Goal: Information Seeking & Learning: Learn about a topic

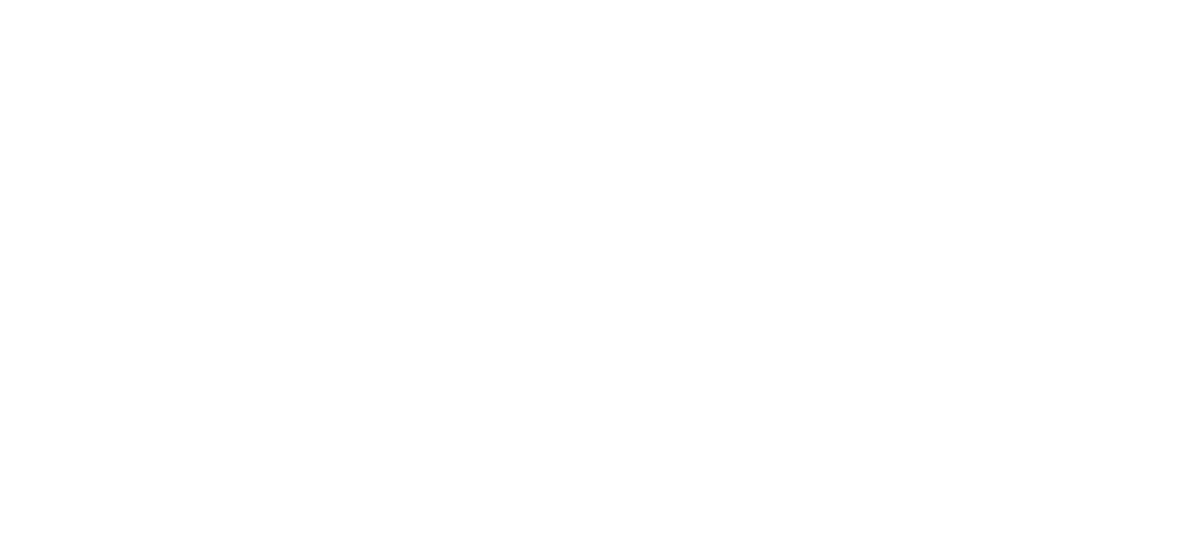
select select "*"
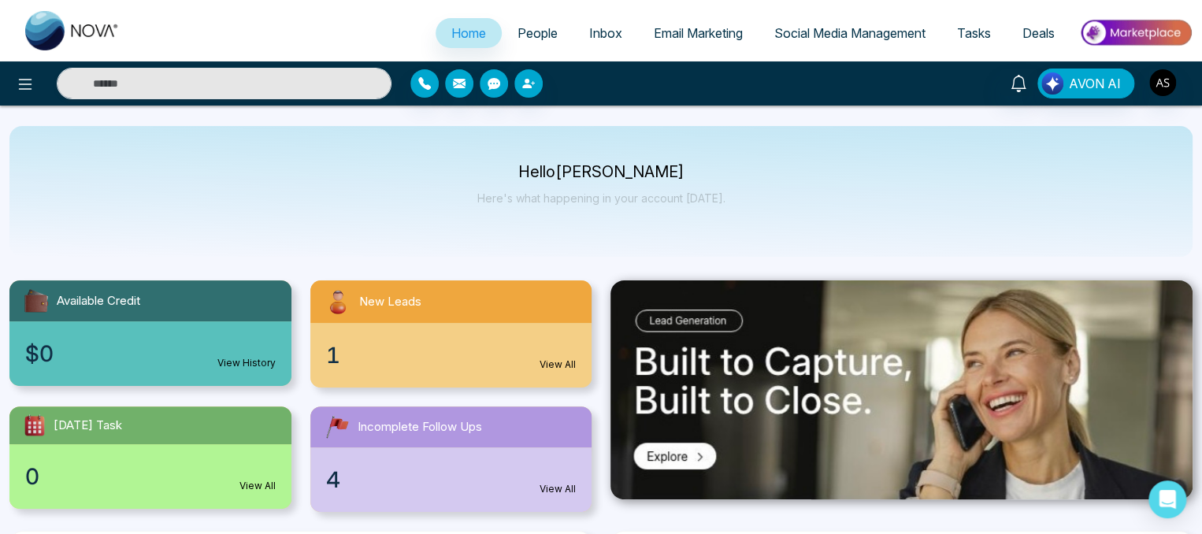
click at [433, 375] on div "1 View All" at bounding box center [451, 355] width 282 height 65
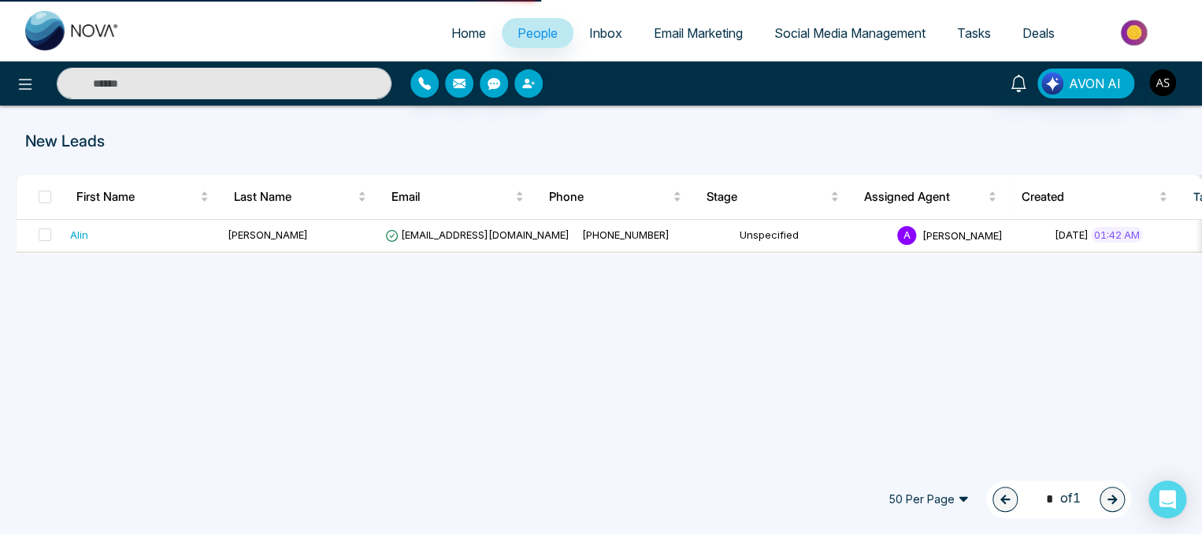
select select "*"
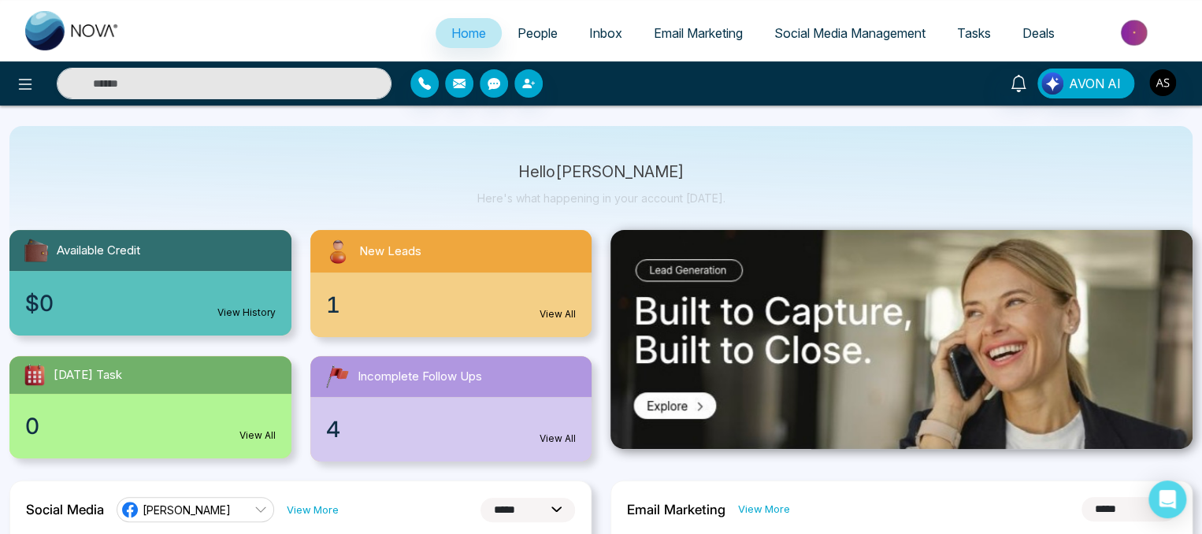
scroll to position [53, 0]
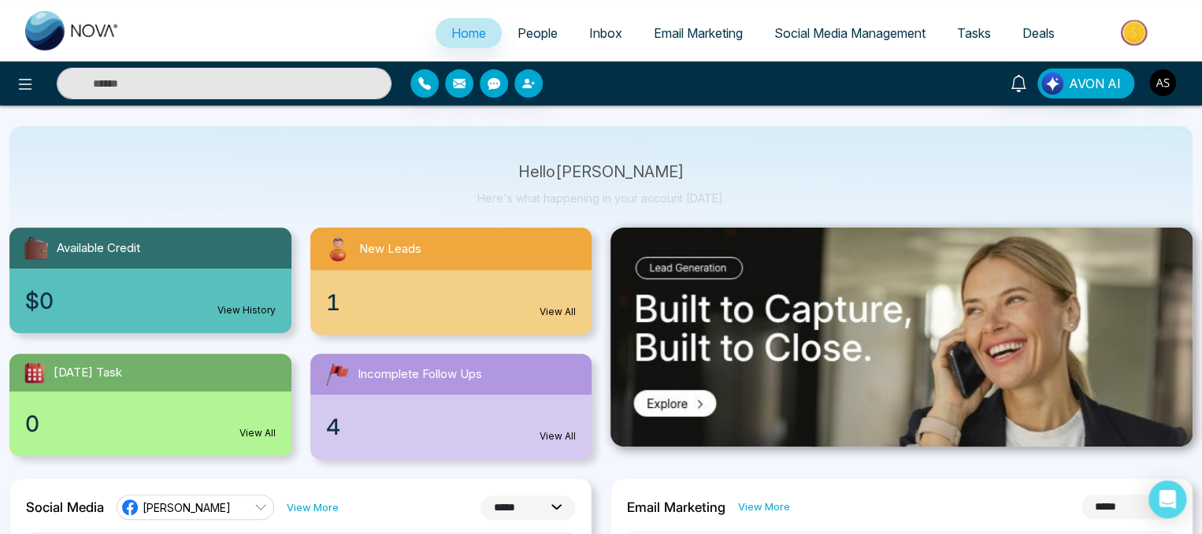
click at [564, 440] on link "View All" at bounding box center [558, 436] width 36 height 14
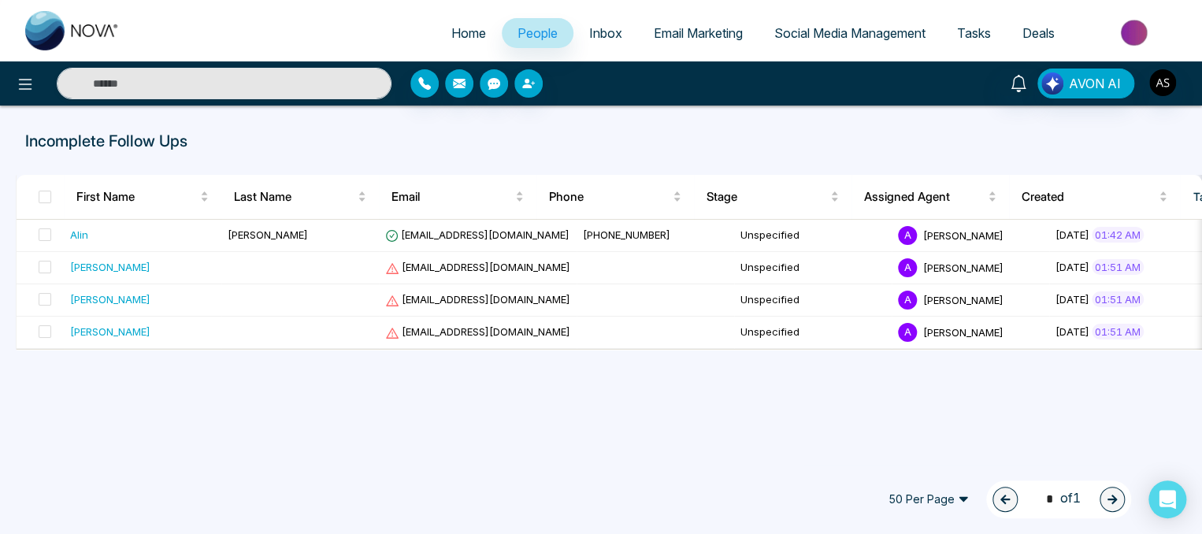
select select "*"
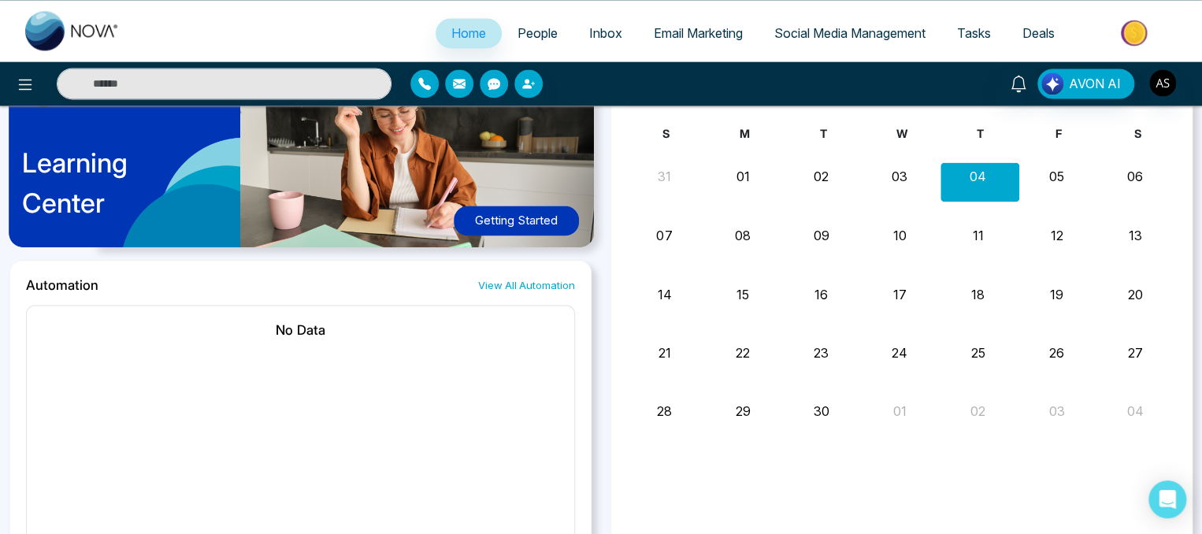
scroll to position [1172, 0]
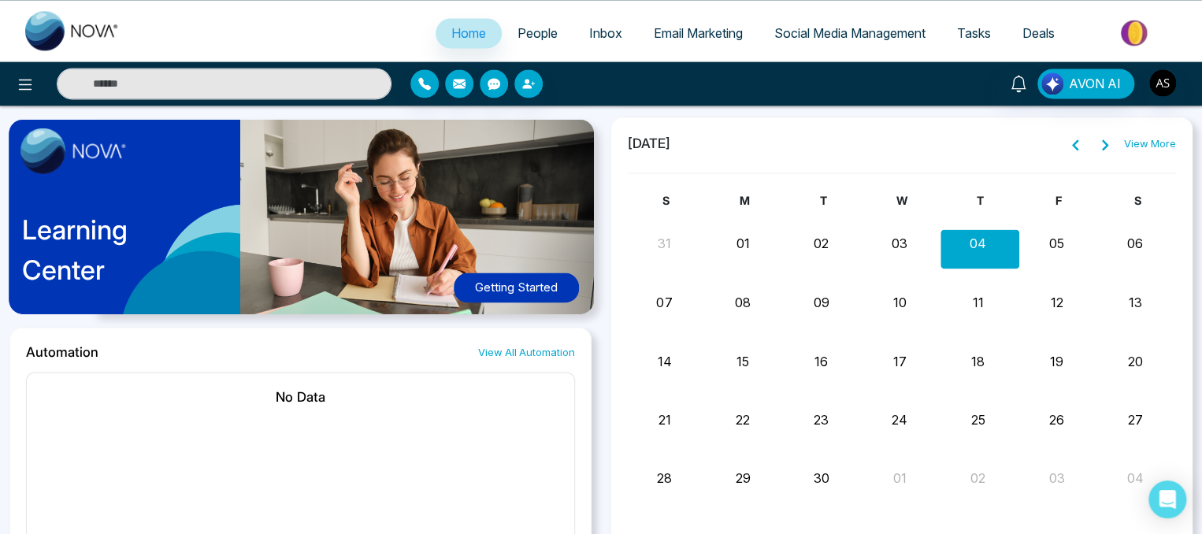
click at [993, 288] on div "11" at bounding box center [978, 300] width 75 height 24
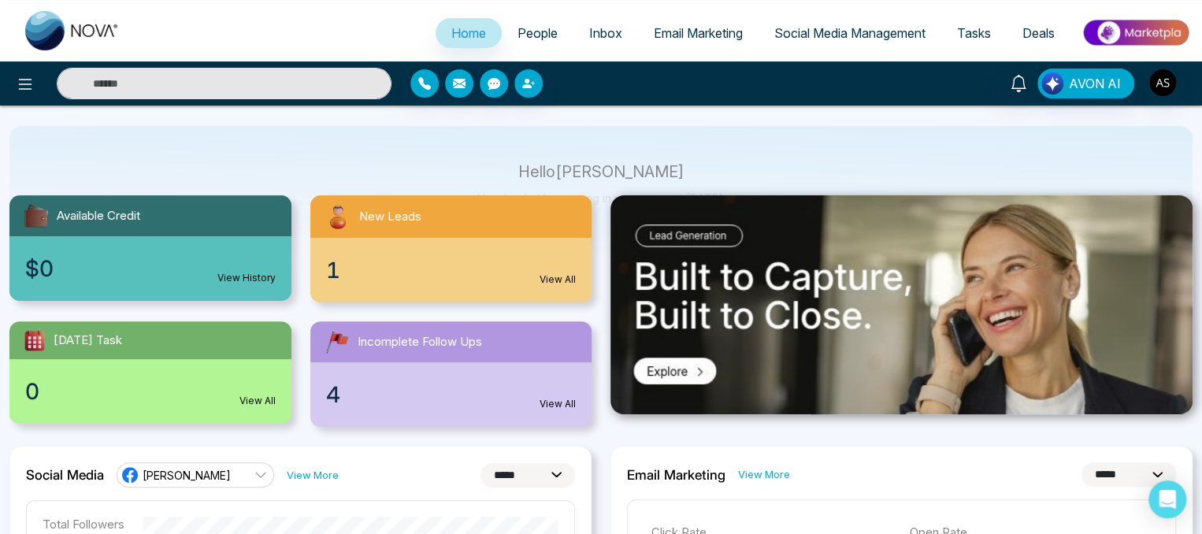
scroll to position [85, 0]
click at [734, 325] on img at bounding box center [902, 304] width 582 height 219
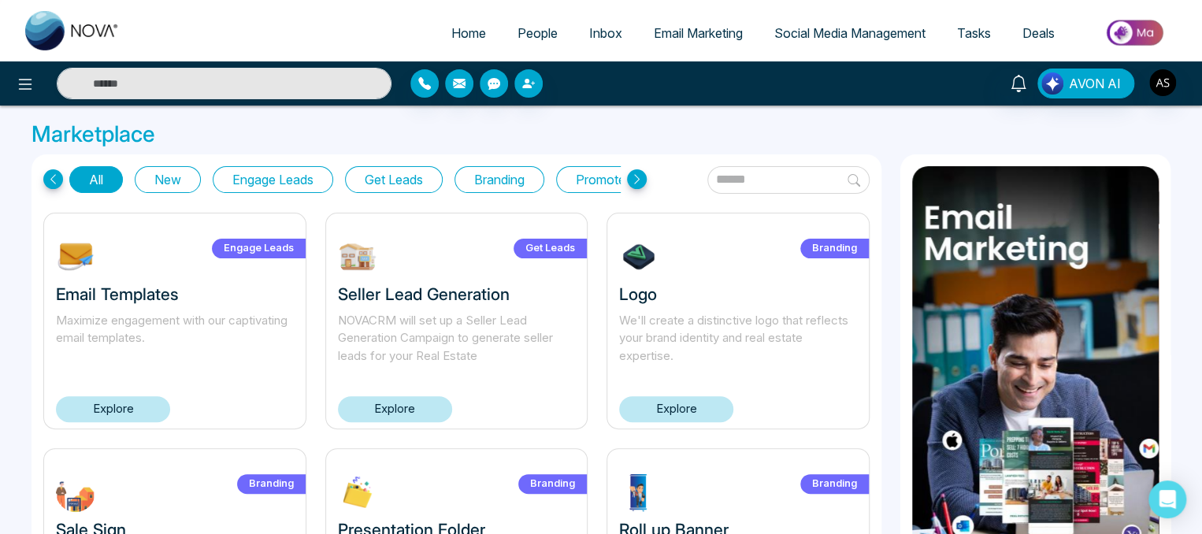
click at [438, 43] on link "Home" at bounding box center [469, 33] width 66 height 30
select select "*"
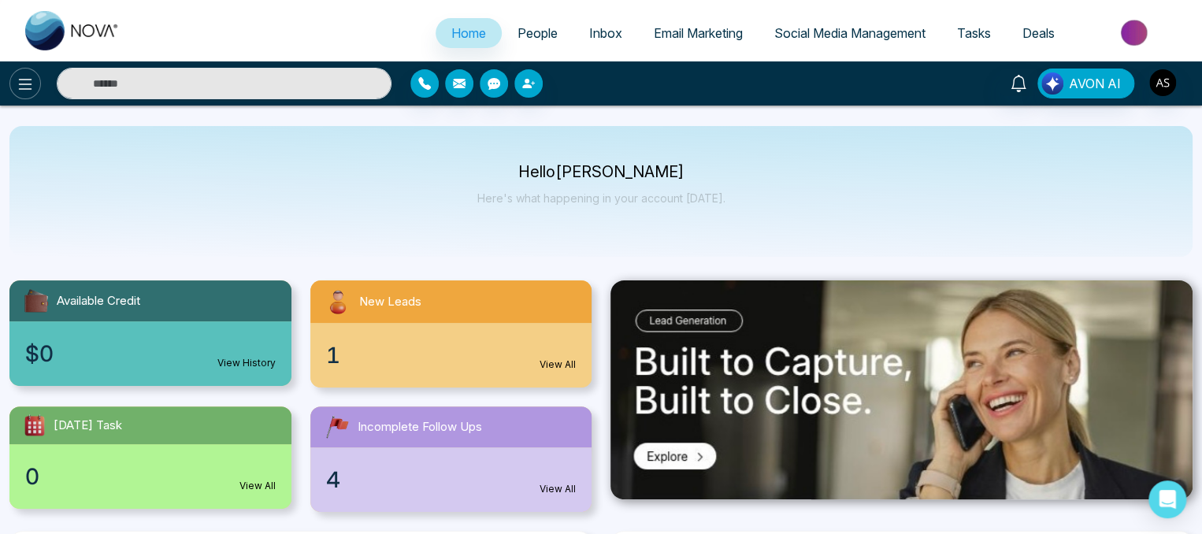
click at [28, 95] on button at bounding box center [25, 84] width 32 height 32
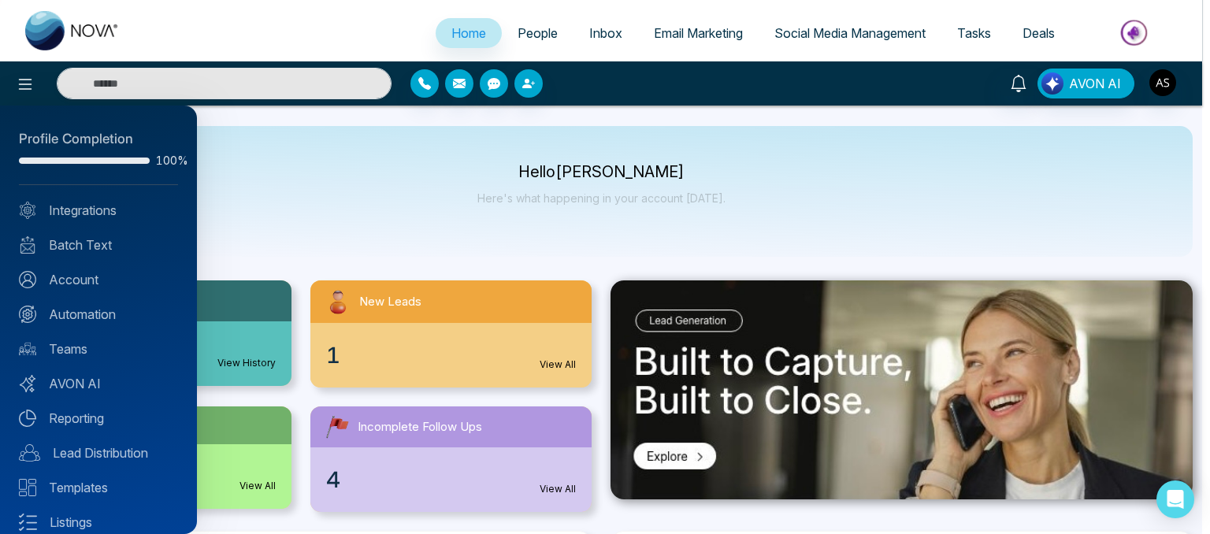
click at [393, 143] on div at bounding box center [605, 267] width 1210 height 534
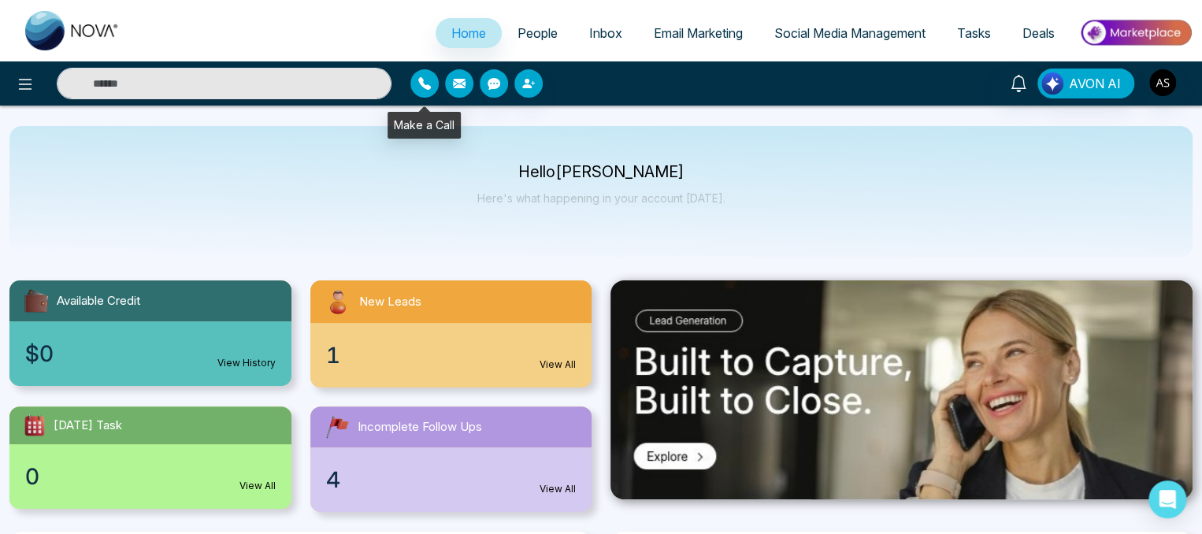
click at [429, 79] on icon "button" at bounding box center [424, 83] width 13 height 13
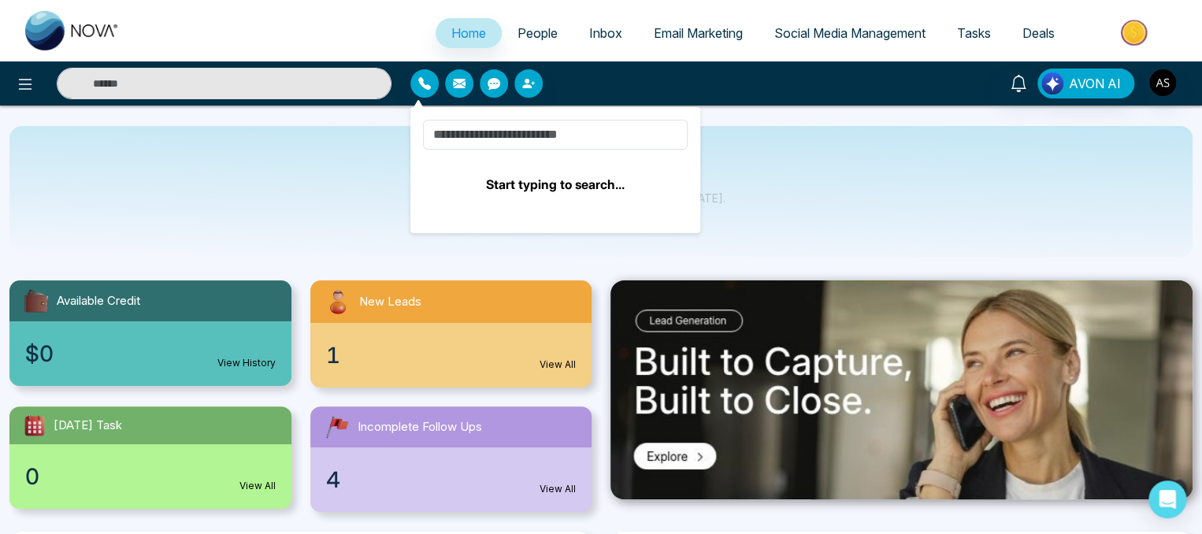
click at [469, 95] on div at bounding box center [551, 83] width 282 height 28
click at [463, 93] on button "button" at bounding box center [459, 83] width 28 height 28
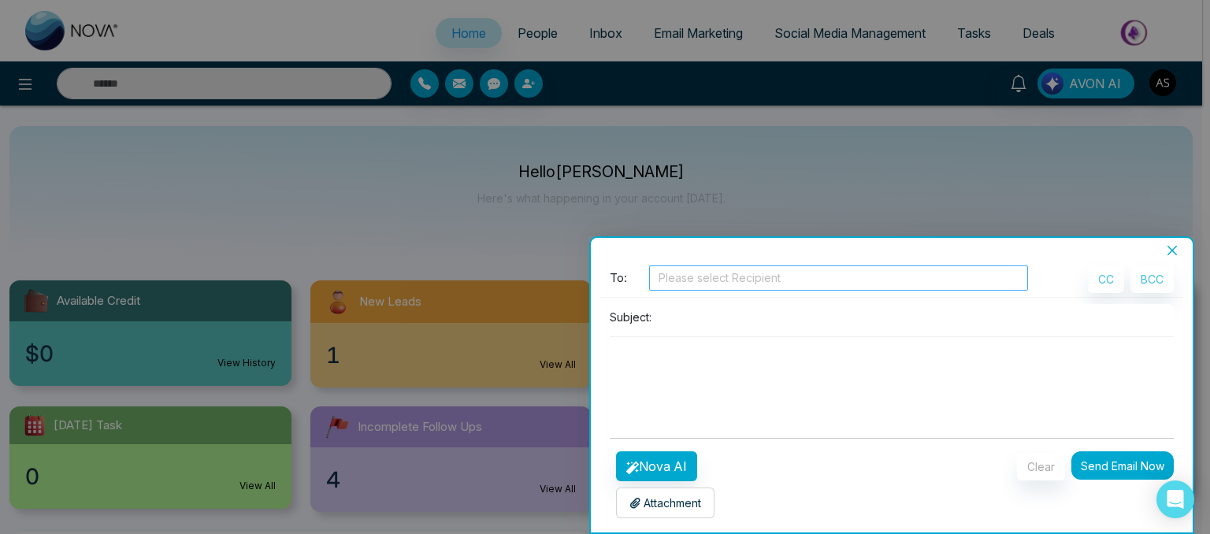
click at [668, 275] on div at bounding box center [838, 278] width 371 height 19
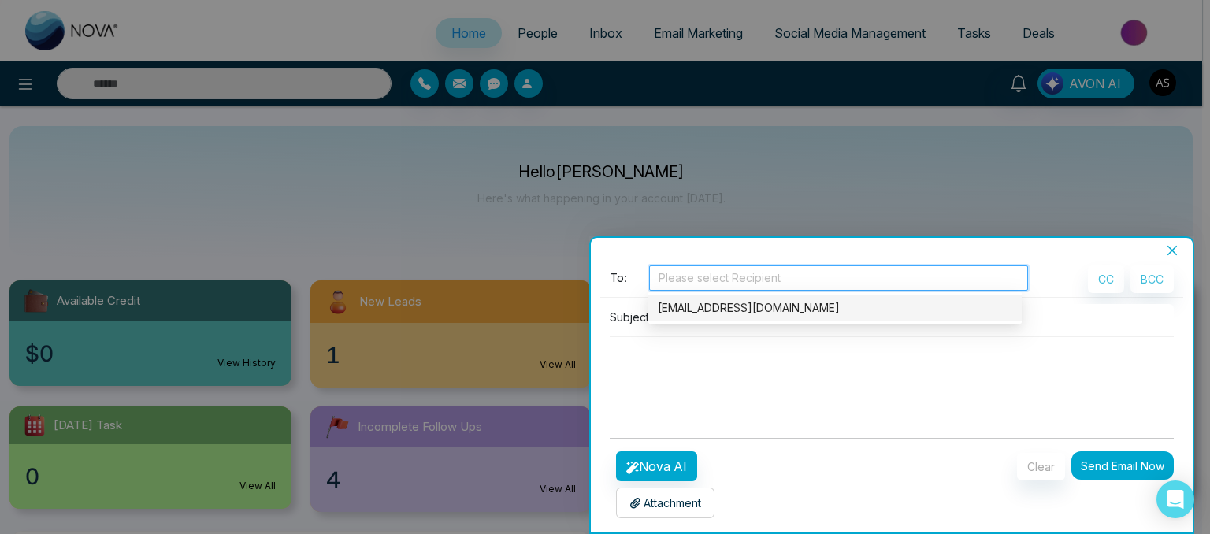
click at [692, 299] on div "[EMAIL_ADDRESS][DOMAIN_NAME]" at bounding box center [835, 307] width 355 height 17
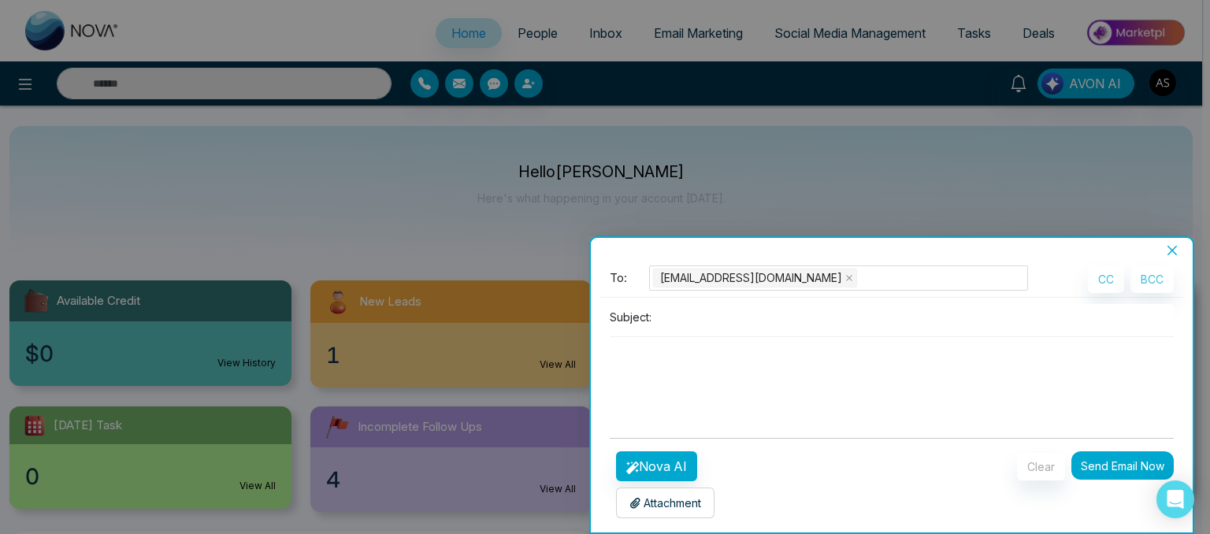
click at [637, 352] on textarea at bounding box center [892, 375] width 564 height 76
type textarea "**********"
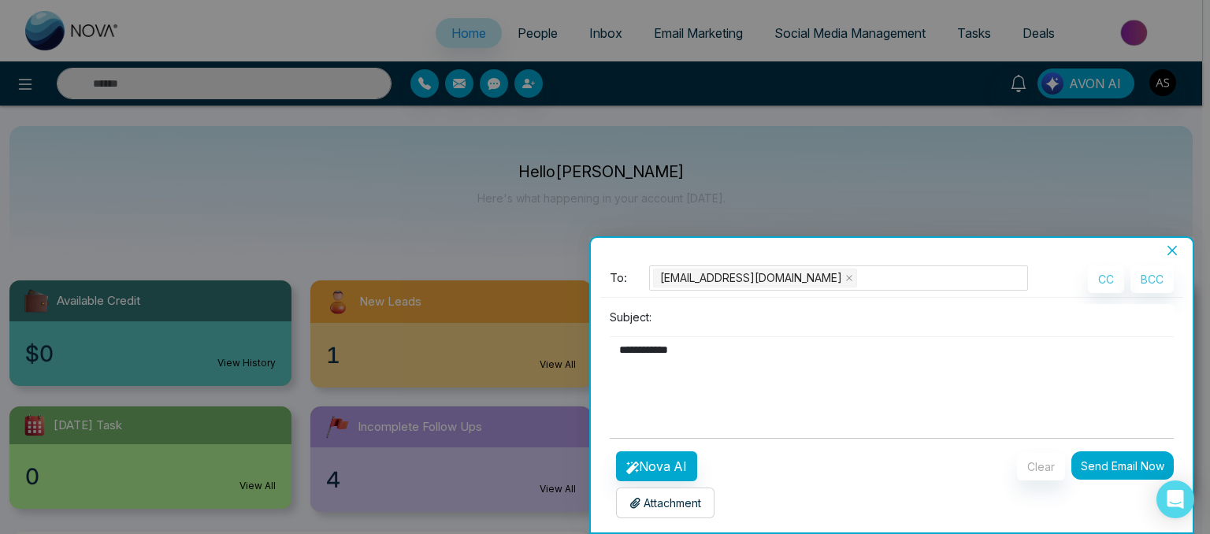
type textarea "**********"
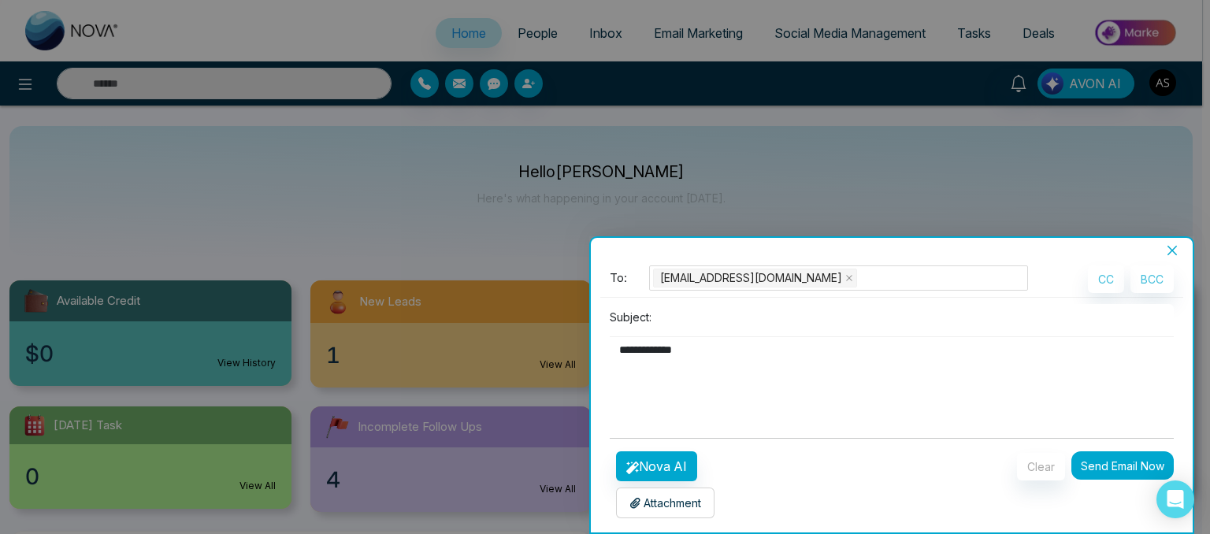
type textarea "**********"
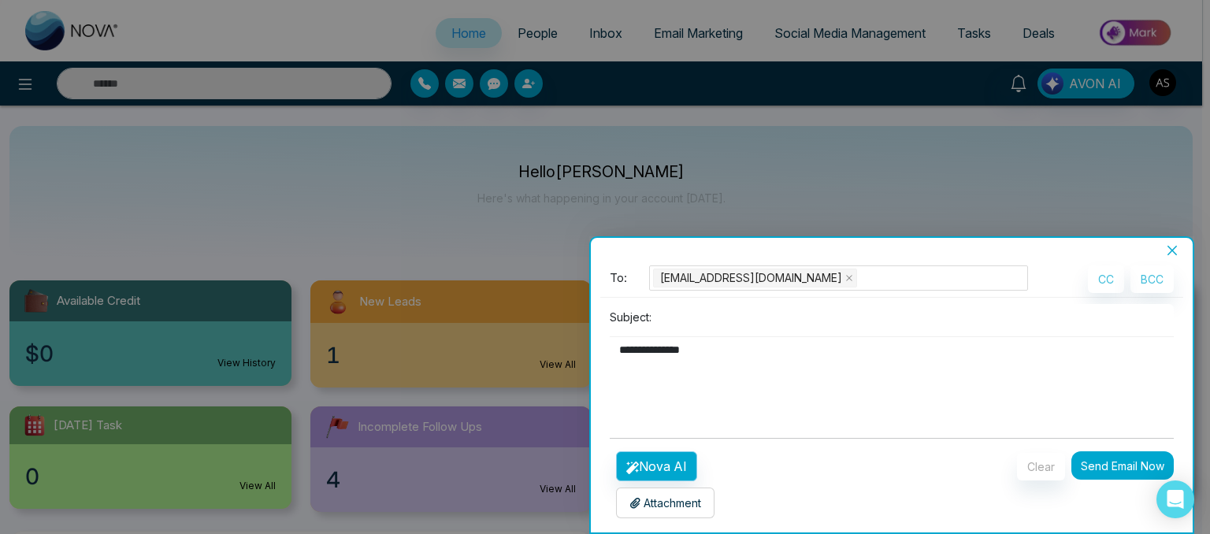
type textarea "**********"
click at [645, 470] on button "Nova AI" at bounding box center [656, 466] width 81 height 30
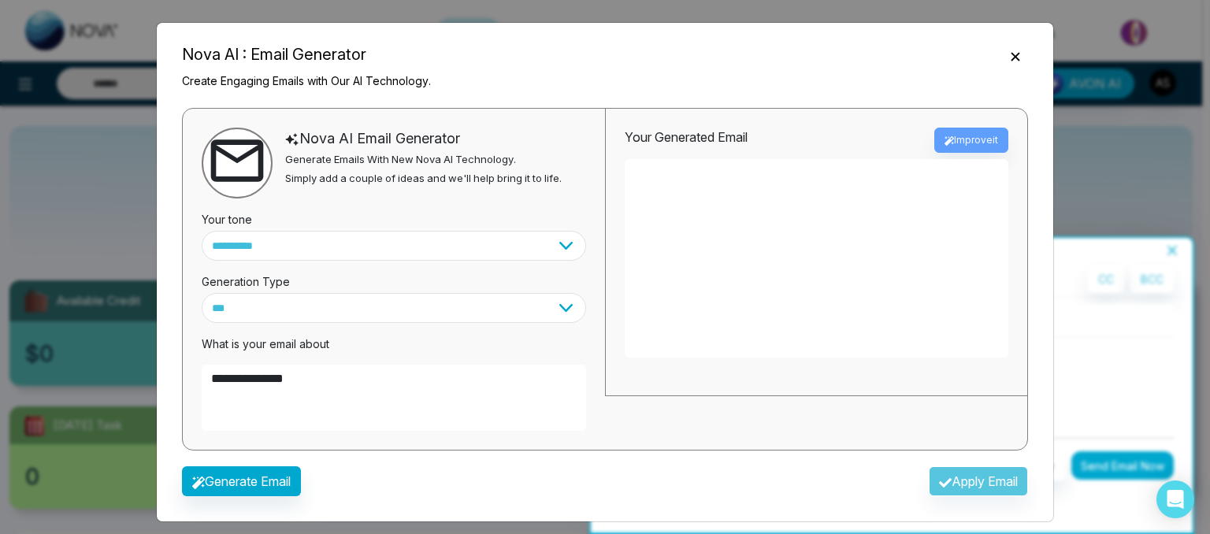
click at [353, 388] on textarea "**********" at bounding box center [394, 398] width 384 height 66
click at [230, 486] on button "Generate Email" at bounding box center [241, 481] width 119 height 30
type textarea "**********"
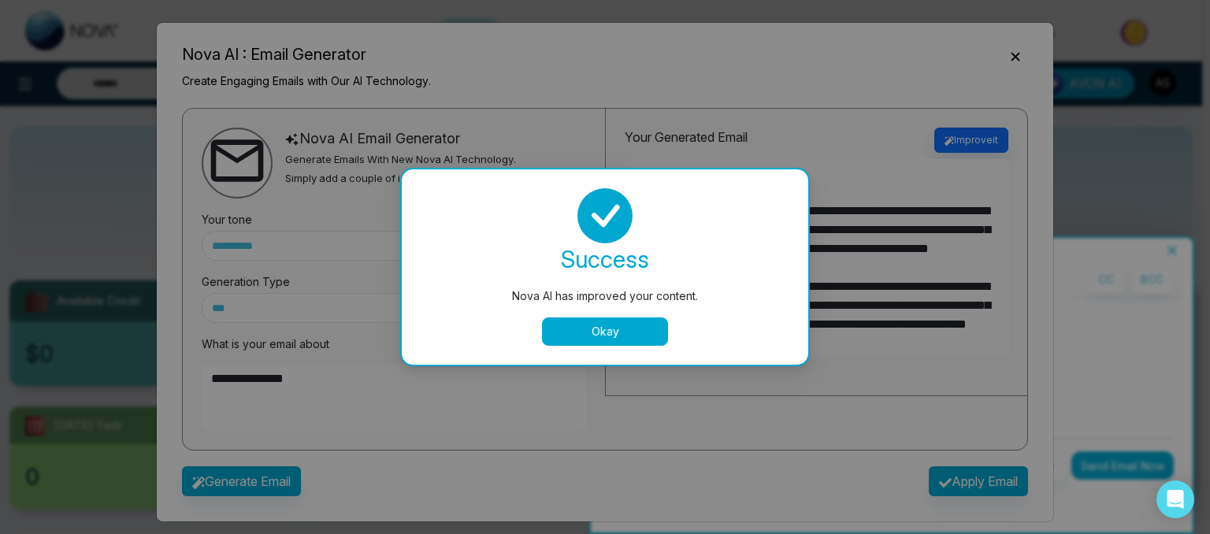
click at [640, 324] on button "Okay" at bounding box center [605, 332] width 126 height 28
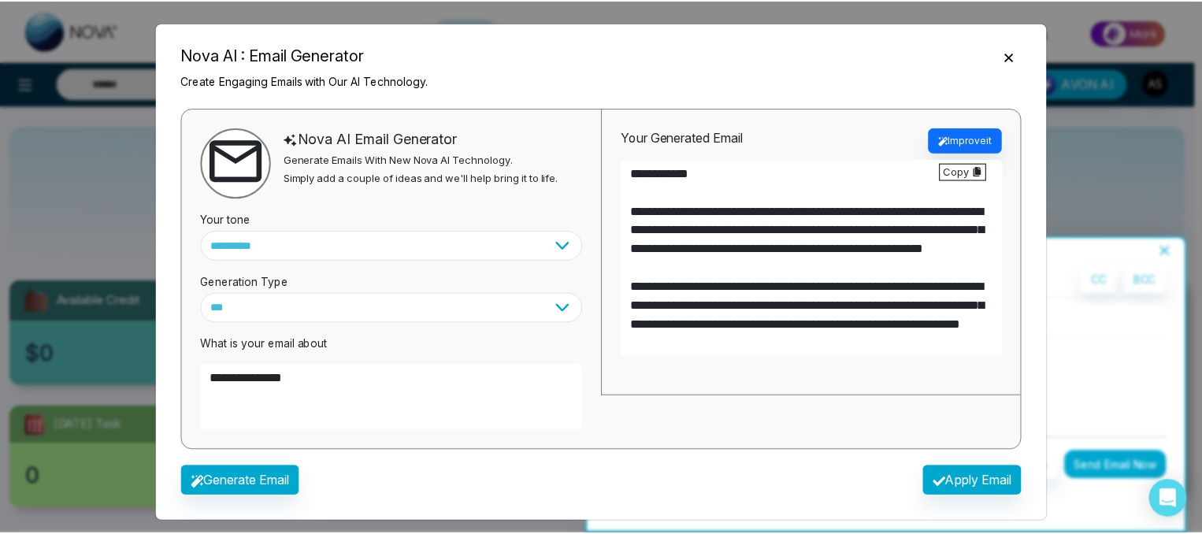
scroll to position [170, 0]
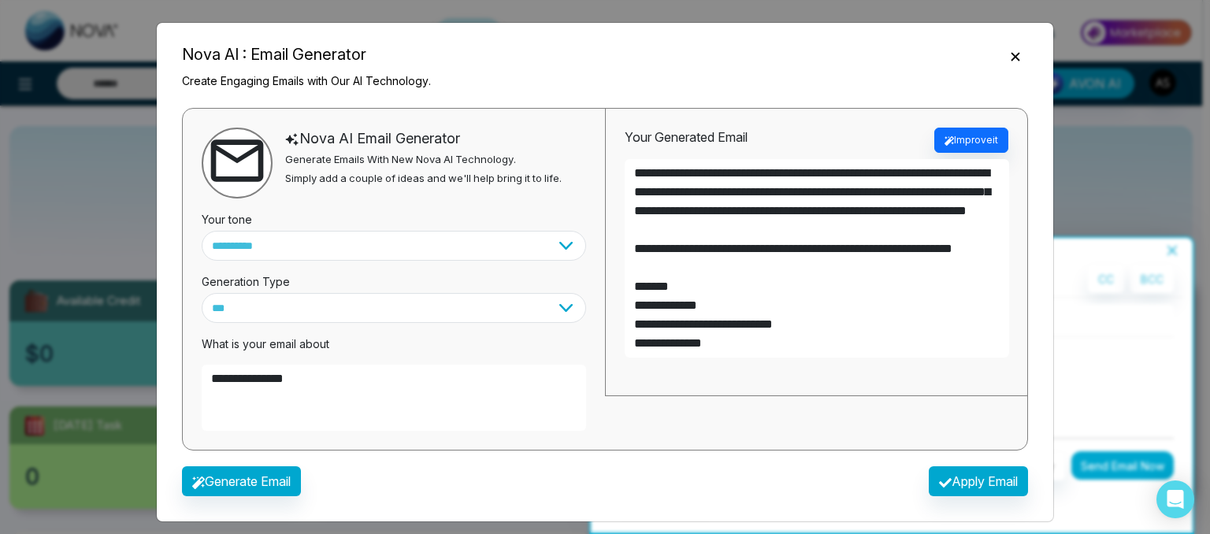
click at [1019, 64] on button "Close" at bounding box center [1015, 55] width 25 height 20
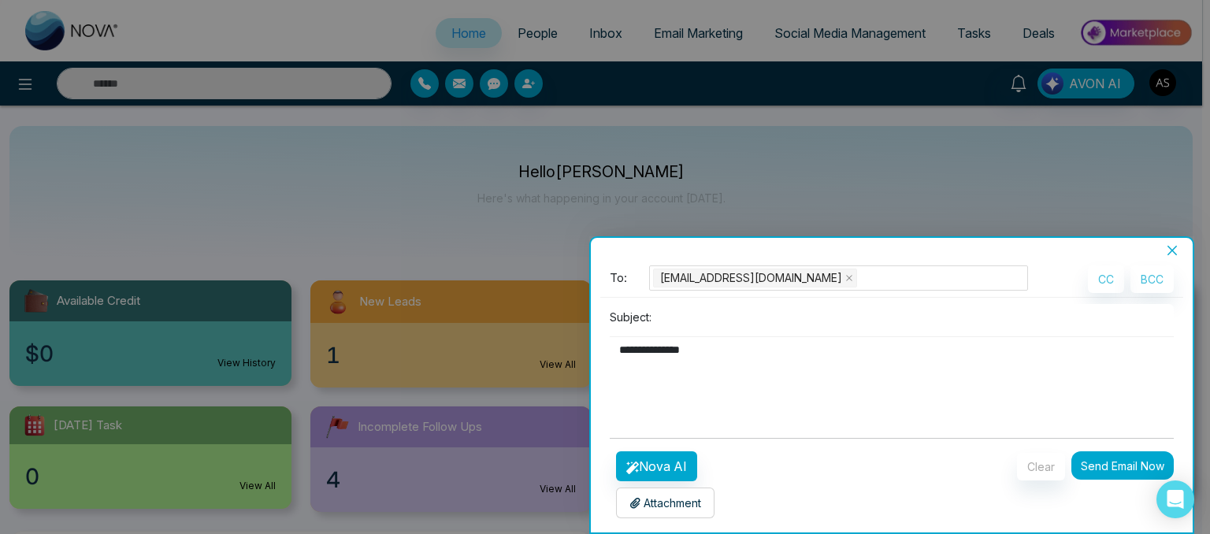
click at [1176, 246] on icon "close" at bounding box center [1172, 250] width 13 height 13
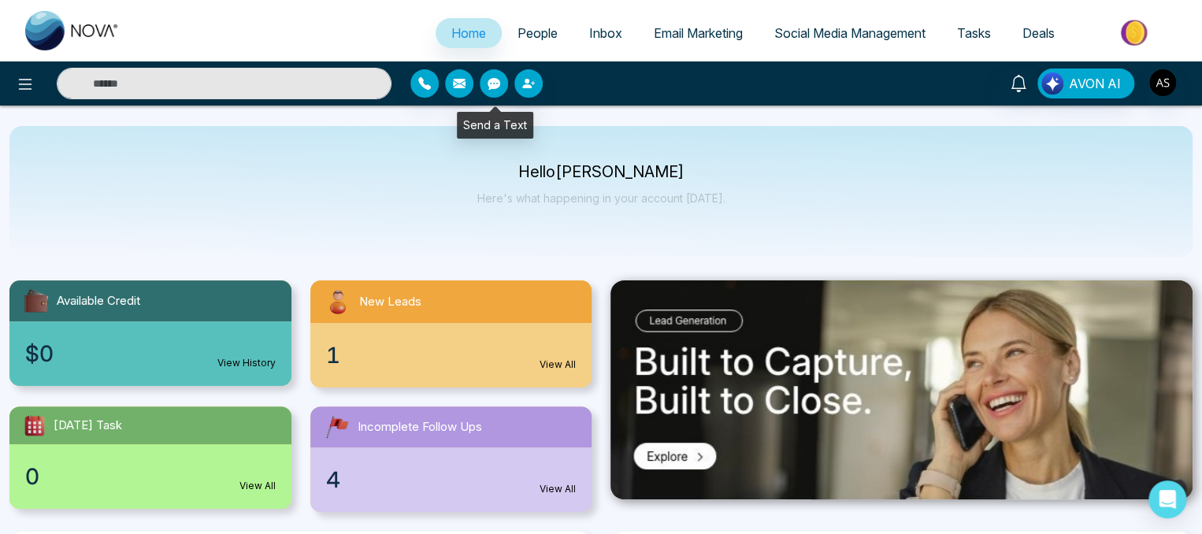
click at [492, 81] on icon "button" at bounding box center [494, 84] width 13 height 12
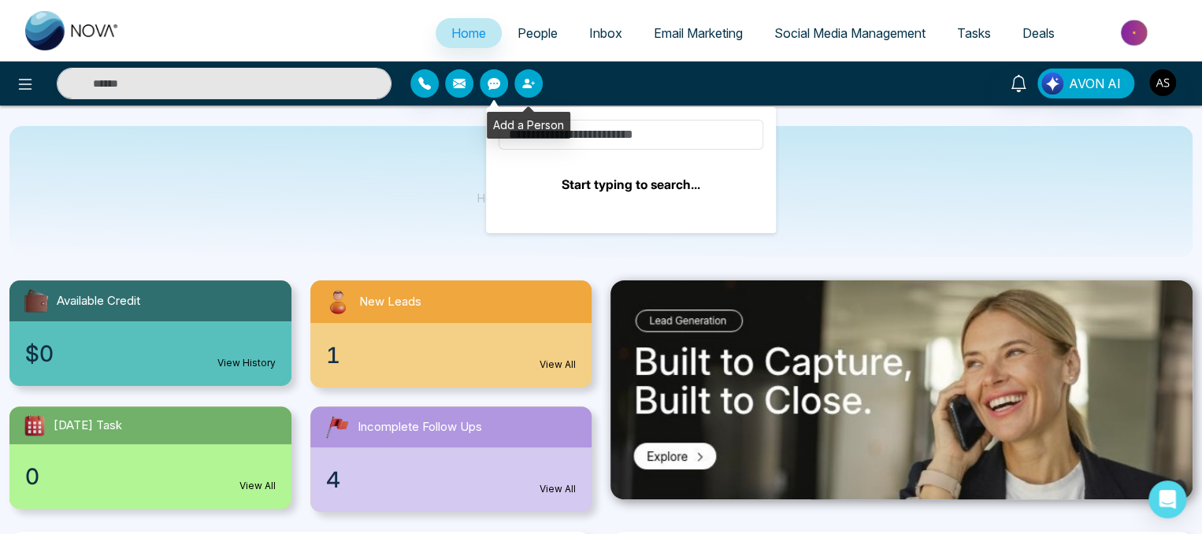
click at [530, 82] on icon "button" at bounding box center [528, 83] width 13 height 13
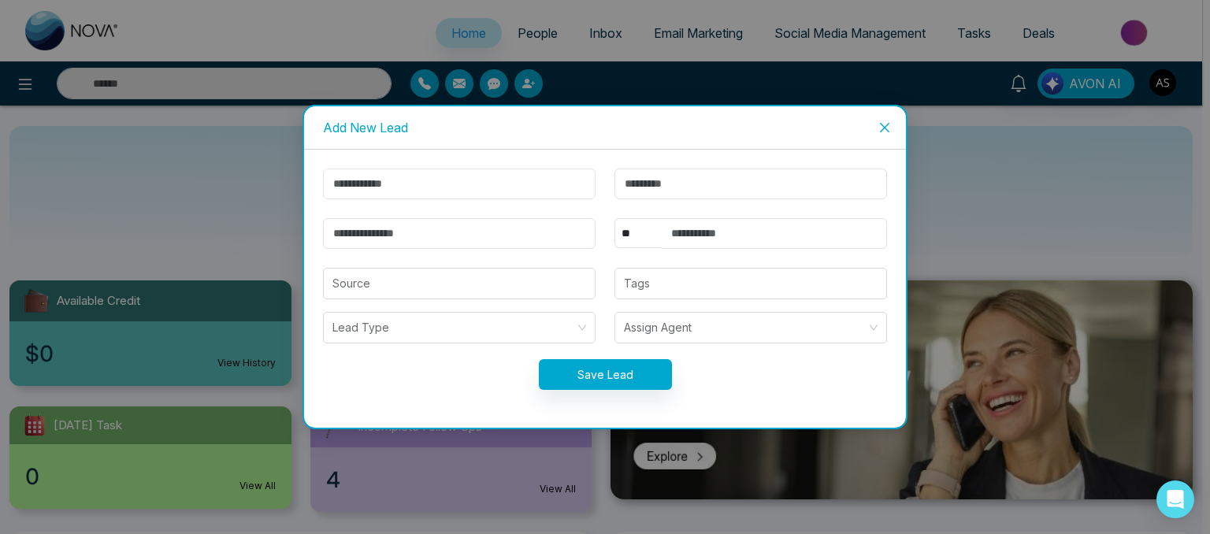
click at [453, 185] on input "text" at bounding box center [459, 184] width 273 height 31
click at [491, 329] on input "search" at bounding box center [453, 328] width 243 height 30
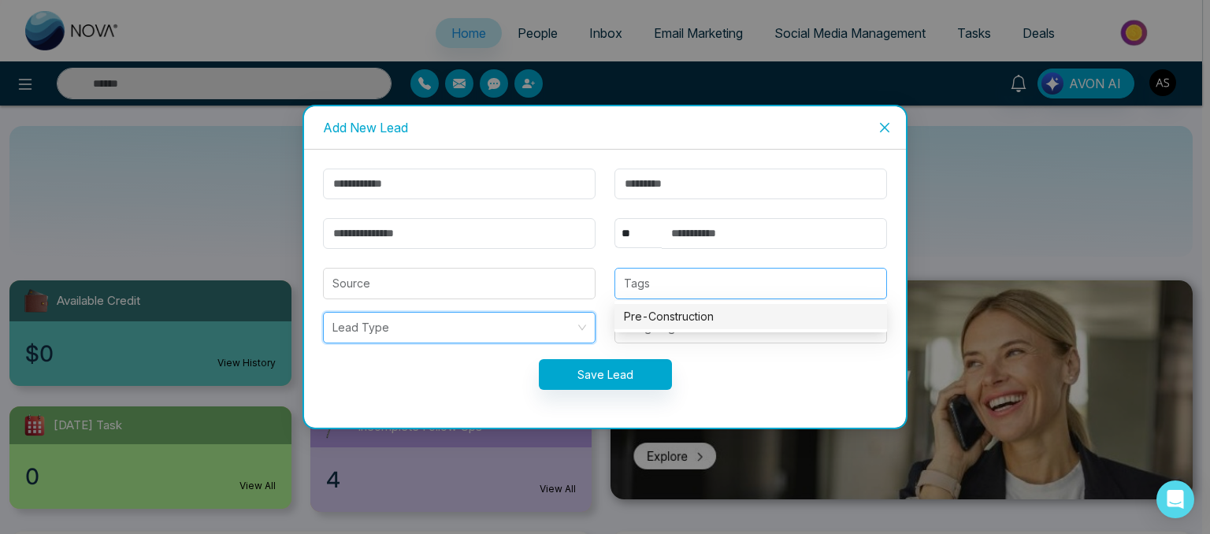
click at [649, 297] on div "Tags" at bounding box center [751, 284] width 273 height 32
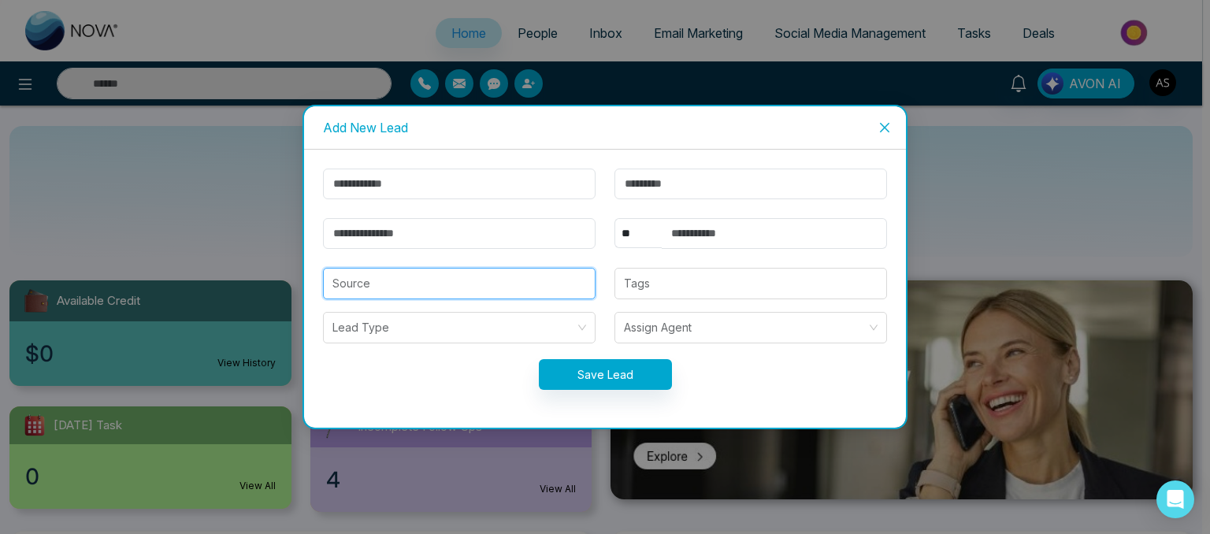
click at [443, 277] on input "search" at bounding box center [459, 284] width 254 height 30
click at [884, 121] on icon "close" at bounding box center [885, 127] width 13 height 13
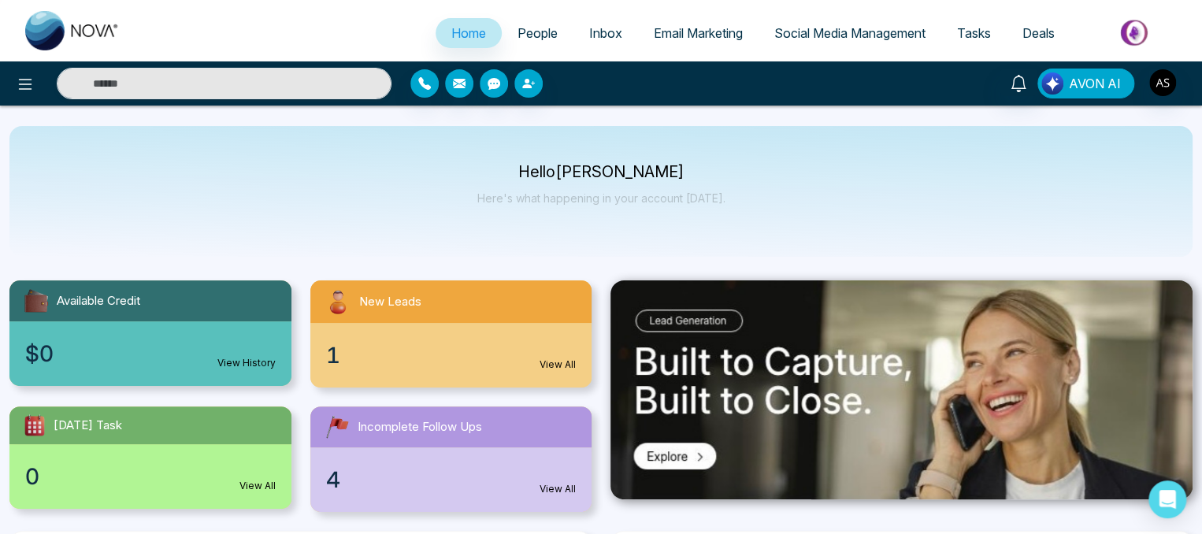
click at [1087, 89] on span "AVON AI" at bounding box center [1095, 83] width 52 height 19
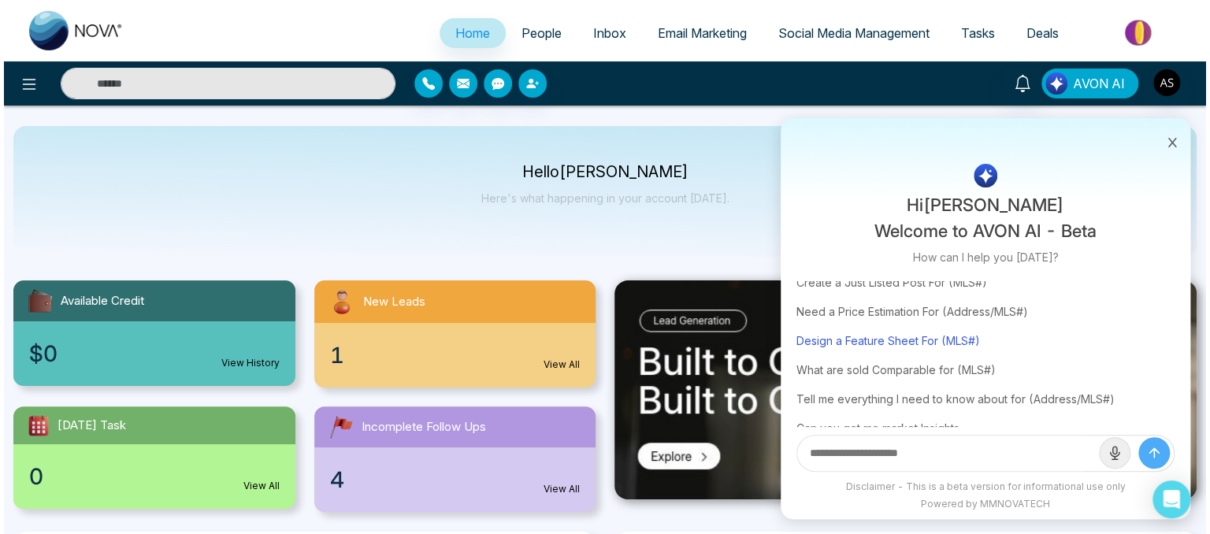
scroll to position [0, 0]
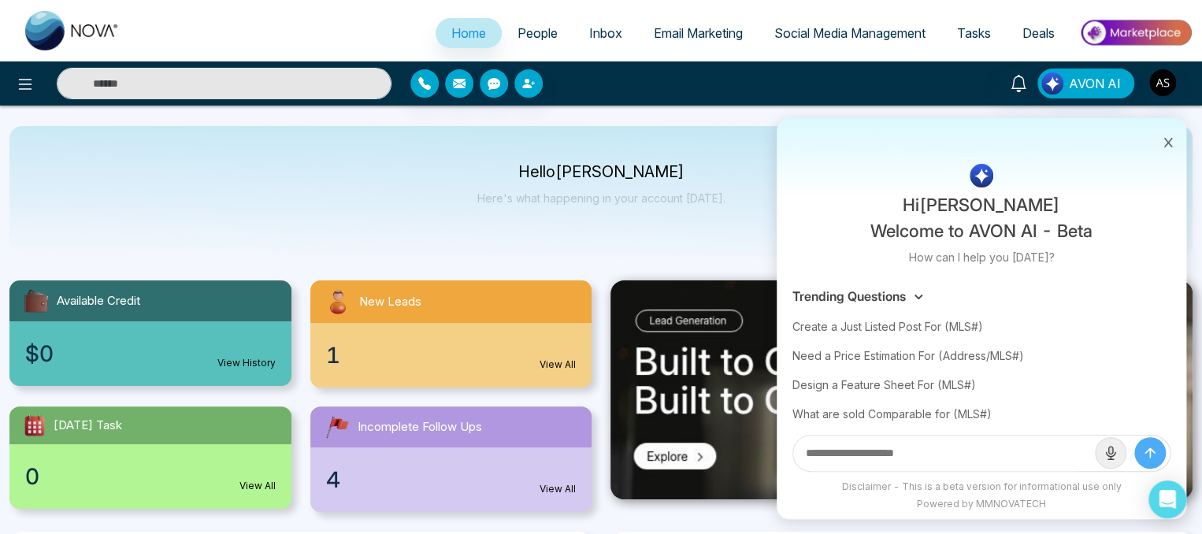
click at [1161, 139] on button at bounding box center [1168, 141] width 20 height 30
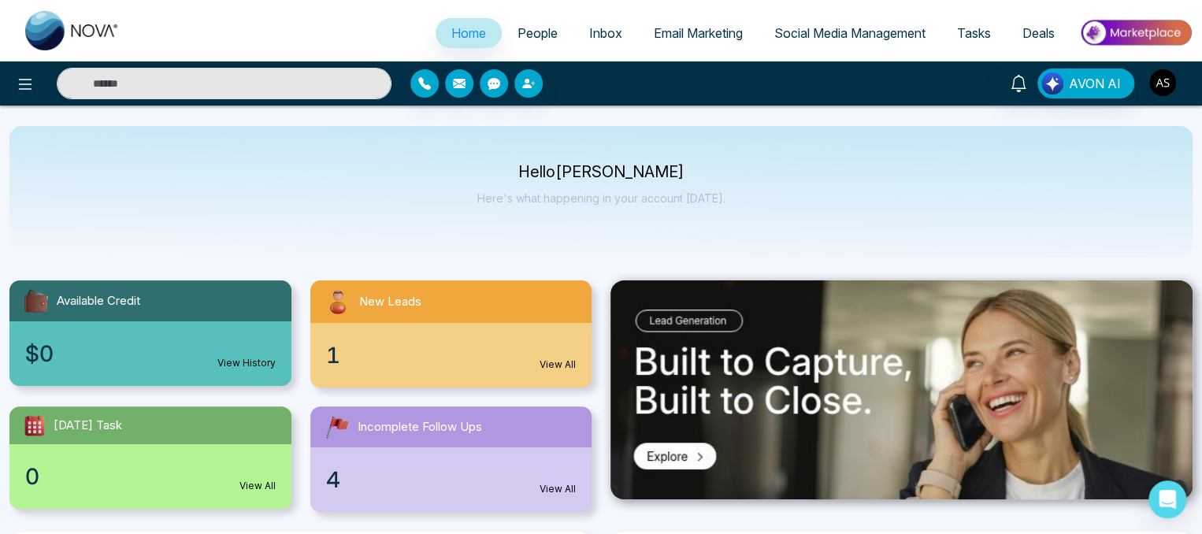
click at [1153, 87] on img "button" at bounding box center [1163, 82] width 27 height 27
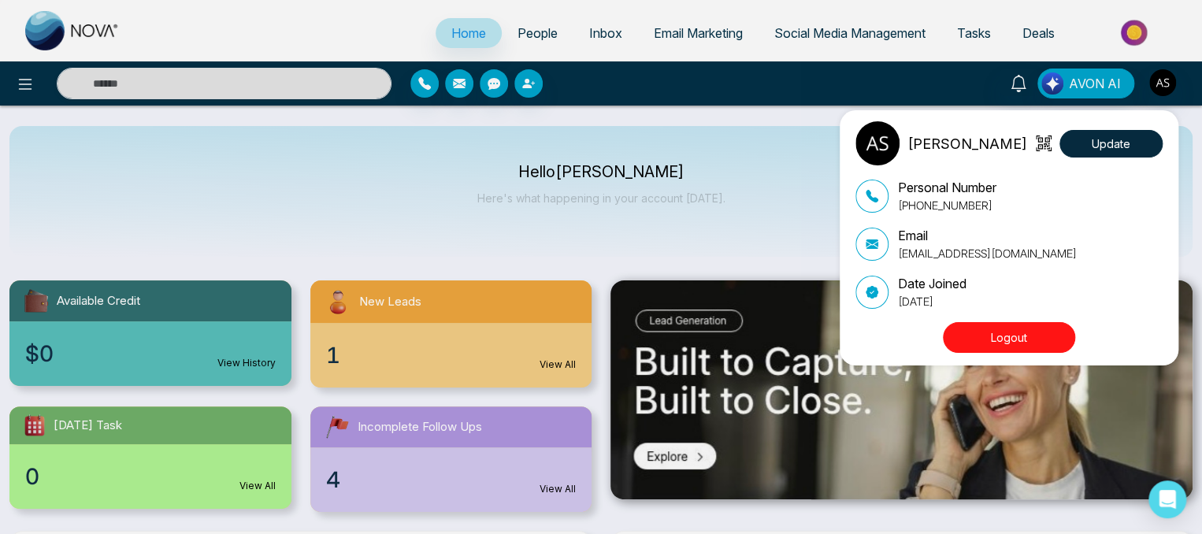
click at [741, 258] on div "[PERSON_NAME] Update Personal Number [PHONE_NUMBER] Email [EMAIL_ADDRESS][DOMAI…" at bounding box center [601, 267] width 1202 height 534
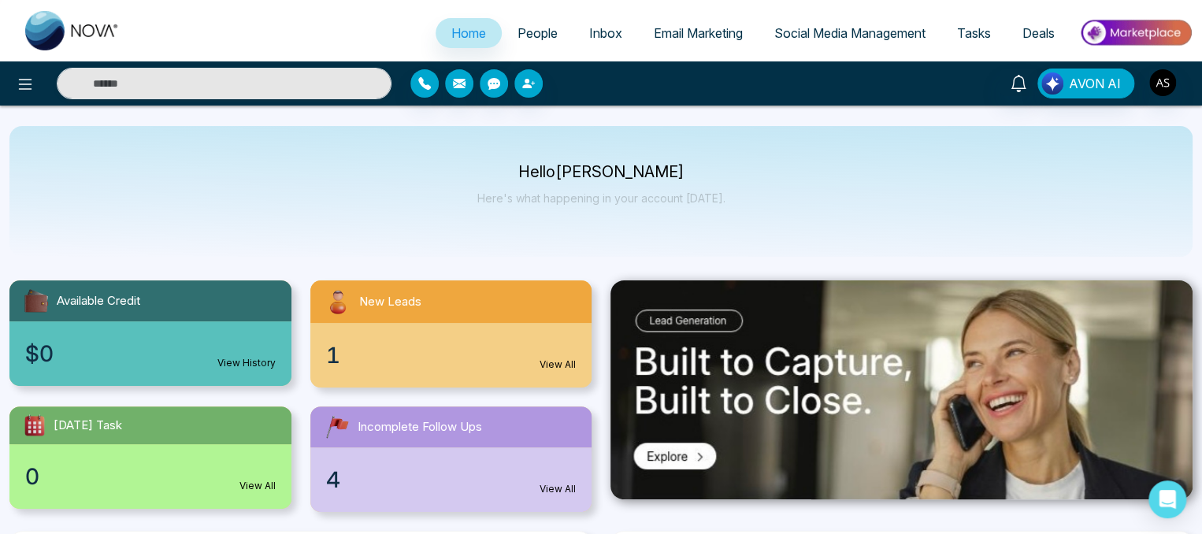
click at [968, 31] on span "Tasks" at bounding box center [974, 33] width 34 height 16
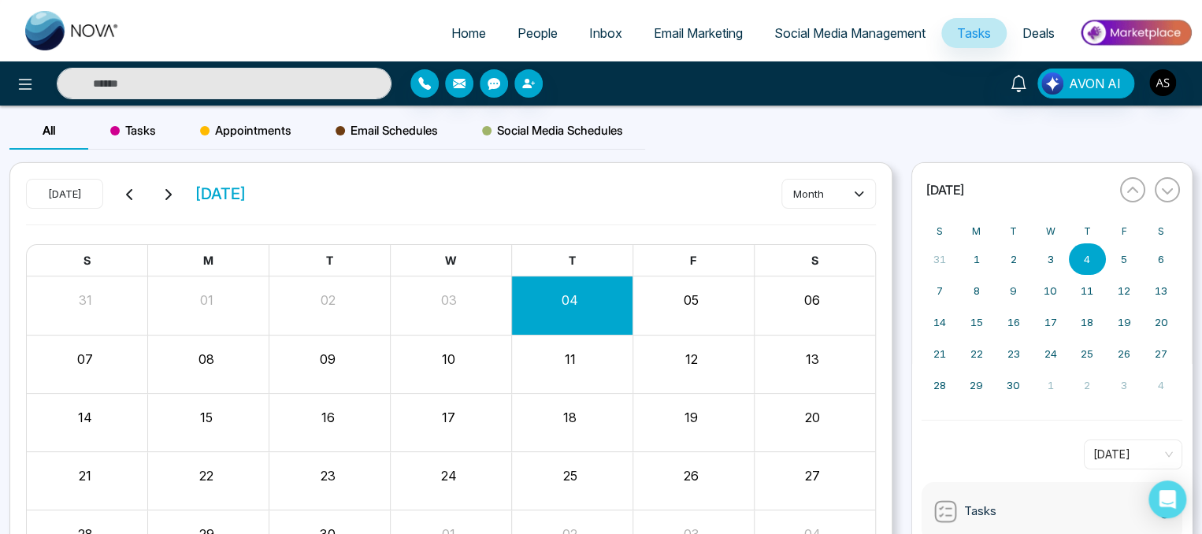
click at [1038, 37] on span "Deals" at bounding box center [1039, 33] width 32 height 16
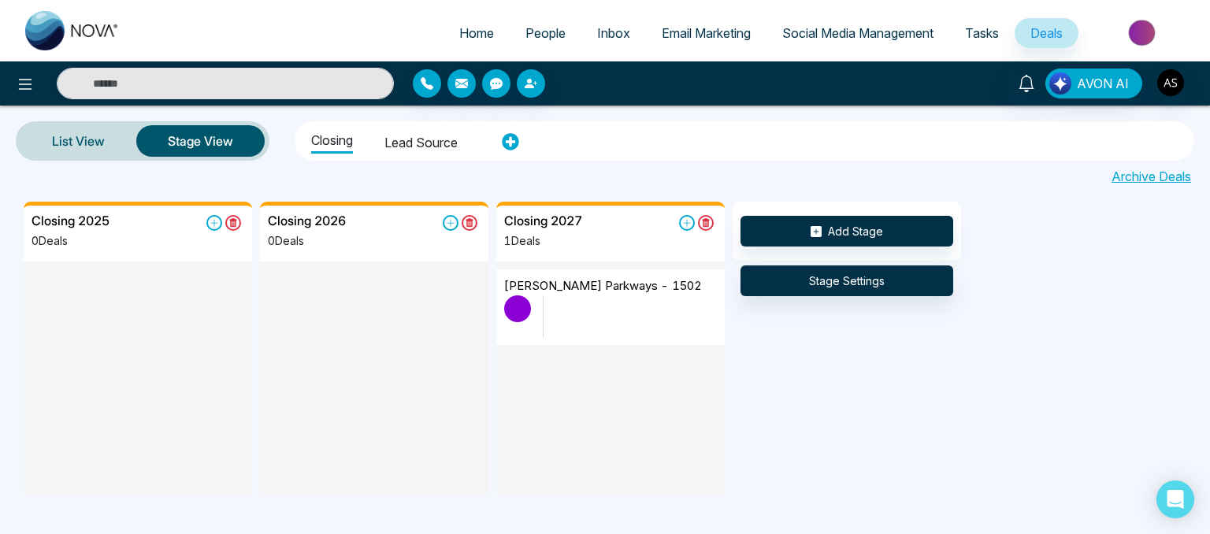
click at [477, 34] on span "Home" at bounding box center [476, 33] width 35 height 16
select select "*"
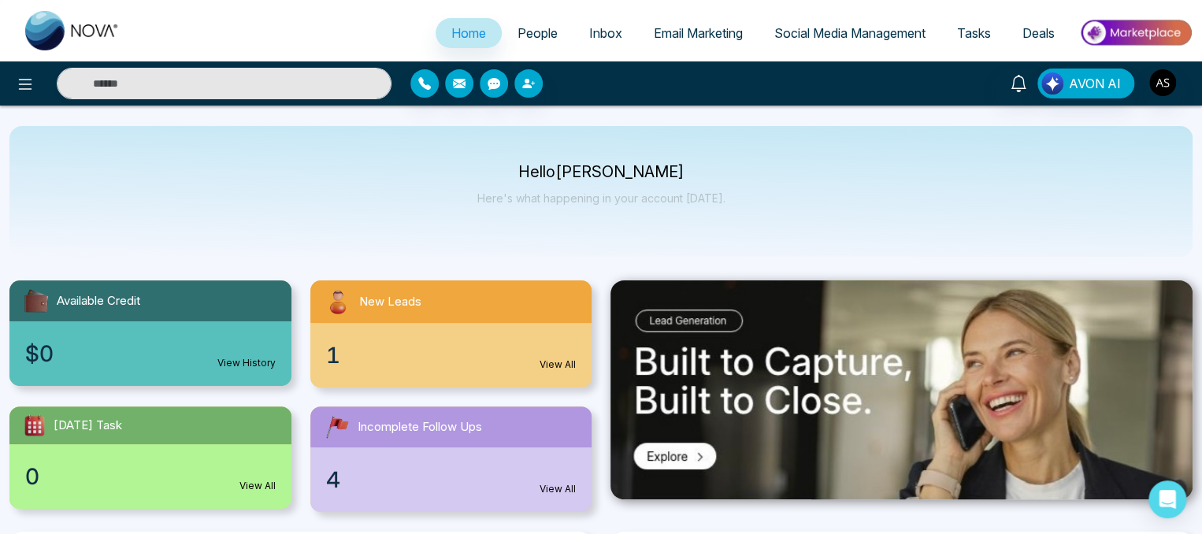
click at [523, 45] on link "People" at bounding box center [538, 33] width 72 height 30
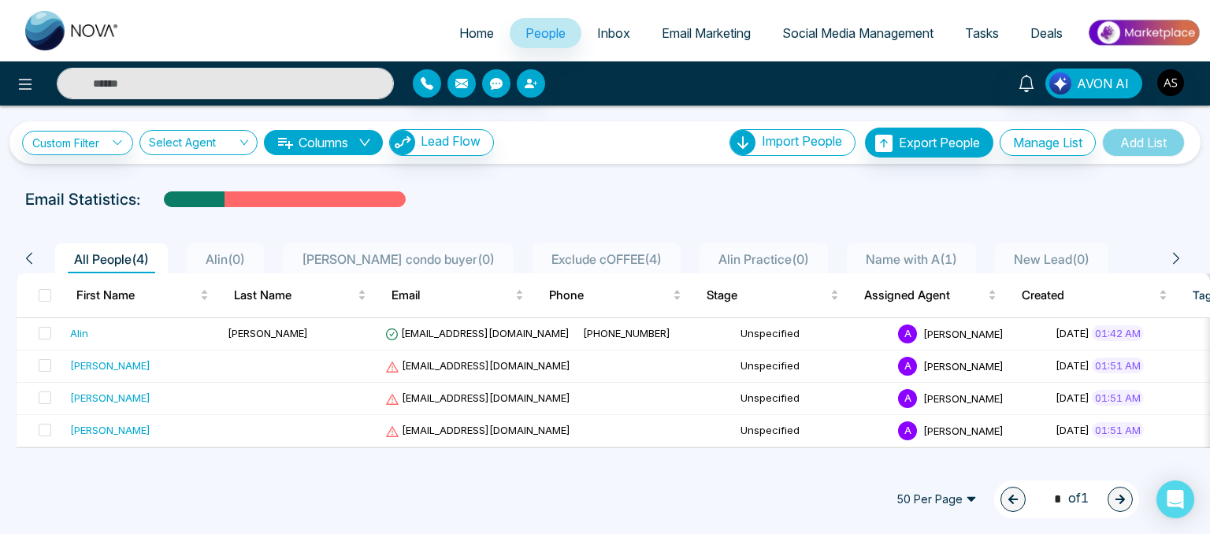
click at [479, 45] on link "Home" at bounding box center [477, 33] width 66 height 30
select select "*"
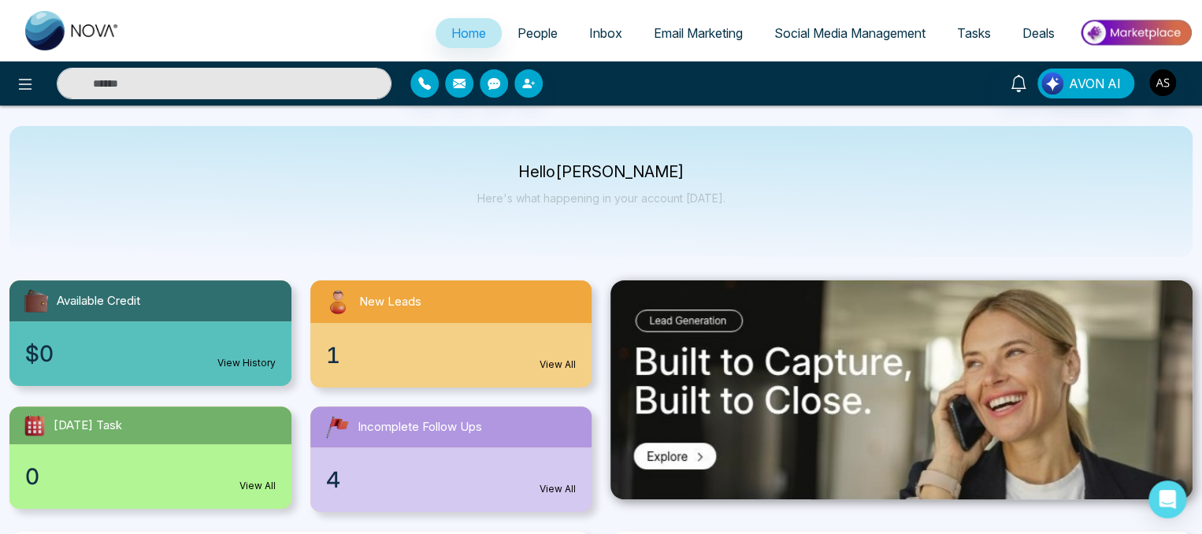
click at [538, 46] on link "People" at bounding box center [538, 33] width 72 height 30
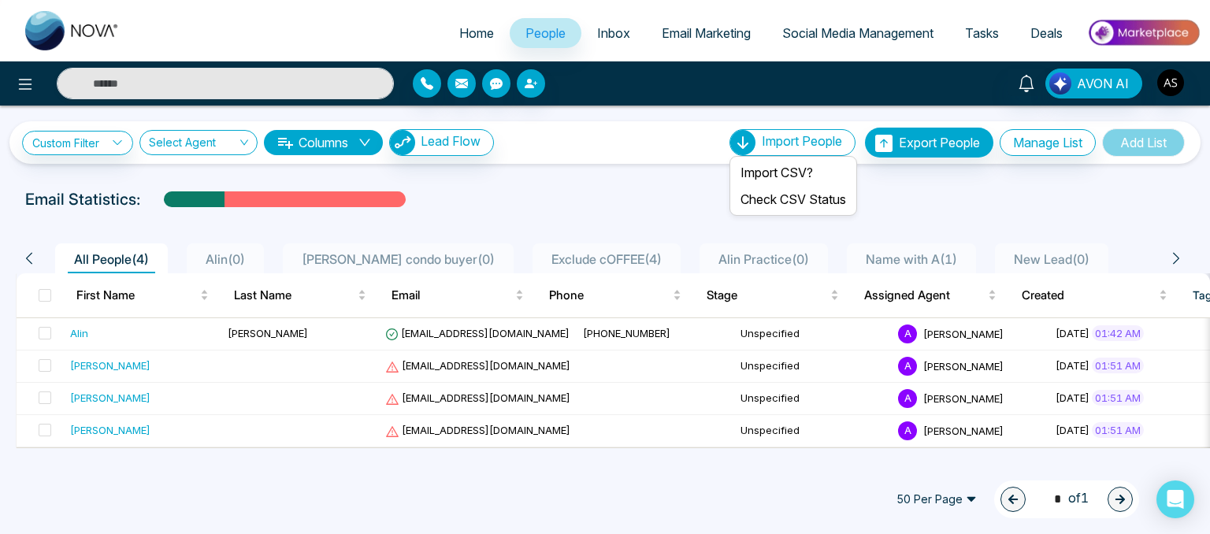
click at [733, 140] on icon at bounding box center [742, 142] width 25 height 25
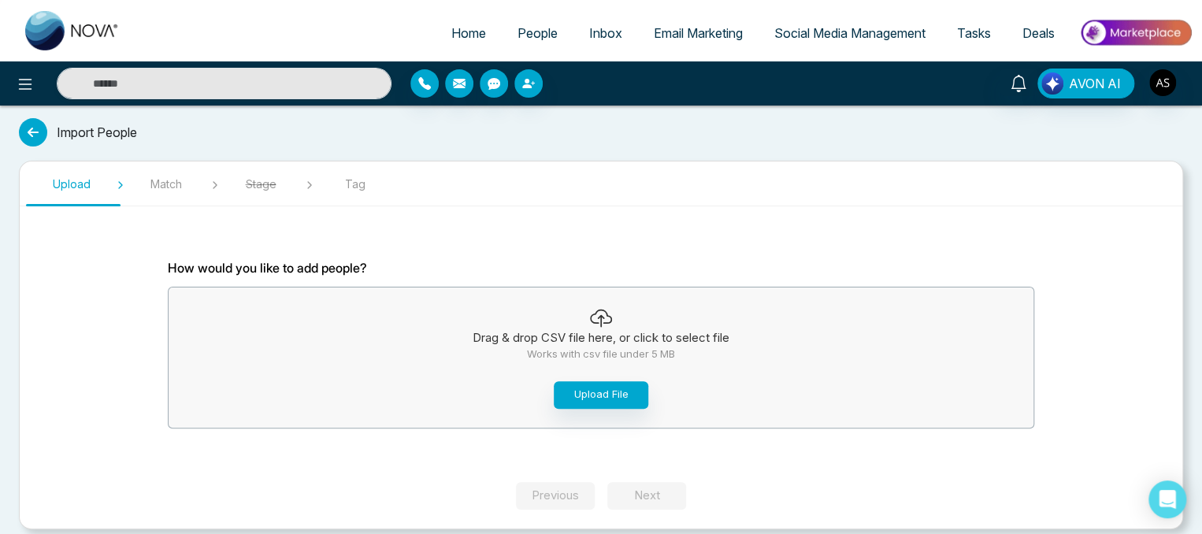
click at [32, 127] on icon at bounding box center [33, 132] width 28 height 28
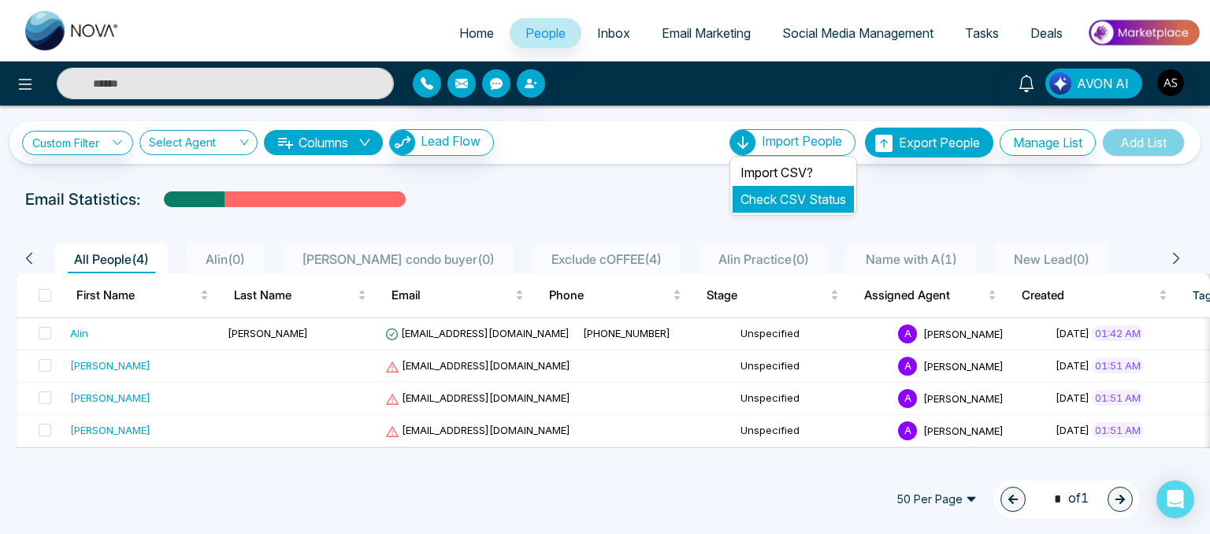
click at [781, 193] on link "Check CSV Status" at bounding box center [794, 199] width 106 height 16
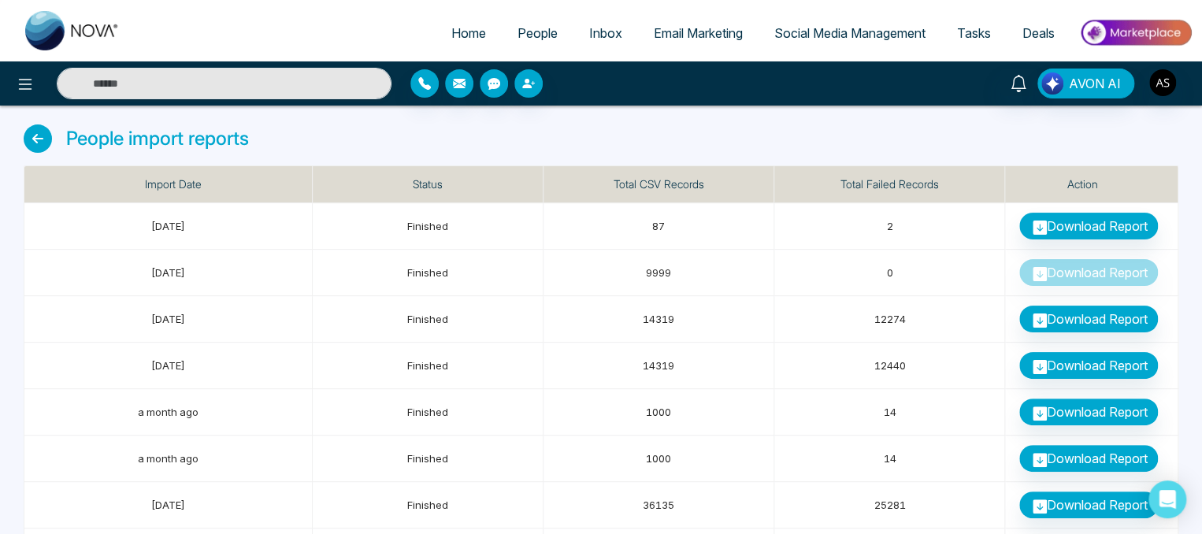
click at [522, 29] on span "People" at bounding box center [538, 33] width 40 height 16
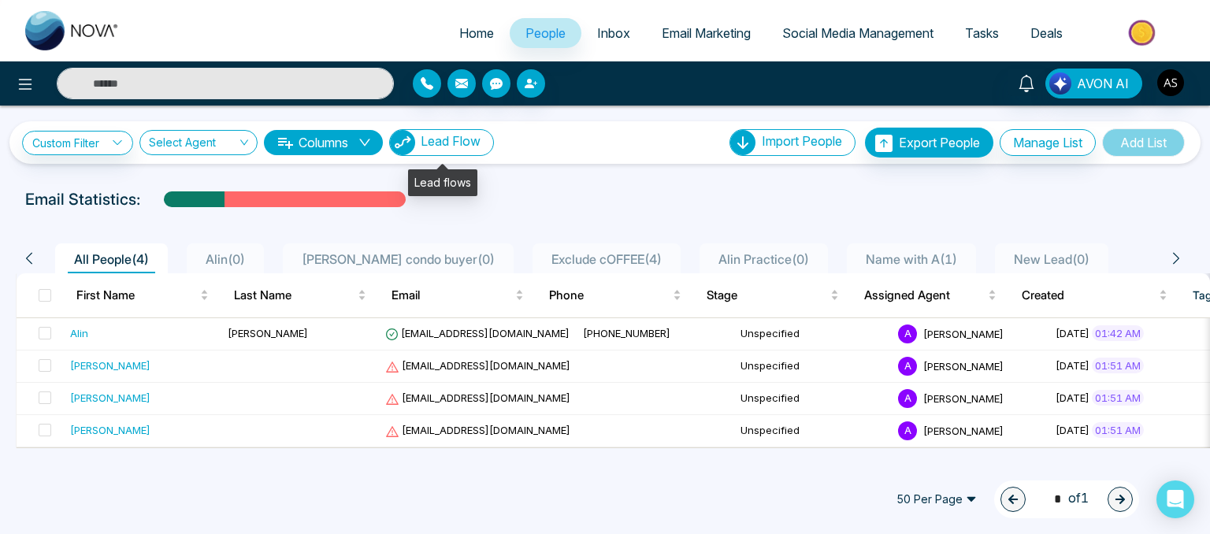
click at [465, 137] on span "Lead Flow" at bounding box center [451, 141] width 60 height 16
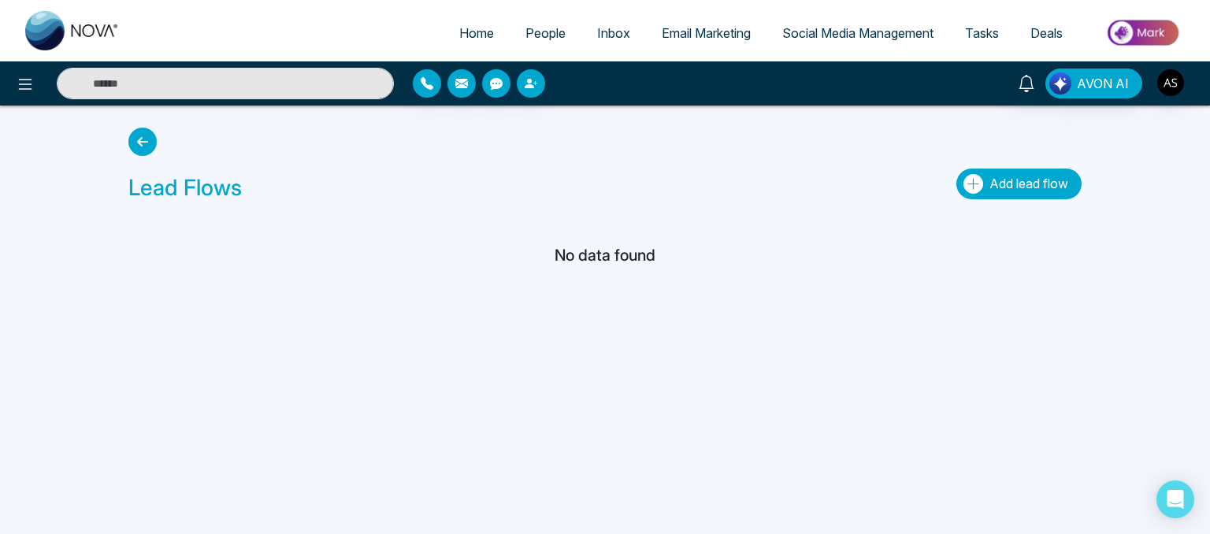
click at [984, 180] on button "Add lead flow" at bounding box center [1019, 184] width 125 height 31
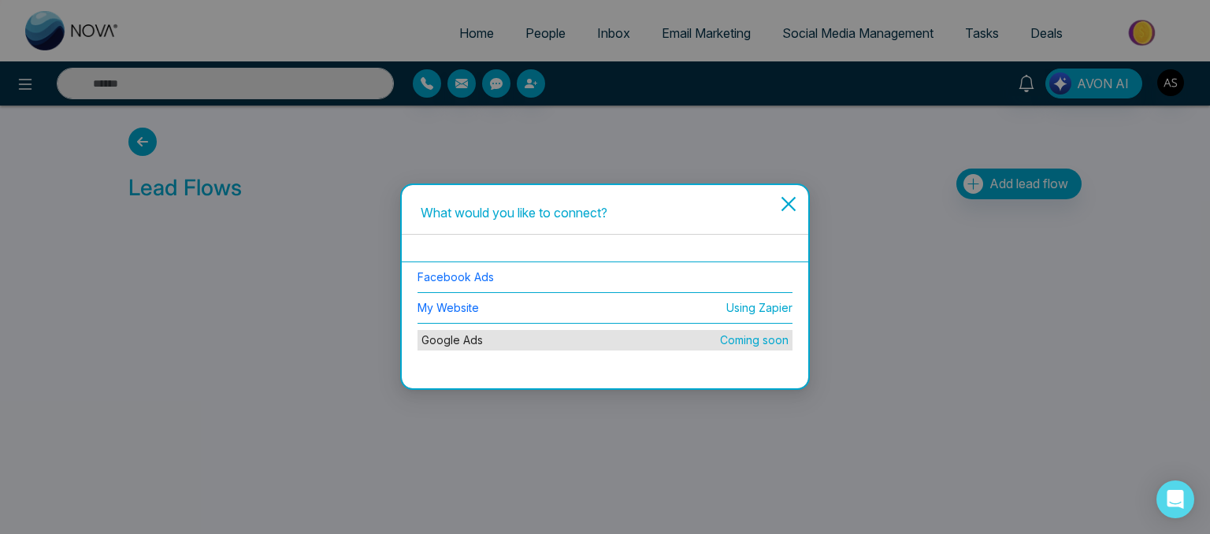
click at [791, 206] on icon "close" at bounding box center [788, 204] width 15 height 15
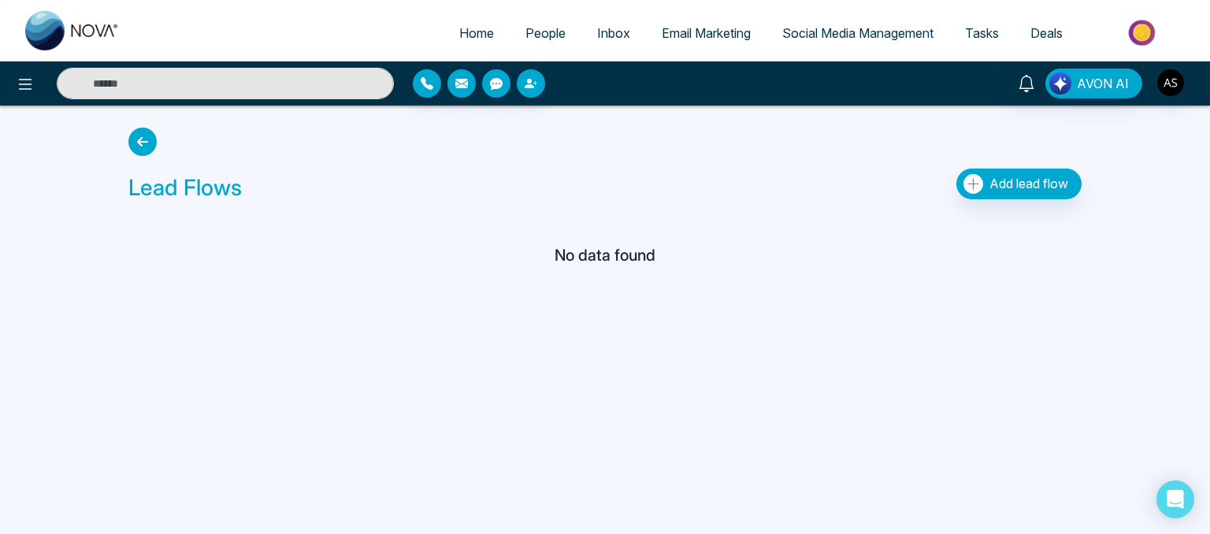
click at [544, 39] on span "People" at bounding box center [546, 33] width 40 height 16
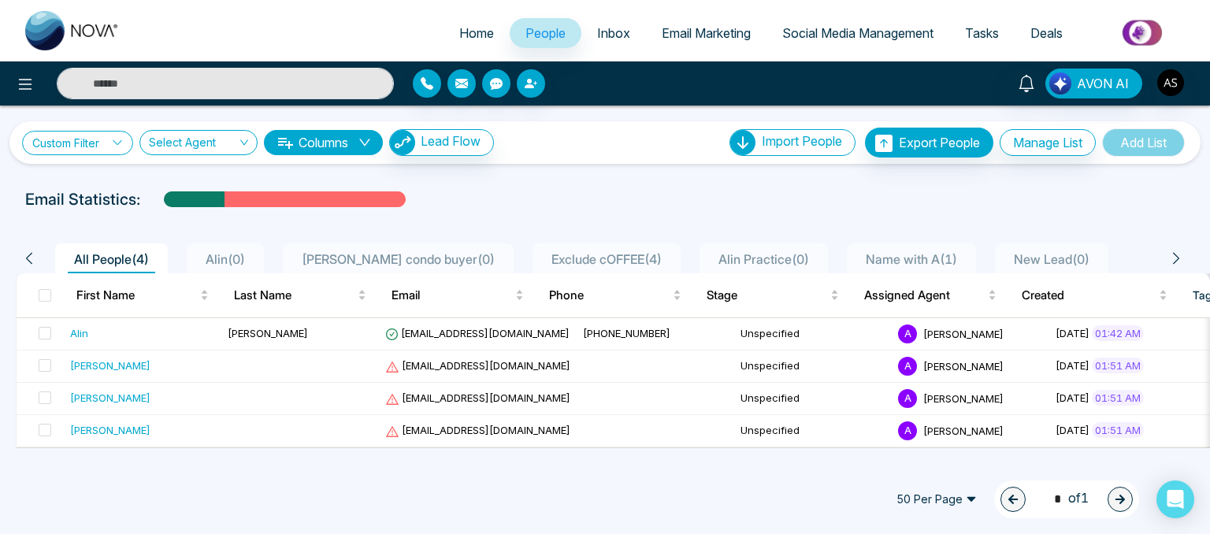
click at [96, 143] on link "Custom Filter" at bounding box center [77, 143] width 111 height 24
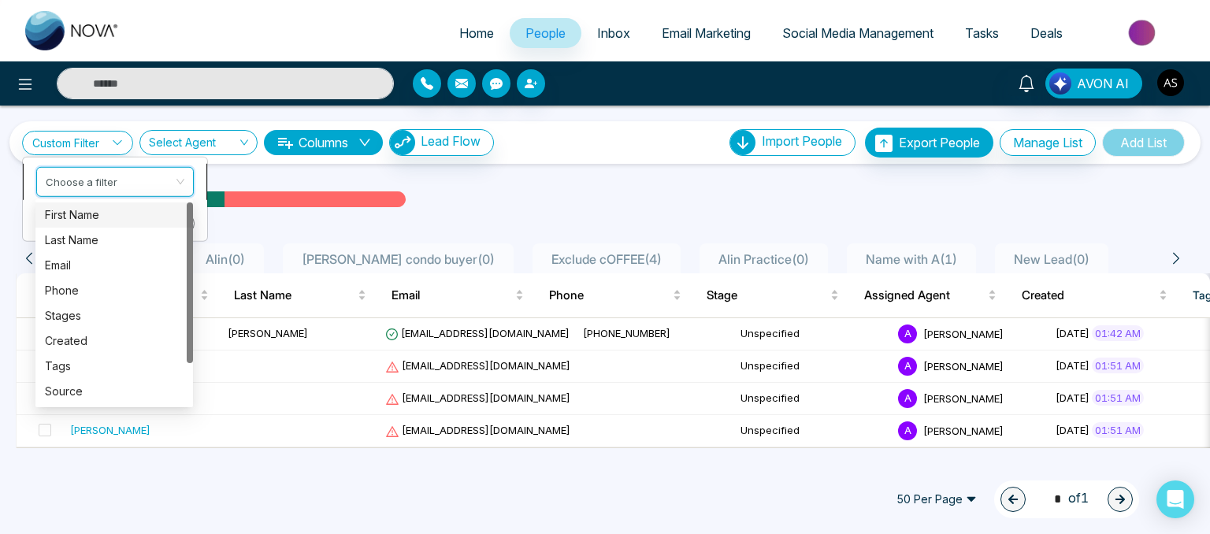
click at [95, 185] on input "search" at bounding box center [110, 179] width 128 height 24
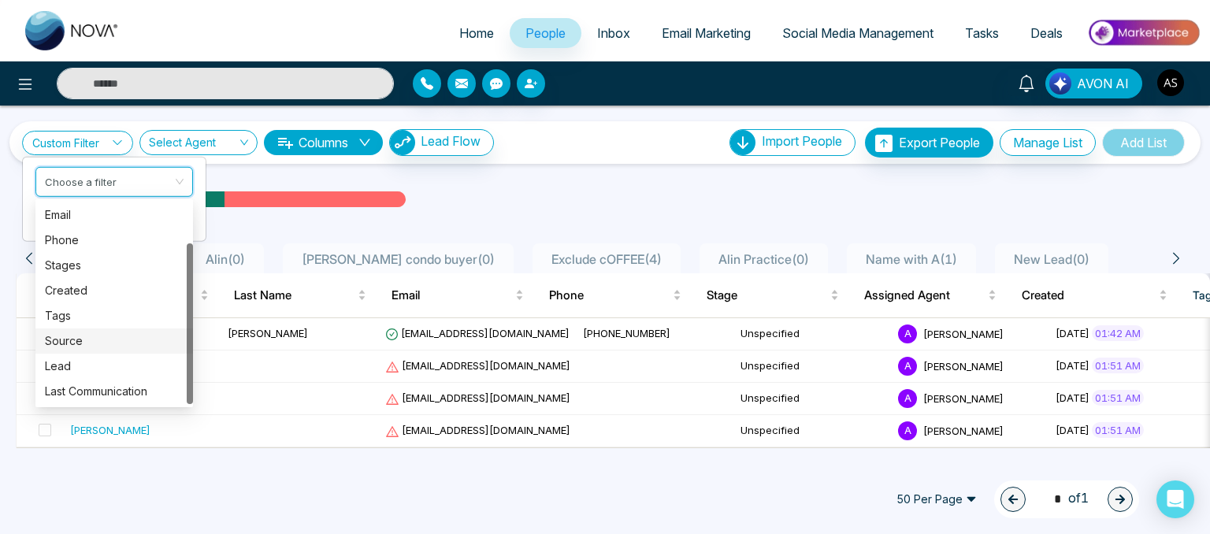
click at [63, 334] on div "Source" at bounding box center [114, 340] width 139 height 17
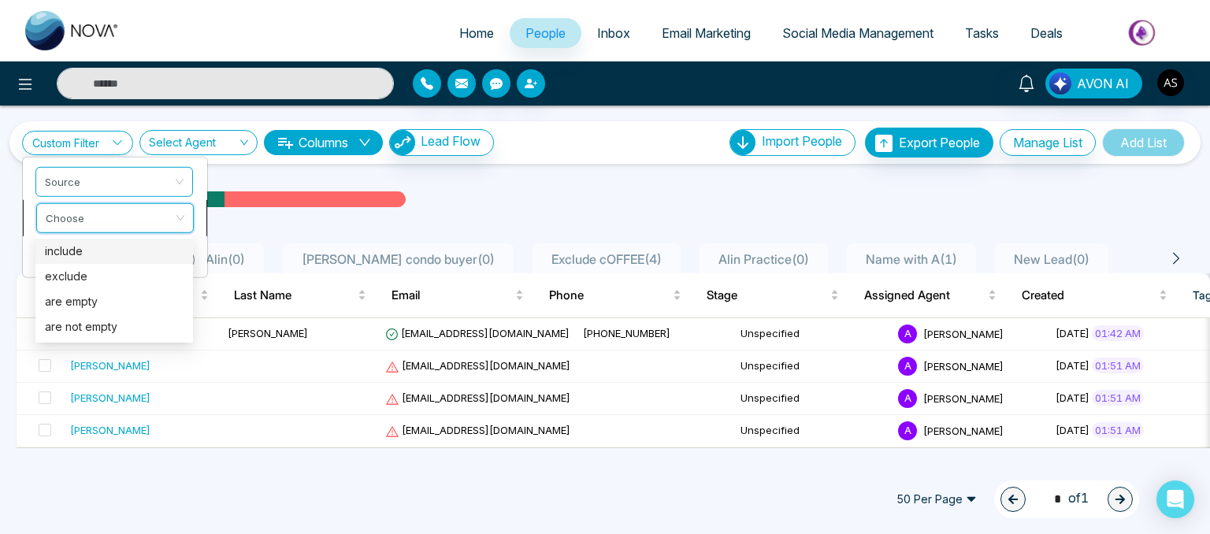
click at [112, 210] on input "search" at bounding box center [110, 215] width 128 height 24
click at [85, 262] on div "include" at bounding box center [114, 251] width 158 height 25
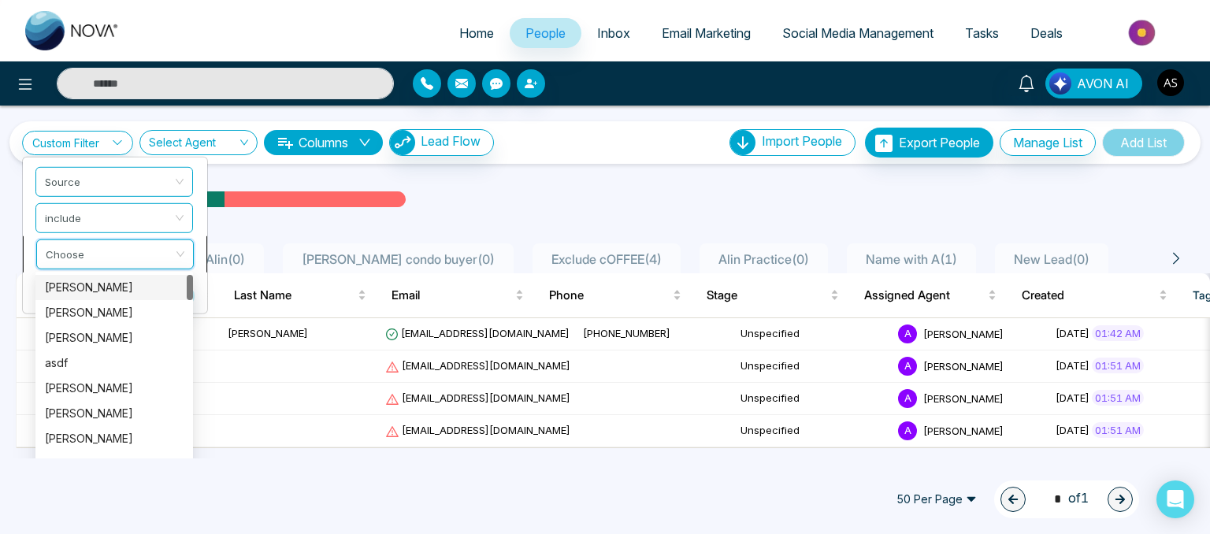
click at [95, 248] on input "search" at bounding box center [110, 252] width 128 height 24
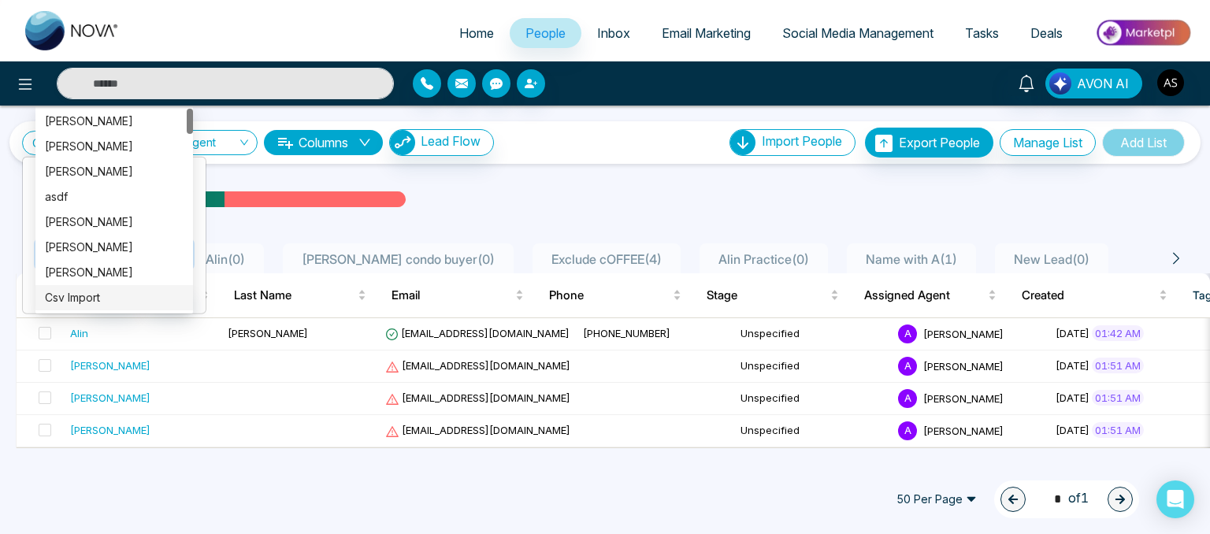
click at [85, 295] on div "Csv Import" at bounding box center [114, 297] width 139 height 17
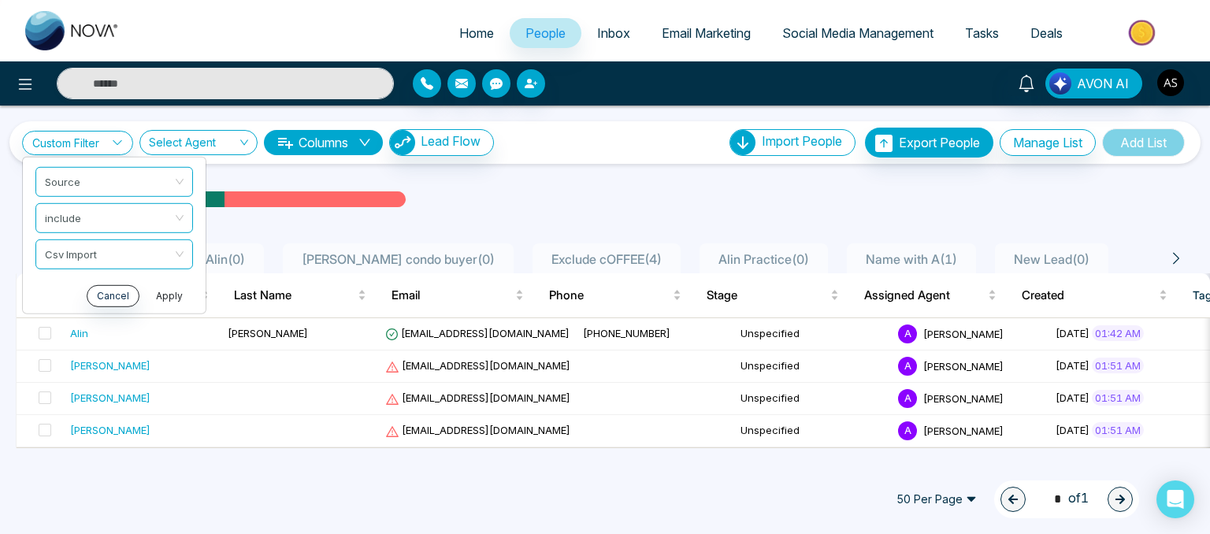
click at [177, 292] on button "Apply" at bounding box center [169, 295] width 47 height 22
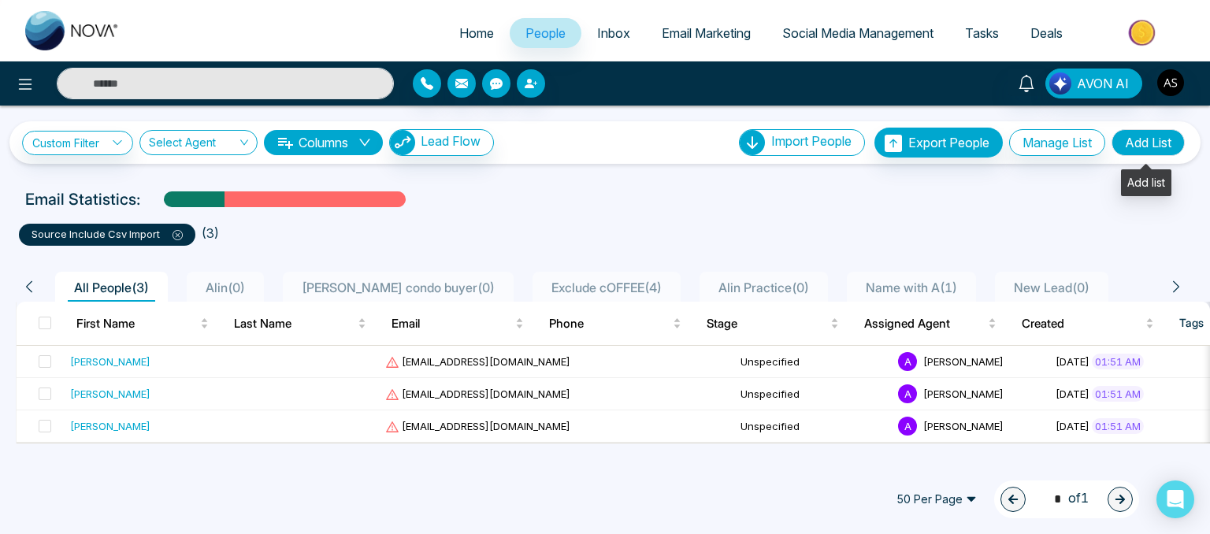
click at [1157, 140] on button "Add List" at bounding box center [1148, 142] width 73 height 27
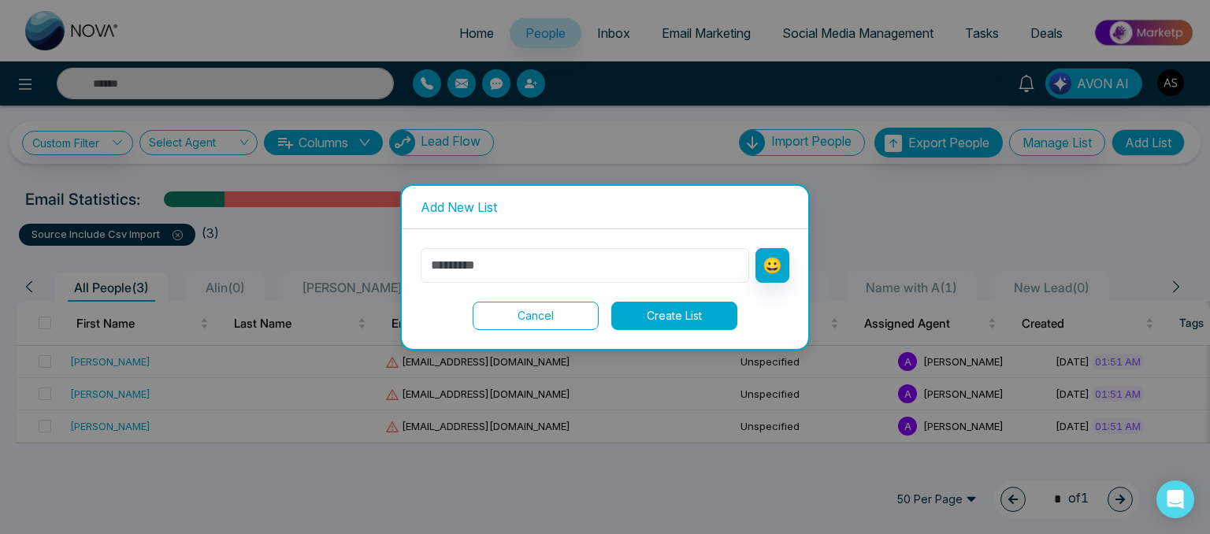
click at [559, 272] on input "text" at bounding box center [585, 265] width 329 height 35
click at [822, 198] on div "Add New List 😀 Cancel Create List" at bounding box center [605, 267] width 1210 height 534
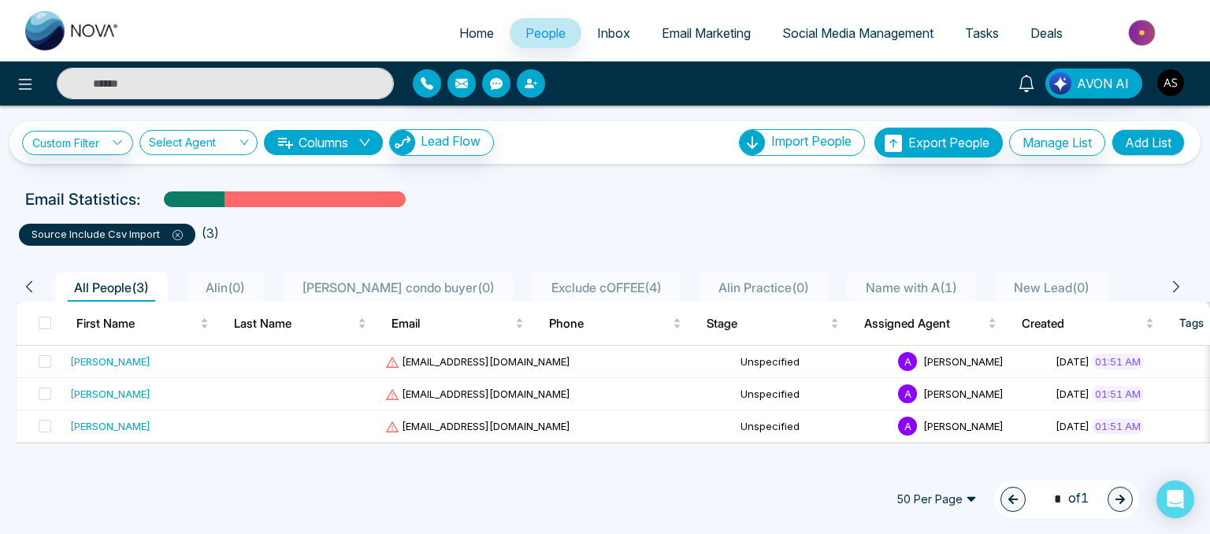
click at [173, 235] on icon at bounding box center [178, 235] width 10 height 10
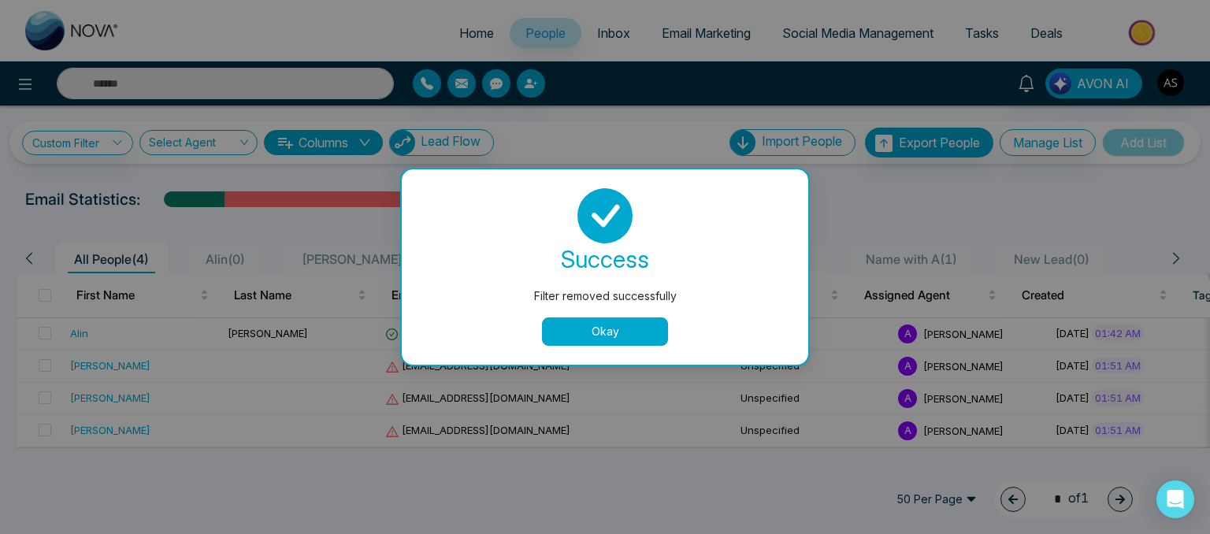
click at [640, 326] on button "Okay" at bounding box center [605, 332] width 126 height 28
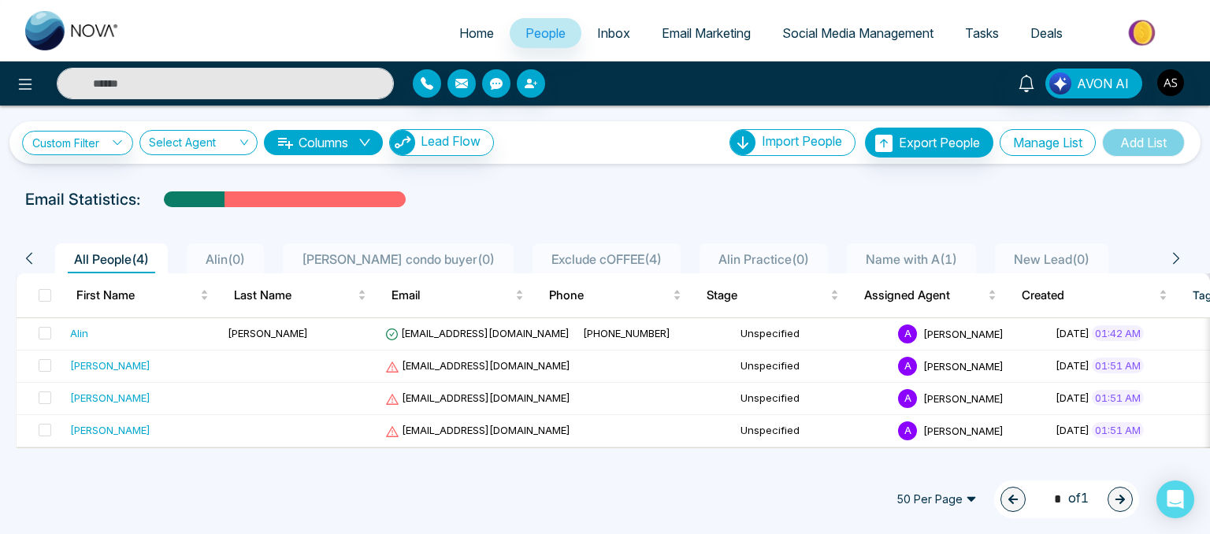
click at [1008, 146] on button "Manage List" at bounding box center [1048, 142] width 96 height 27
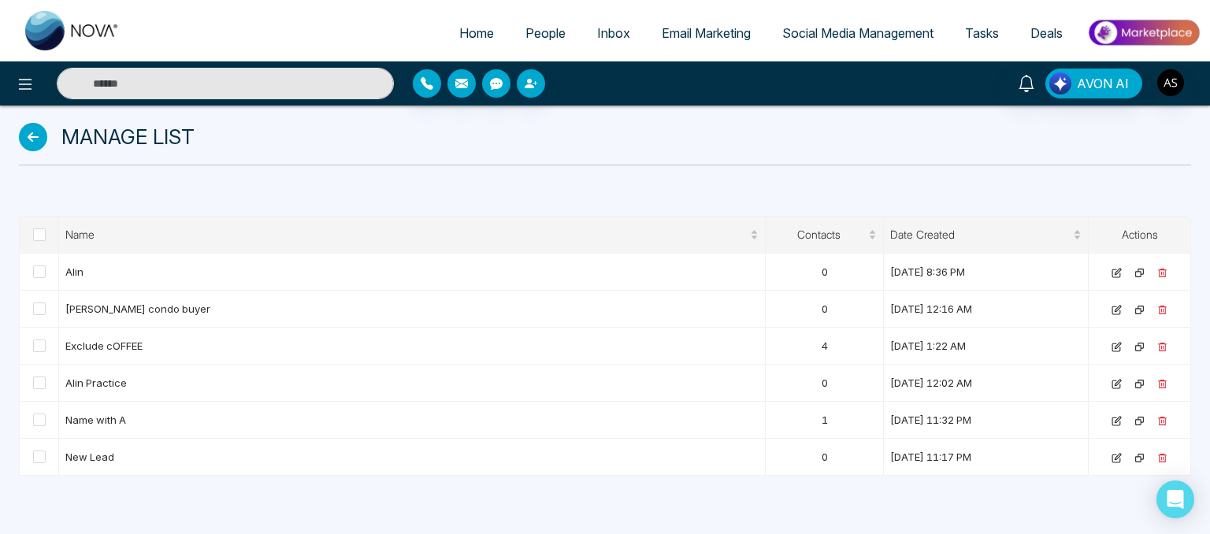
click at [41, 139] on icon at bounding box center [33, 137] width 28 height 28
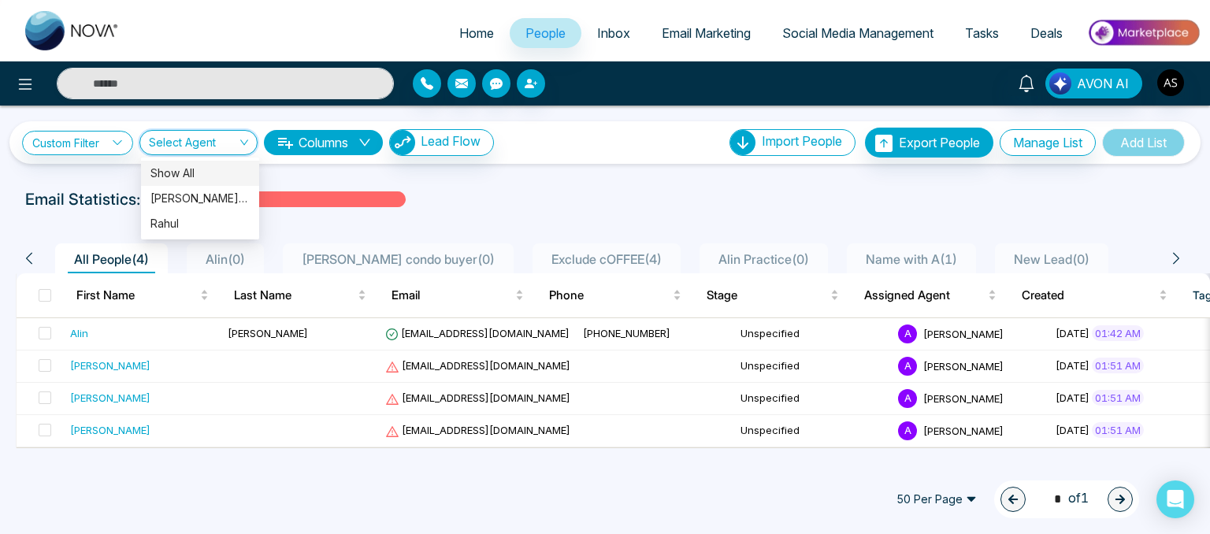
click at [224, 146] on input "search" at bounding box center [193, 146] width 88 height 30
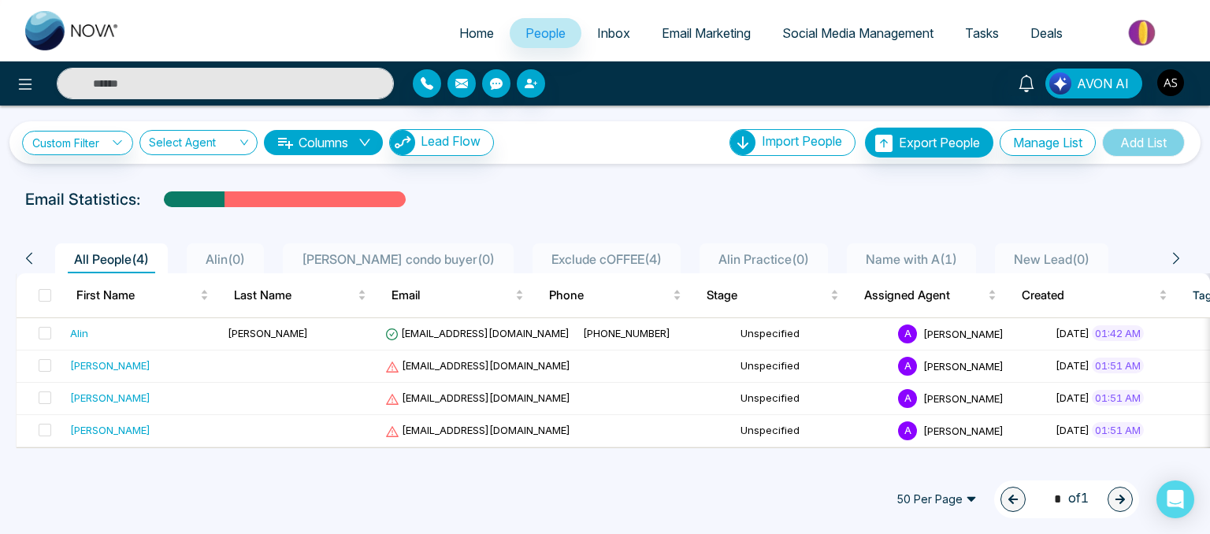
click at [605, 206] on div "Email Statistics:" at bounding box center [605, 200] width 1160 height 24
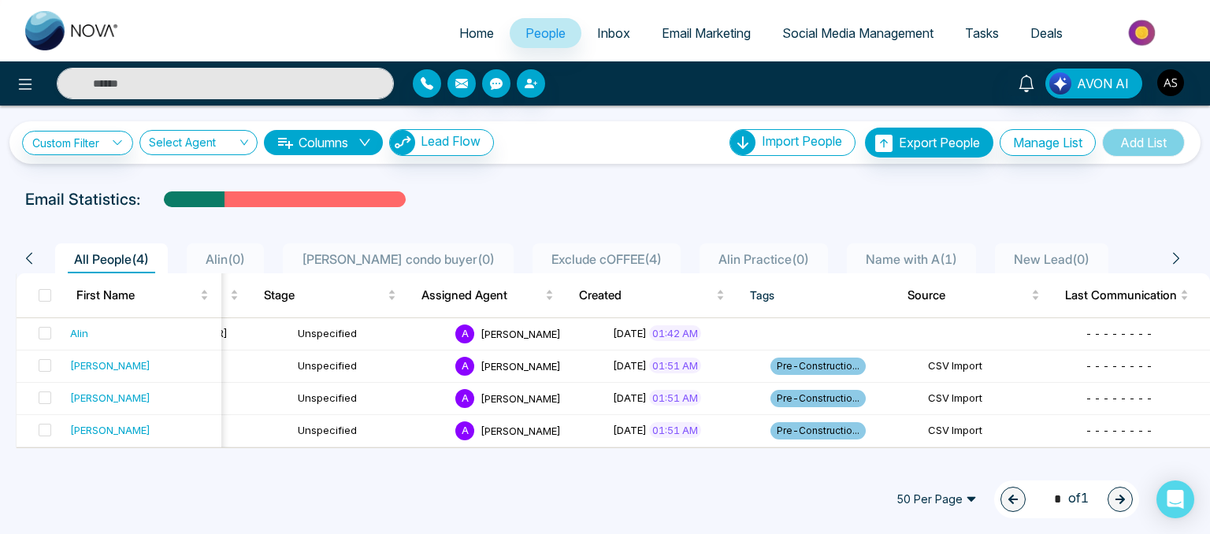
click at [370, 143] on icon "down" at bounding box center [364, 142] width 13 height 13
click at [663, 199] on div "Email Statistics:" at bounding box center [605, 200] width 1160 height 24
click at [85, 335] on div "Alin" at bounding box center [79, 333] width 18 height 16
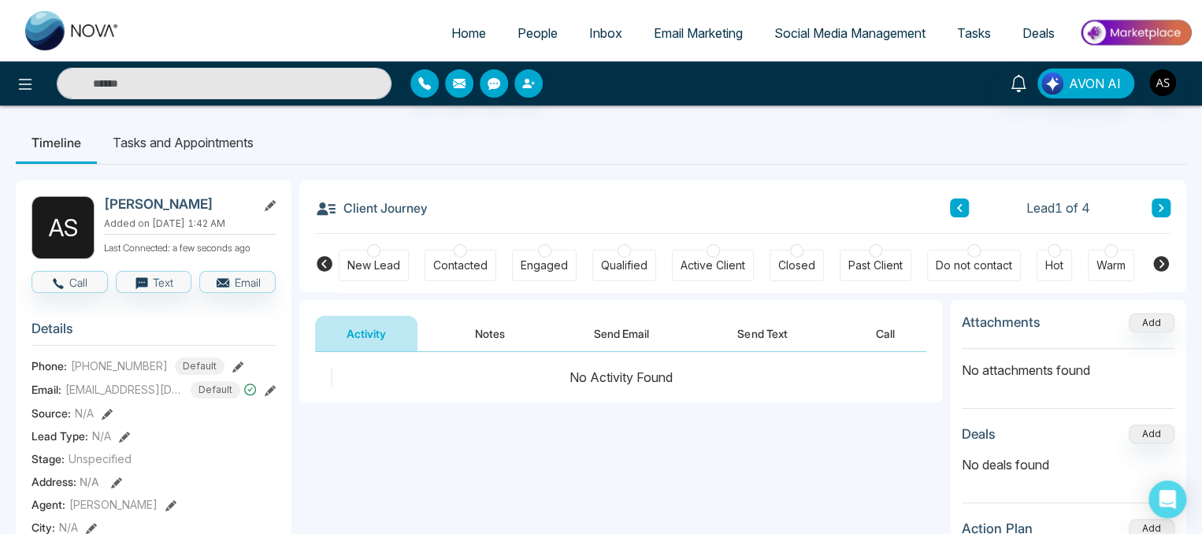
click at [33, 98] on div at bounding box center [200, 84] width 401 height 32
click at [24, 87] on icon at bounding box center [25, 84] width 19 height 19
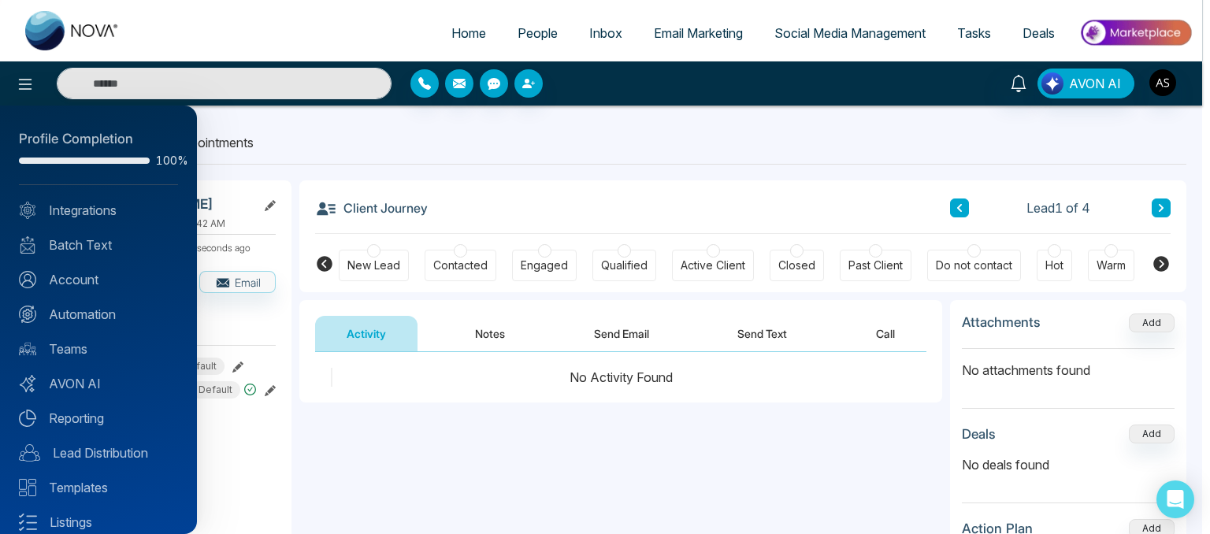
click at [416, 125] on div at bounding box center [605, 267] width 1210 height 534
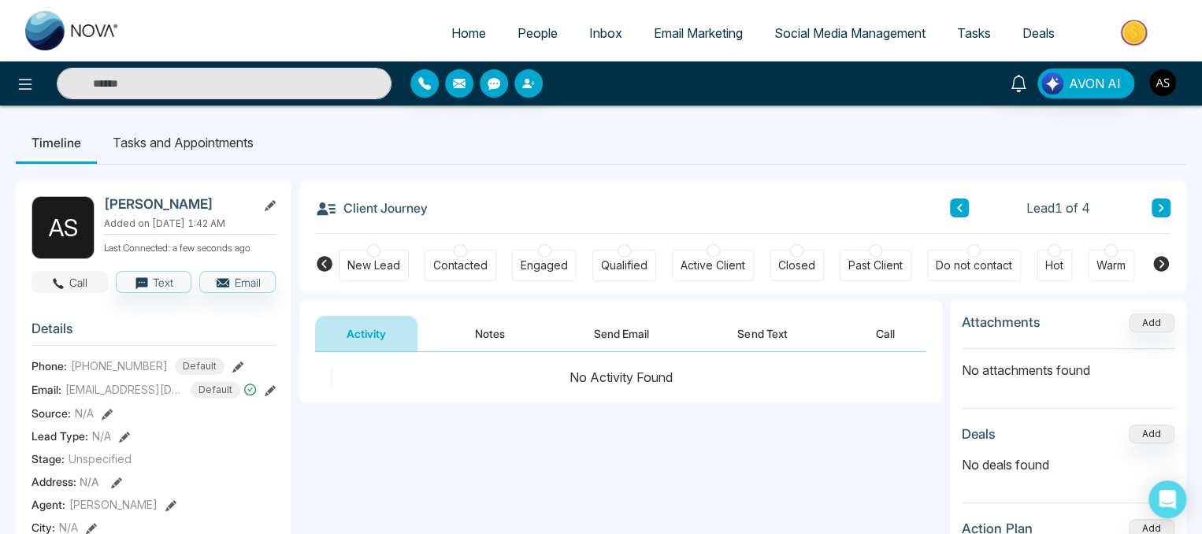
click at [88, 293] on button "Call" at bounding box center [70, 282] width 76 height 22
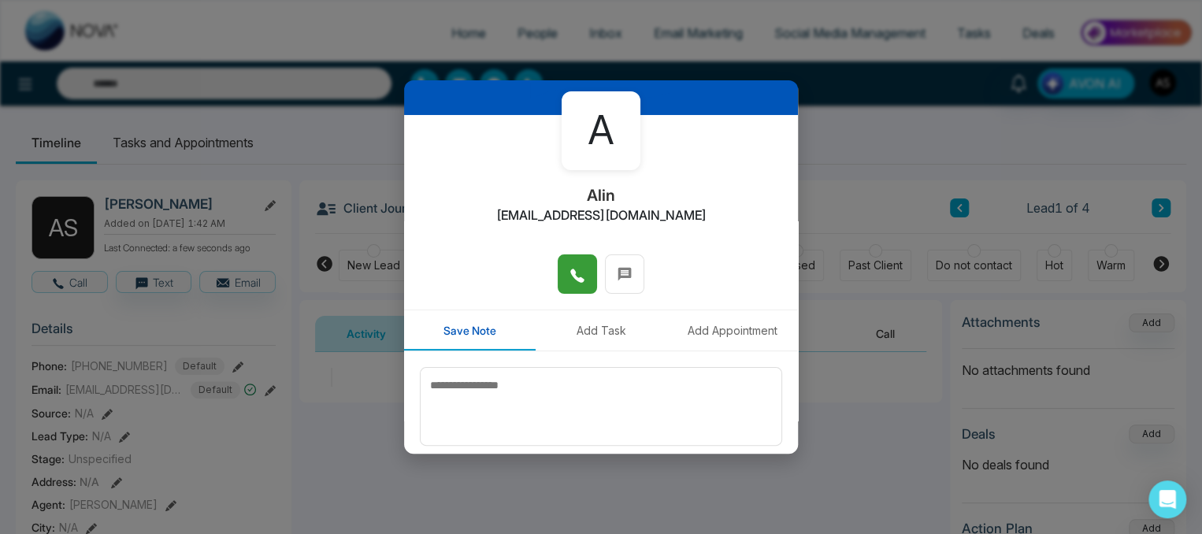
scroll to position [63, 0]
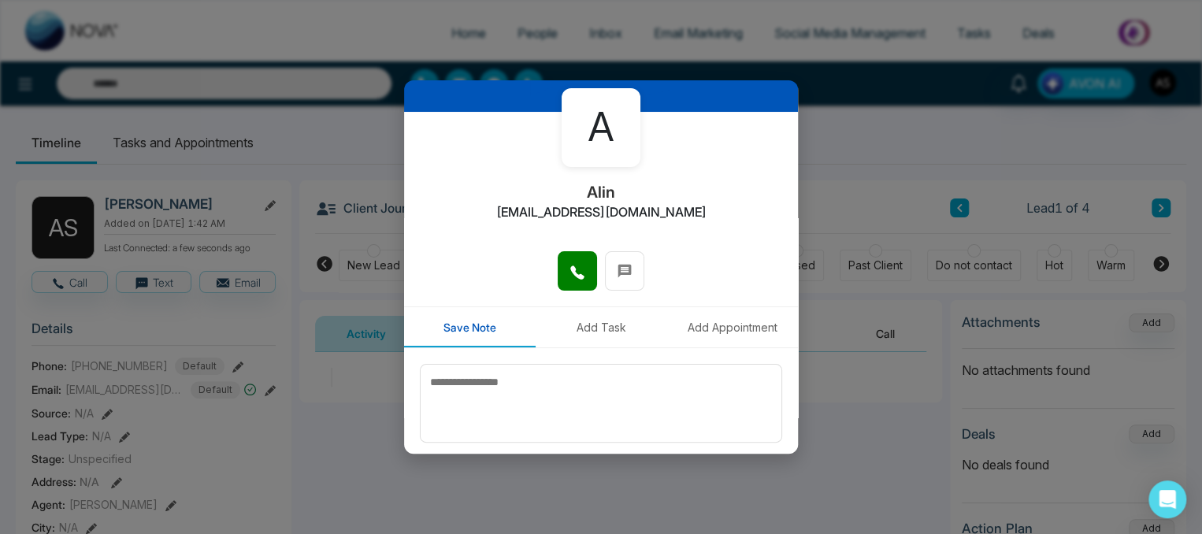
click at [606, 330] on button "Add Task" at bounding box center [602, 327] width 132 height 40
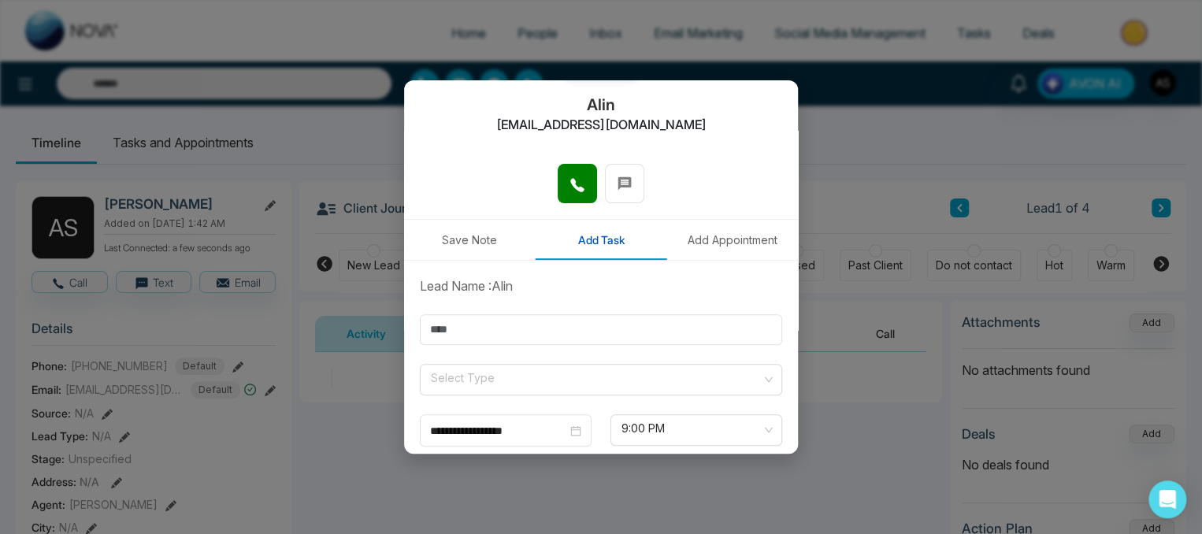
scroll to position [225, 0]
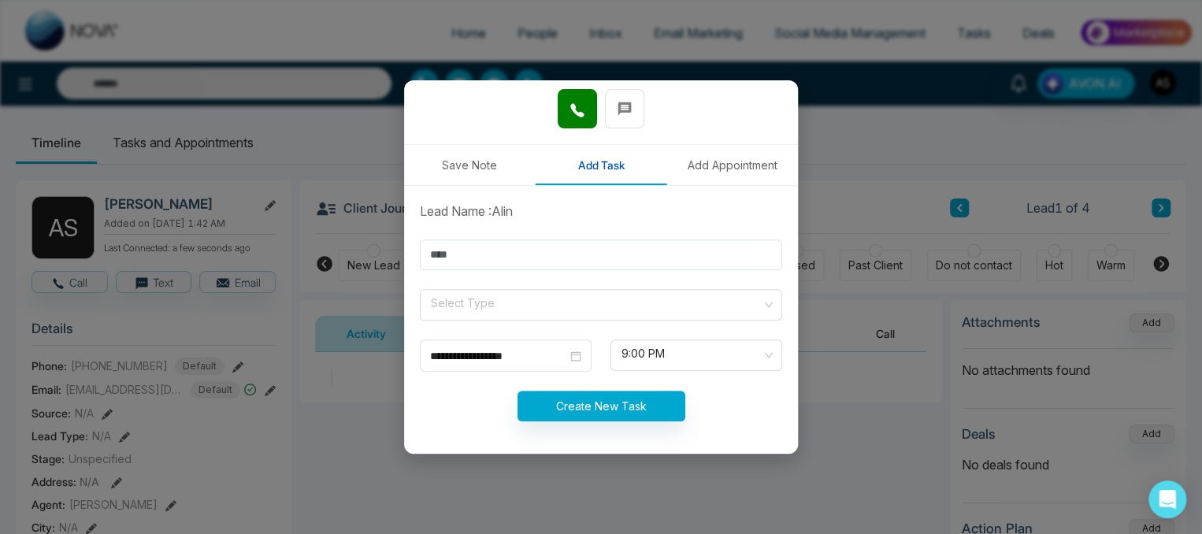
click at [697, 175] on button "Add Appointment" at bounding box center [733, 165] width 132 height 40
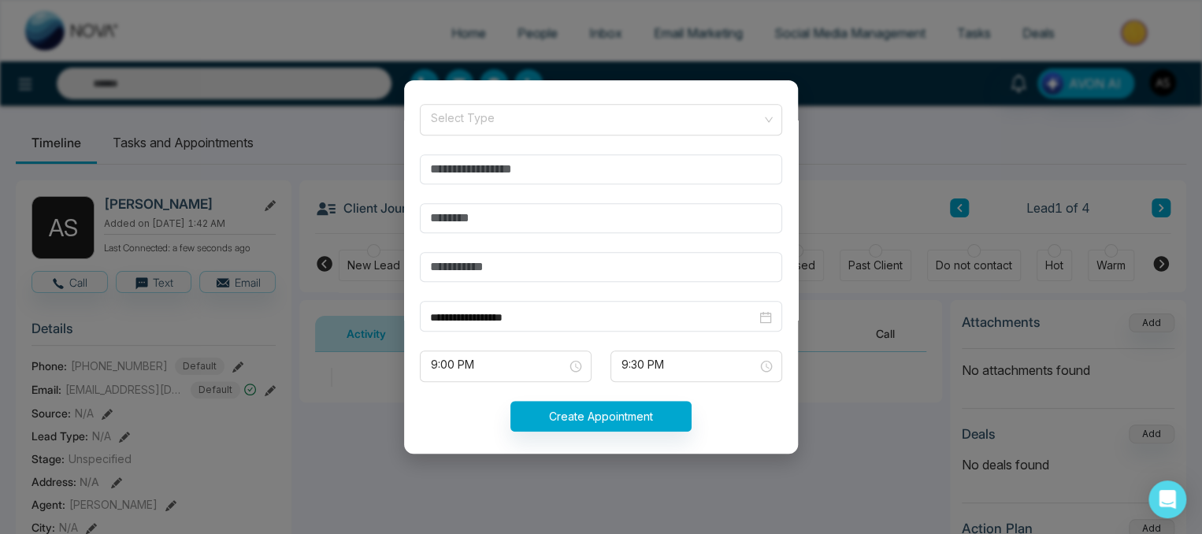
scroll to position [214, 0]
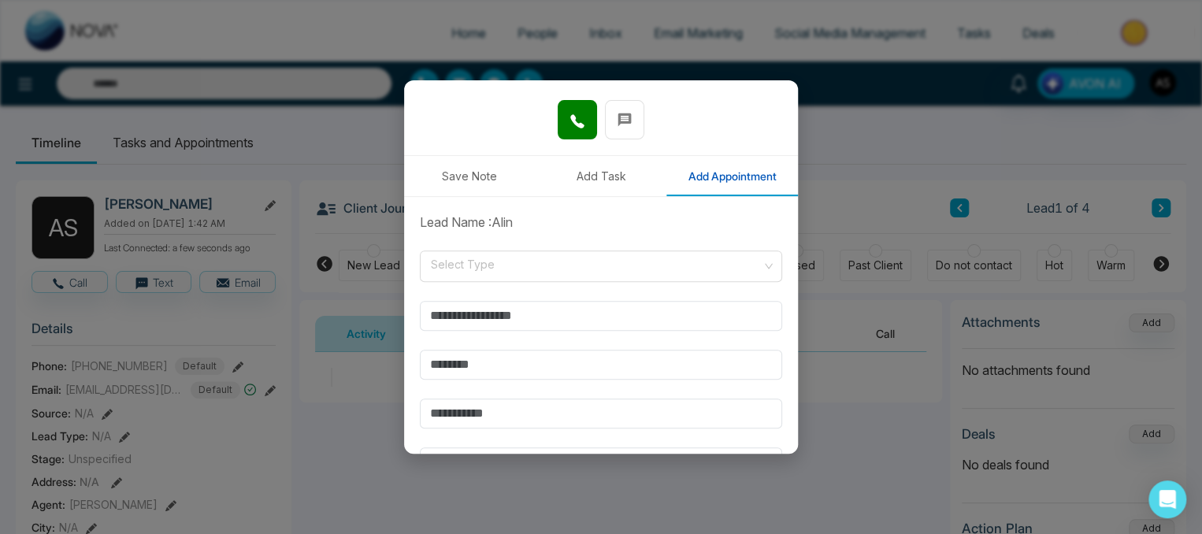
click at [844, 121] on div "**********" at bounding box center [601, 267] width 1202 height 534
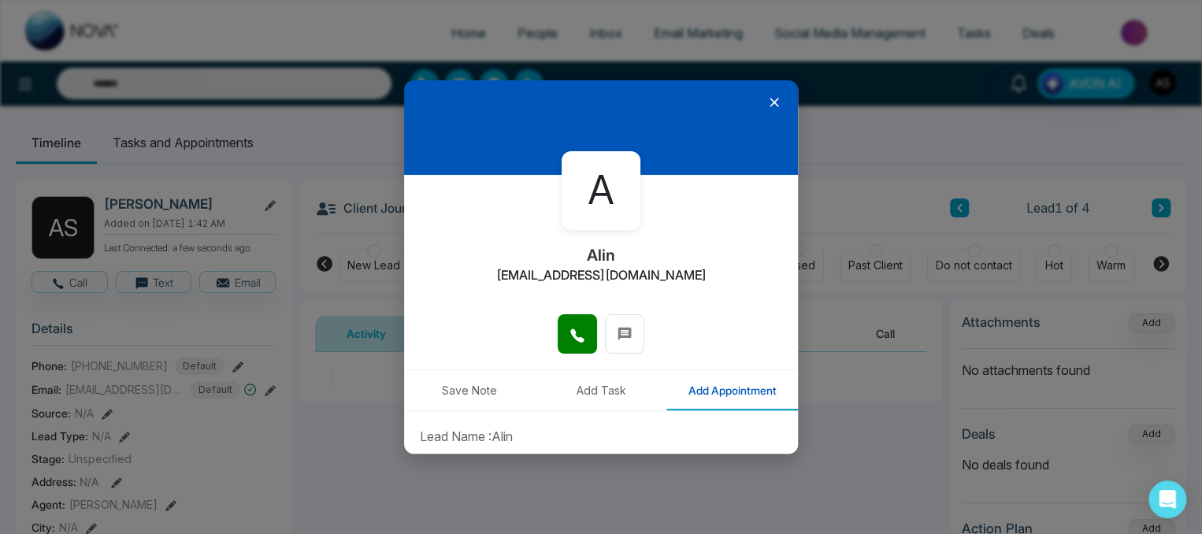
click at [767, 110] on icon at bounding box center [775, 103] width 16 height 16
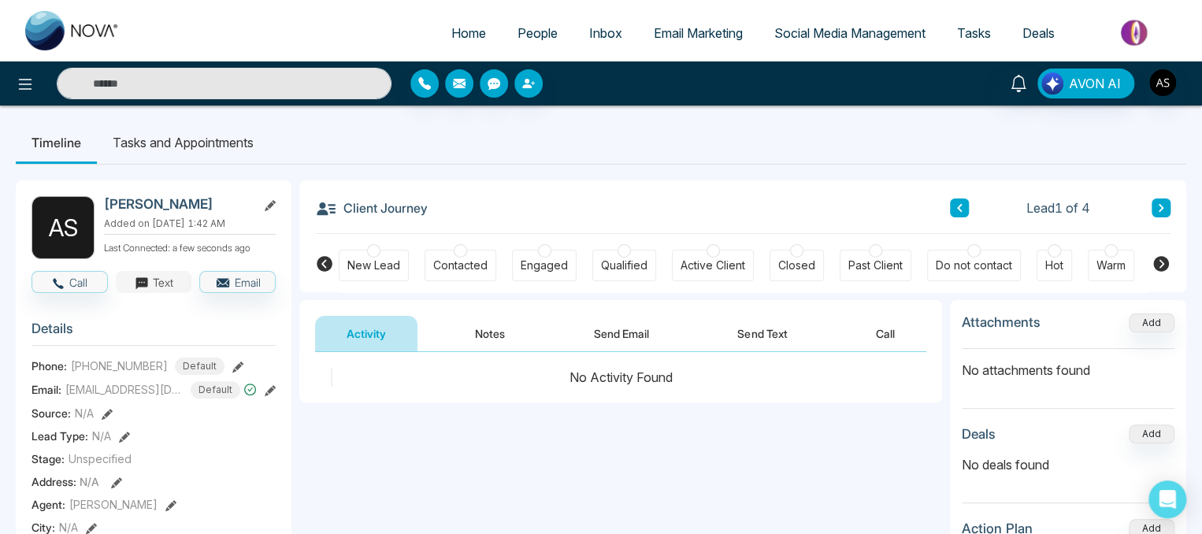
click at [149, 293] on button "Text" at bounding box center [154, 282] width 76 height 22
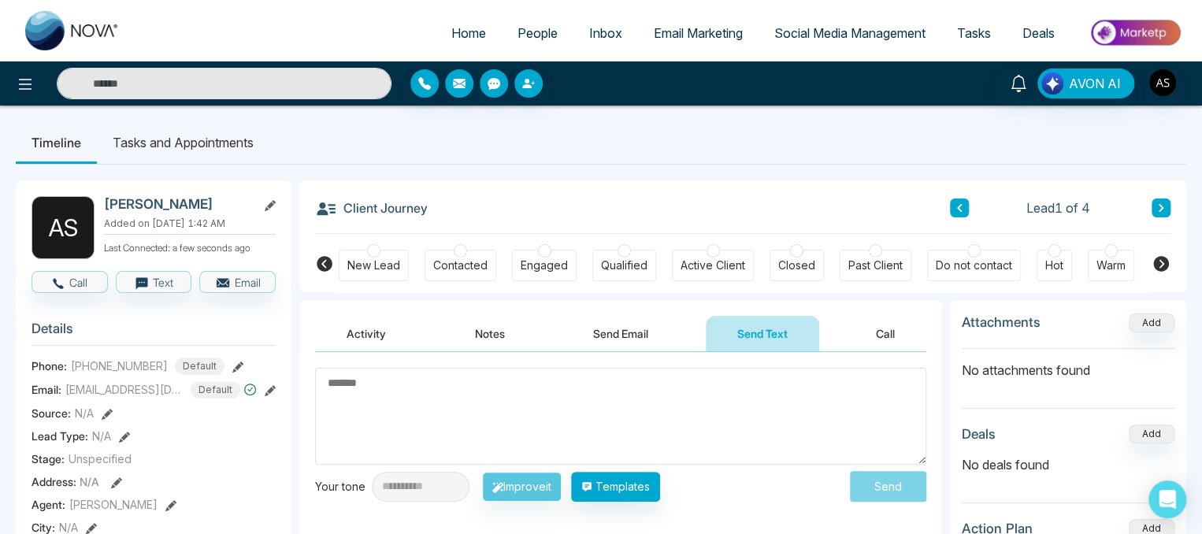
click at [439, 404] on textarea at bounding box center [620, 416] width 611 height 97
click at [448, 429] on textarea at bounding box center [620, 416] width 611 height 97
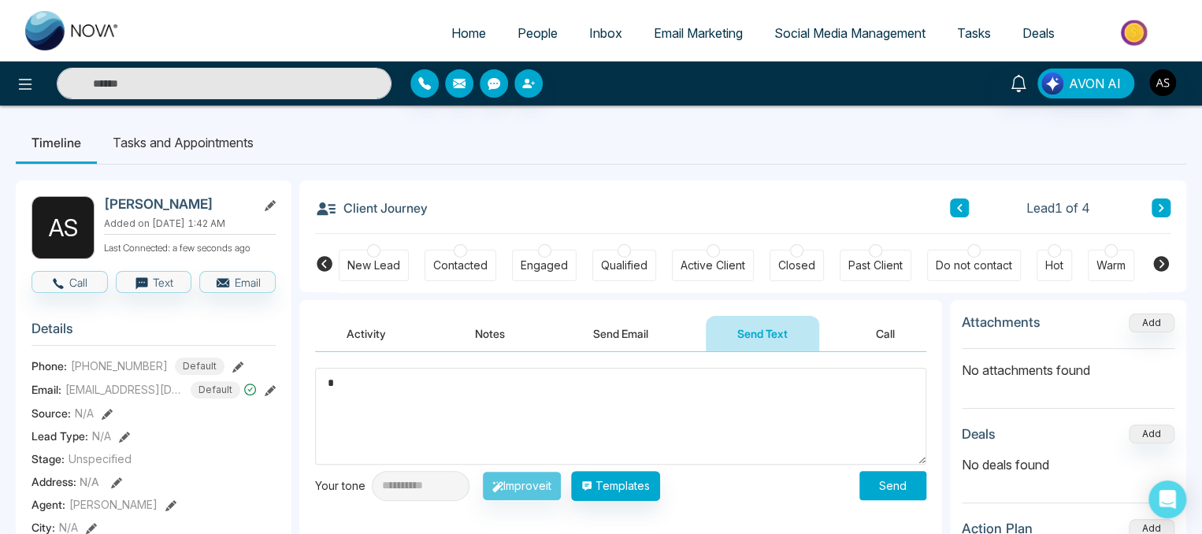
type textarea "*"
click at [631, 495] on button "Templates" at bounding box center [615, 486] width 89 height 30
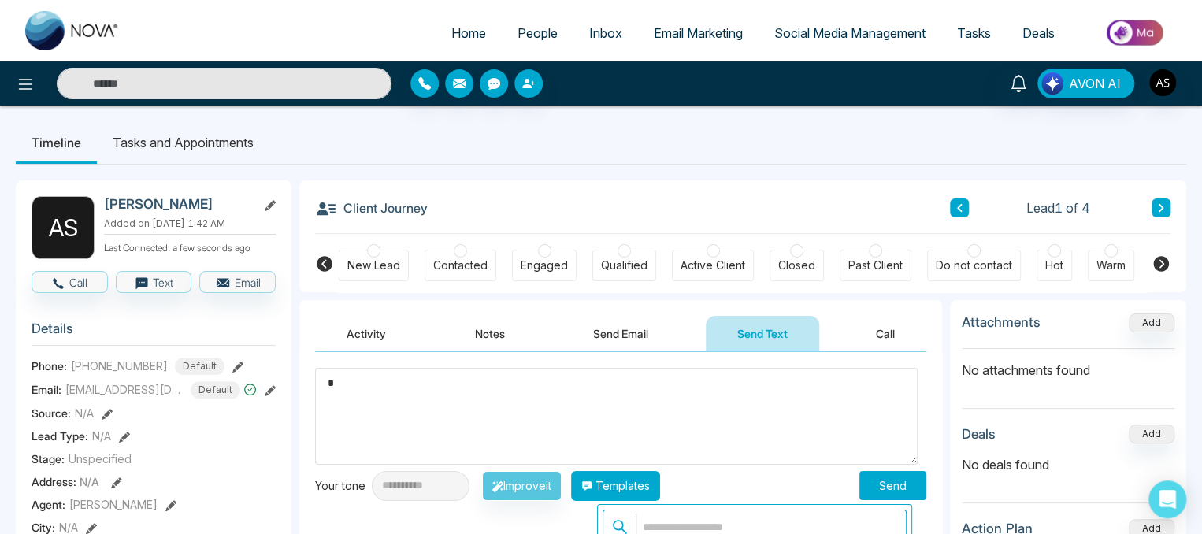
scroll to position [2, 0]
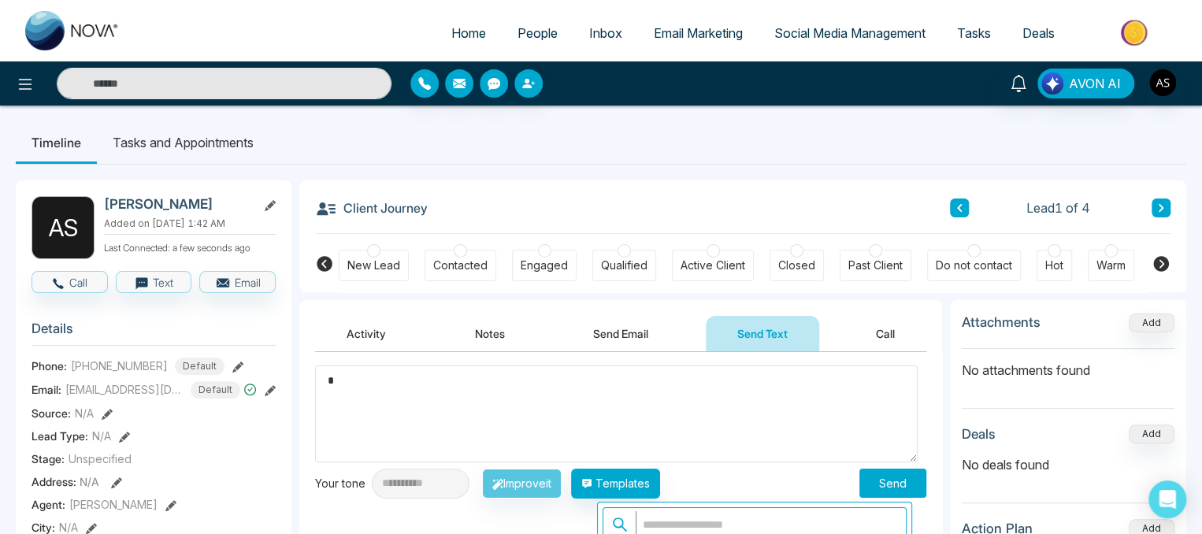
click at [669, 522] on input "text" at bounding box center [767, 524] width 262 height 27
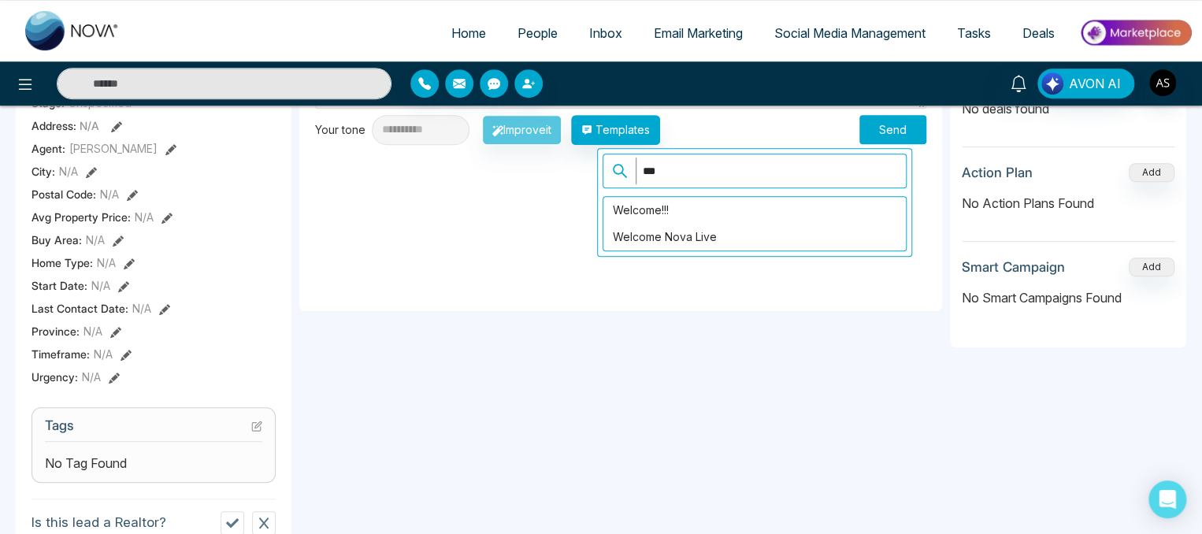
scroll to position [353, 0]
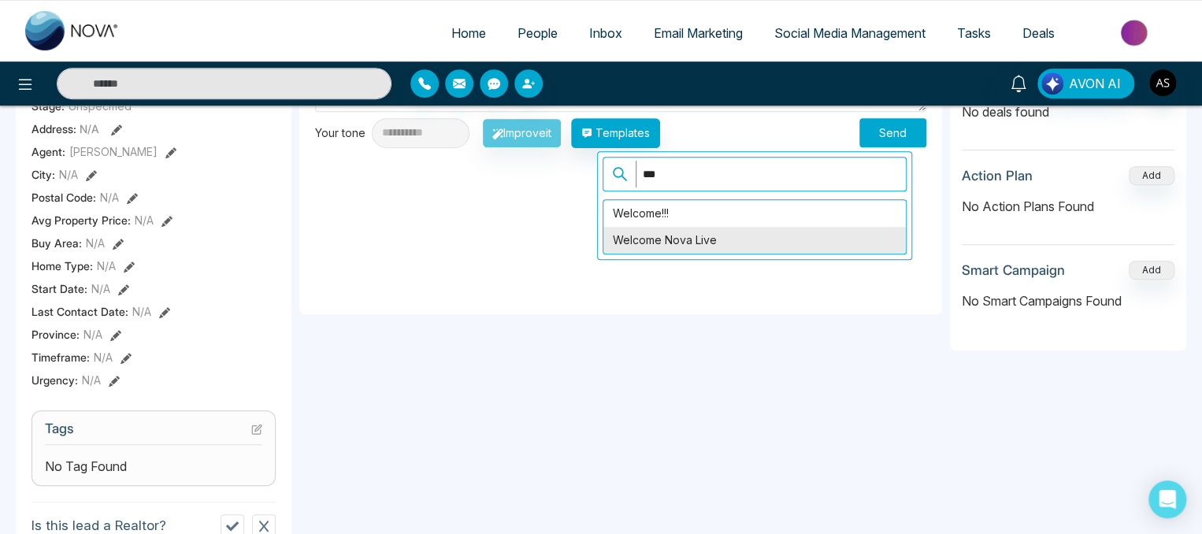
type input "***"
click at [659, 227] on div "Welcome Nova Live" at bounding box center [755, 240] width 303 height 27
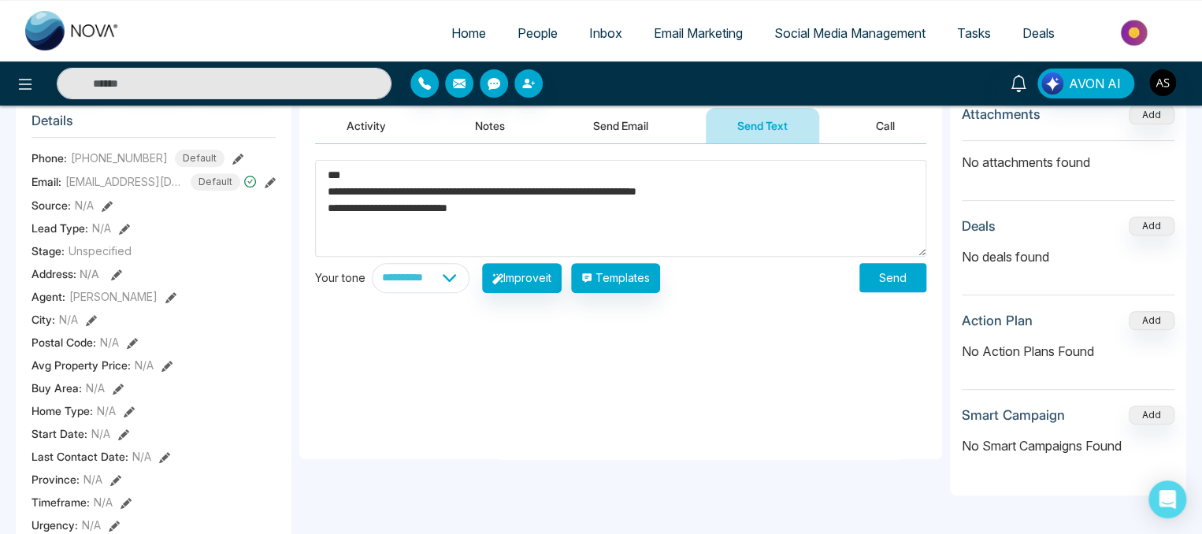
scroll to position [0, 0]
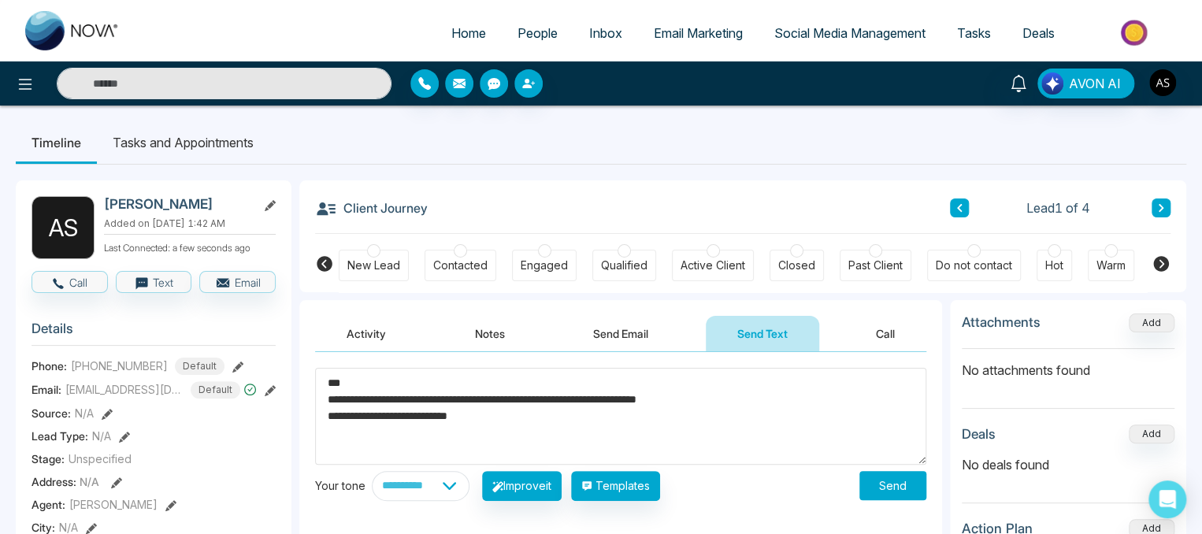
type textarea "**********"
click at [355, 334] on button "Activity" at bounding box center [366, 333] width 102 height 35
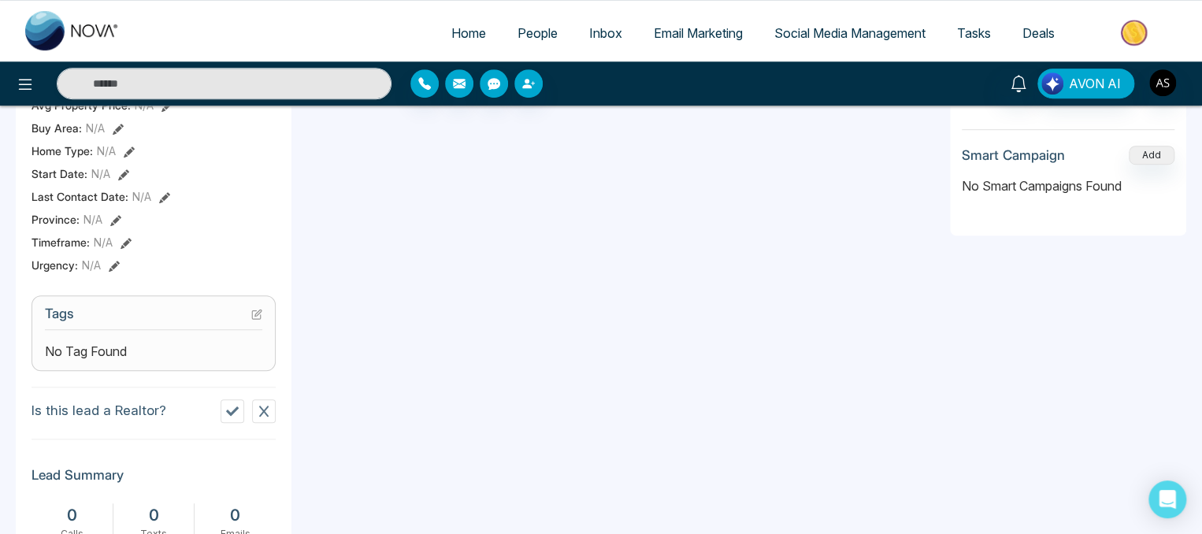
scroll to position [476, 0]
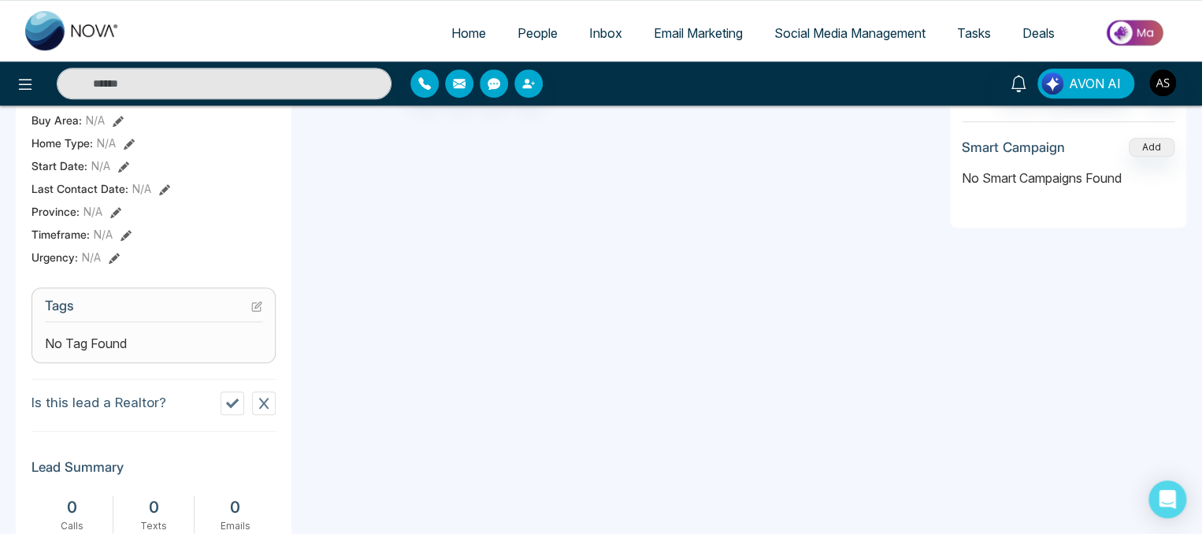
click at [260, 308] on icon at bounding box center [258, 305] width 6 height 6
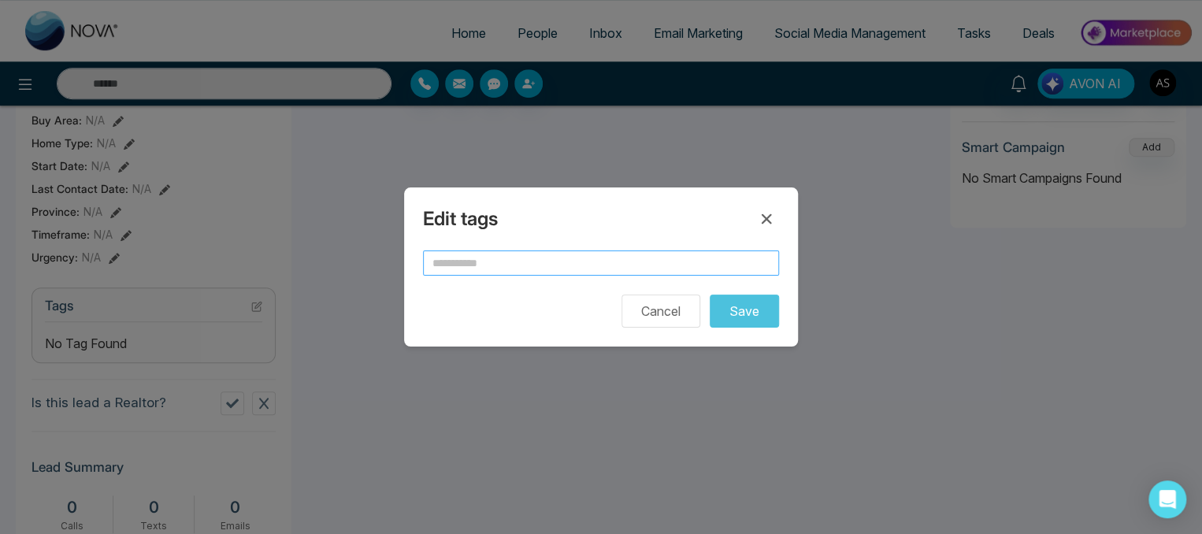
click at [451, 258] on input "text" at bounding box center [601, 263] width 356 height 25
click at [773, 217] on icon at bounding box center [766, 219] width 19 height 19
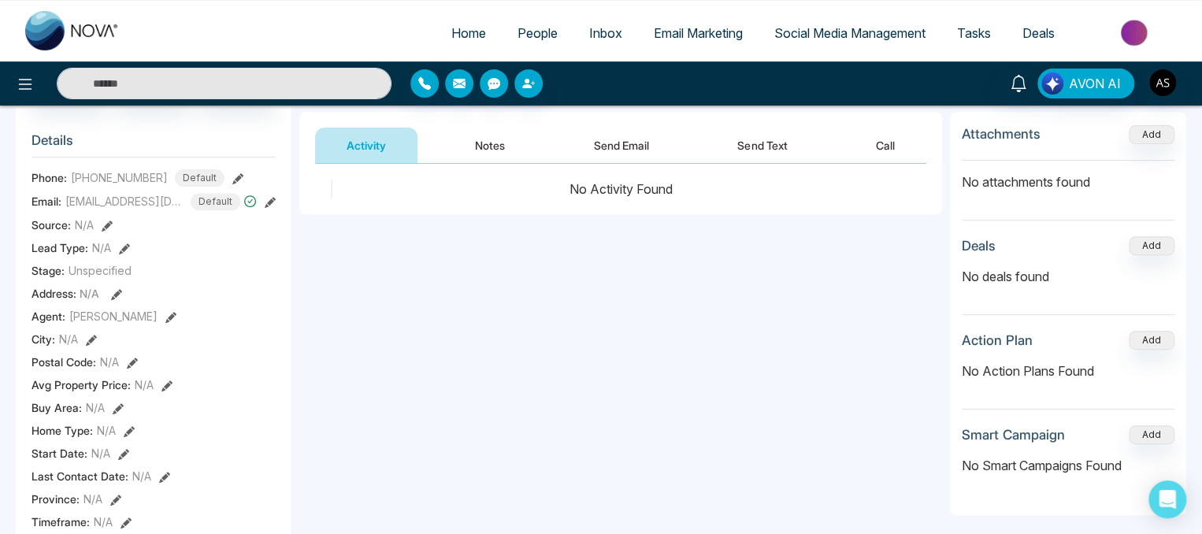
scroll to position [189, 0]
click at [124, 290] on section "Details Phone: [PHONE_NUMBER] Default Email: [EMAIL_ADDRESS][DOMAIN_NAME] Defau…" at bounding box center [154, 339] width 244 height 438
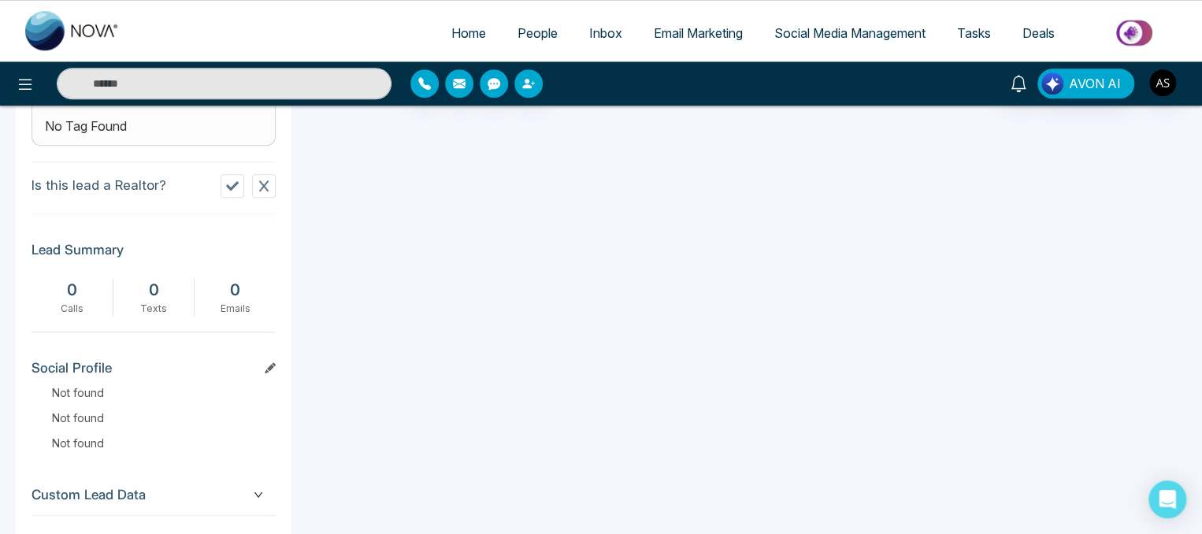
scroll to position [782, 0]
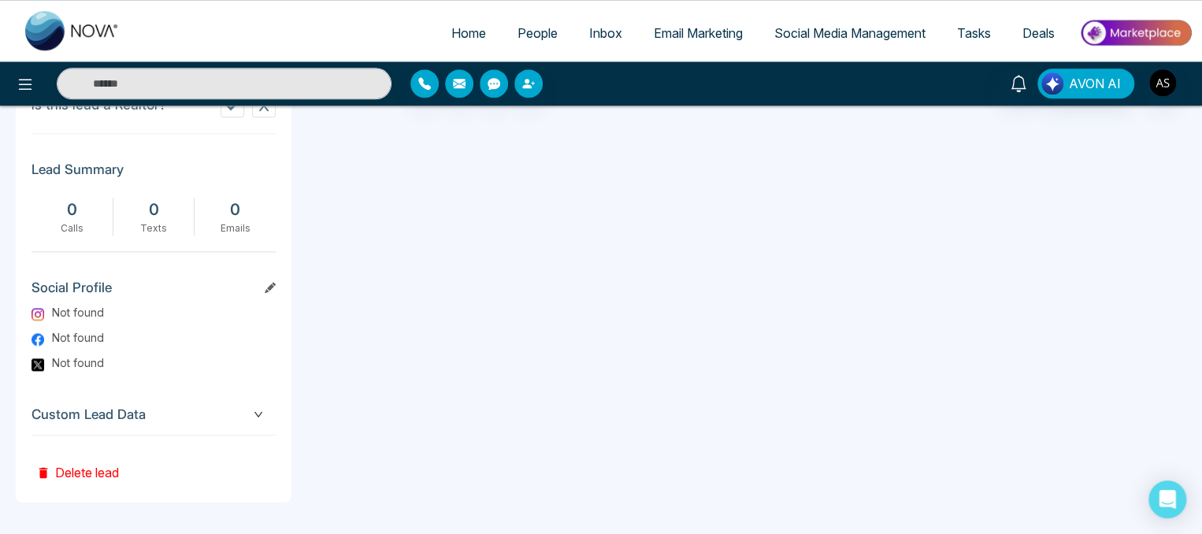
click at [262, 424] on span "Custom Lead Data" at bounding box center [154, 414] width 244 height 21
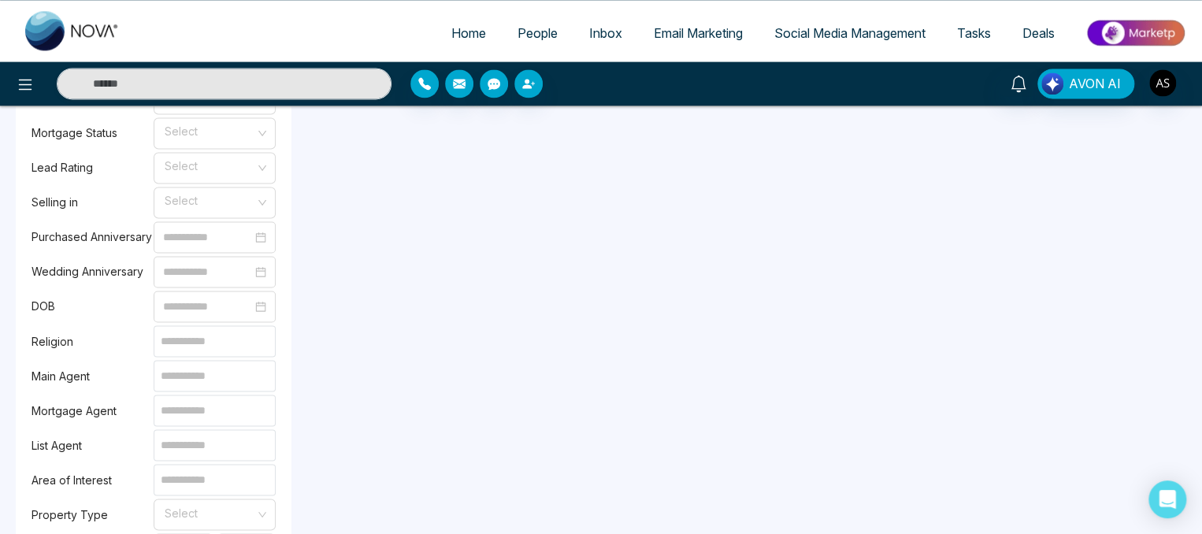
scroll to position [1170, 0]
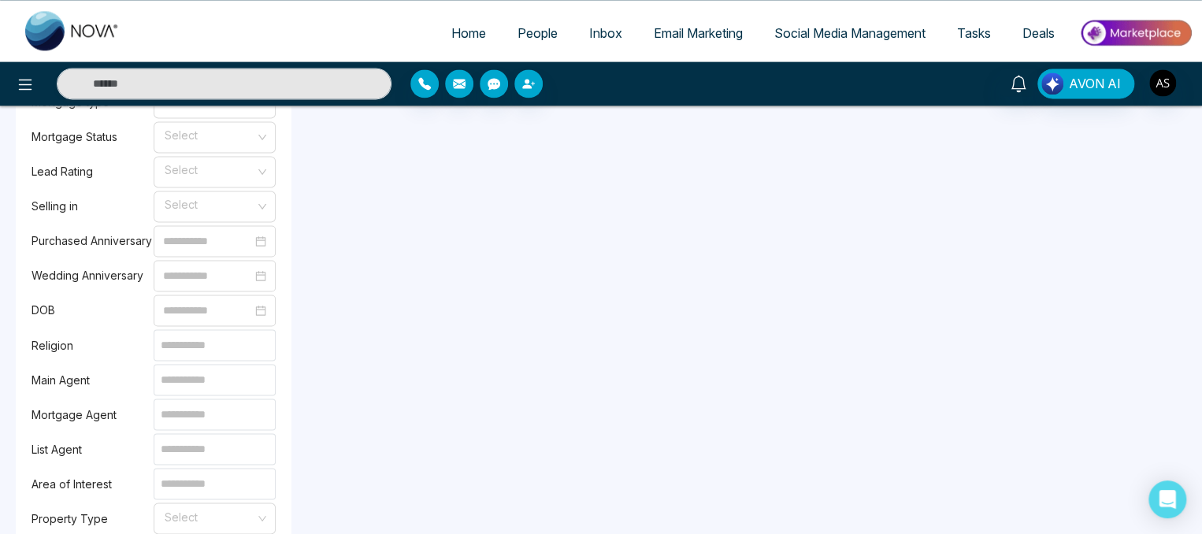
click at [286, 280] on div "A S [PERSON_NAME] Added on [DATE] 1:42 AM Last Connected: a few seconds ago Cal…" at bounding box center [154, 4] width 276 height 1988
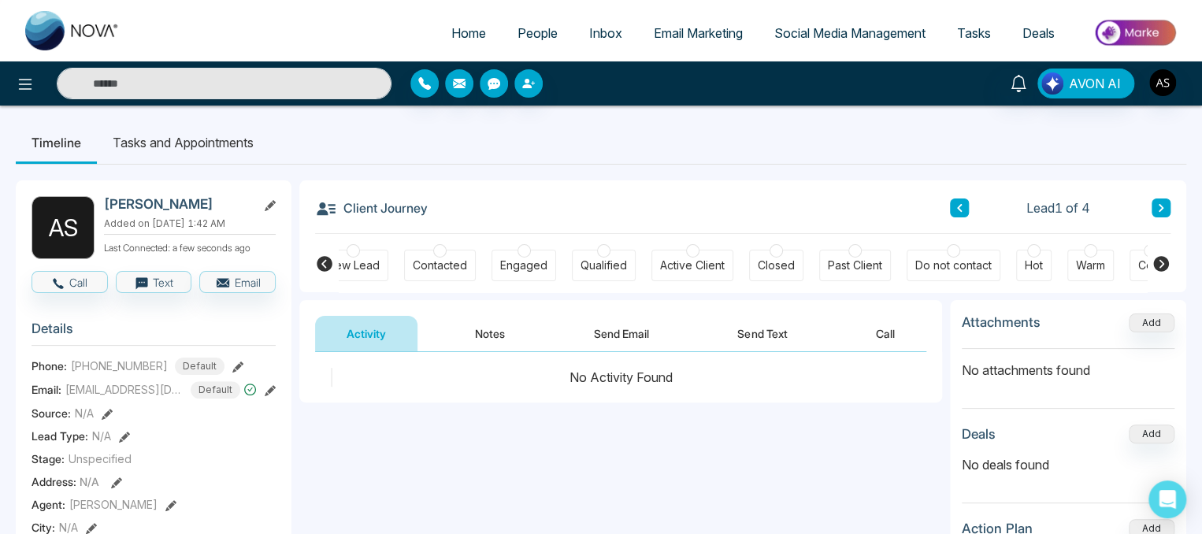
scroll to position [0, 22]
click at [459, 338] on button "Notes" at bounding box center [490, 333] width 93 height 35
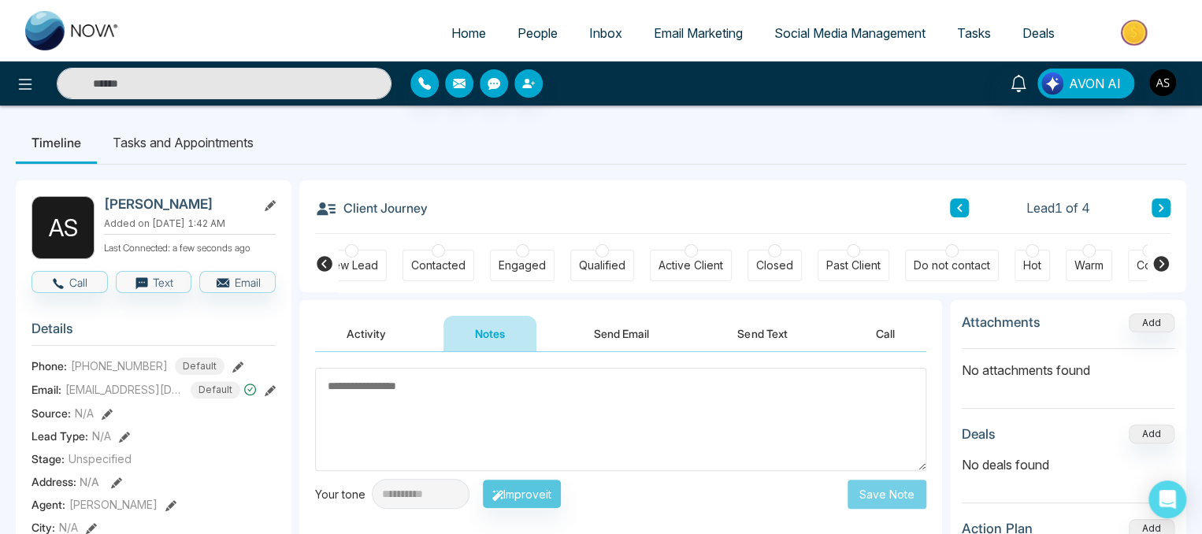
click at [626, 334] on button "Send Email" at bounding box center [622, 333] width 118 height 35
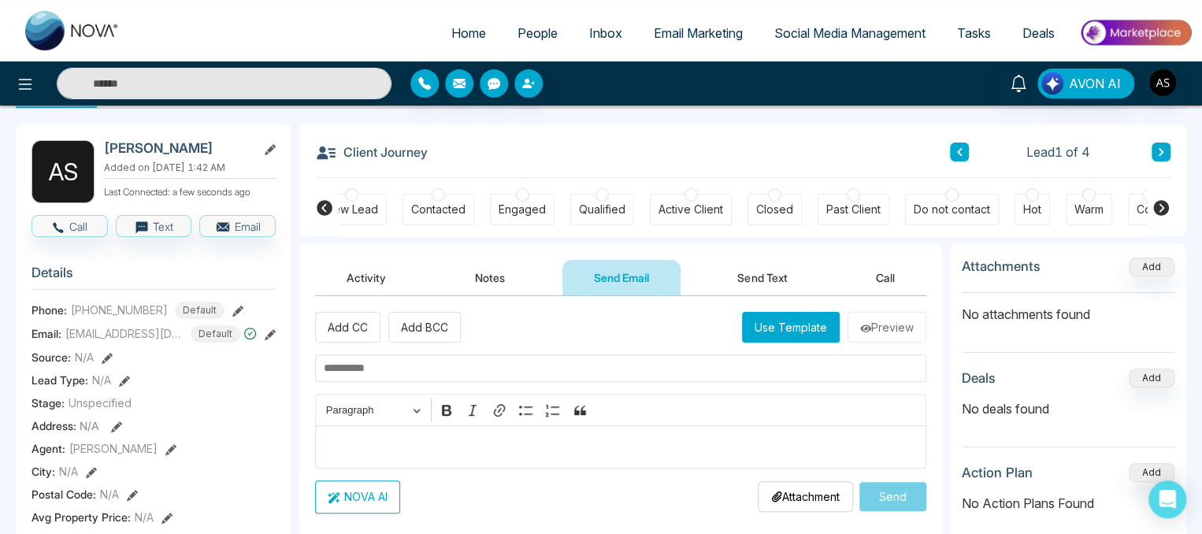
scroll to position [55, 0]
click at [753, 291] on button "Send Text" at bounding box center [762, 278] width 113 height 35
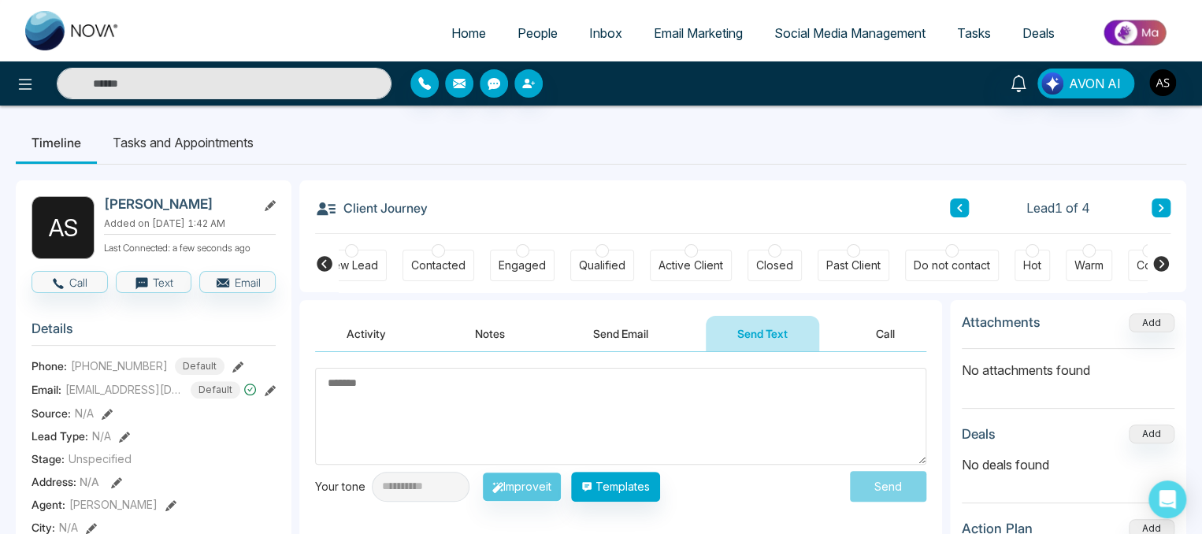
click at [871, 338] on button "Call" at bounding box center [886, 333] width 82 height 35
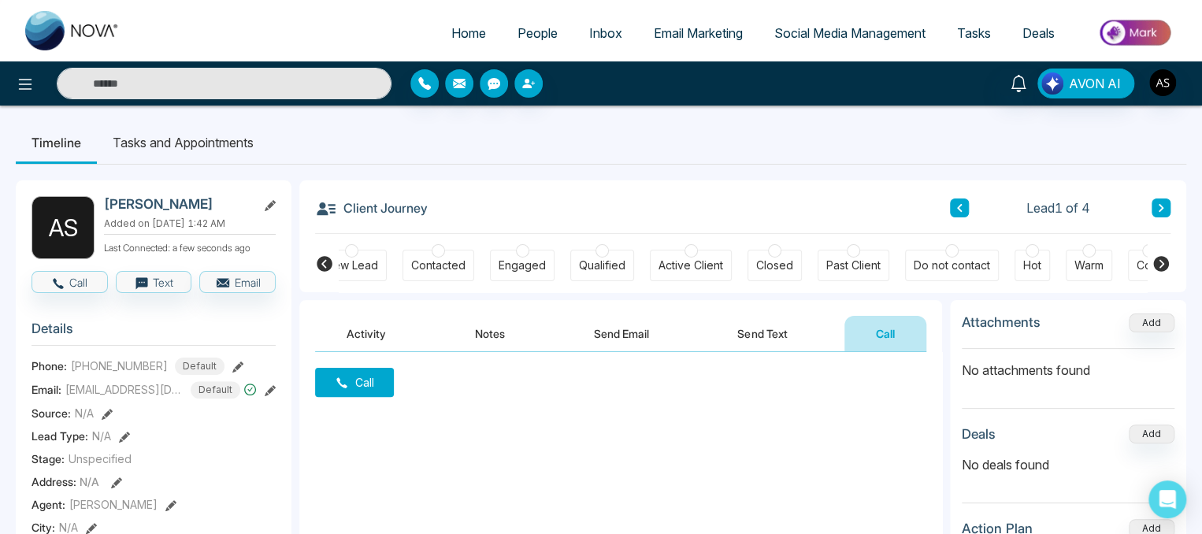
click at [158, 131] on li "Tasks and Appointments" at bounding box center [183, 142] width 173 height 43
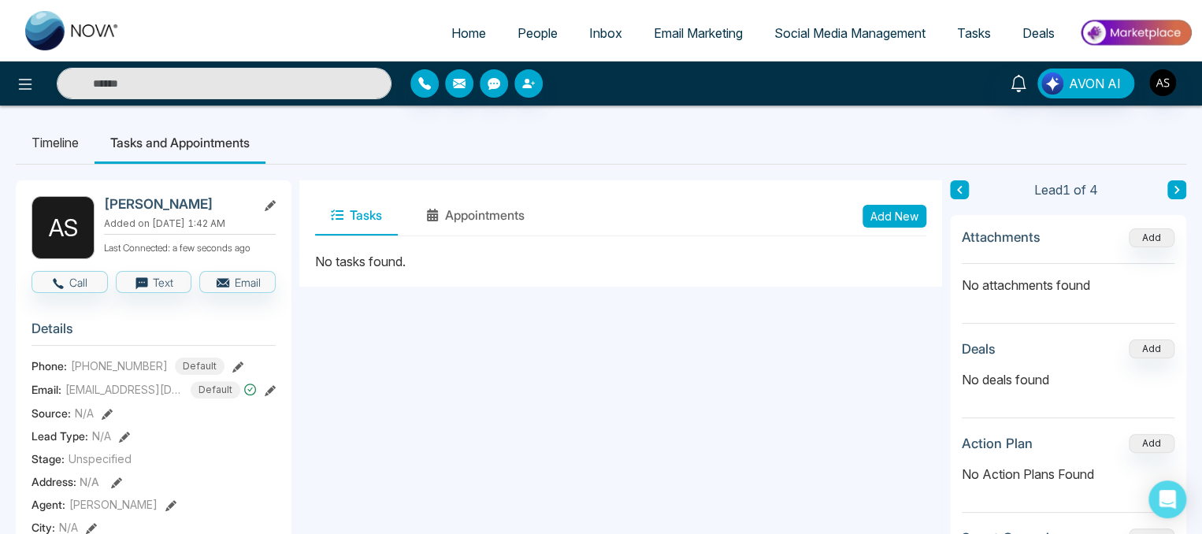
click at [340, 223] on button "Tasks" at bounding box center [356, 215] width 83 height 39
click at [898, 219] on button "Add New" at bounding box center [895, 216] width 64 height 23
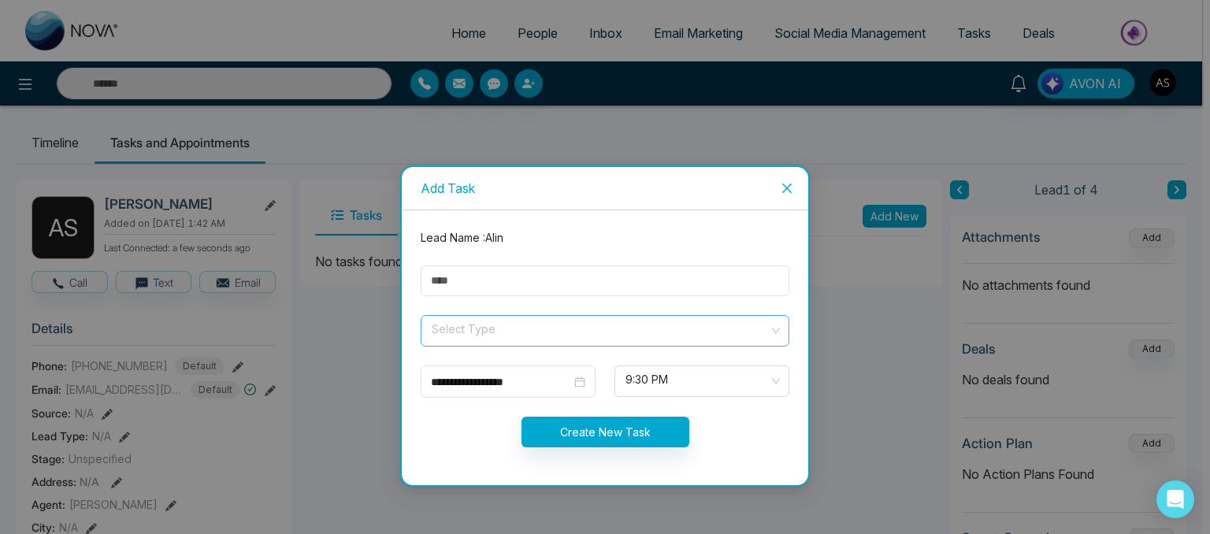
click at [537, 327] on input "search" at bounding box center [599, 328] width 339 height 24
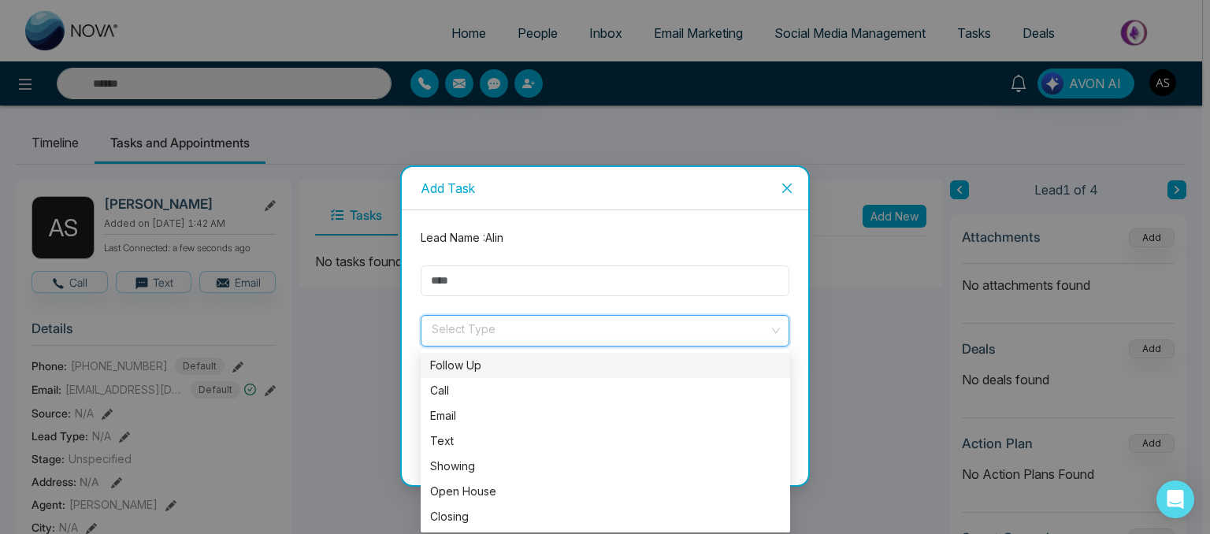
click at [510, 372] on div "Follow Up" at bounding box center [605, 365] width 351 height 17
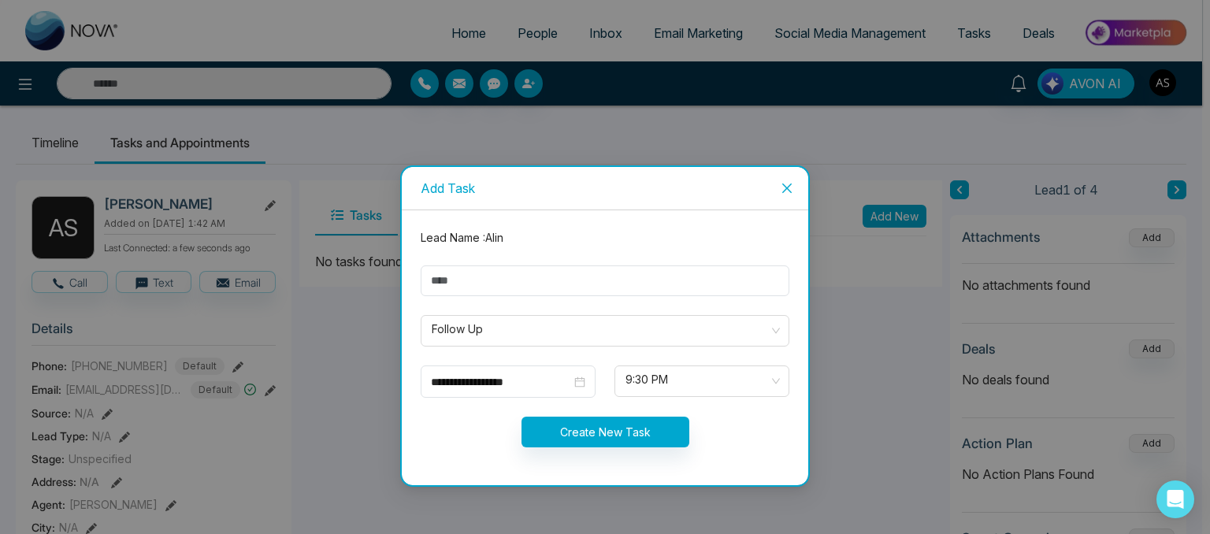
click at [788, 198] on span "Close" at bounding box center [787, 188] width 43 height 43
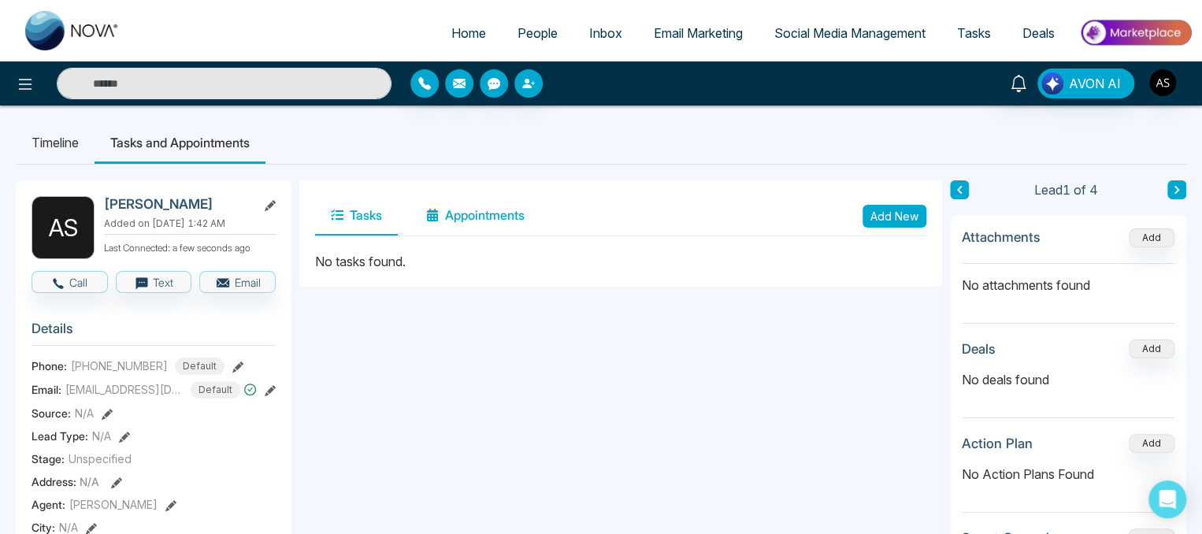
click at [437, 210] on icon at bounding box center [432, 215] width 13 height 13
click at [903, 217] on button "Add New" at bounding box center [895, 216] width 64 height 23
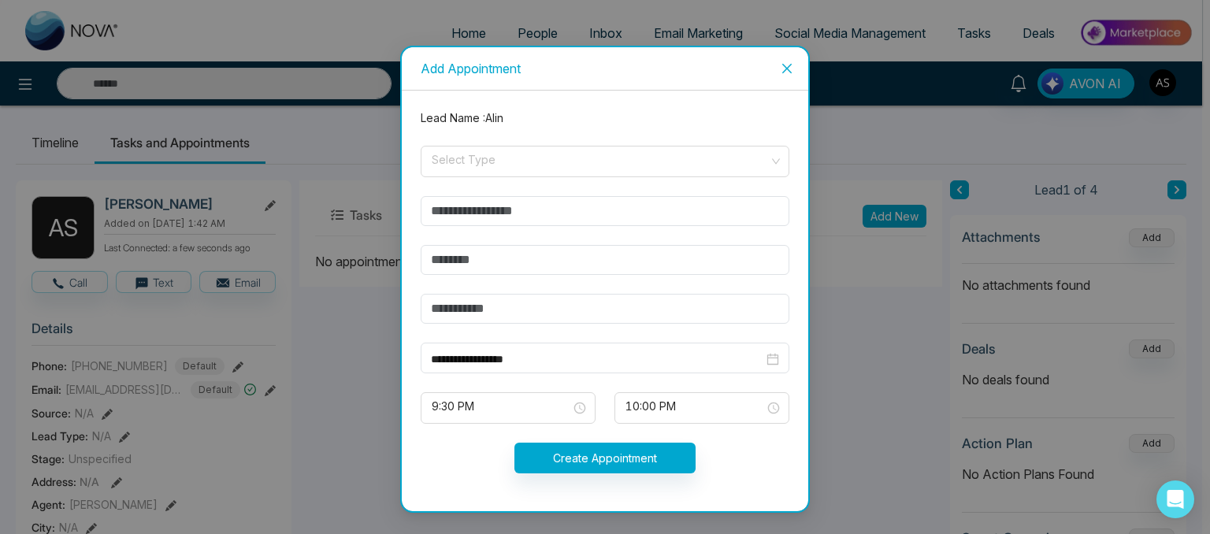
click at [782, 70] on icon "close" at bounding box center [787, 68] width 13 height 13
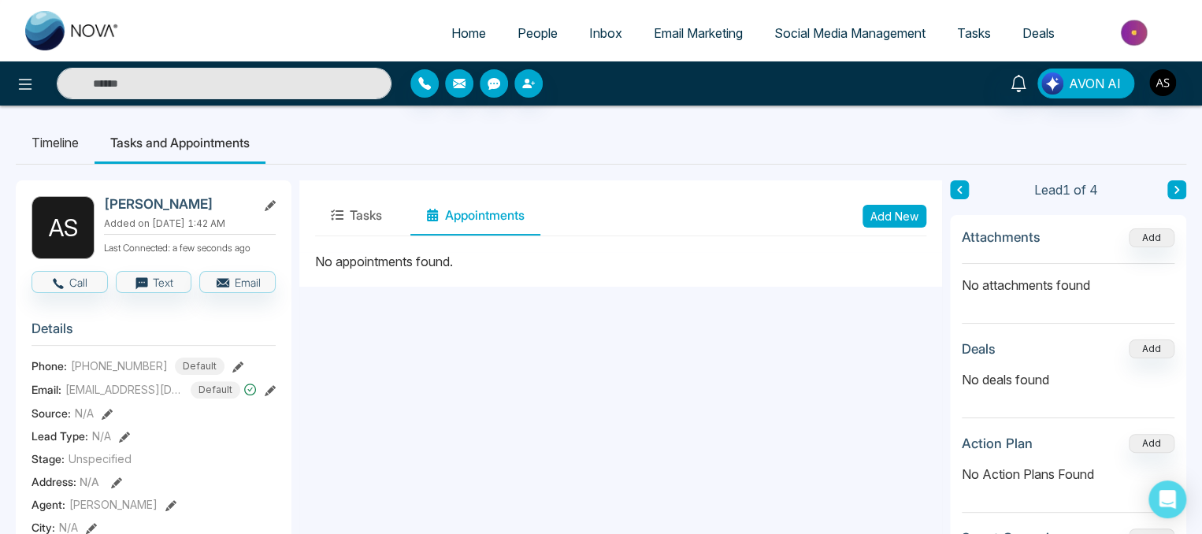
click at [533, 41] on link "People" at bounding box center [538, 33] width 72 height 30
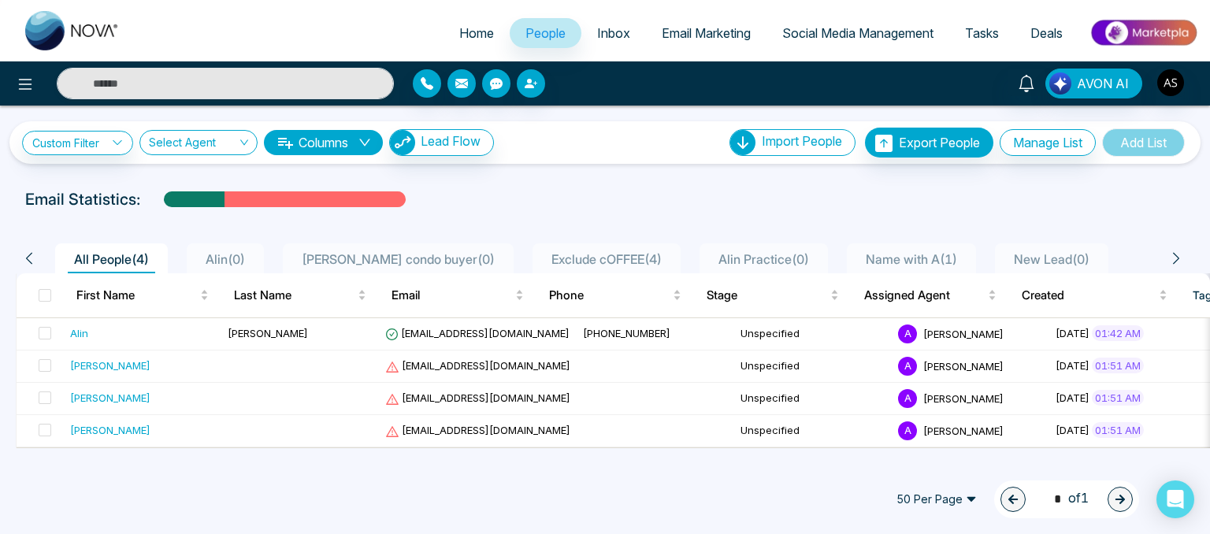
click at [613, 36] on span "Inbox" at bounding box center [613, 33] width 33 height 16
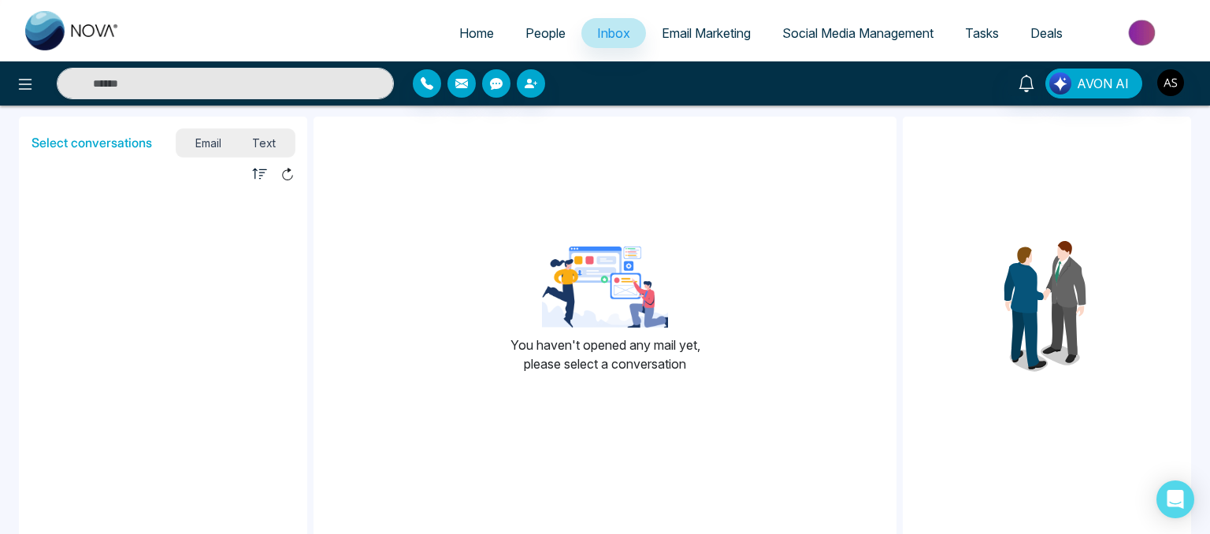
click at [544, 40] on span "People" at bounding box center [546, 33] width 40 height 16
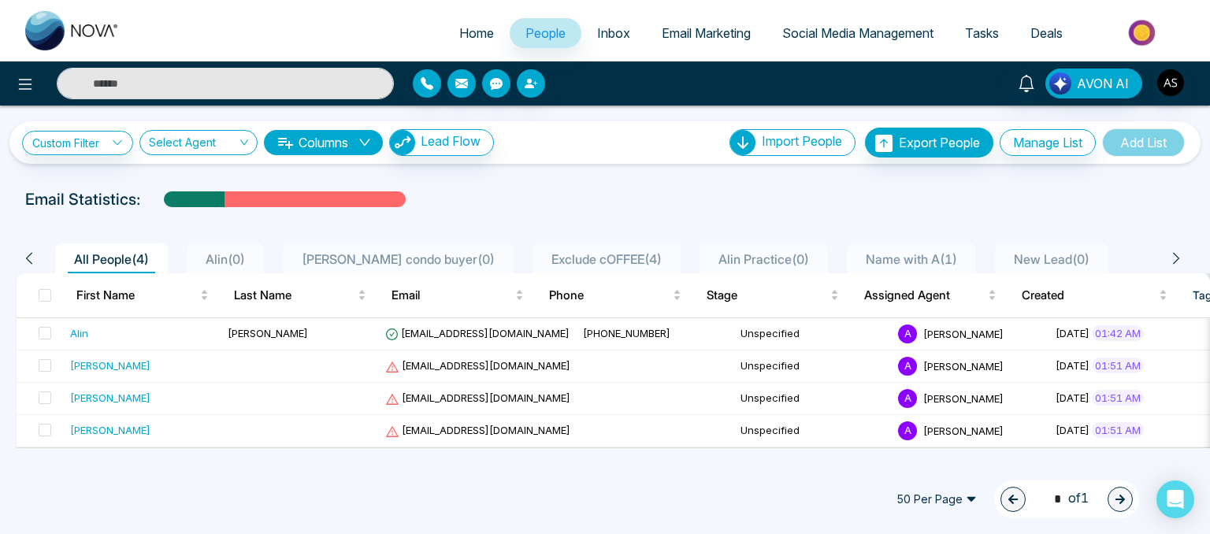
click at [361, 188] on div "Email Statistics:" at bounding box center [605, 200] width 1160 height 24
click at [622, 29] on link "Inbox" at bounding box center [613, 33] width 65 height 30
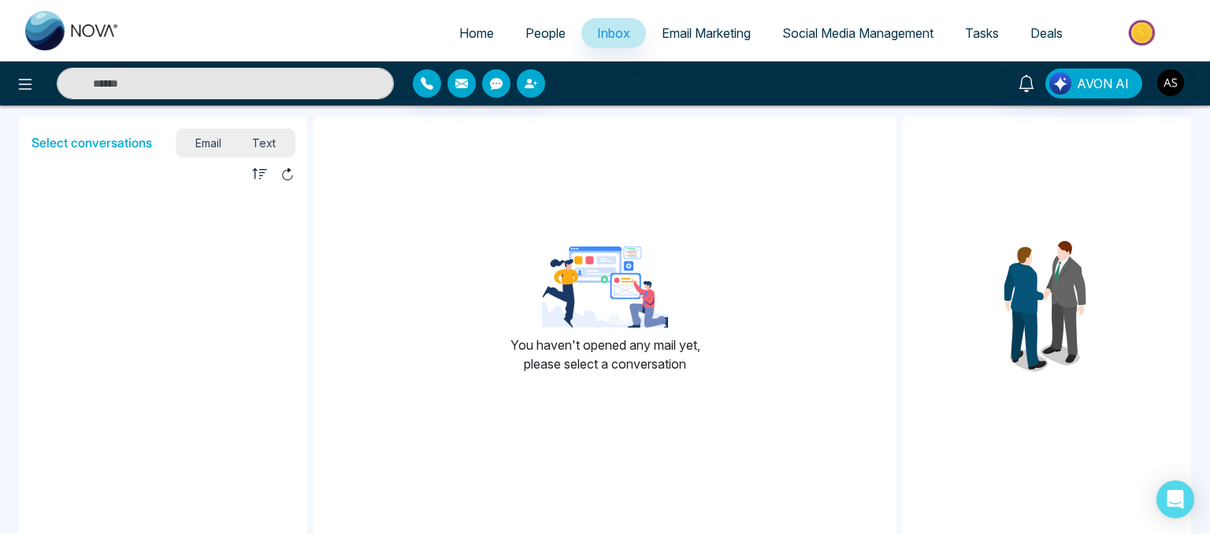
click at [258, 129] on div "Email Text" at bounding box center [235, 143] width 118 height 28
click at [260, 150] on span "Text" at bounding box center [264, 142] width 55 height 21
click at [681, 43] on link "Email Marketing" at bounding box center [706, 33] width 121 height 30
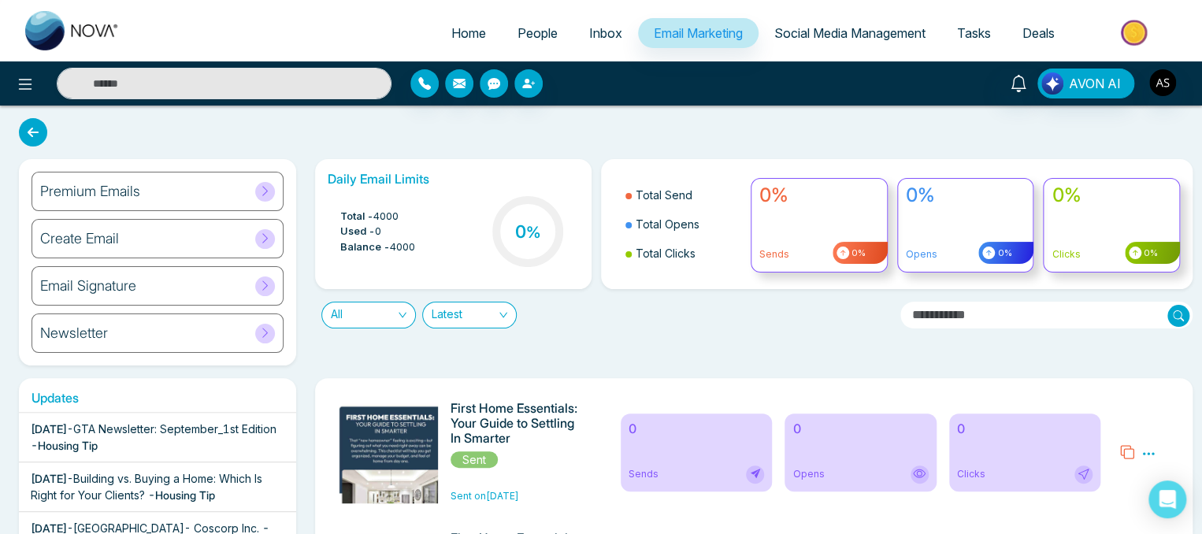
click at [227, 288] on div "Email Signature" at bounding box center [158, 285] width 252 height 39
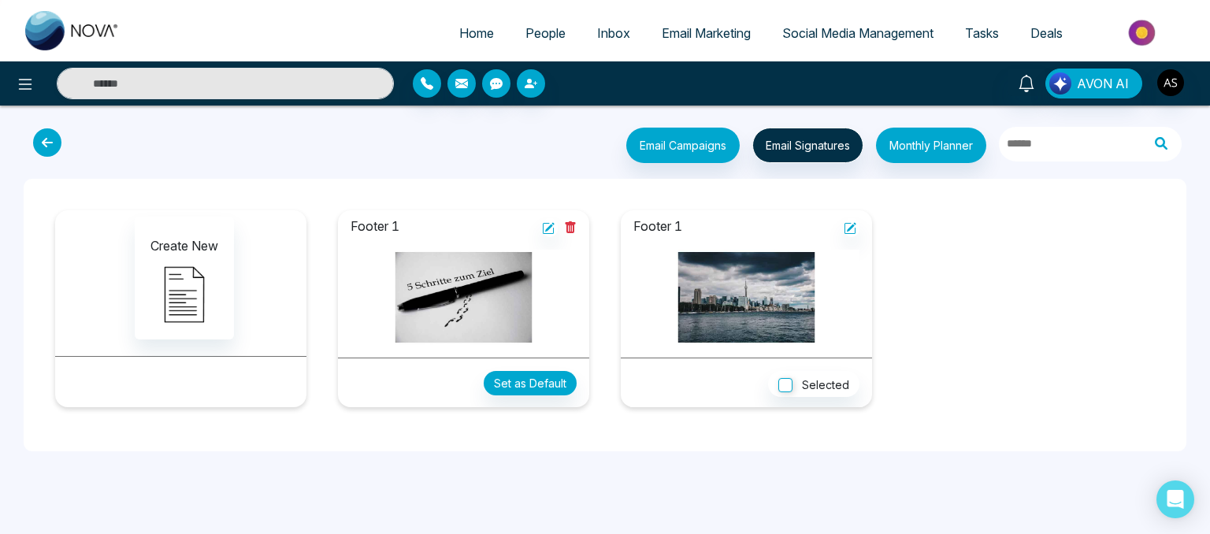
click at [42, 144] on icon at bounding box center [47, 142] width 28 height 28
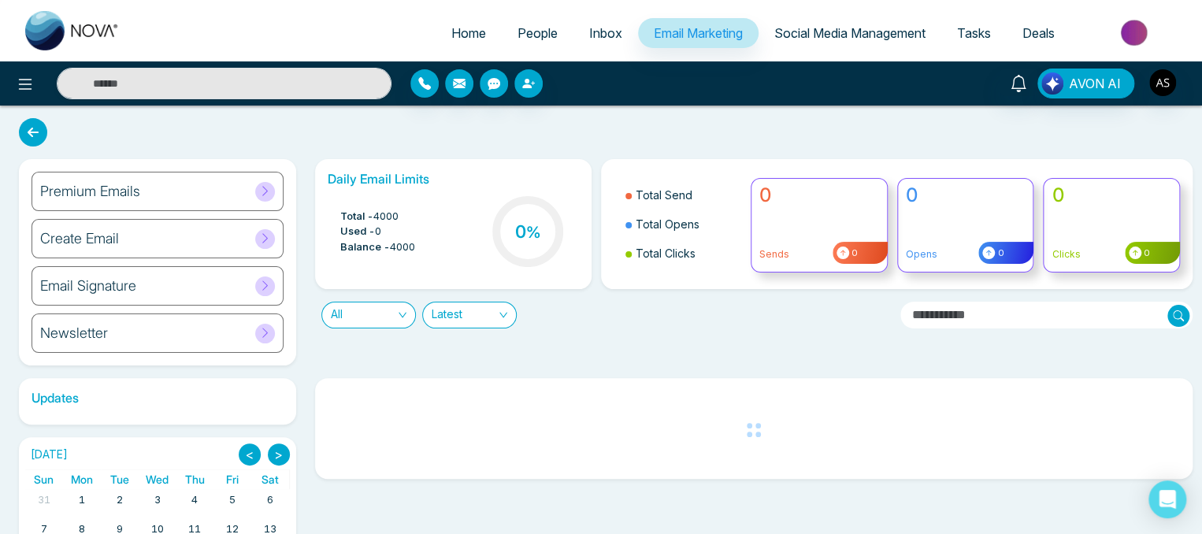
click at [239, 195] on div "Premium Emails" at bounding box center [158, 191] width 252 height 39
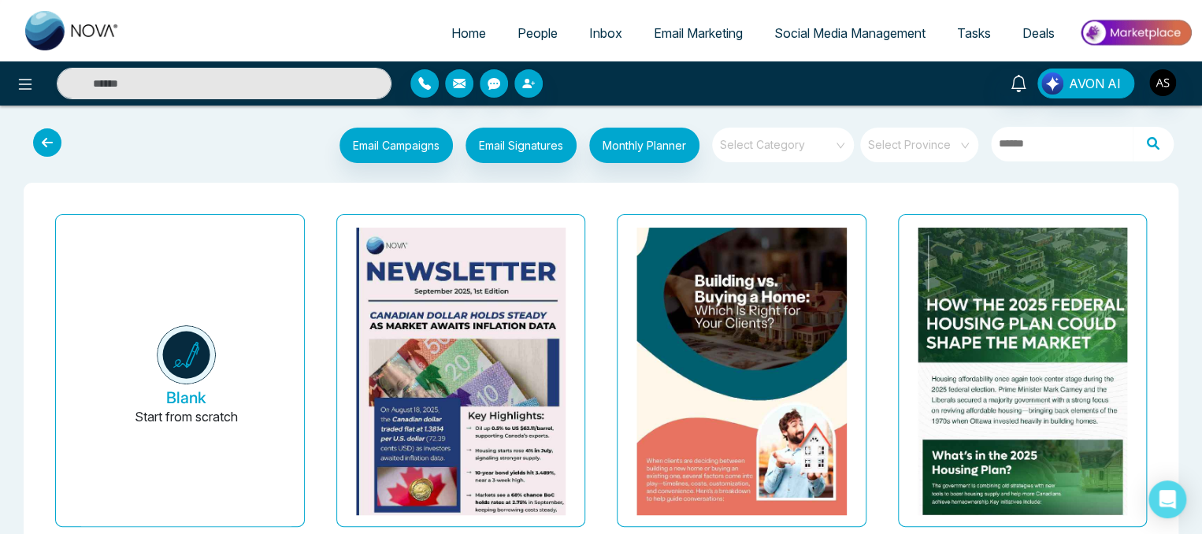
click at [786, 150] on input "search" at bounding box center [777, 140] width 113 height 24
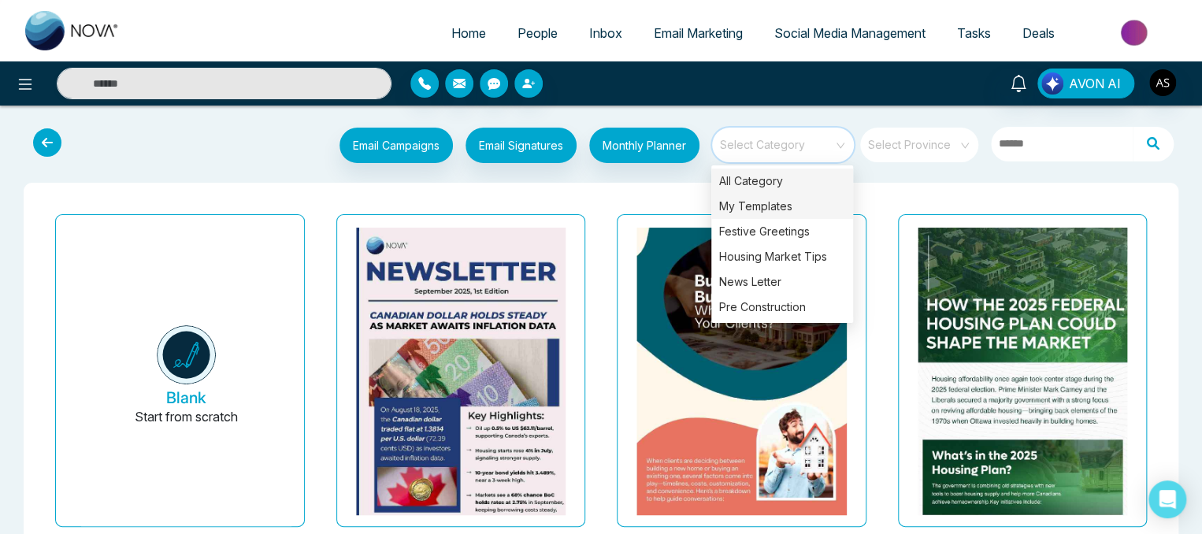
click at [762, 206] on div "My Templates" at bounding box center [782, 206] width 142 height 25
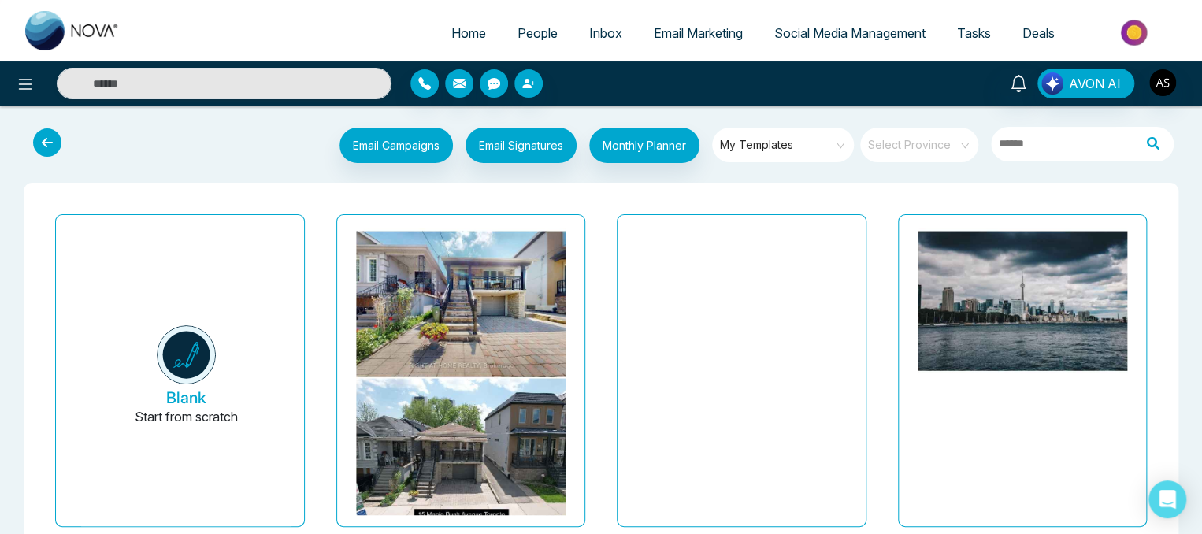
click at [54, 134] on icon at bounding box center [47, 142] width 28 height 28
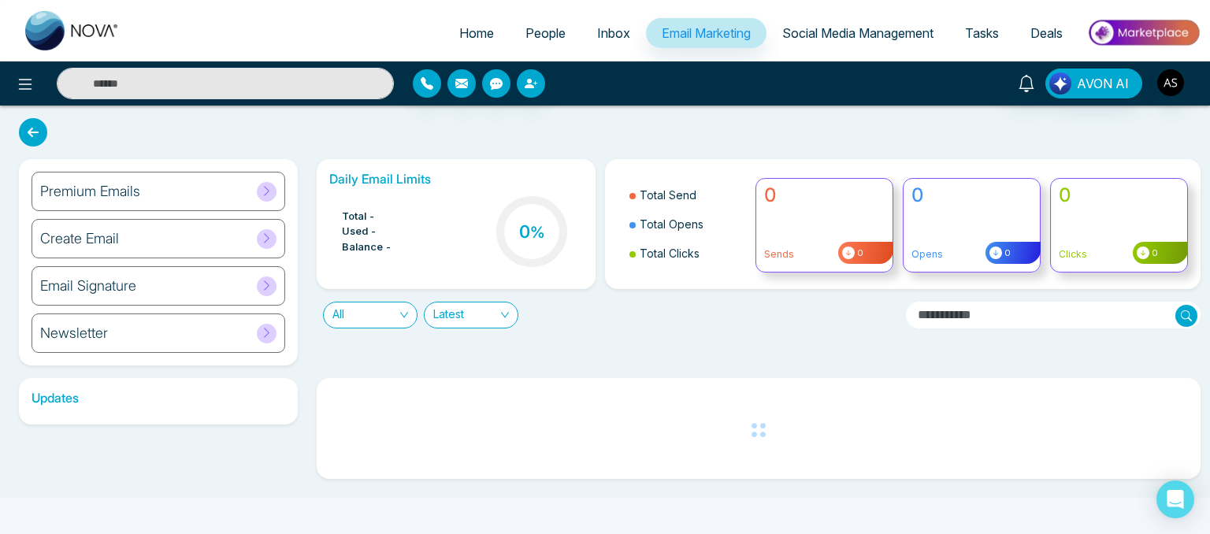
click at [190, 259] on div "Premium Emails Create Email Email Signature Newsletter" at bounding box center [158, 262] width 279 height 206
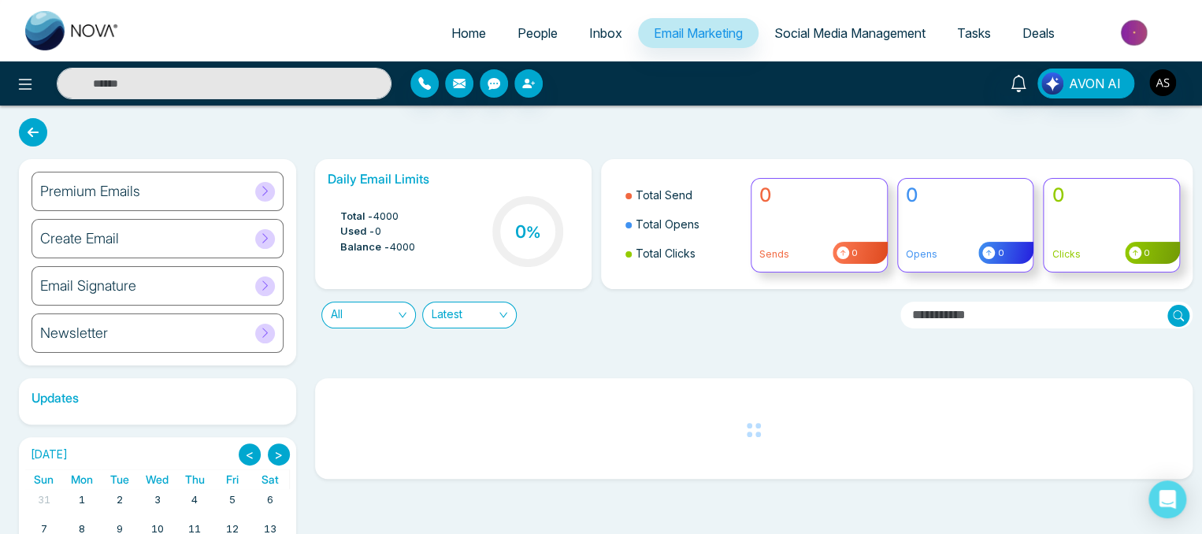
click at [258, 247] on div "Create Email" at bounding box center [158, 238] width 252 height 39
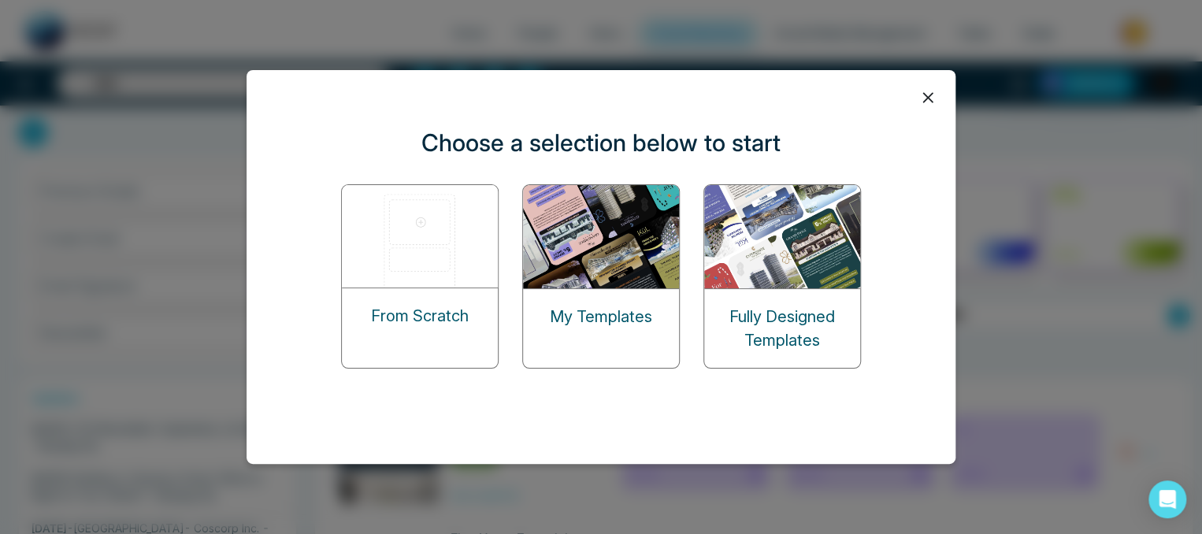
click at [443, 224] on img at bounding box center [421, 236] width 158 height 102
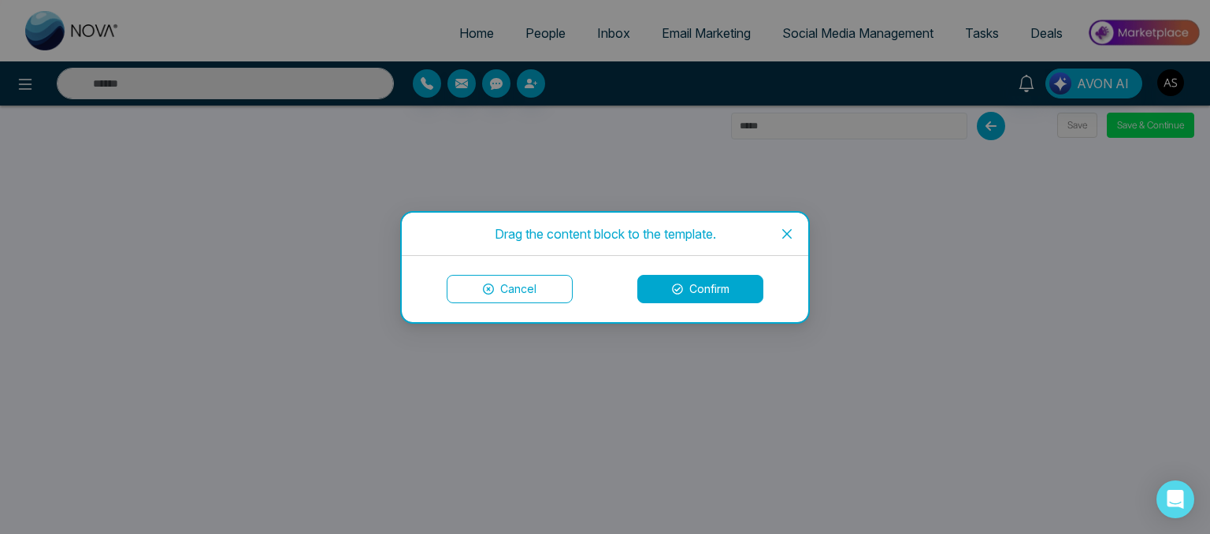
click at [777, 244] on span "Close" at bounding box center [787, 234] width 43 height 43
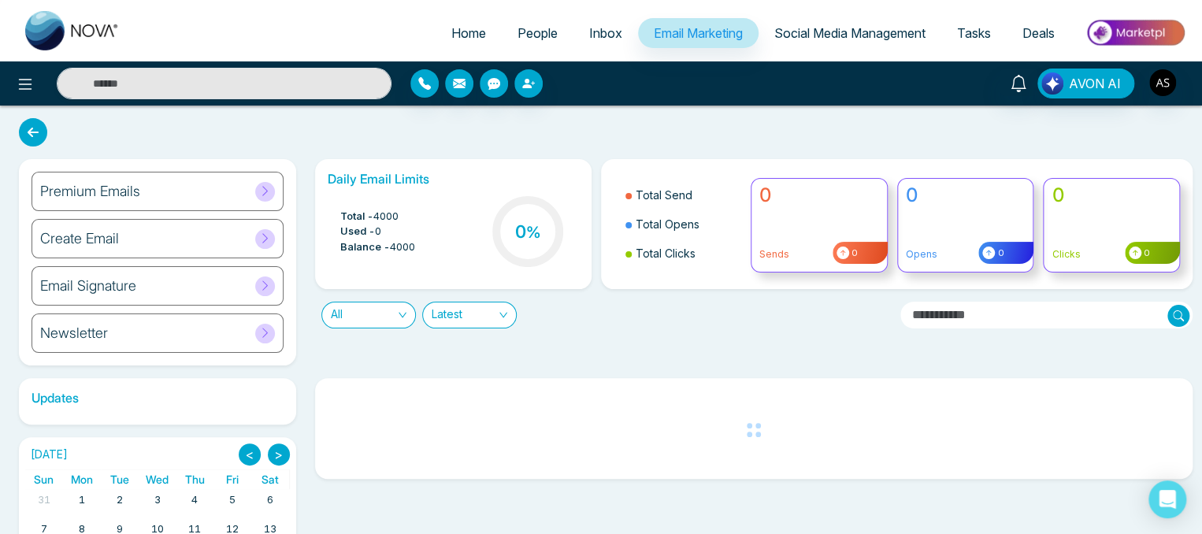
click at [262, 199] on span at bounding box center [265, 192] width 20 height 20
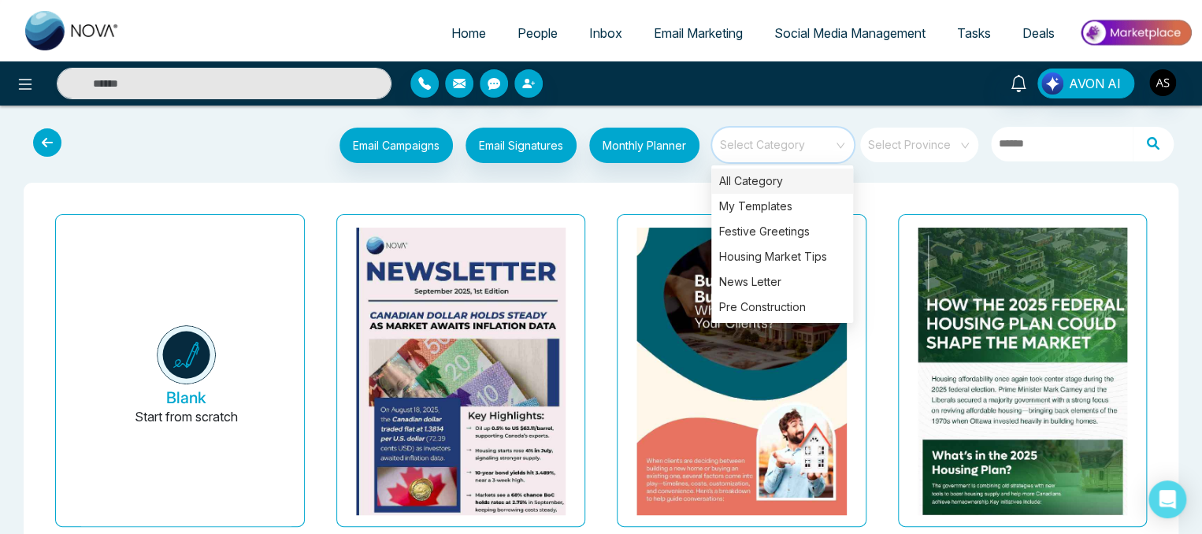
click at [821, 143] on input "search" at bounding box center [777, 140] width 113 height 24
click at [762, 206] on div "My Templates" at bounding box center [782, 206] width 142 height 25
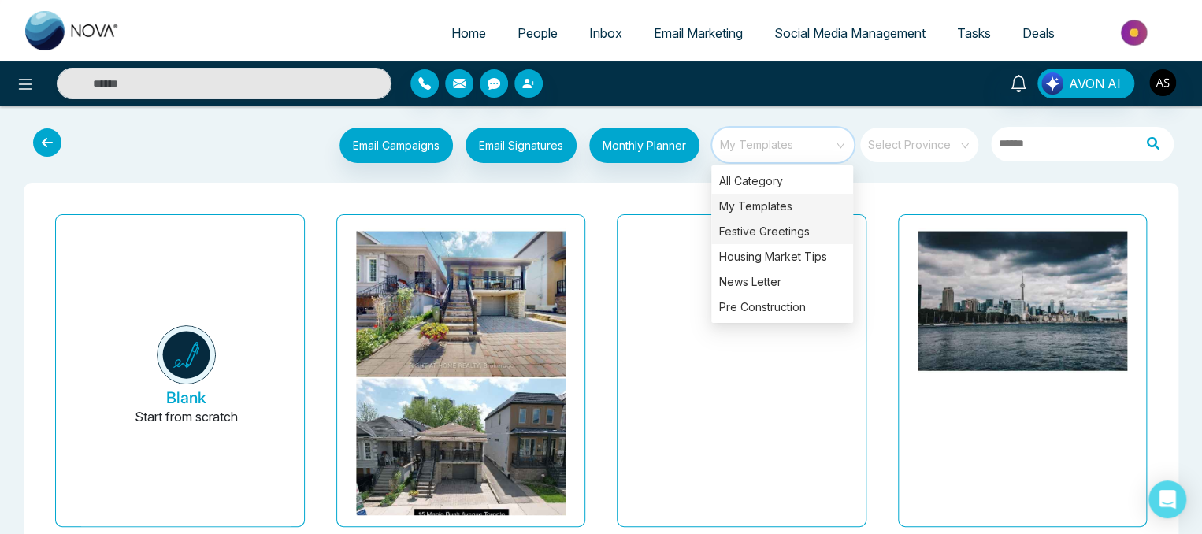
click at [747, 233] on div "Festive Greetings" at bounding box center [782, 231] width 142 height 25
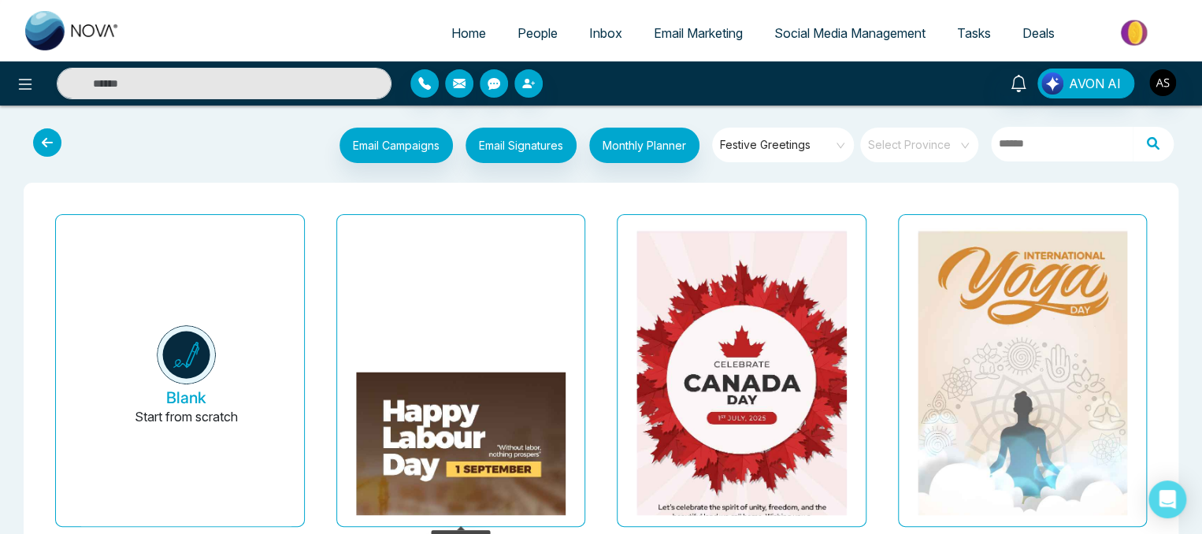
click at [506, 416] on img at bounding box center [461, 504] width 420 height 262
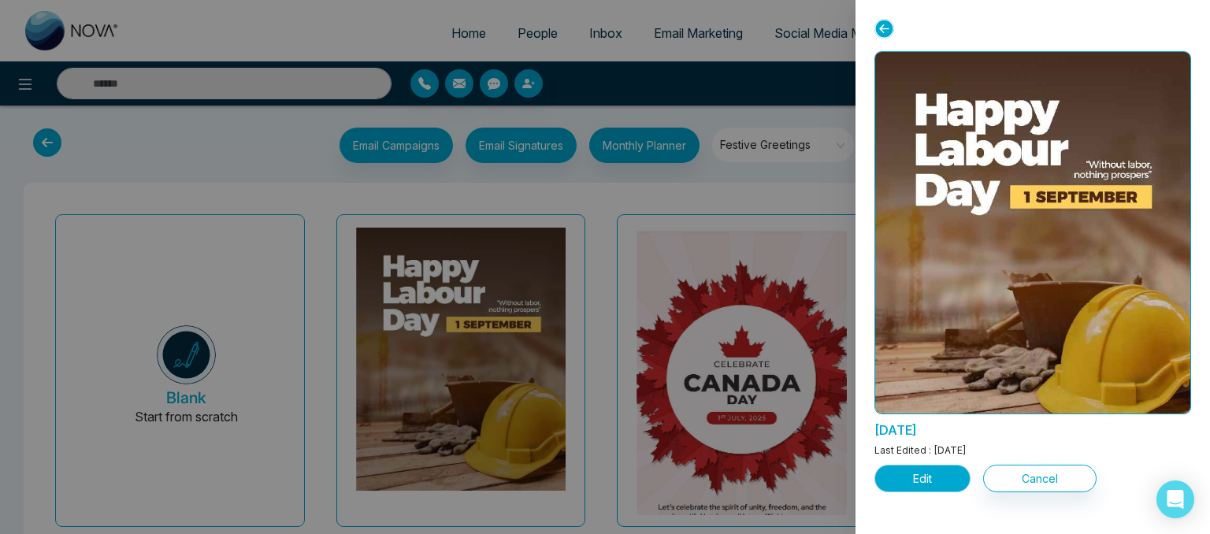
click at [945, 481] on button "Edit" at bounding box center [923, 479] width 96 height 28
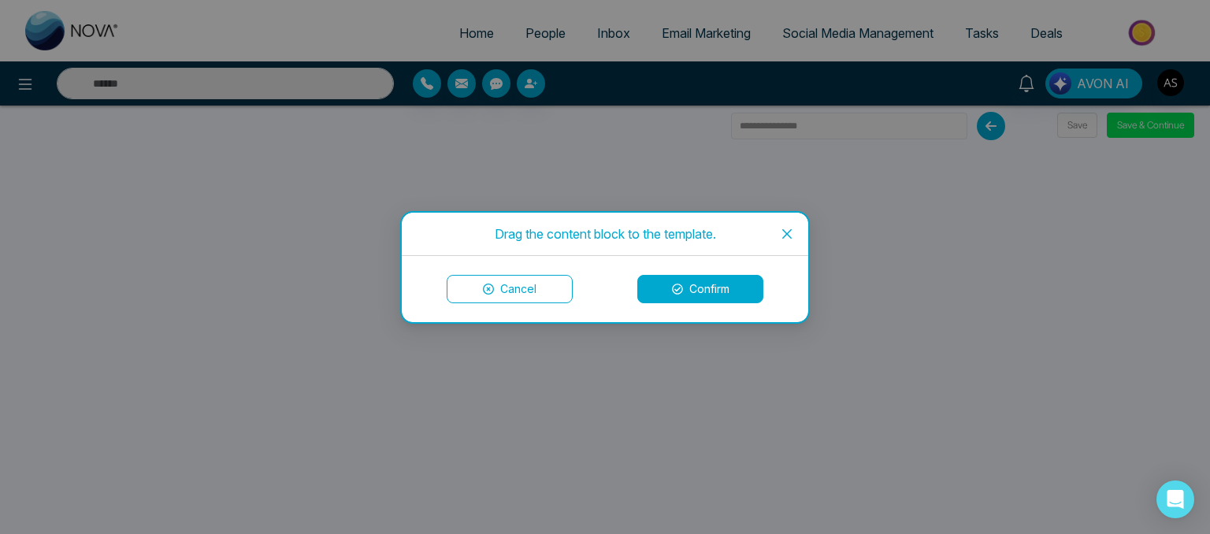
click at [692, 293] on button "Confirm" at bounding box center [700, 289] width 126 height 28
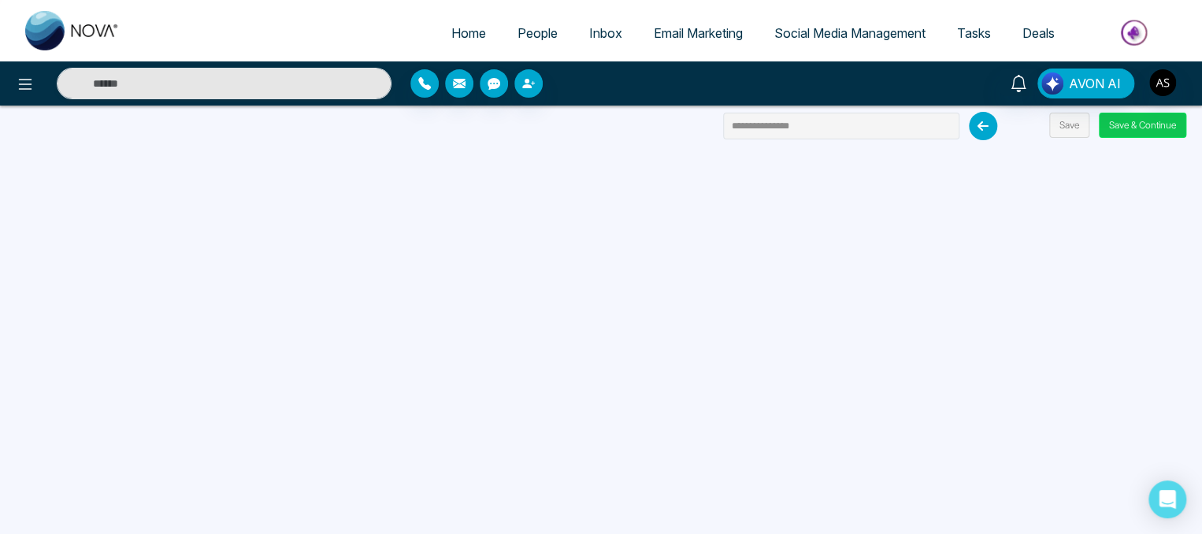
click at [1133, 113] on button "Save & Continue" at bounding box center [1142, 125] width 87 height 25
click at [1136, 114] on button "Save & Continue" at bounding box center [1142, 125] width 87 height 25
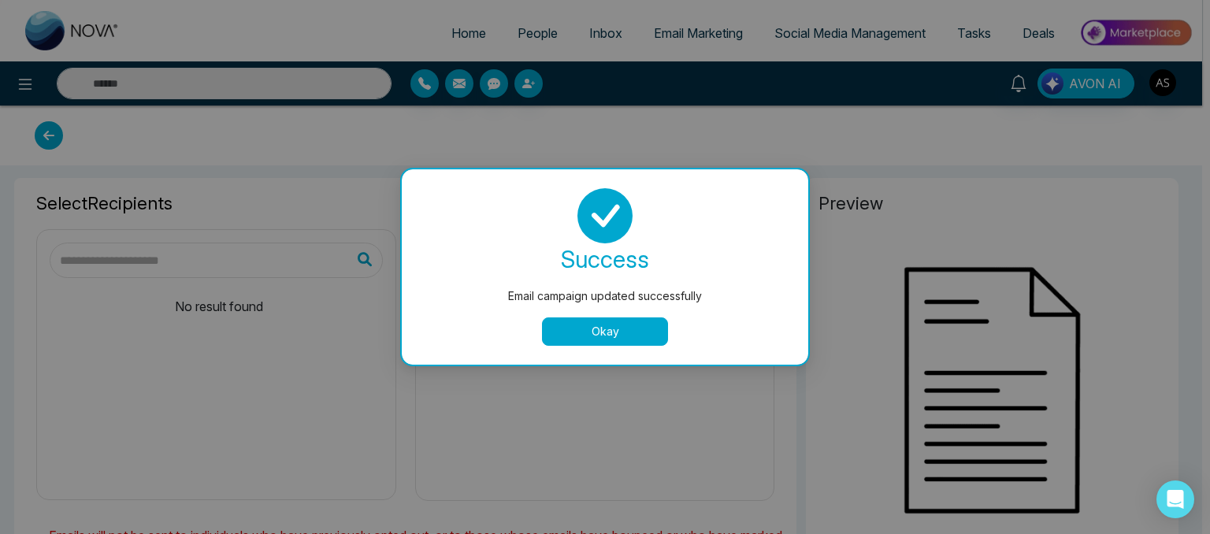
type input "**********"
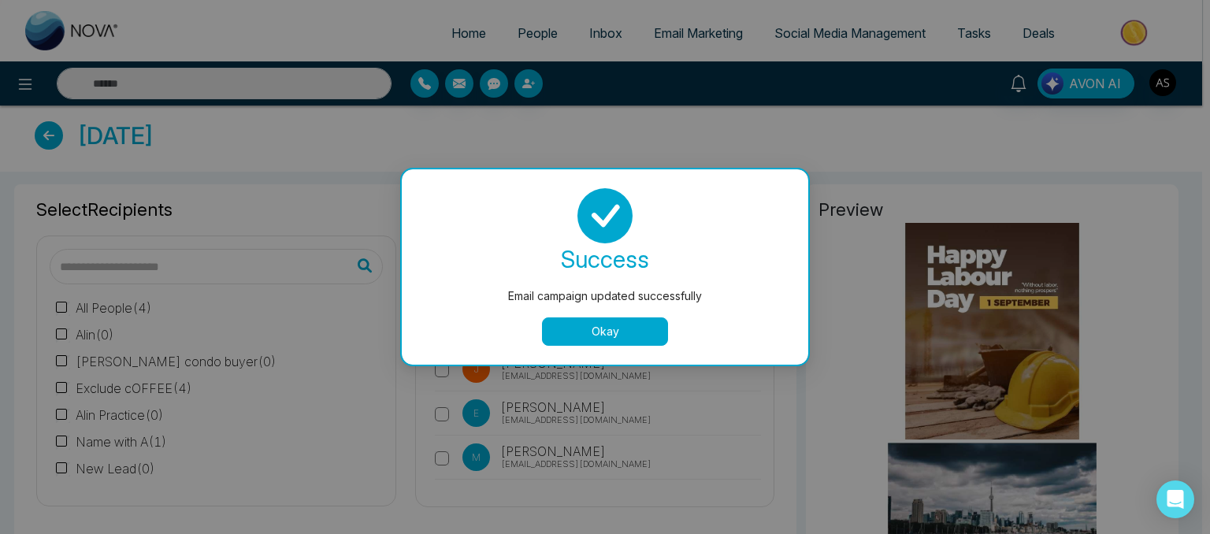
click at [632, 325] on button "Okay" at bounding box center [605, 332] width 126 height 28
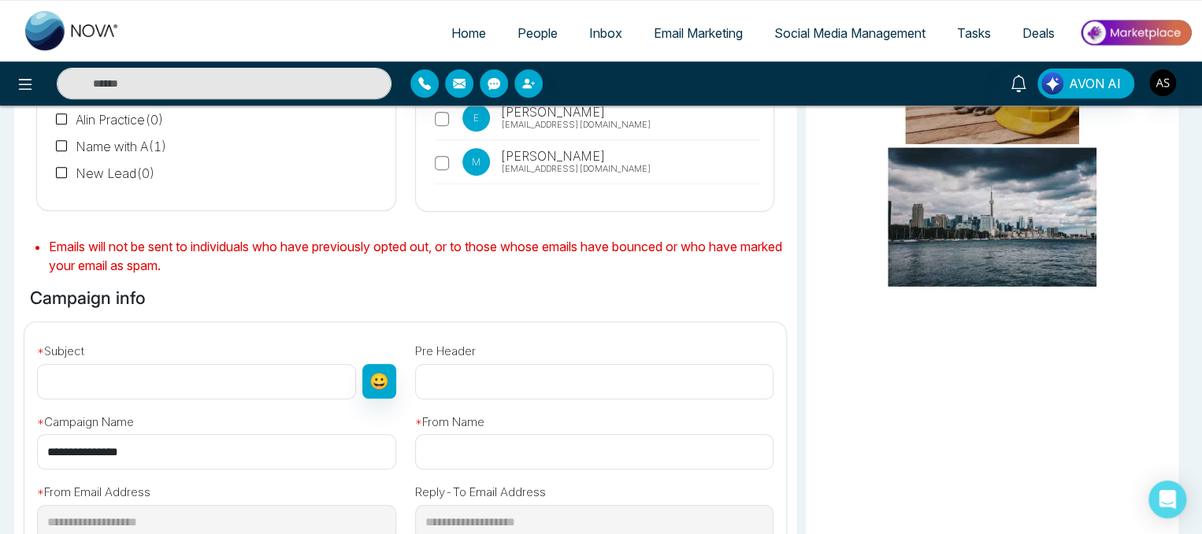
scroll to position [303, 0]
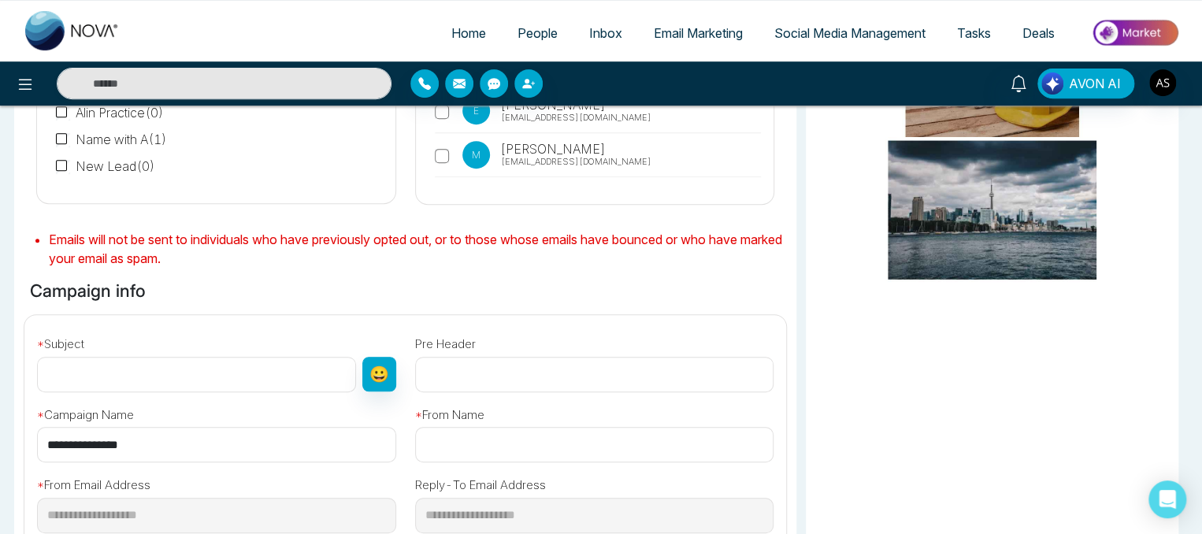
click at [239, 388] on input "text" at bounding box center [196, 374] width 319 height 35
click at [493, 375] on input "text" at bounding box center [594, 374] width 359 height 35
click at [260, 449] on input "**********" at bounding box center [216, 444] width 359 height 35
click at [480, 449] on input "text" at bounding box center [594, 444] width 359 height 35
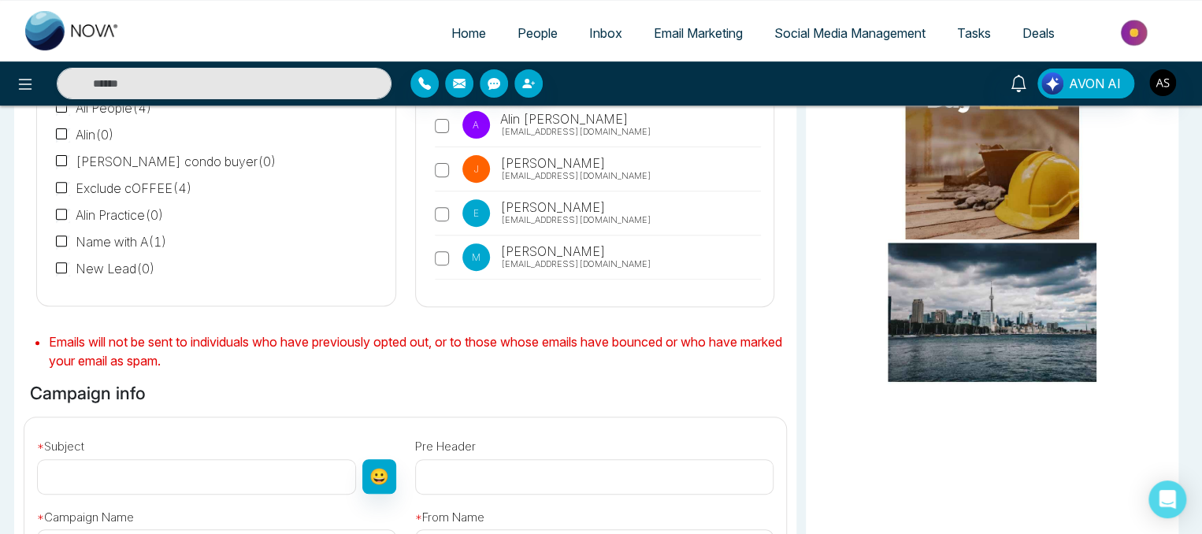
scroll to position [0, 0]
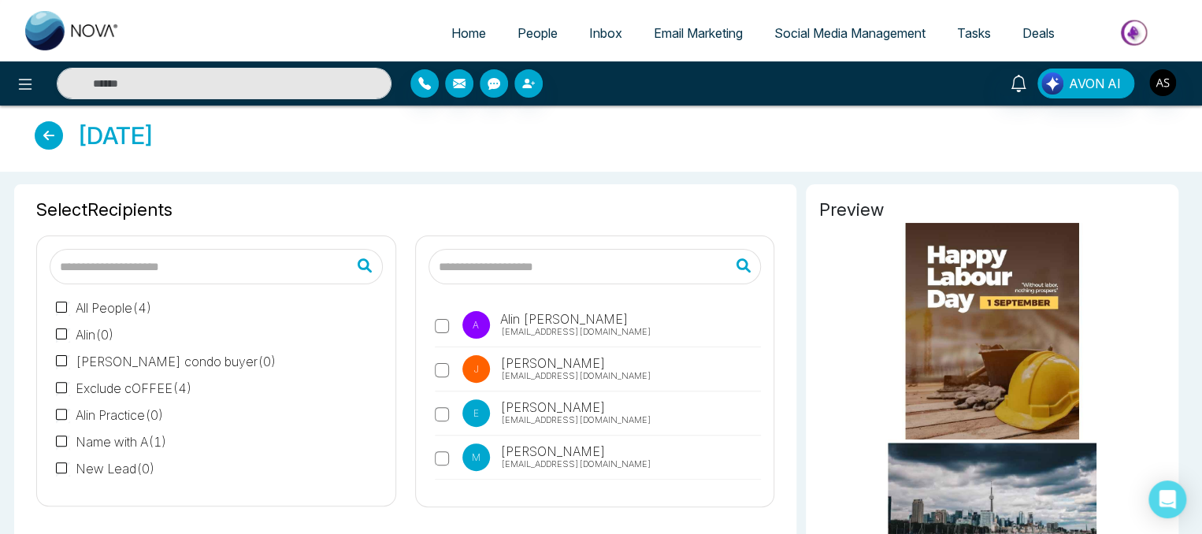
click at [55, 130] on icon at bounding box center [49, 135] width 28 height 28
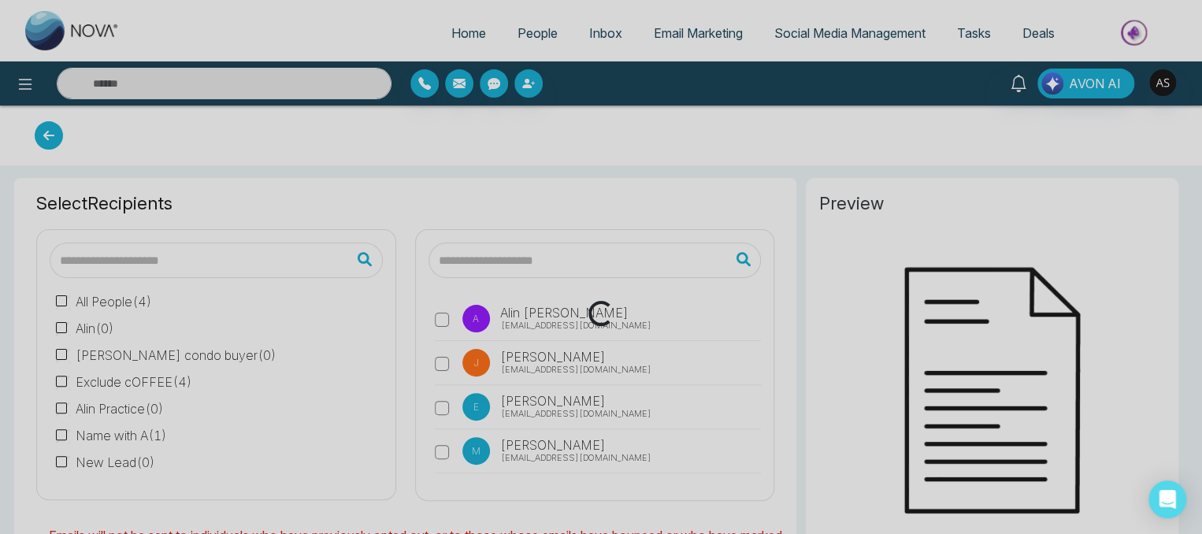
type input "**********"
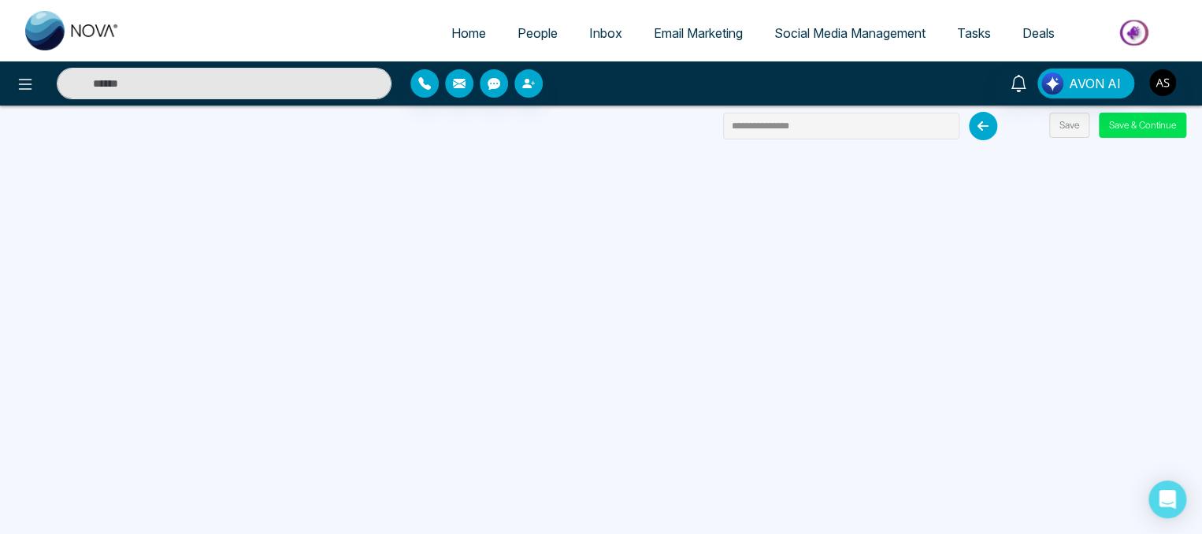
click at [685, 34] on span "Email Marketing" at bounding box center [698, 33] width 89 height 16
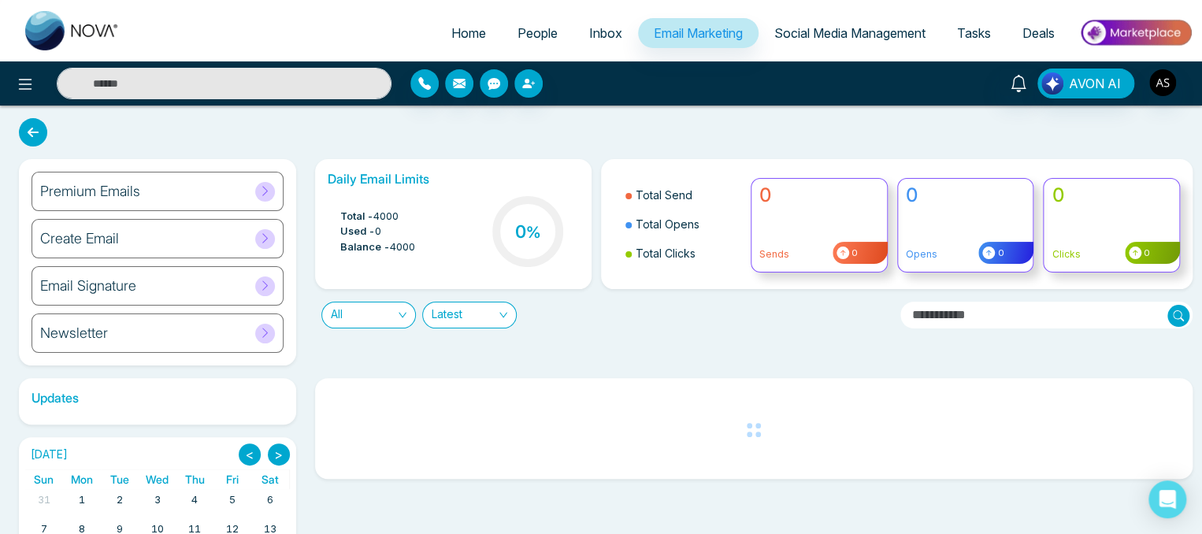
click at [186, 200] on div "Premium Emails" at bounding box center [158, 191] width 252 height 39
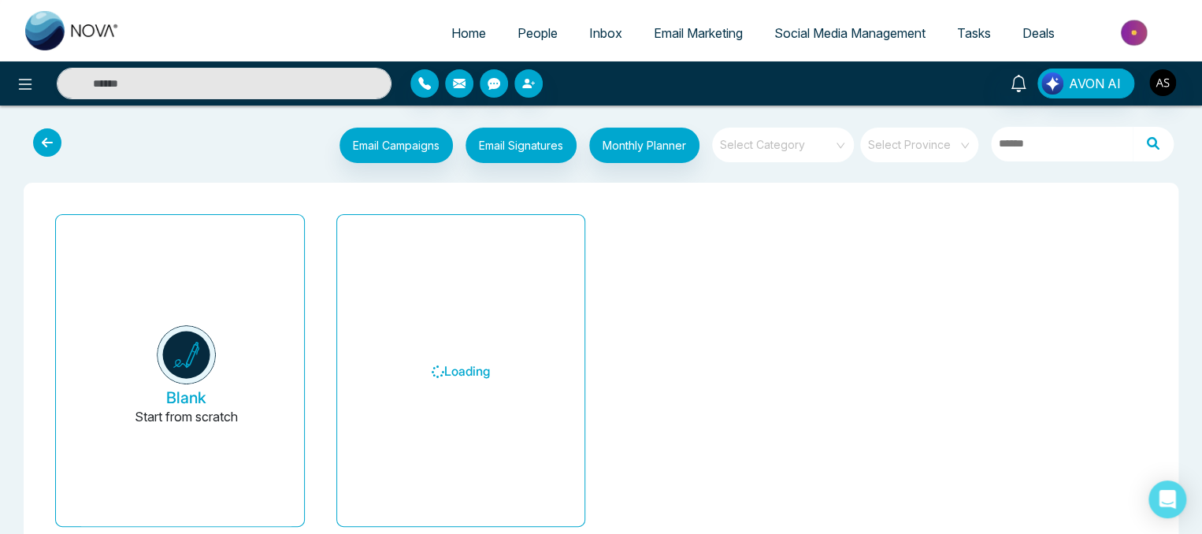
click at [839, 143] on div "Select Category" at bounding box center [783, 145] width 142 height 35
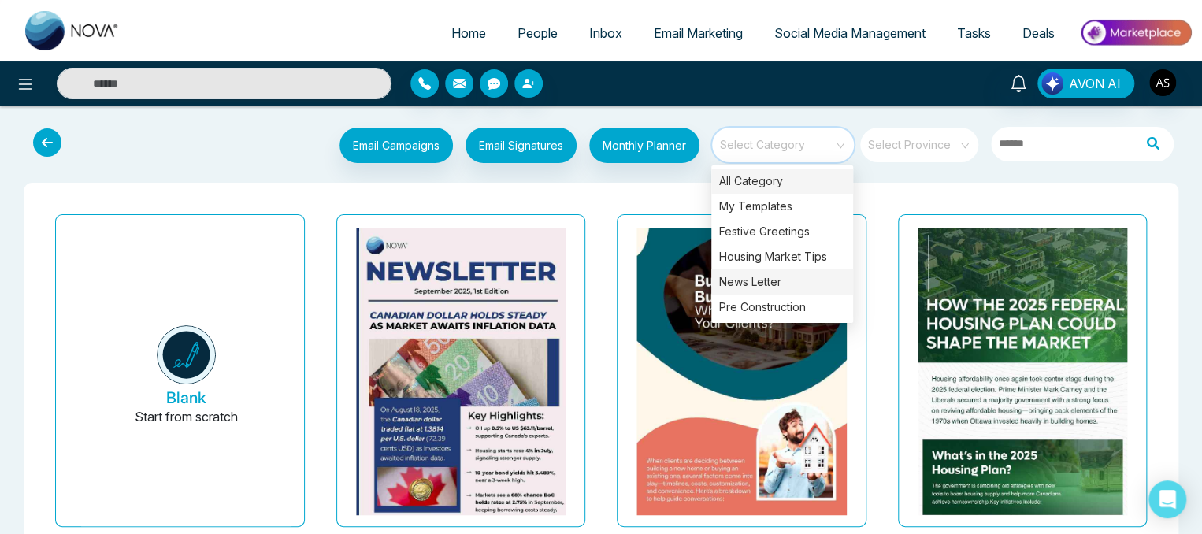
click at [738, 288] on div "News Letter" at bounding box center [782, 281] width 142 height 25
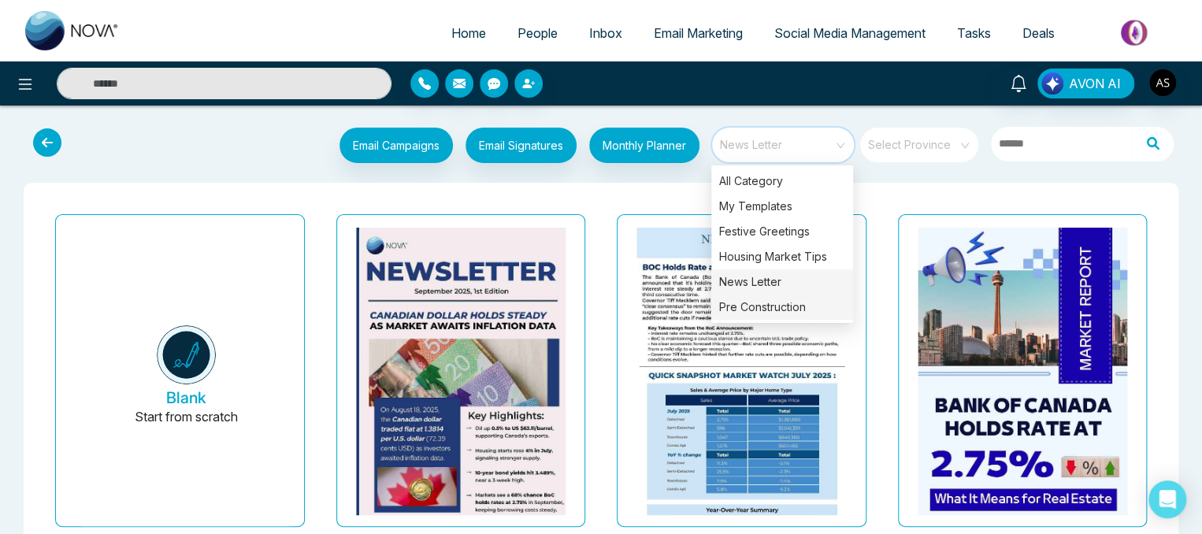
click at [749, 309] on div "Pre Construction" at bounding box center [782, 307] width 142 height 25
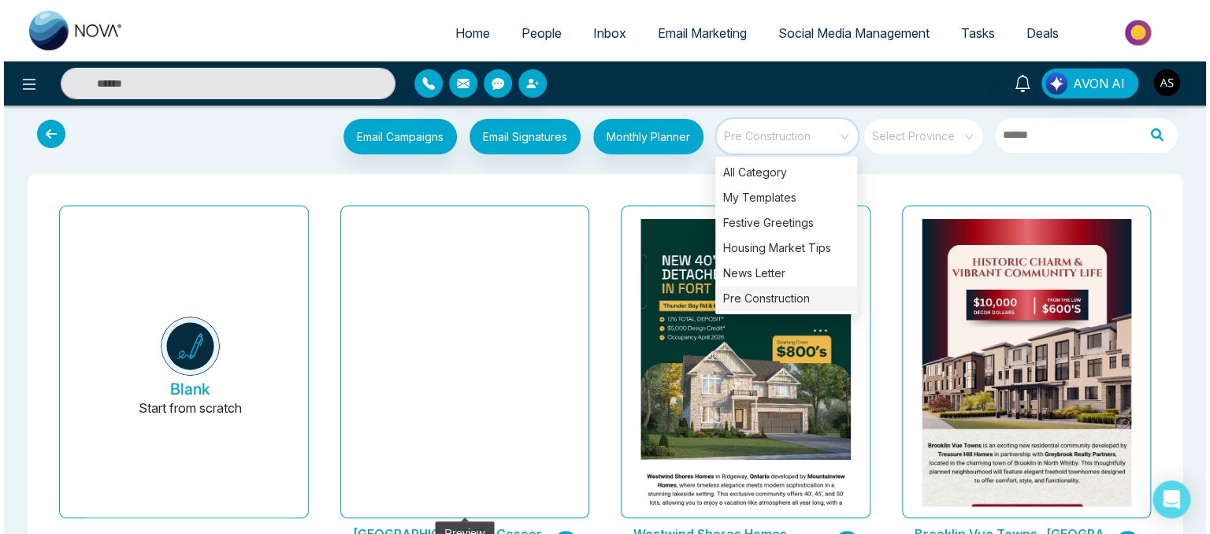
scroll to position [13, 0]
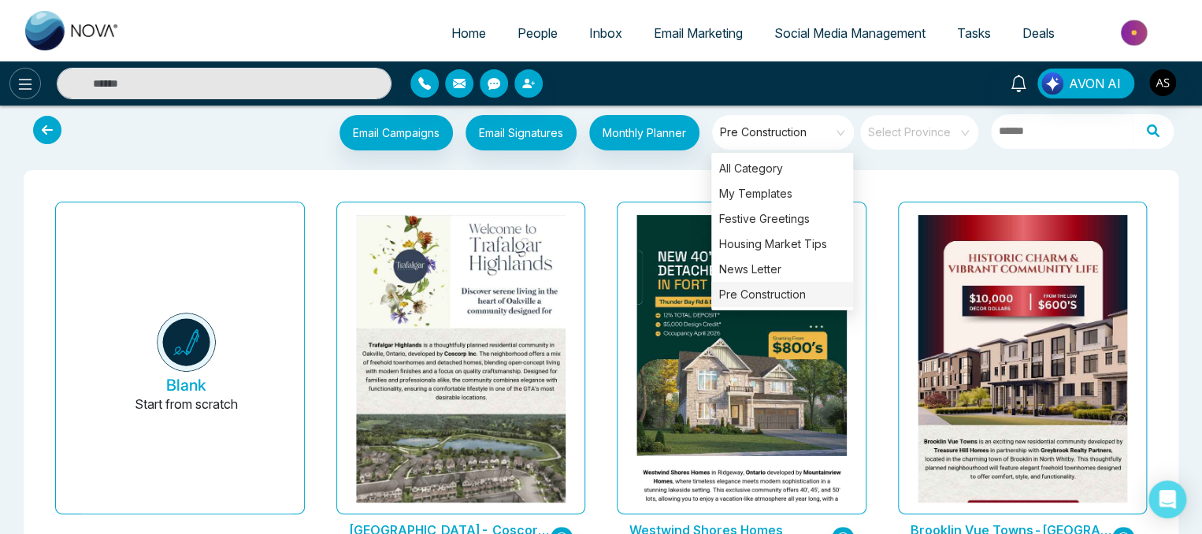
click at [18, 89] on icon at bounding box center [25, 84] width 19 height 19
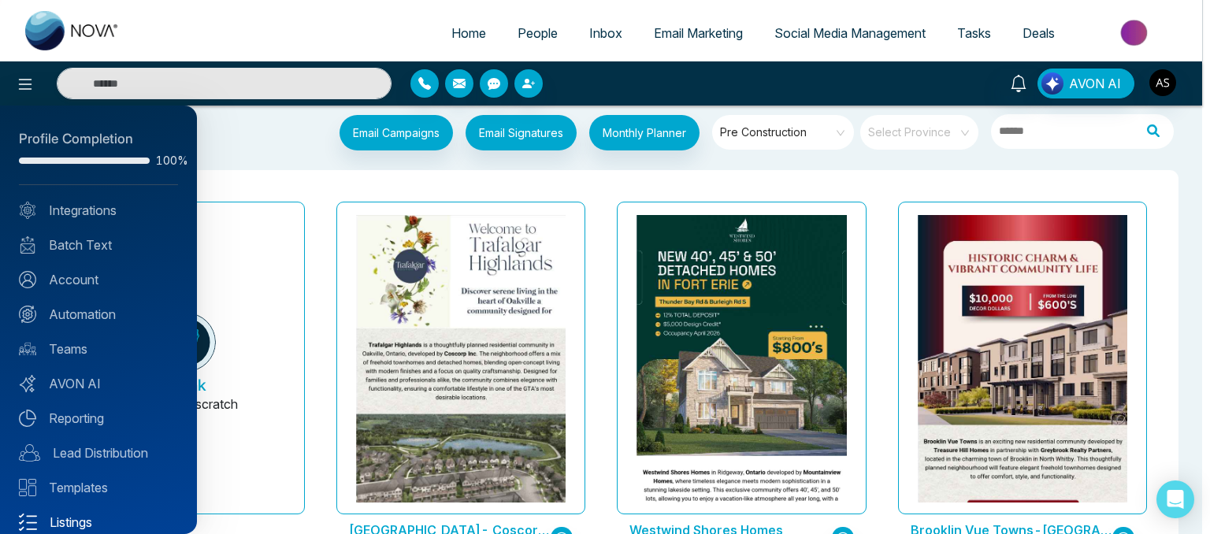
click at [80, 530] on link "Listings" at bounding box center [98, 522] width 159 height 19
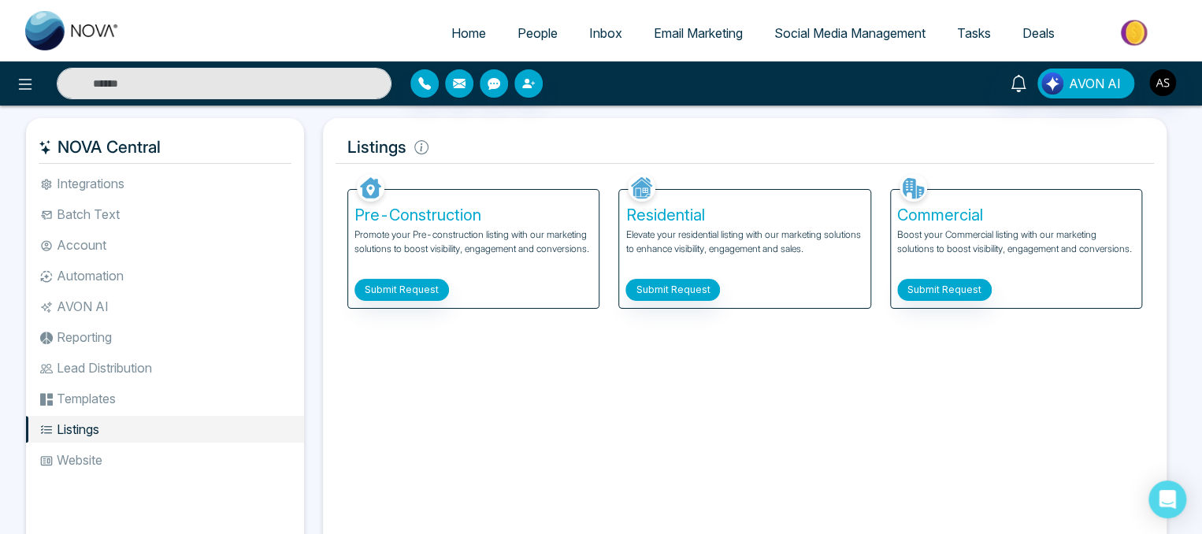
click at [523, 232] on p "Promote your Pre-construction listing with our marketing solutions to boost vis…" at bounding box center [474, 249] width 238 height 43
click at [452, 228] on p "Promote your Pre-construction listing with our marketing solutions to boost vis…" at bounding box center [474, 249] width 238 height 43
click at [443, 214] on h5 "Pre-Construction" at bounding box center [474, 215] width 238 height 19
click at [411, 293] on button "Submit Request" at bounding box center [402, 290] width 95 height 22
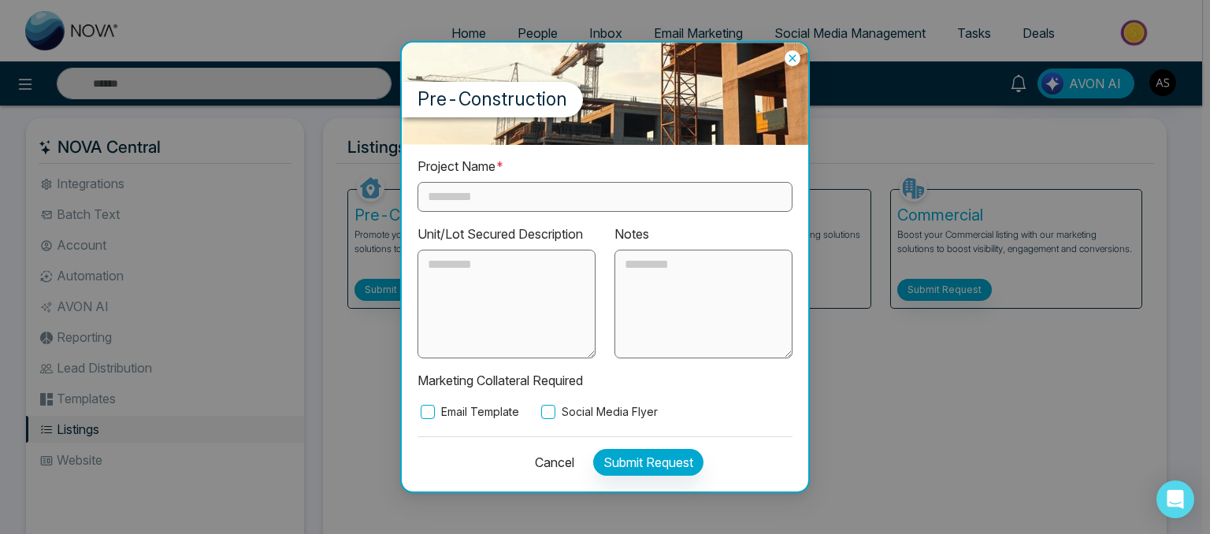
click at [532, 208] on input "text" at bounding box center [605, 197] width 375 height 30
click at [504, 271] on textarea at bounding box center [507, 304] width 178 height 109
click at [689, 286] on textarea at bounding box center [704, 304] width 178 height 109
click at [859, 407] on div "Pre-Construction Project Name * Unit/Lot Secured Description Notes Marketing Co…" at bounding box center [605, 267] width 1210 height 534
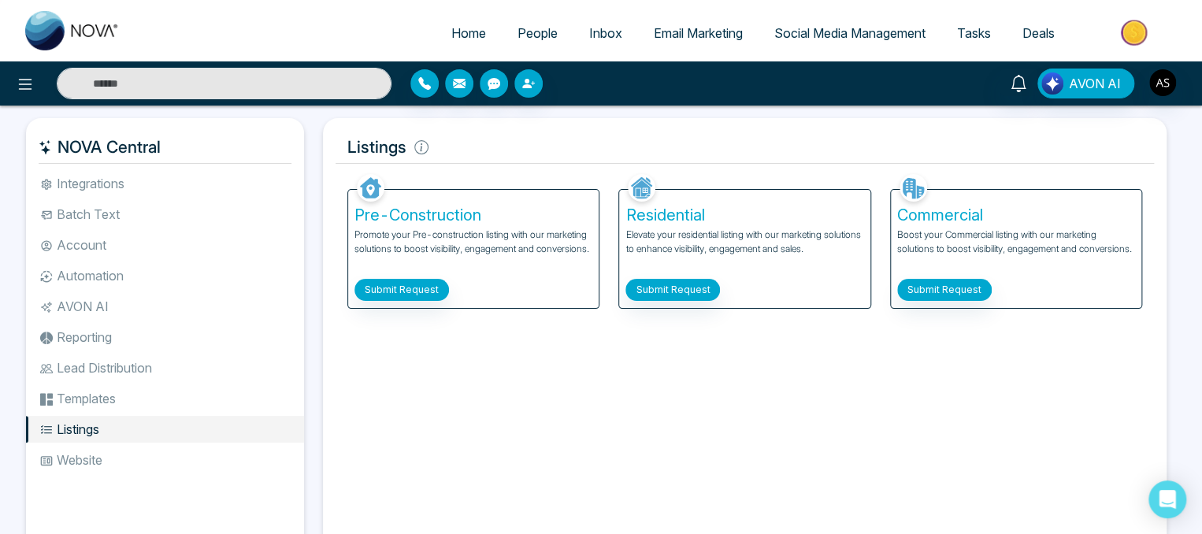
click at [678, 44] on link "Email Marketing" at bounding box center [698, 33] width 121 height 30
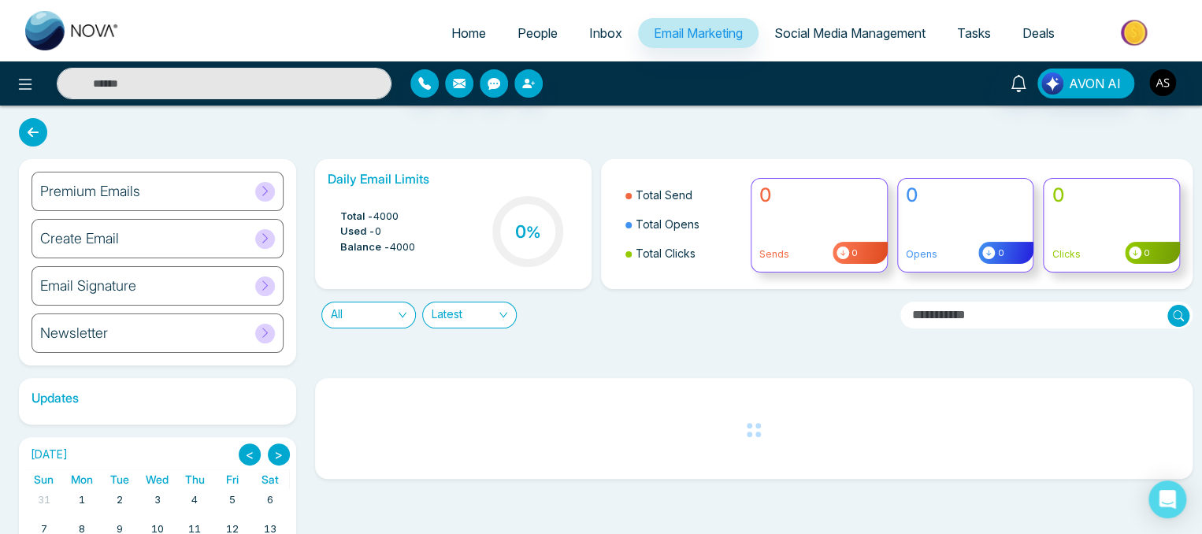
click at [207, 195] on div "Premium Emails" at bounding box center [158, 191] width 252 height 39
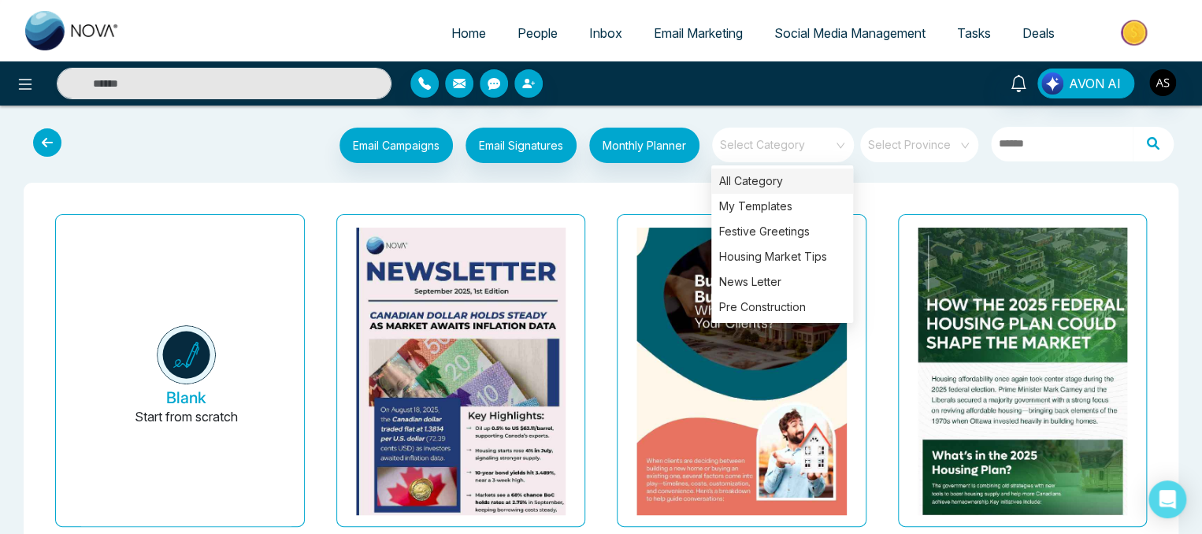
click at [823, 160] on span at bounding box center [777, 145] width 113 height 35
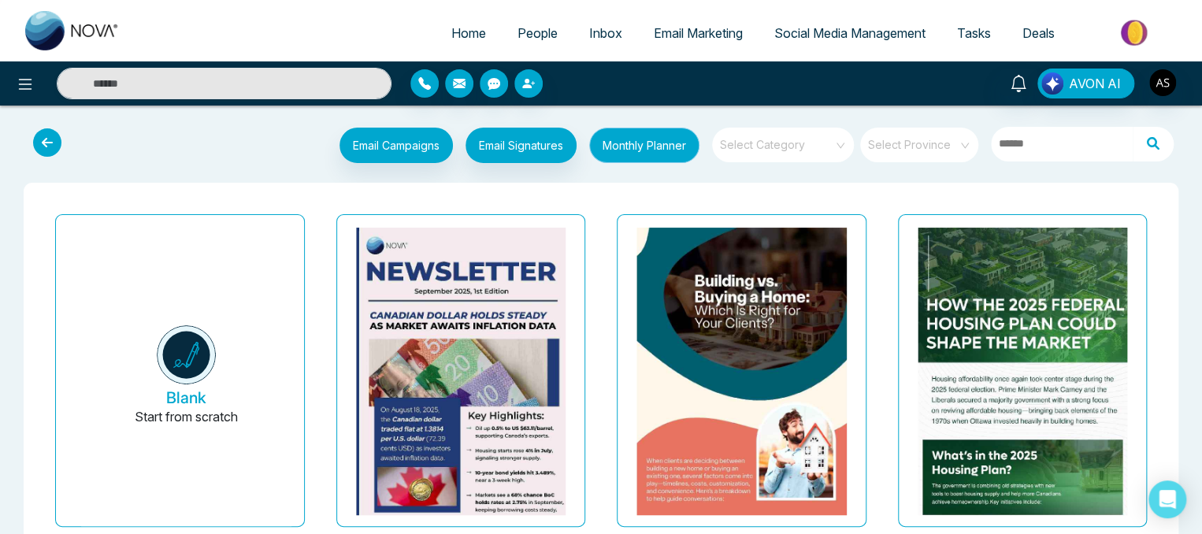
click at [681, 143] on button "Monthly Planner" at bounding box center [644, 145] width 110 height 35
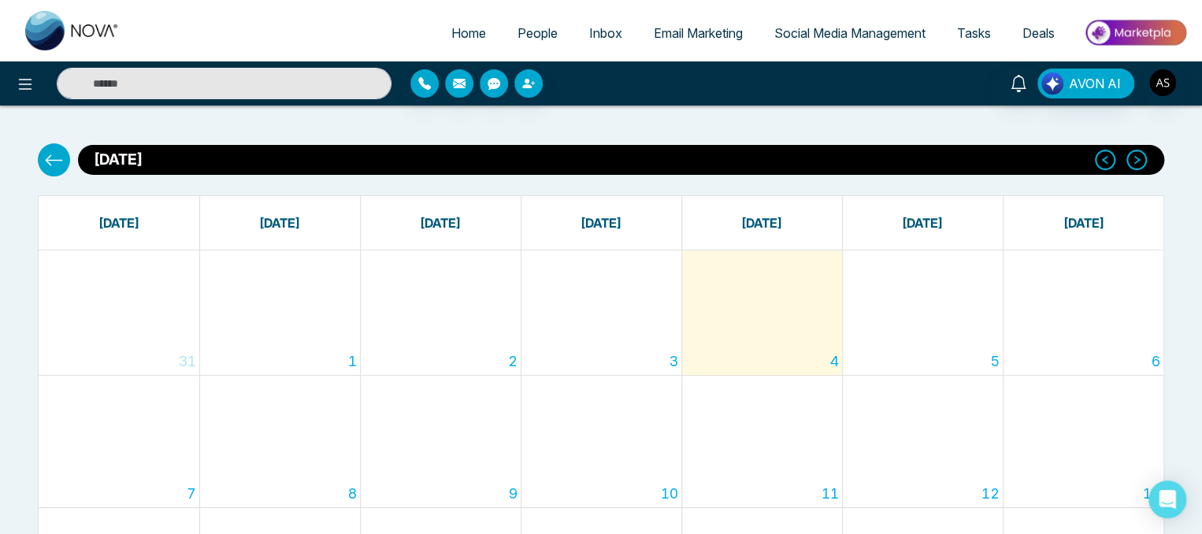
click at [55, 154] on icon at bounding box center [54, 160] width 20 height 20
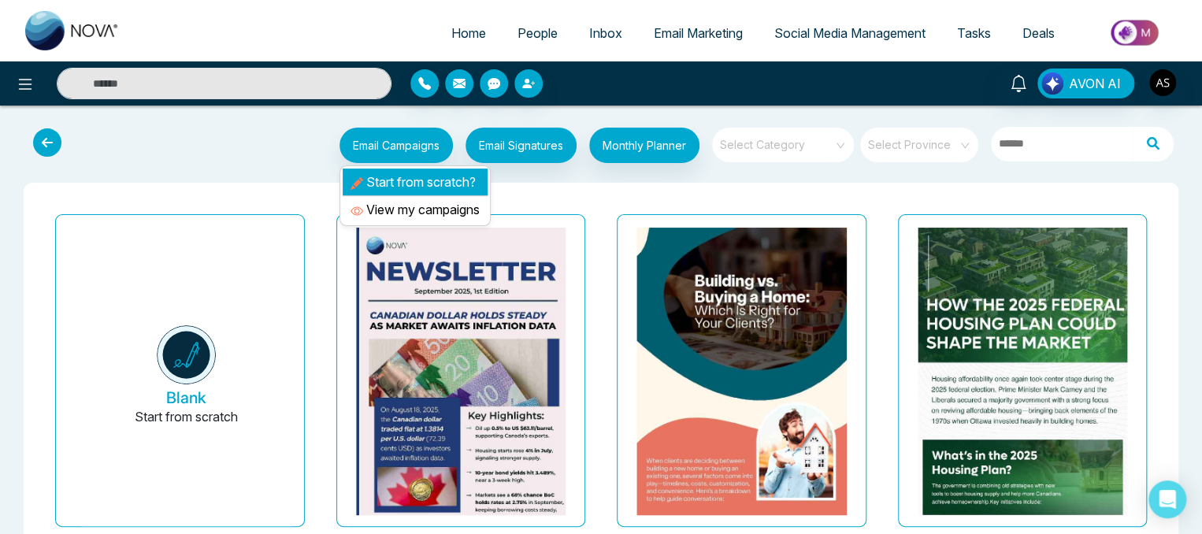
click at [399, 190] on li "Start from scratch?" at bounding box center [415, 183] width 145 height 28
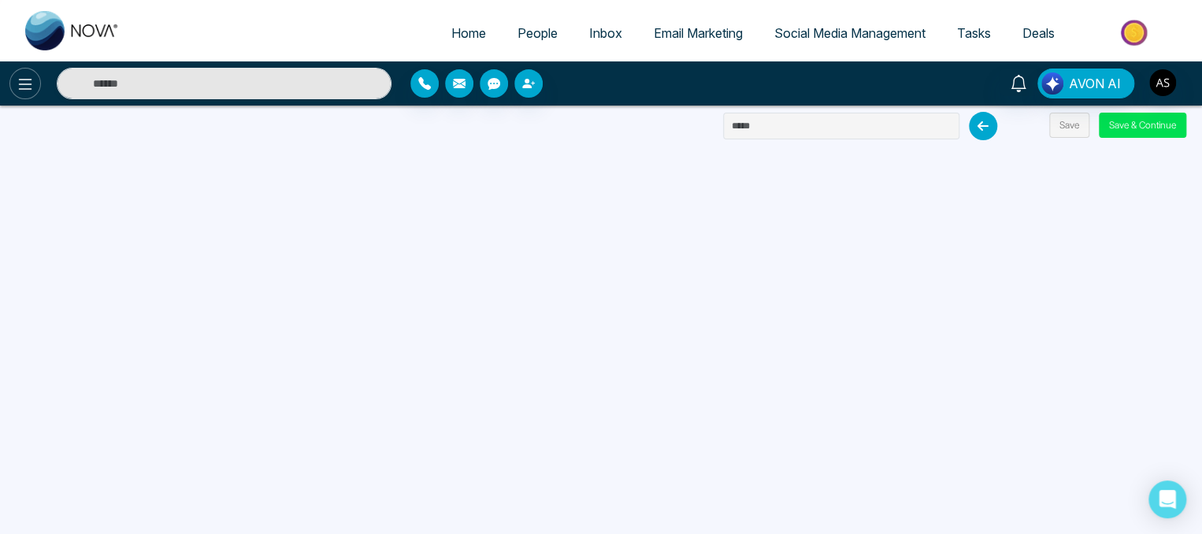
click at [17, 84] on icon at bounding box center [25, 84] width 19 height 19
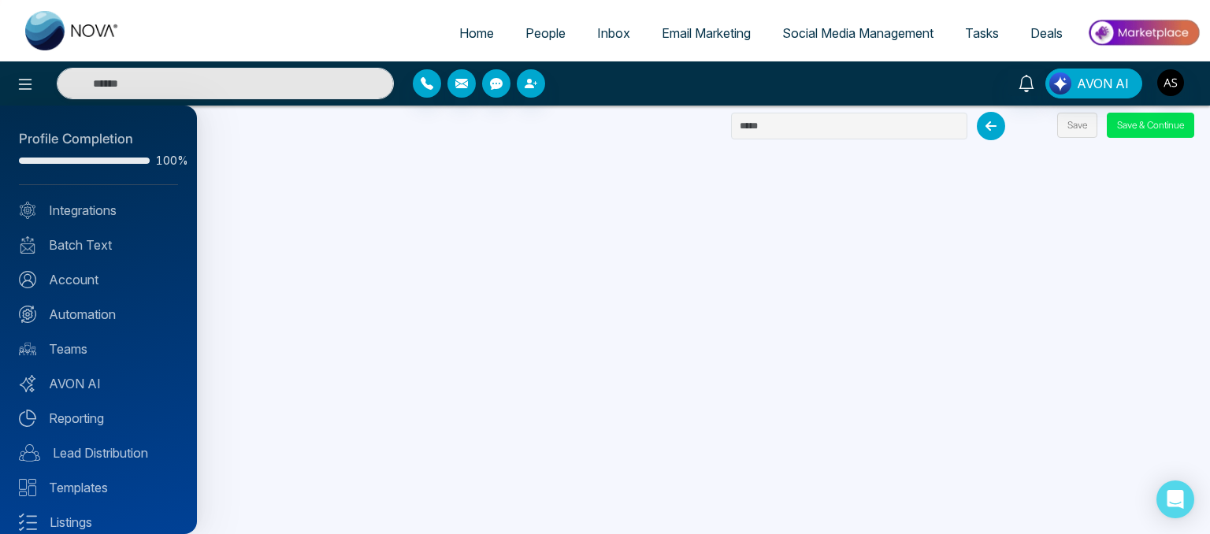
click at [685, 42] on div at bounding box center [605, 267] width 1210 height 534
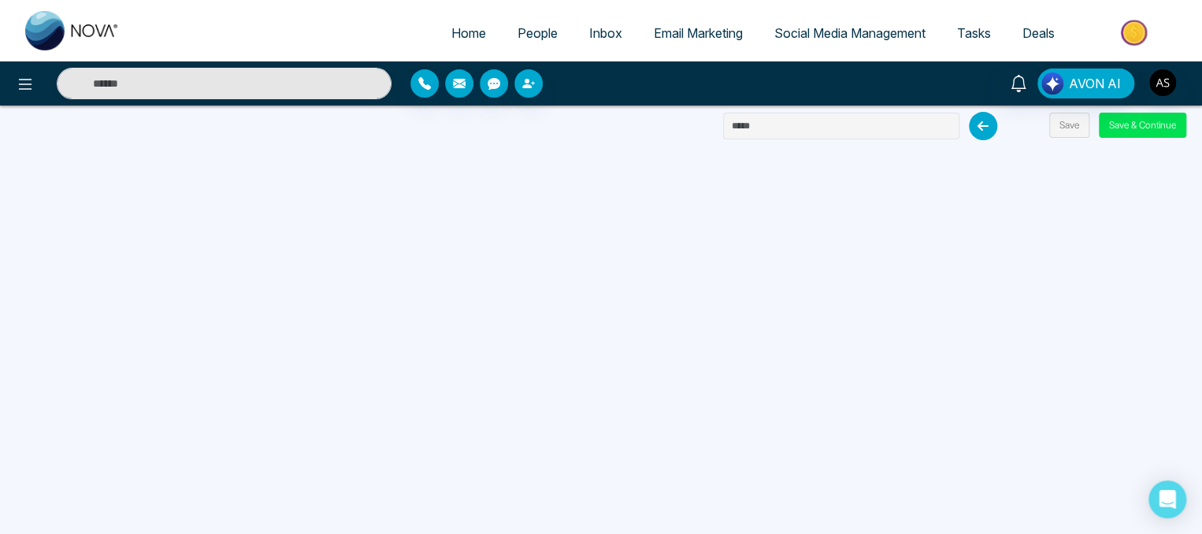
click at [690, 32] on span "Email Marketing" at bounding box center [698, 33] width 89 height 16
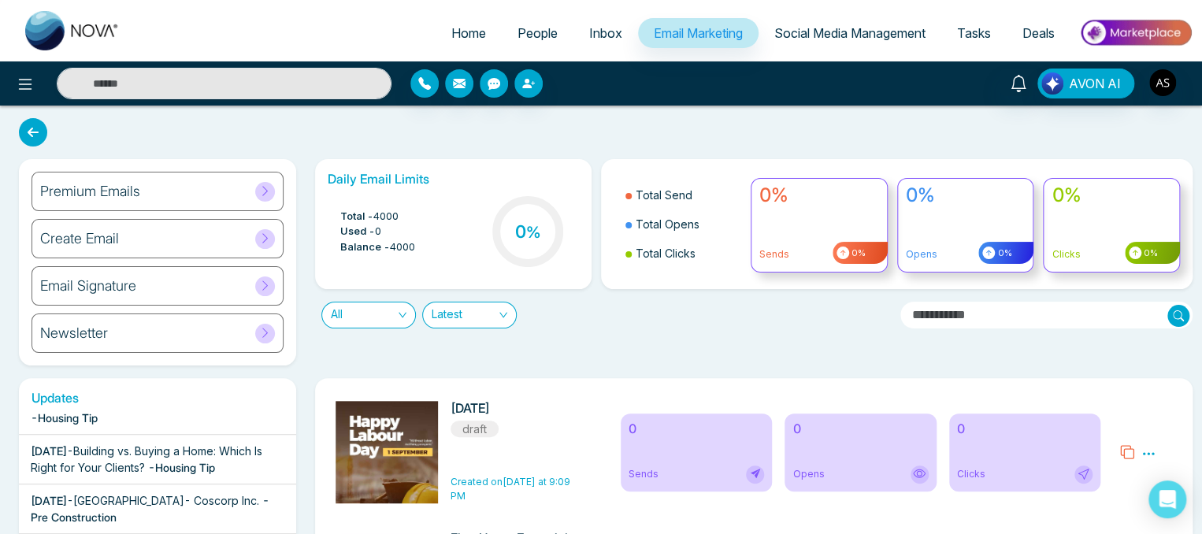
click at [380, 306] on span "All" at bounding box center [369, 315] width 76 height 25
click at [460, 310] on span "Latest" at bounding box center [470, 315] width 76 height 25
click at [583, 347] on div "Daily Email Limits Total - 4000 Used - 0 Balance - 4000 0 % Total Send Total Op…" at bounding box center [750, 262] width 888 height 206
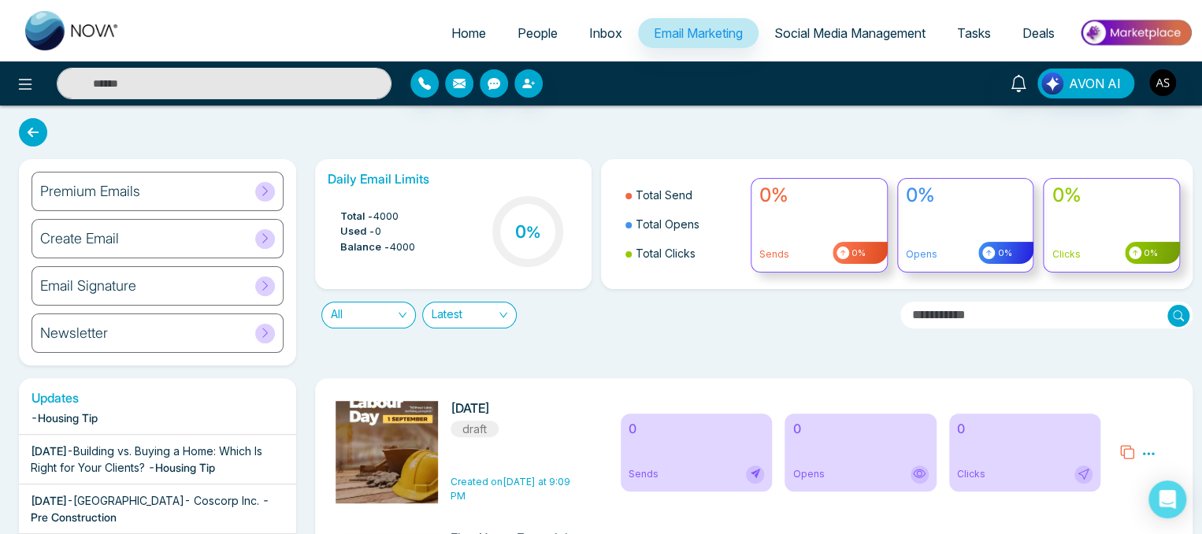
scroll to position [34, 0]
click at [482, 323] on span "Latest" at bounding box center [470, 315] width 76 height 25
click at [646, 336] on div "Daily Email Limits Total - 4000 Used - 0 Balance - 4000 0 % Total Send Total Op…" at bounding box center [750, 262] width 888 height 206
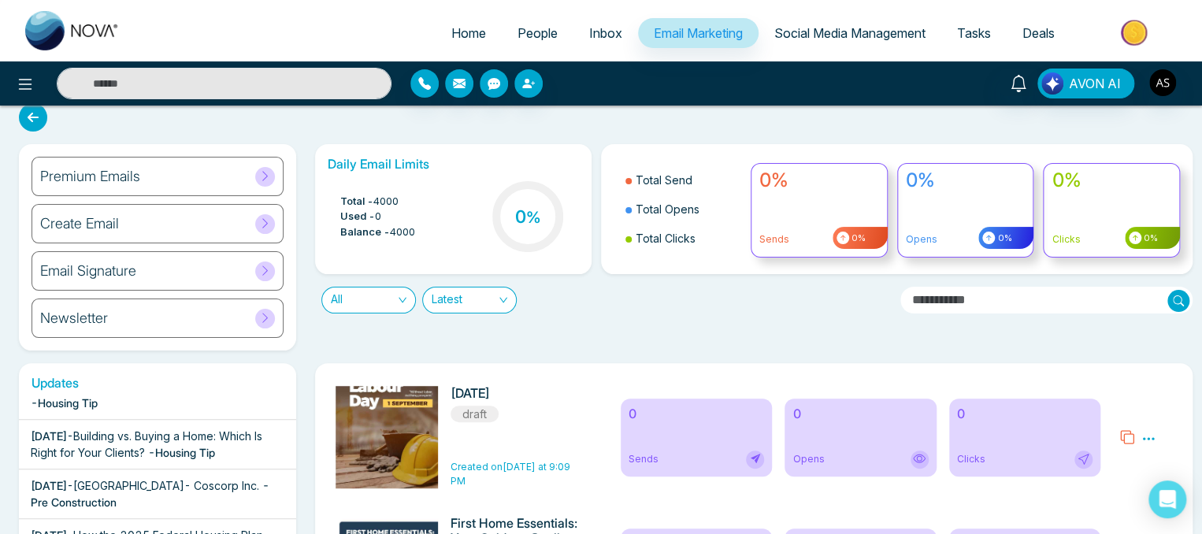
scroll to position [16, 0]
click at [827, 34] on span "Social Media Management" at bounding box center [850, 33] width 151 height 16
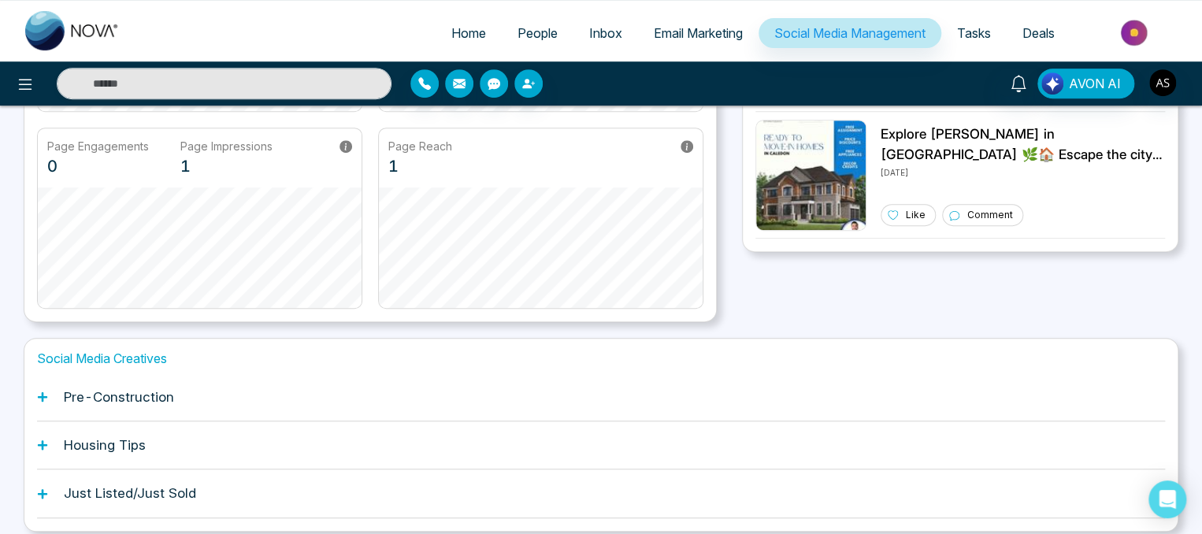
scroll to position [381, 0]
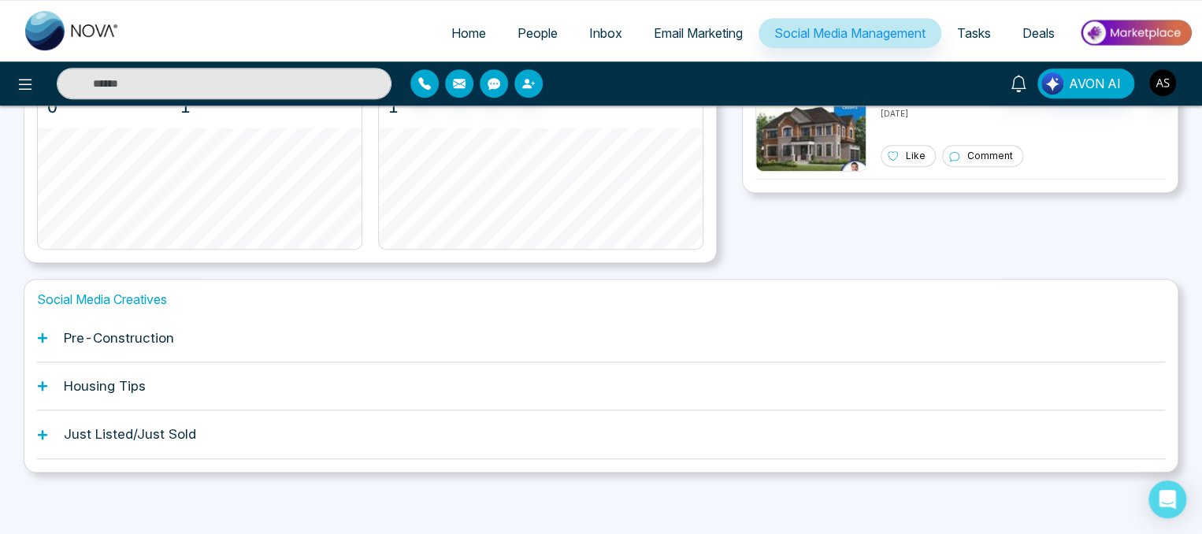
click at [80, 344] on div "Pre-Construction" at bounding box center [601, 338] width 1128 height 48
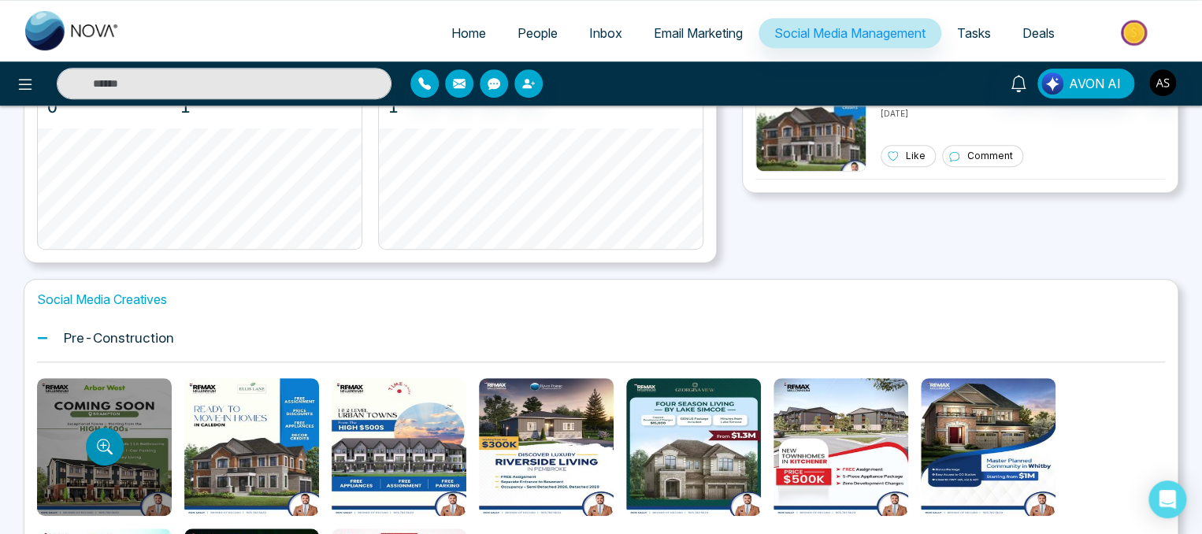
click at [105, 448] on icon "Preview template" at bounding box center [103, 445] width 13 height 13
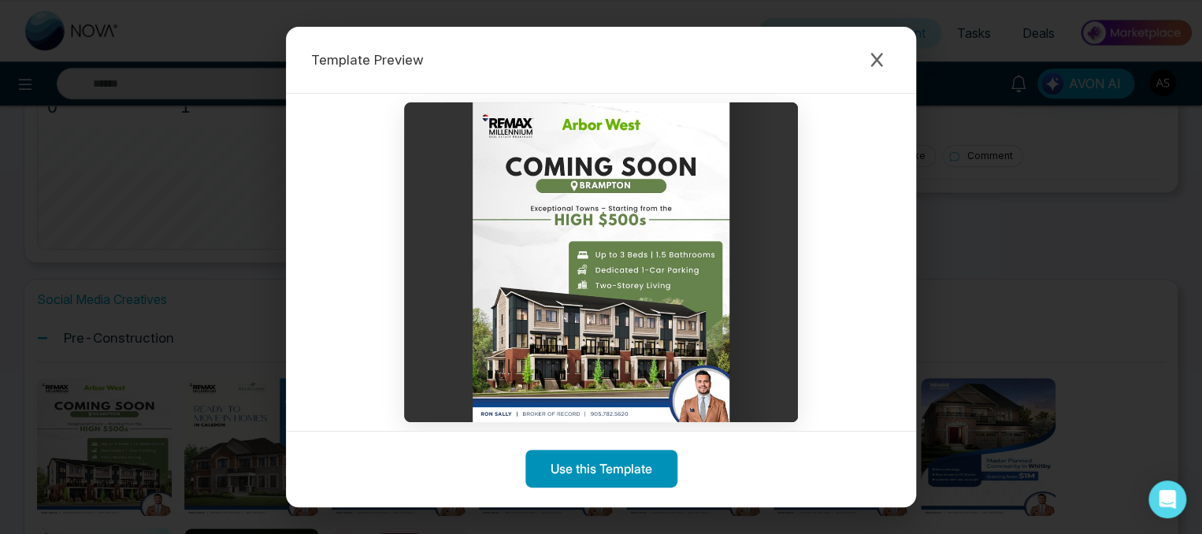
click at [615, 477] on button "Use this Template" at bounding box center [602, 469] width 152 height 38
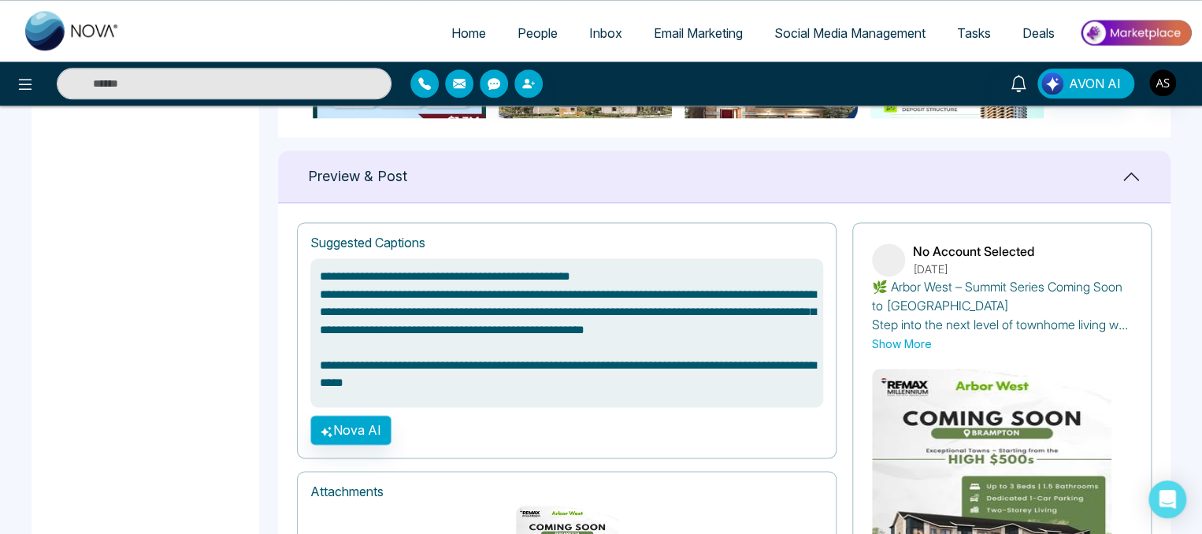
scroll to position [991, 0]
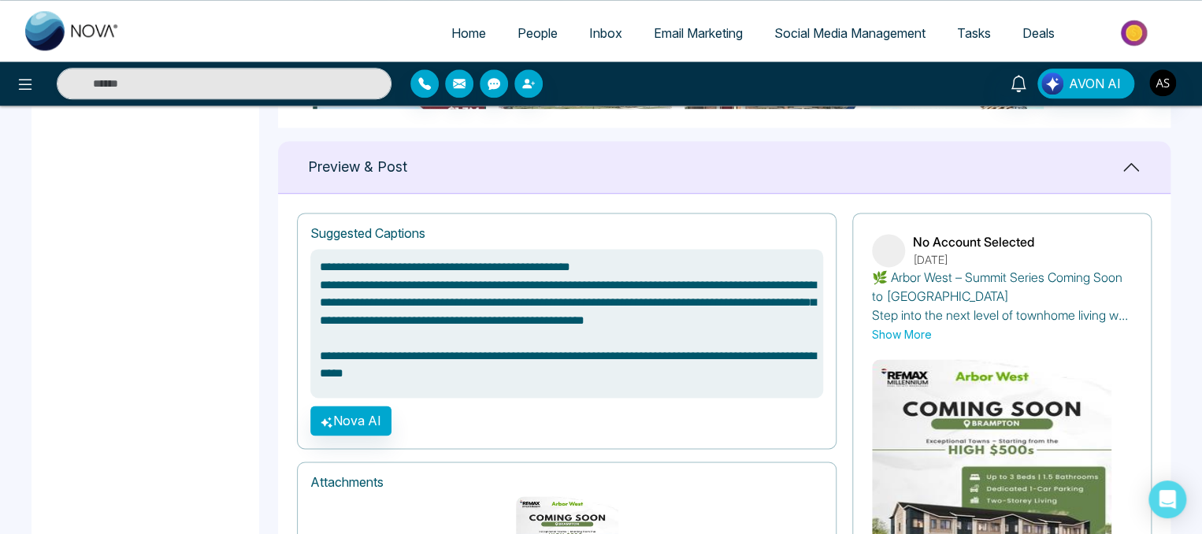
click at [901, 336] on button "Show More" at bounding box center [902, 334] width 60 height 17
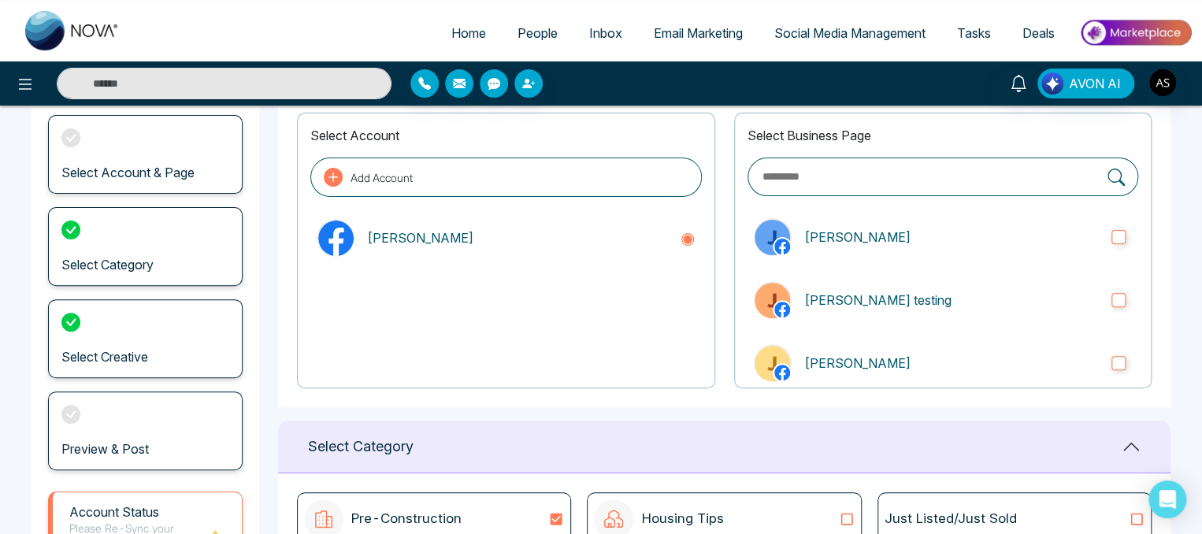
scroll to position [0, 0]
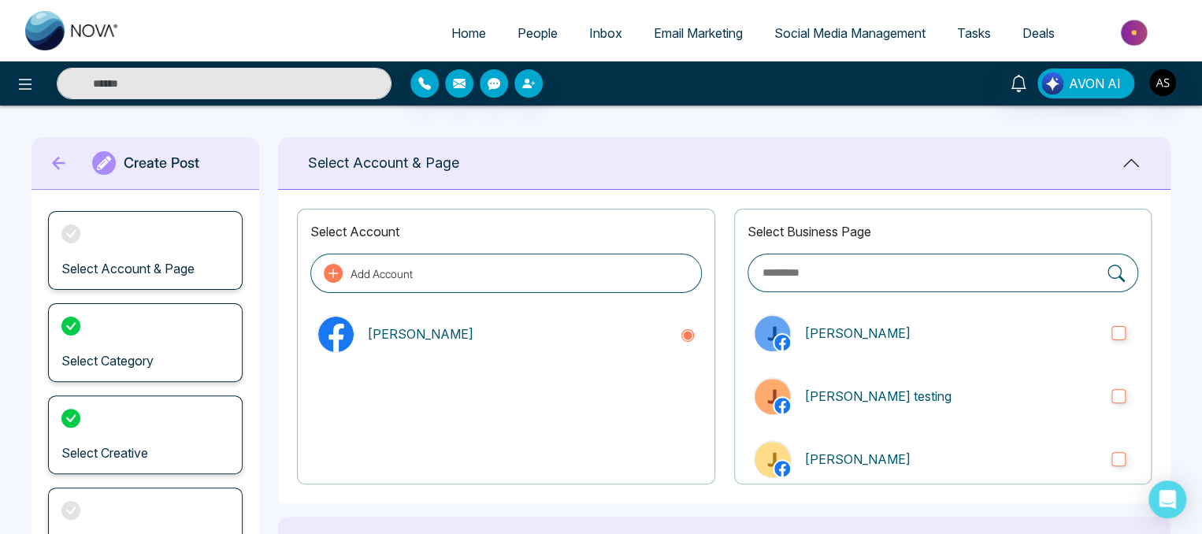
type textarea "**********"
click at [958, 35] on span "Tasks" at bounding box center [974, 33] width 34 height 16
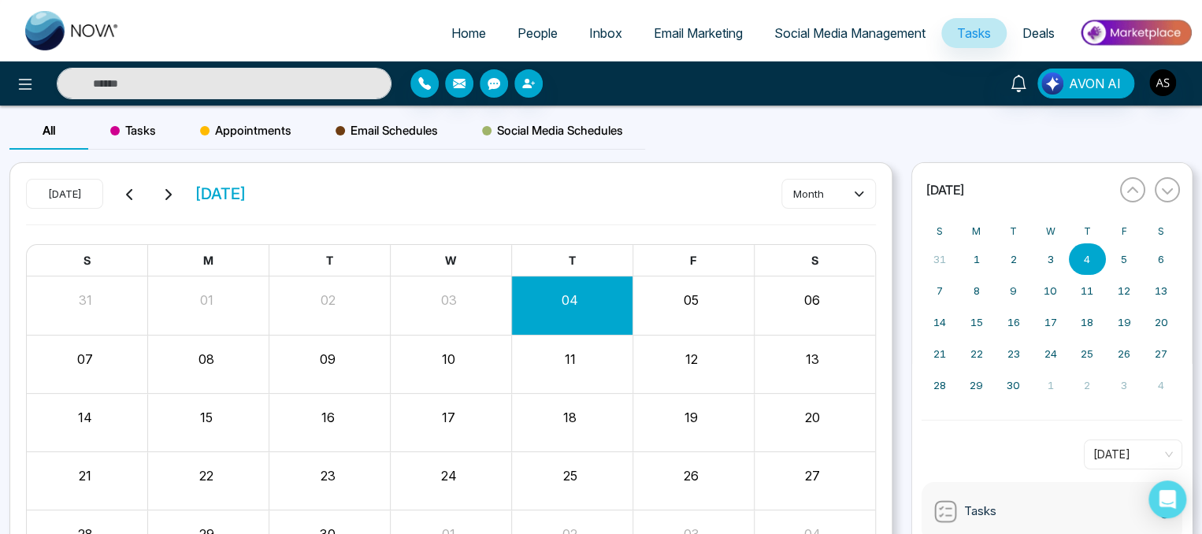
click at [877, 31] on span "Social Media Management" at bounding box center [850, 33] width 151 height 16
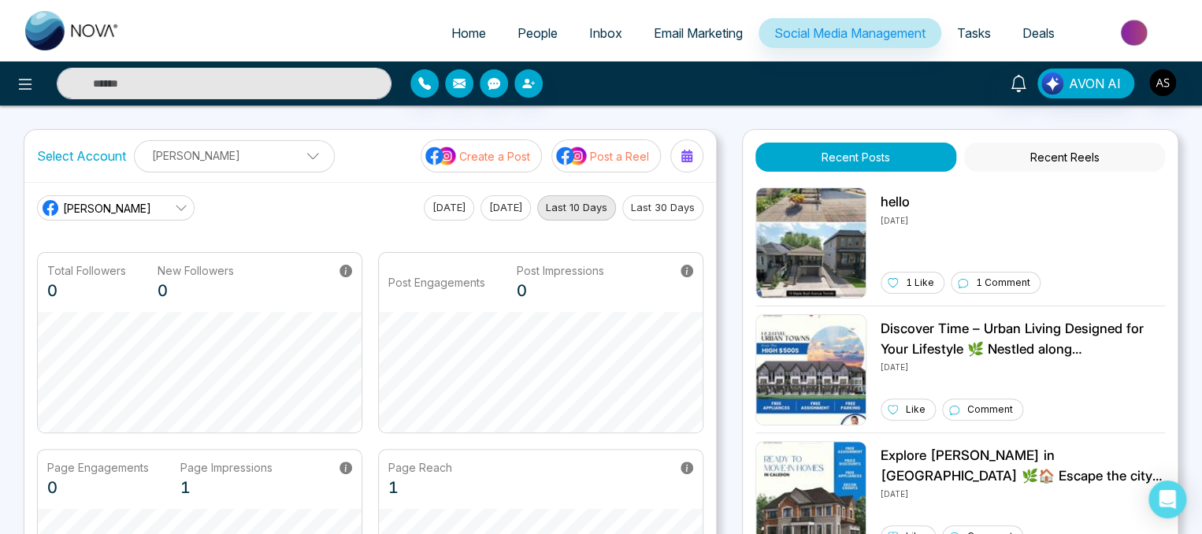
click at [429, 153] on img at bounding box center [441, 156] width 32 height 20
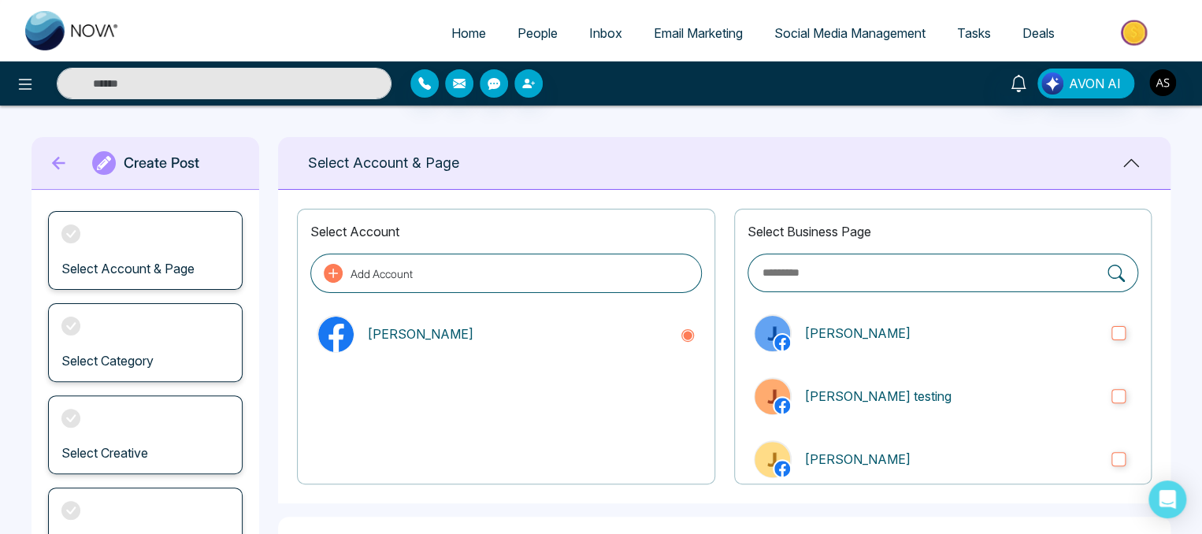
click at [58, 173] on icon at bounding box center [59, 163] width 24 height 32
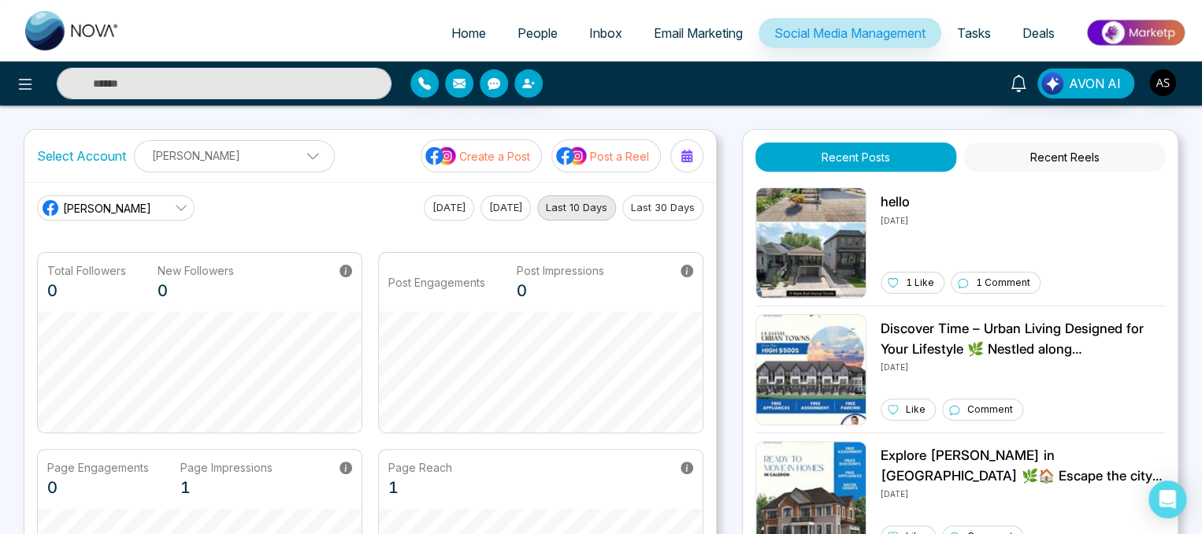
click at [957, 40] on span "Tasks" at bounding box center [974, 33] width 34 height 16
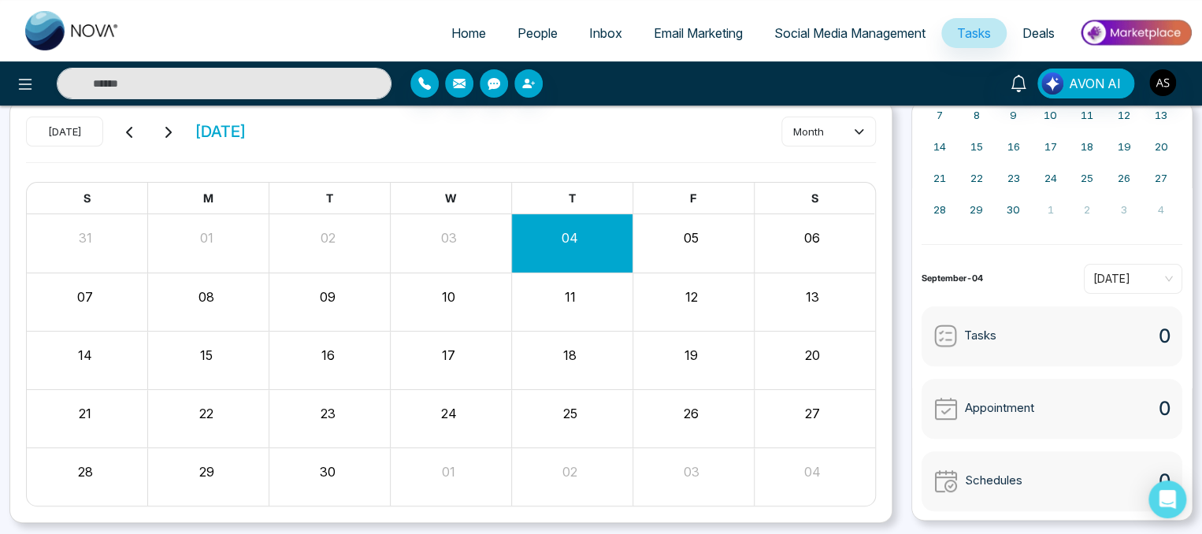
scroll to position [63, 0]
click at [1034, 43] on link "Deals" at bounding box center [1039, 33] width 64 height 30
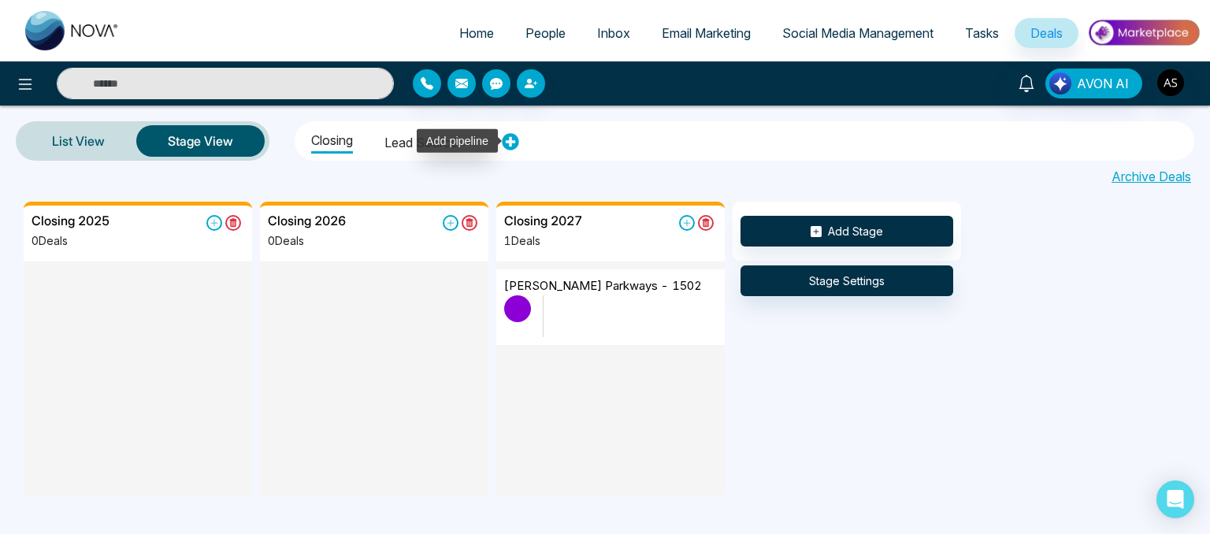
click at [509, 146] on icon at bounding box center [510, 142] width 17 height 17
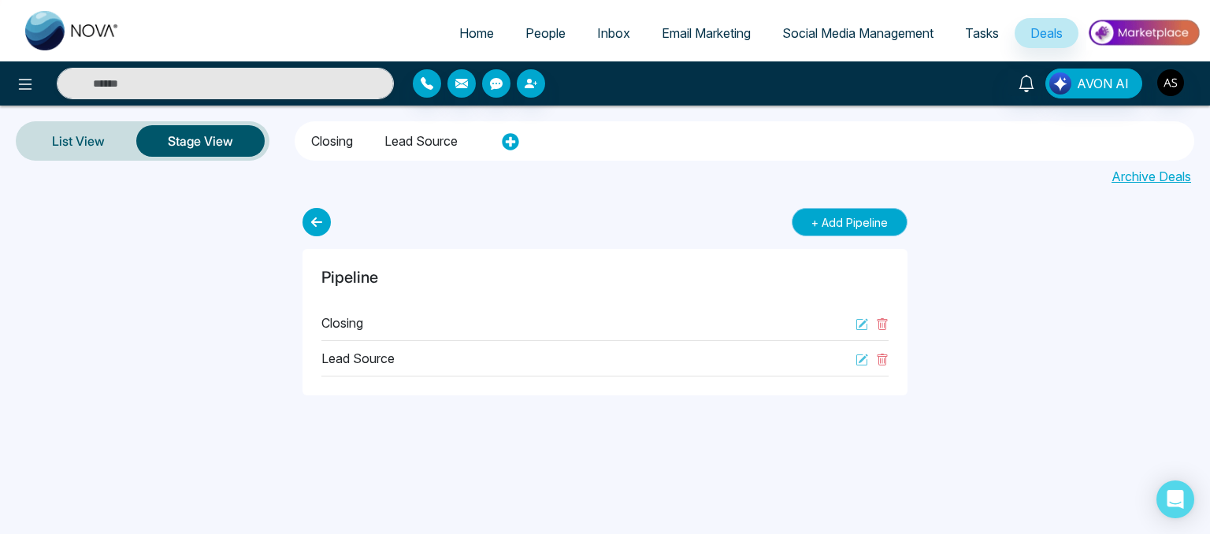
click at [821, 221] on button "+ Add Pipeline" at bounding box center [850, 222] width 116 height 28
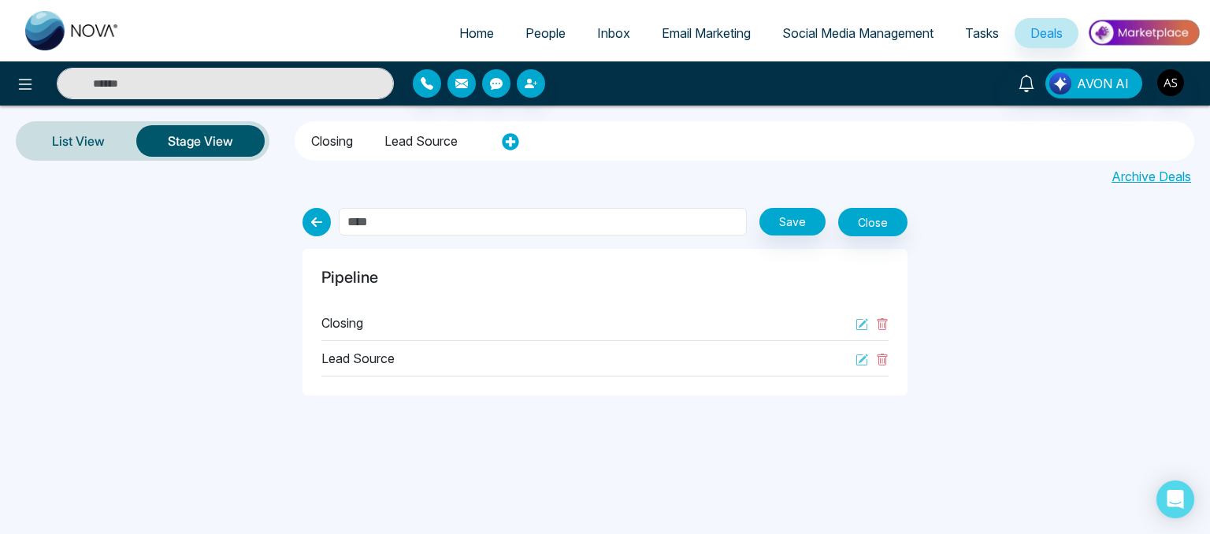
click at [413, 224] on input "text" at bounding box center [543, 222] width 408 height 28
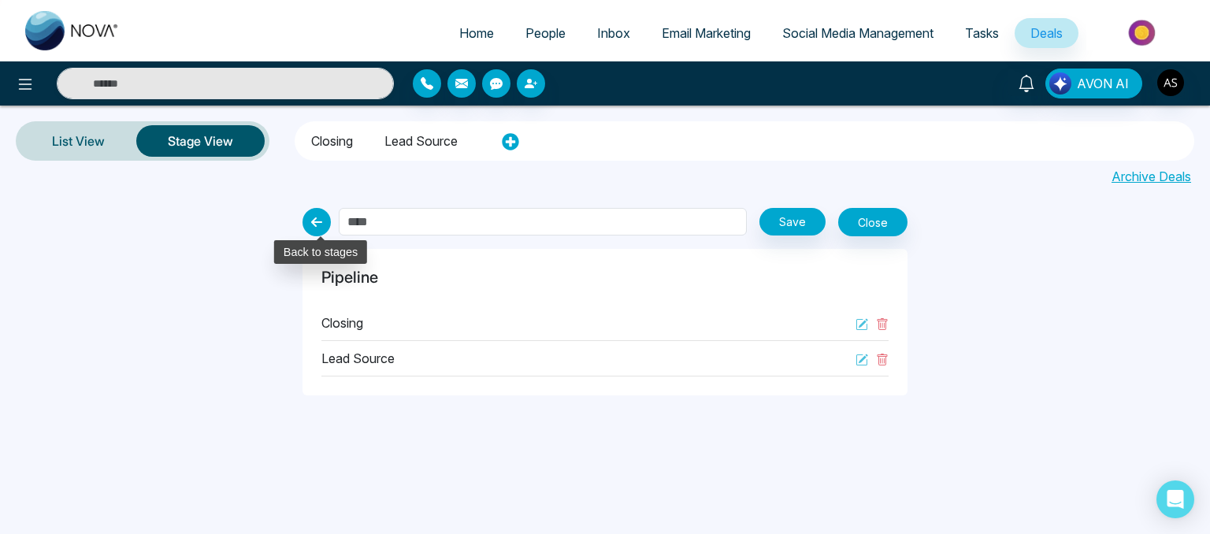
click at [306, 227] on icon at bounding box center [317, 222] width 28 height 28
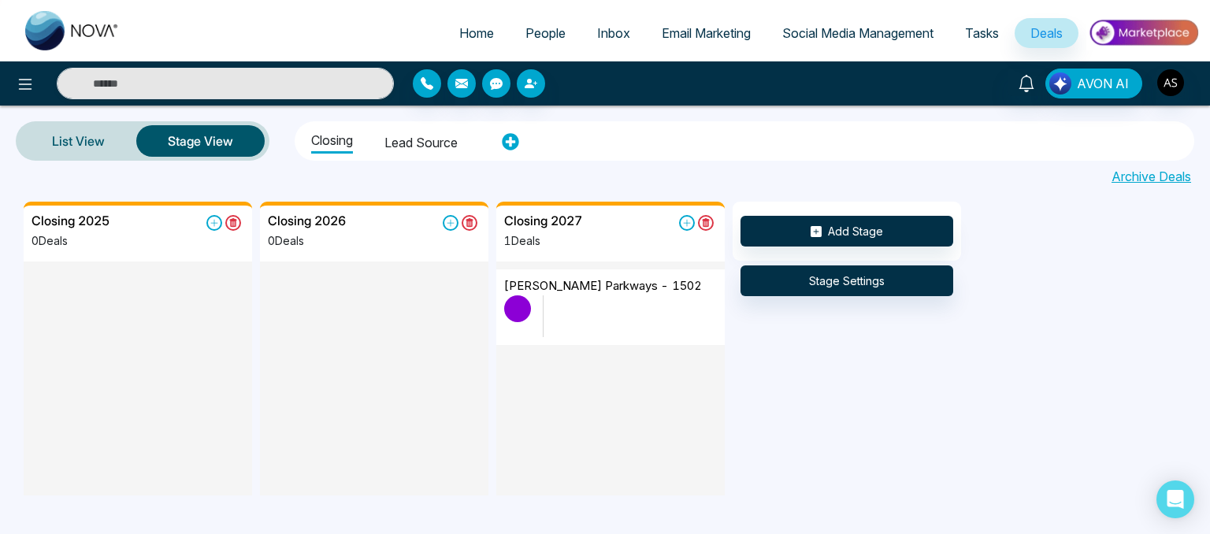
click at [422, 142] on li "Lead source" at bounding box center [420, 140] width 73 height 27
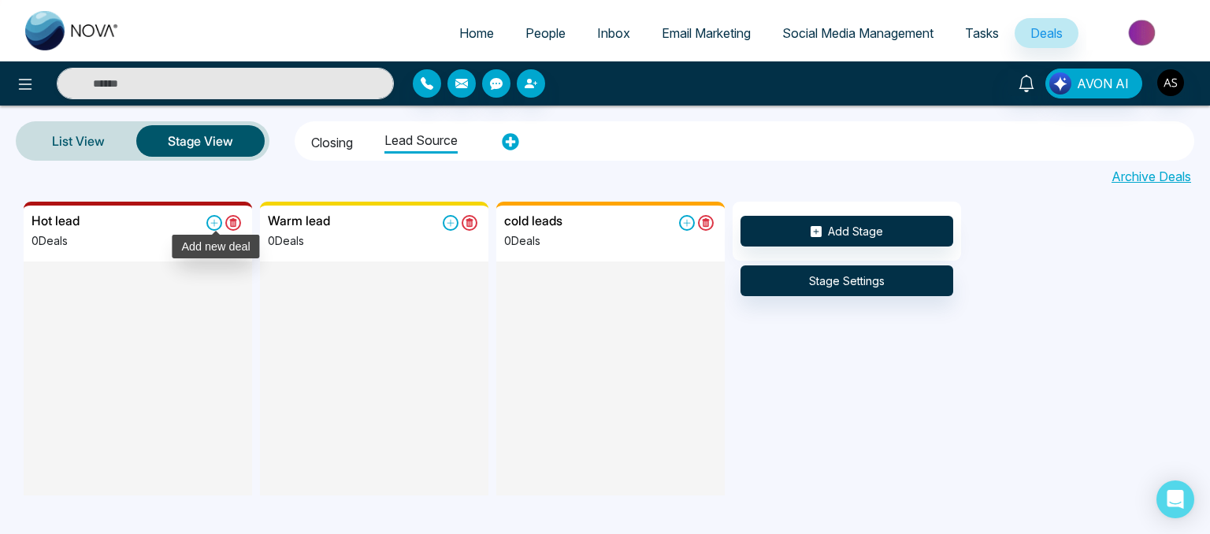
click at [210, 230] on label at bounding box center [215, 222] width 19 height 17
click at [211, 220] on icon at bounding box center [214, 223] width 16 height 16
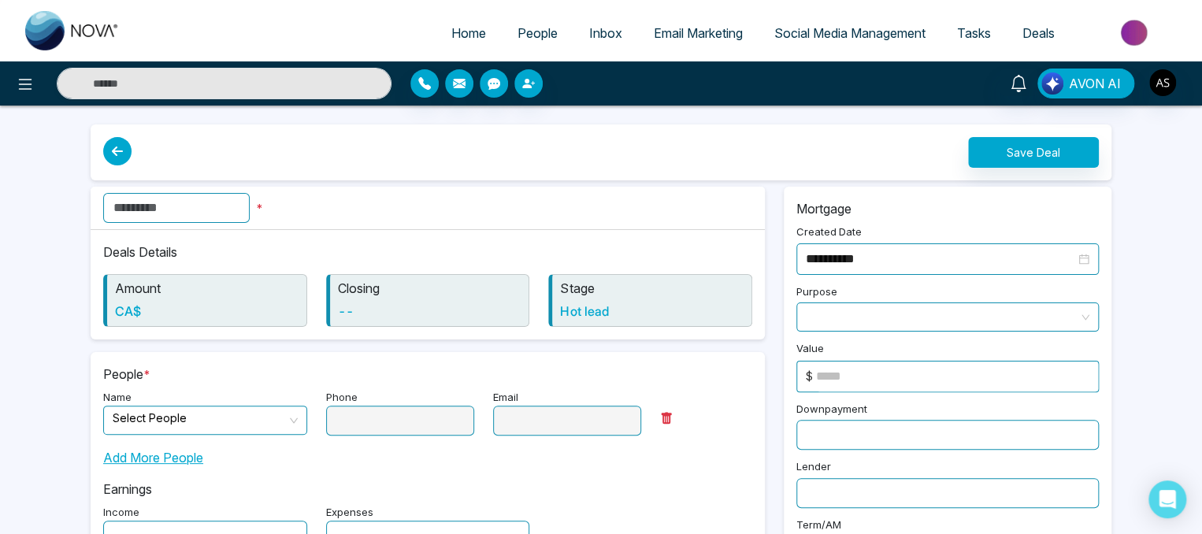
click at [221, 218] on input "text" at bounding box center [176, 208] width 147 height 30
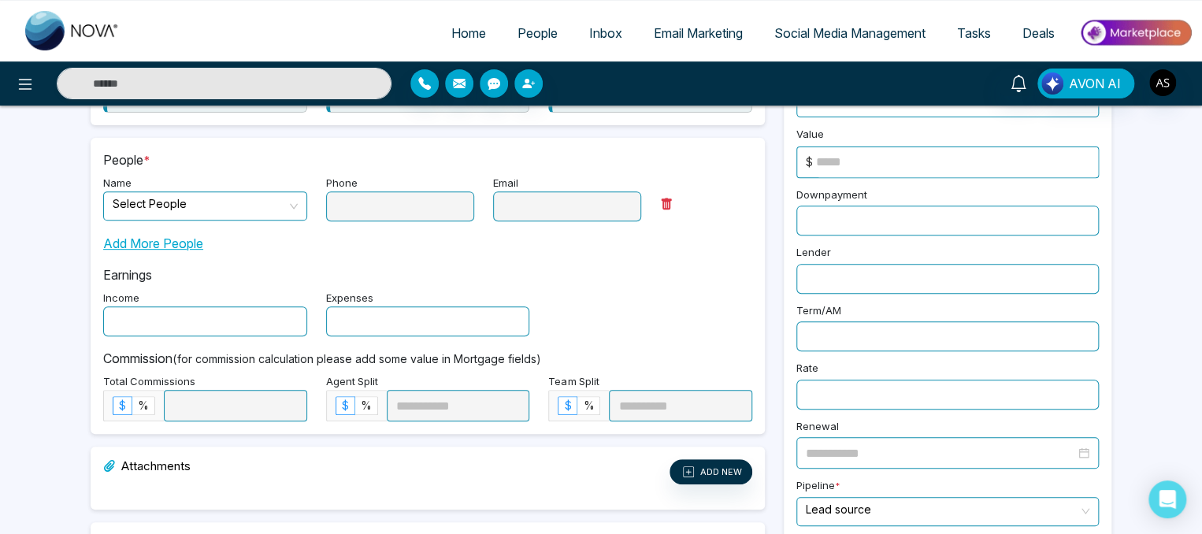
scroll to position [217, 0]
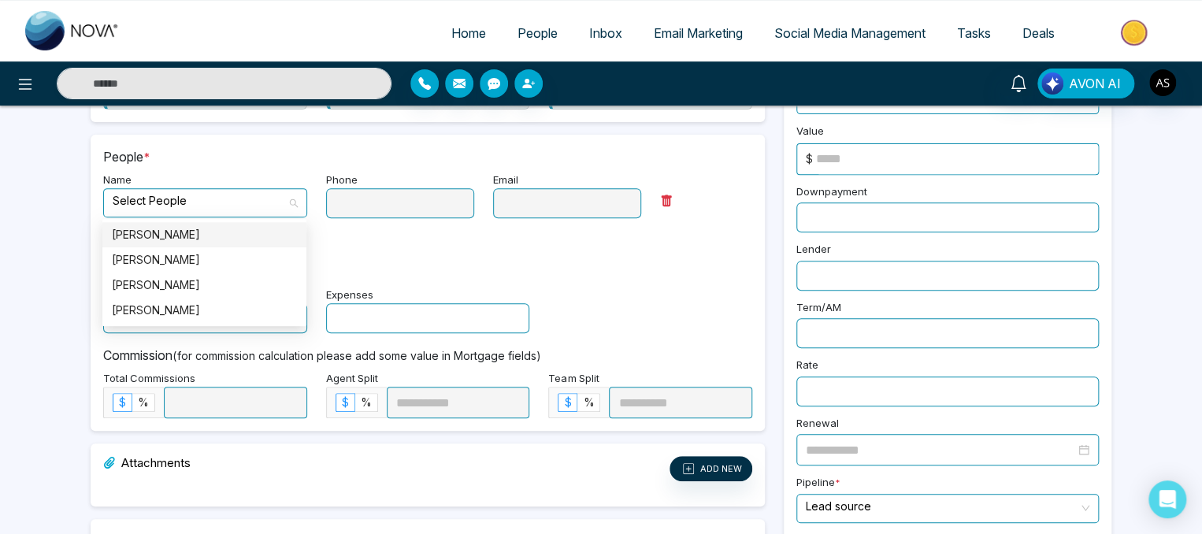
click at [259, 213] on span at bounding box center [200, 203] width 174 height 28
type input "***"
click at [214, 243] on div "[PERSON_NAME]" at bounding box center [204, 234] width 204 height 25
type input "**********"
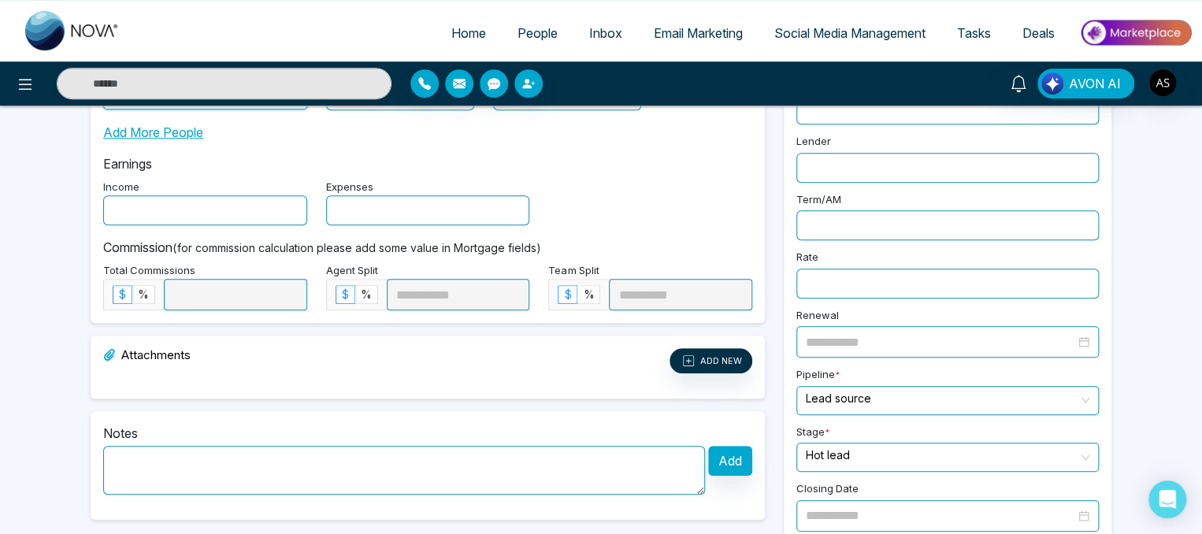
scroll to position [316, 0]
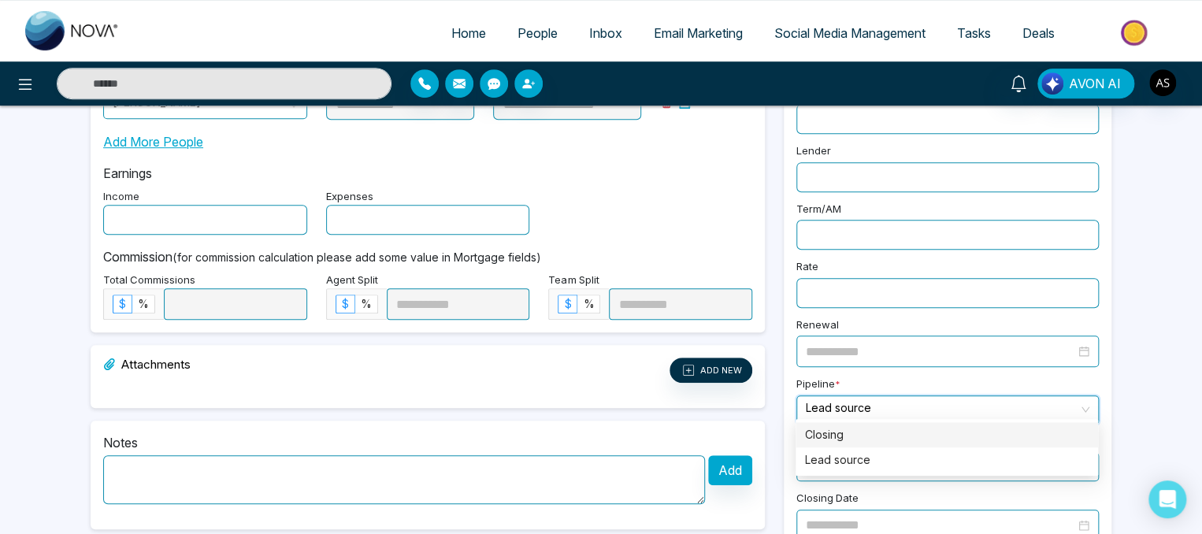
click at [904, 407] on input "search" at bounding box center [942, 408] width 273 height 24
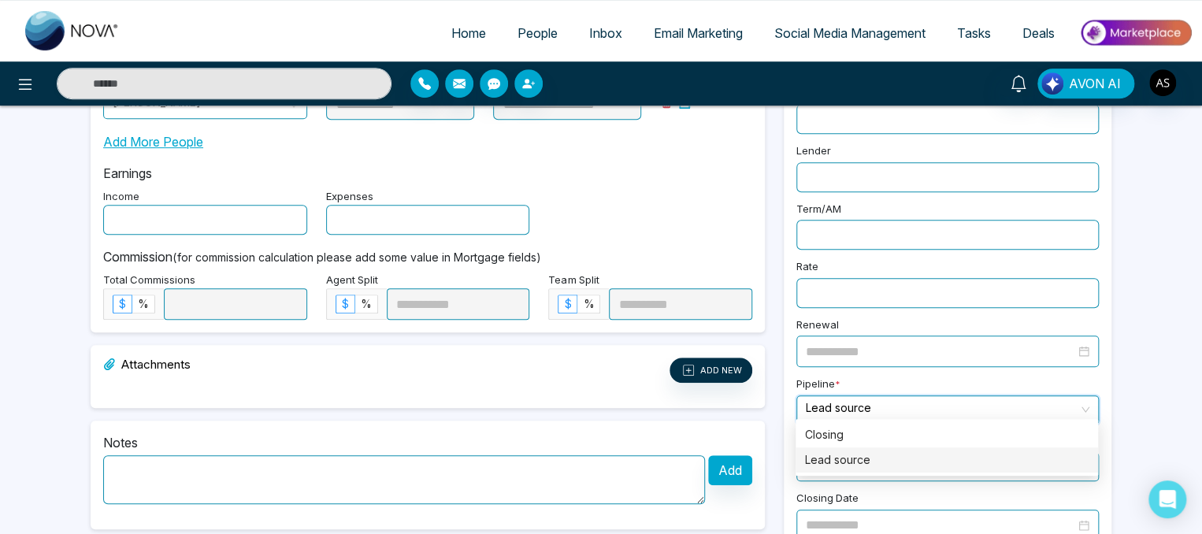
click at [846, 459] on div "Lead source" at bounding box center [947, 459] width 284 height 17
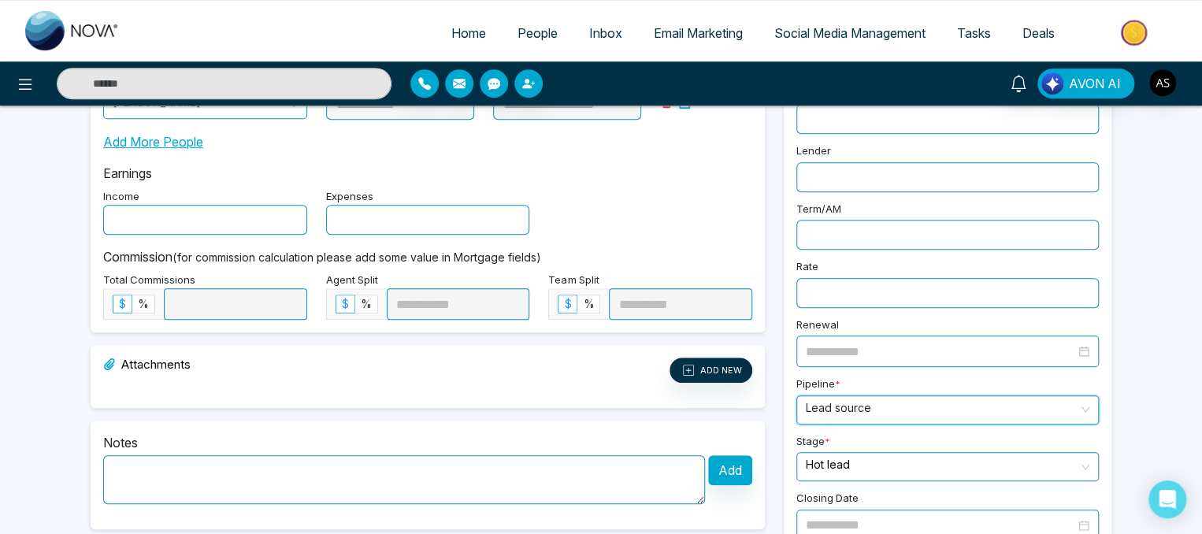
click at [855, 455] on input "search" at bounding box center [942, 465] width 273 height 24
click at [839, 493] on div "Hot lead" at bounding box center [947, 491] width 284 height 17
click at [839, 493] on label "Closing Date" at bounding box center [828, 500] width 62 height 19
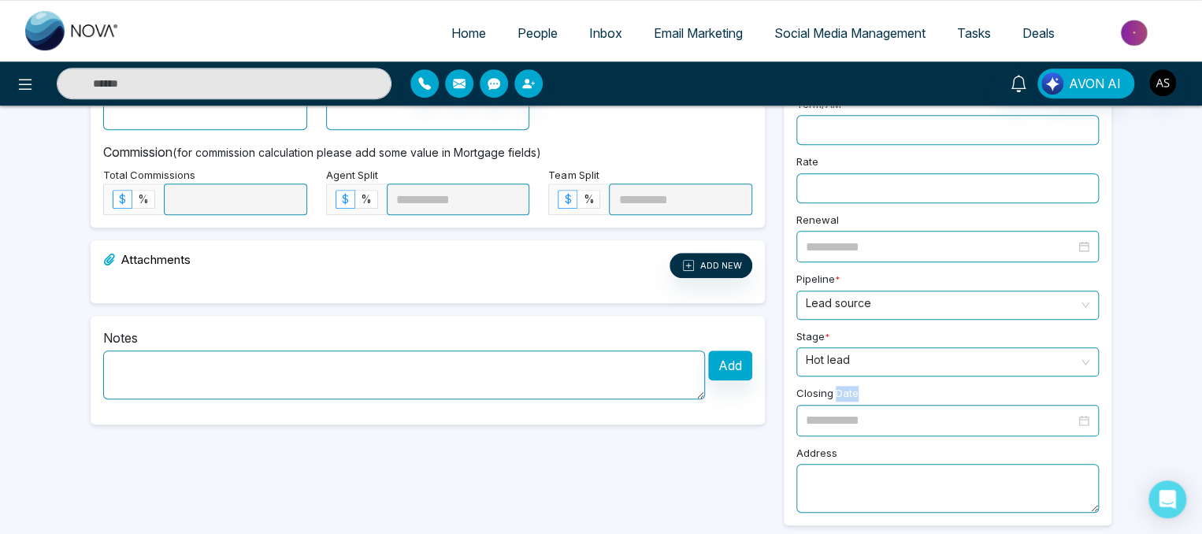
scroll to position [0, 0]
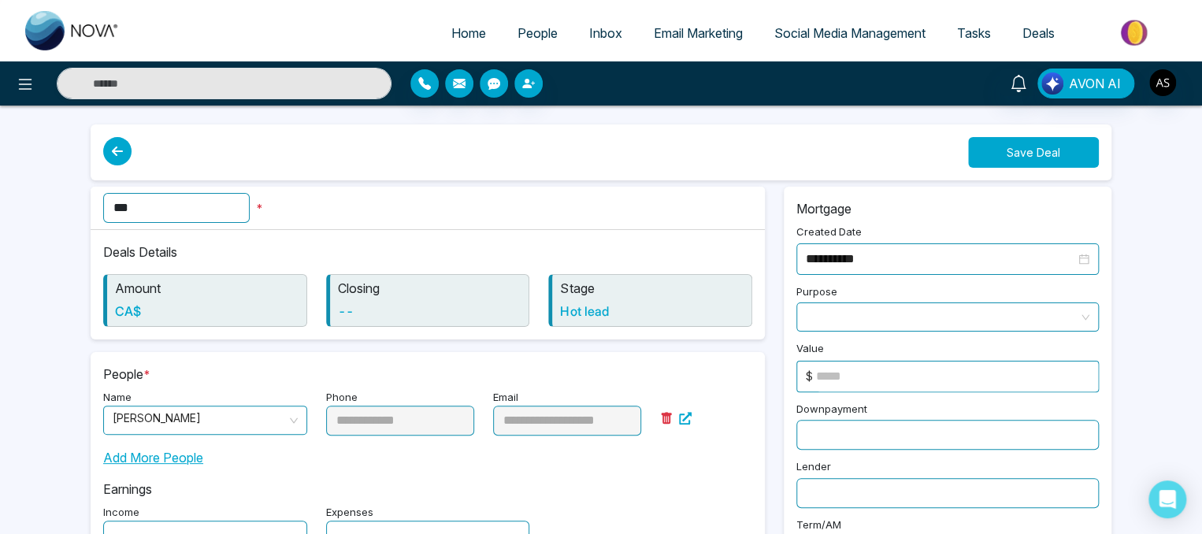
click at [1045, 165] on button "Save Deal" at bounding box center [1033, 152] width 131 height 31
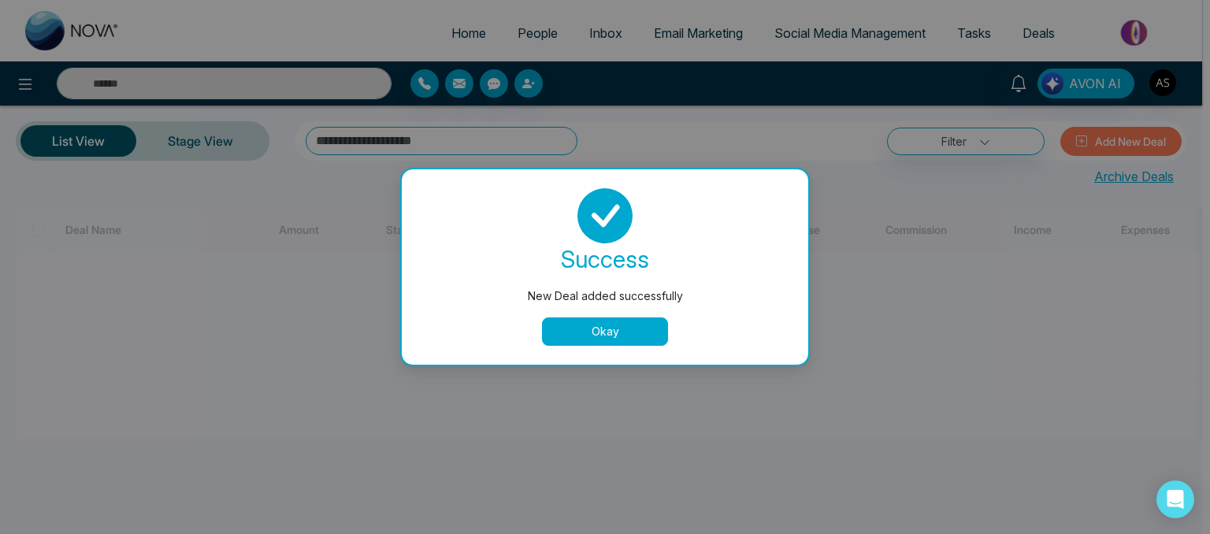
click at [591, 340] on button "Okay" at bounding box center [605, 332] width 126 height 28
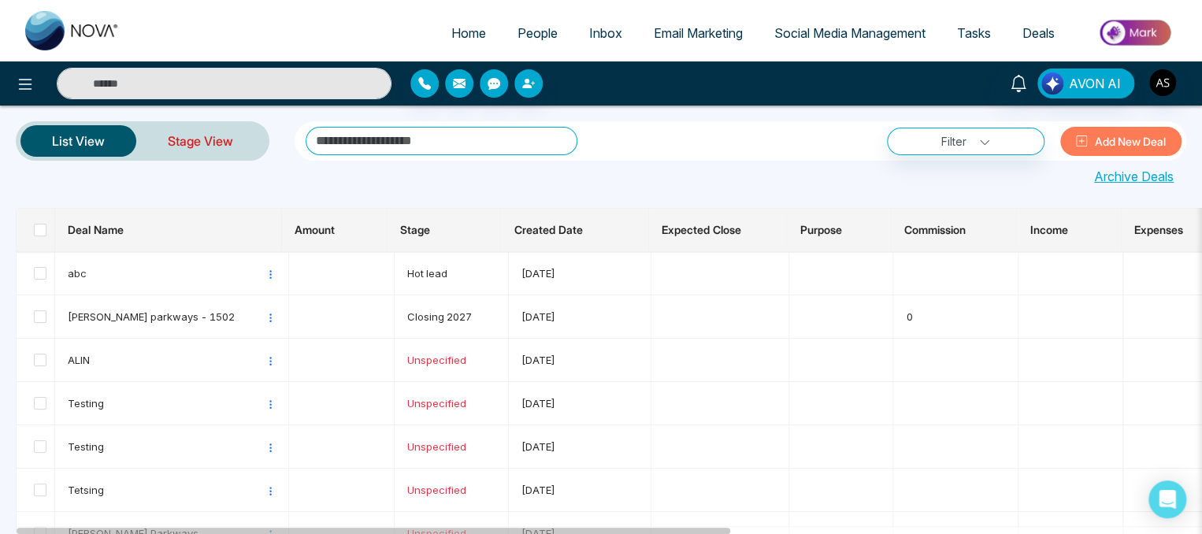
click at [192, 144] on link "Stage View" at bounding box center [200, 141] width 128 height 38
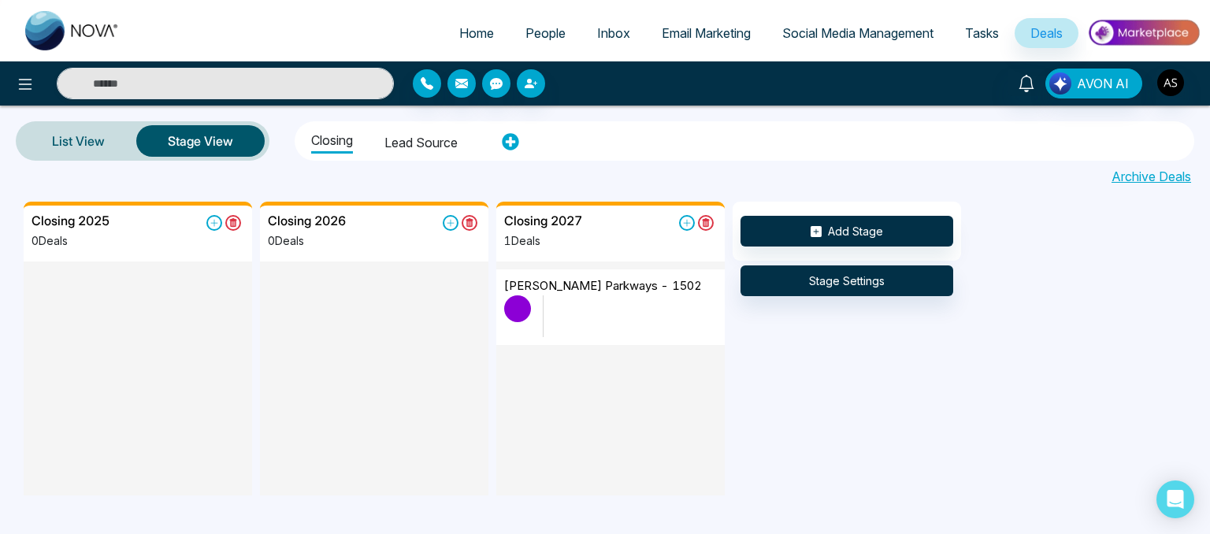
click at [428, 143] on li "Lead source" at bounding box center [420, 140] width 73 height 27
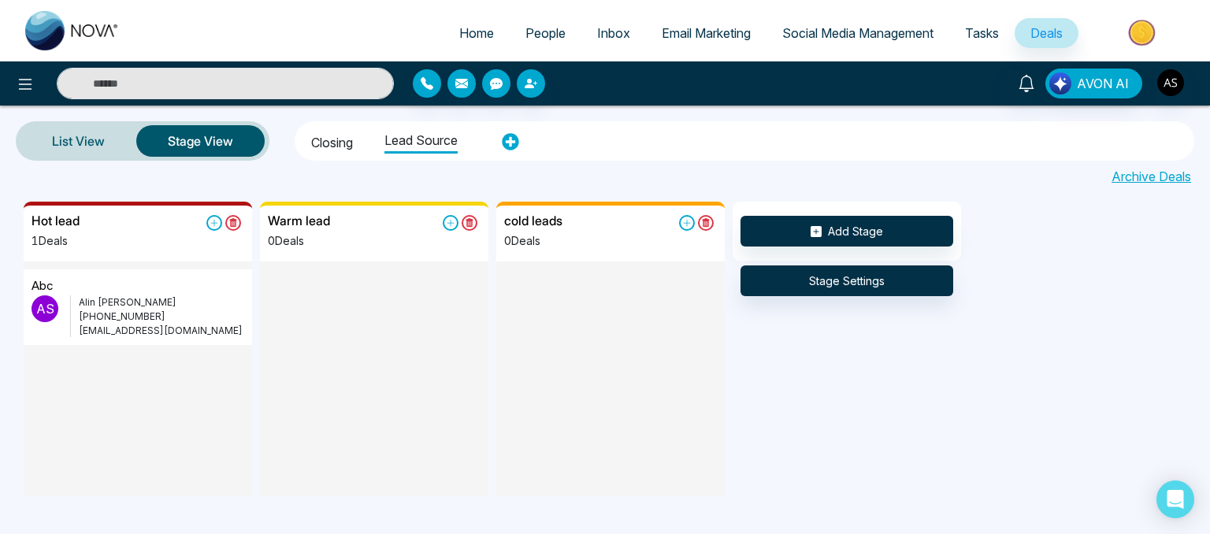
click at [428, 143] on li "Lead source" at bounding box center [420, 138] width 73 height 29
click at [17, 82] on icon at bounding box center [25, 84] width 19 height 19
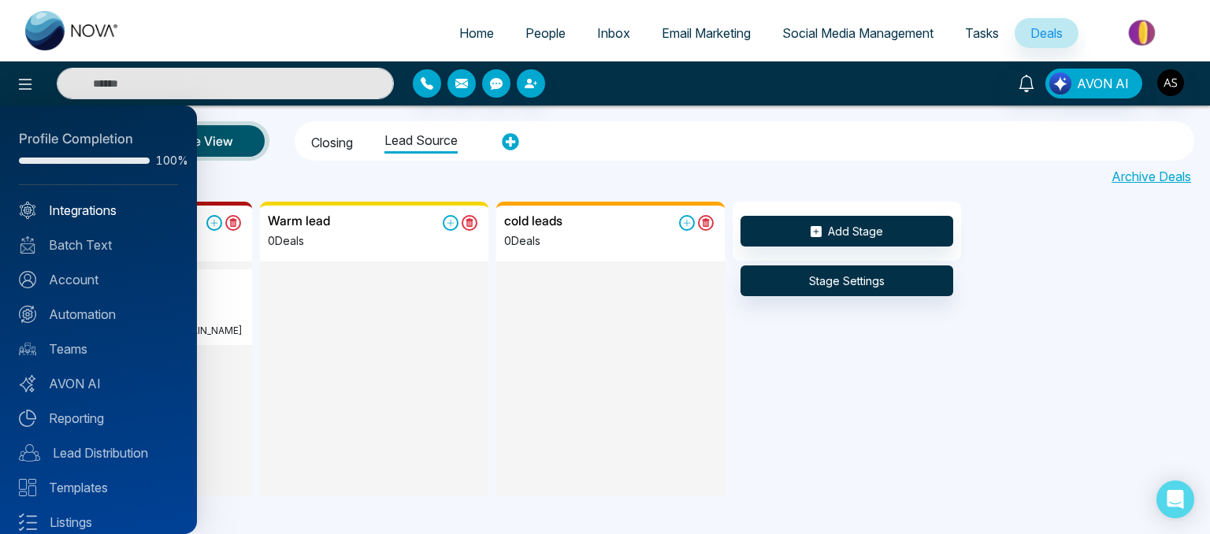
click at [73, 218] on link "Integrations" at bounding box center [98, 210] width 159 height 19
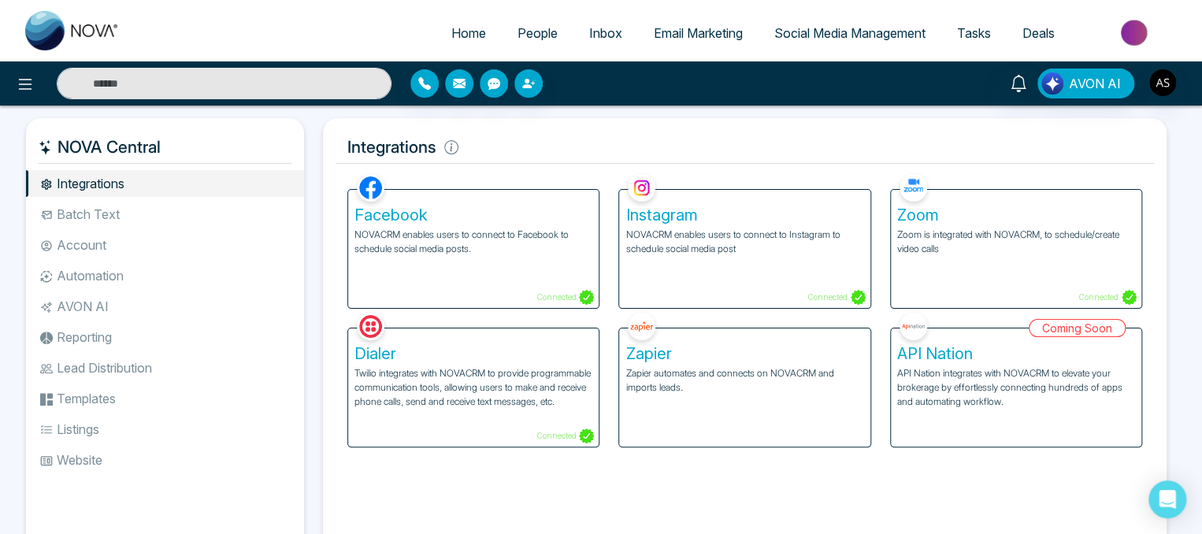
click at [660, 402] on div "Zapier Zapier automates and connects on NOVACRM and imports leads." at bounding box center [744, 388] width 251 height 118
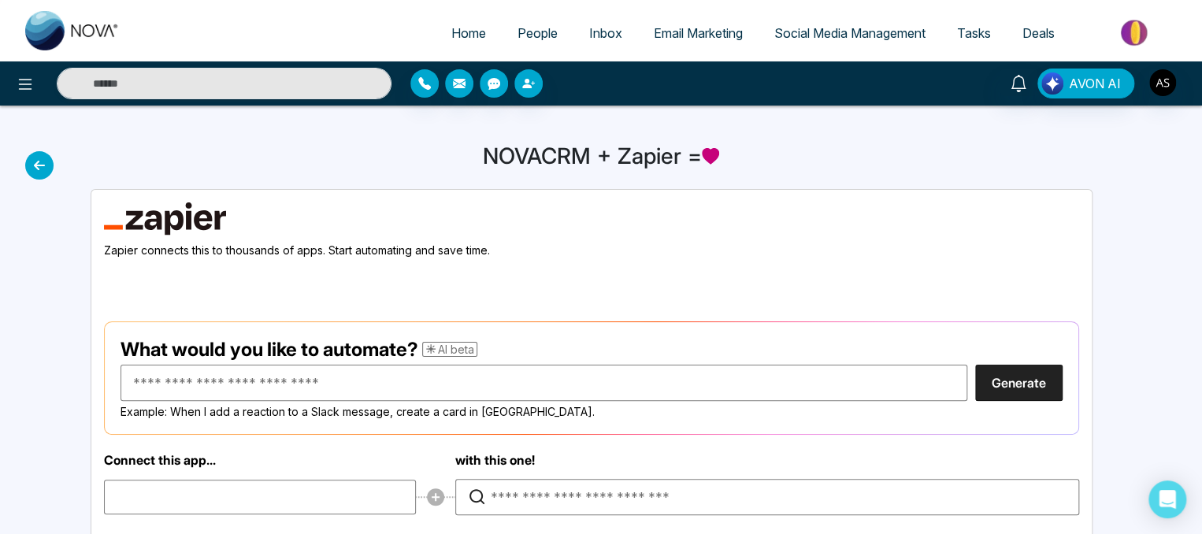
click at [43, 177] on icon at bounding box center [39, 165] width 28 height 28
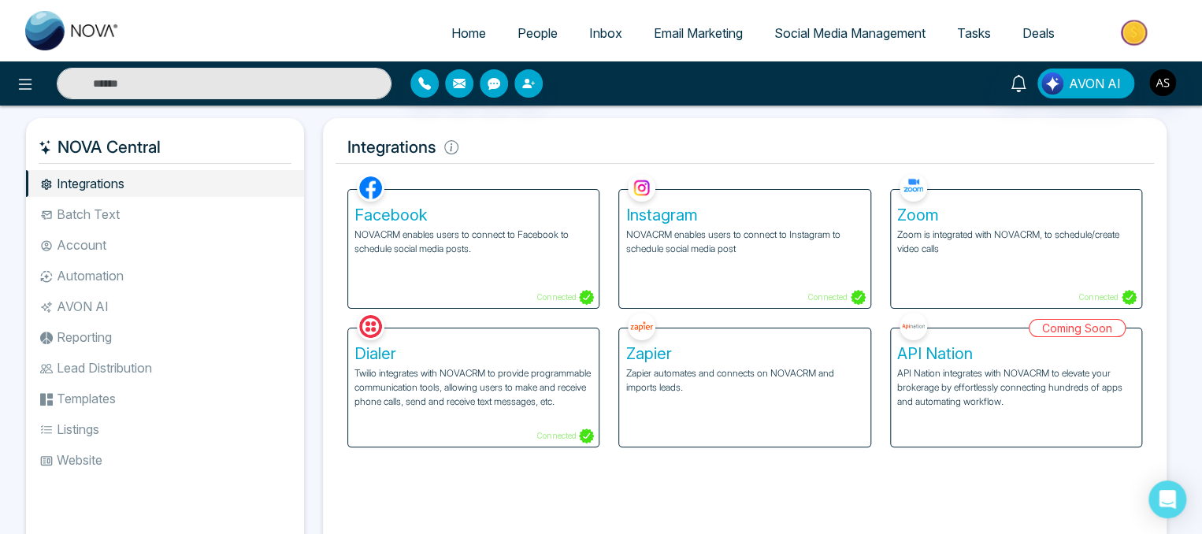
click at [85, 221] on li "Batch Text" at bounding box center [165, 214] width 278 height 27
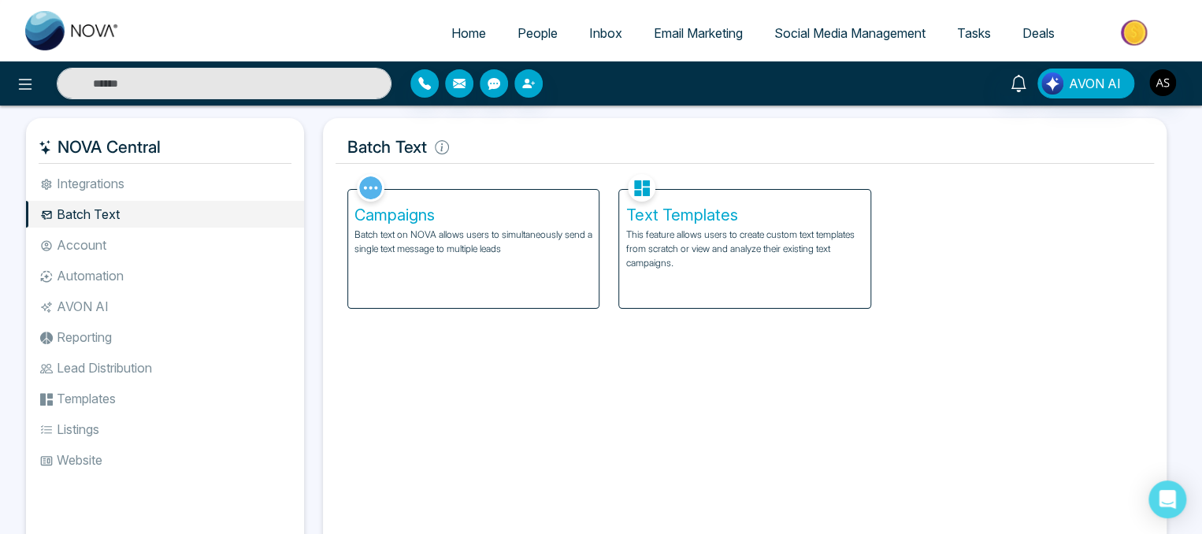
click at [700, 215] on h5 "Text Templates" at bounding box center [745, 215] width 238 height 19
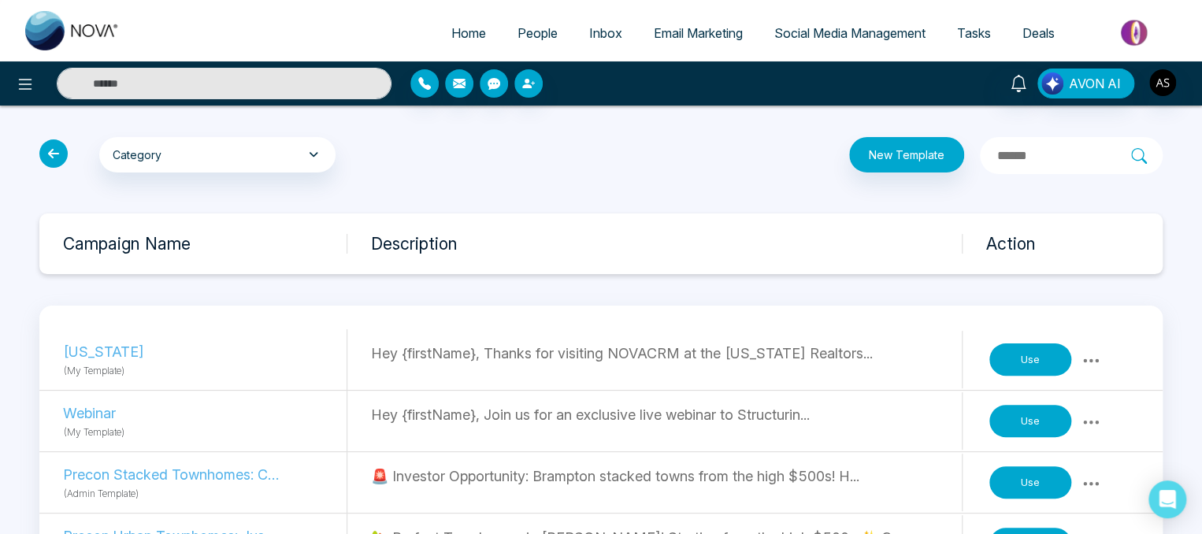
click at [55, 155] on icon at bounding box center [53, 153] width 28 height 28
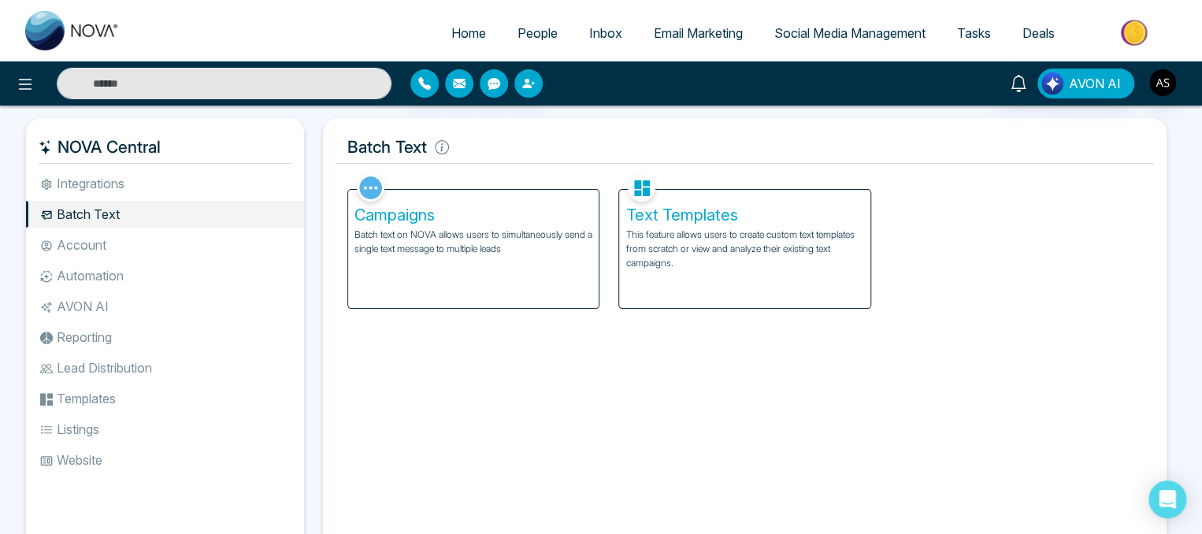
click at [482, 215] on h5 "Campaigns" at bounding box center [474, 215] width 238 height 19
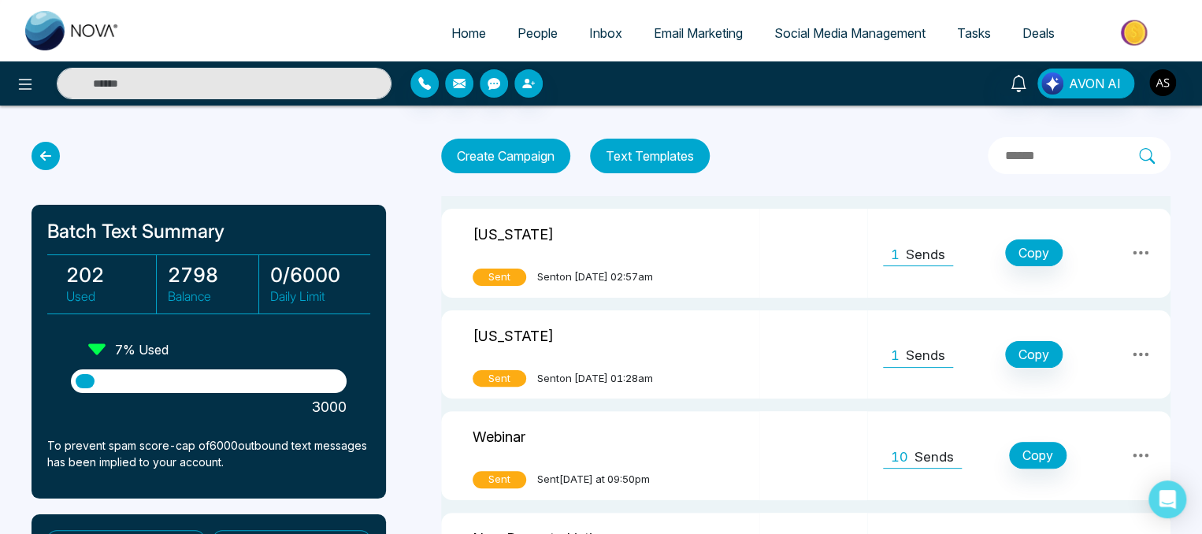
click at [43, 164] on icon at bounding box center [46, 156] width 28 height 28
click at [40, 158] on icon at bounding box center [46, 156] width 28 height 28
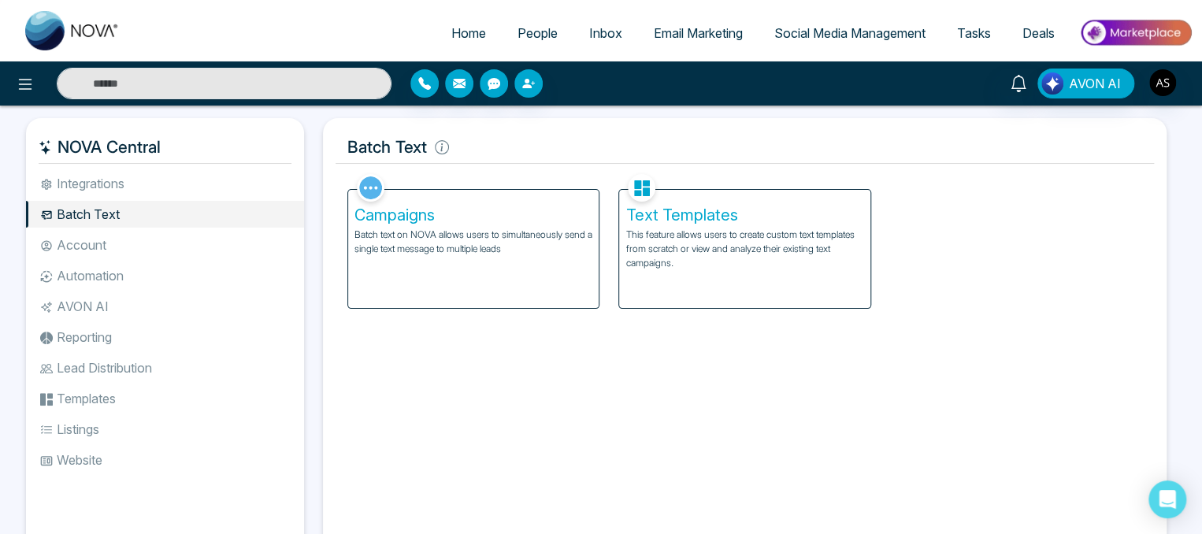
click at [64, 240] on li "Account" at bounding box center [165, 245] width 278 height 27
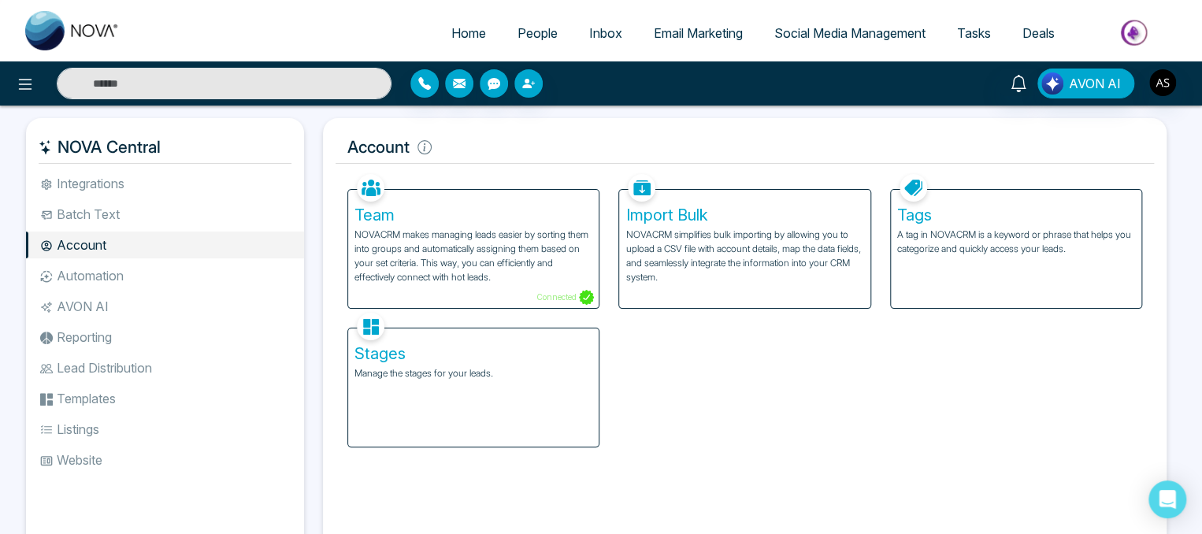
click at [542, 271] on p "NOVACRM makes managing leads easier by sorting them into groups and automatical…" at bounding box center [474, 256] width 238 height 57
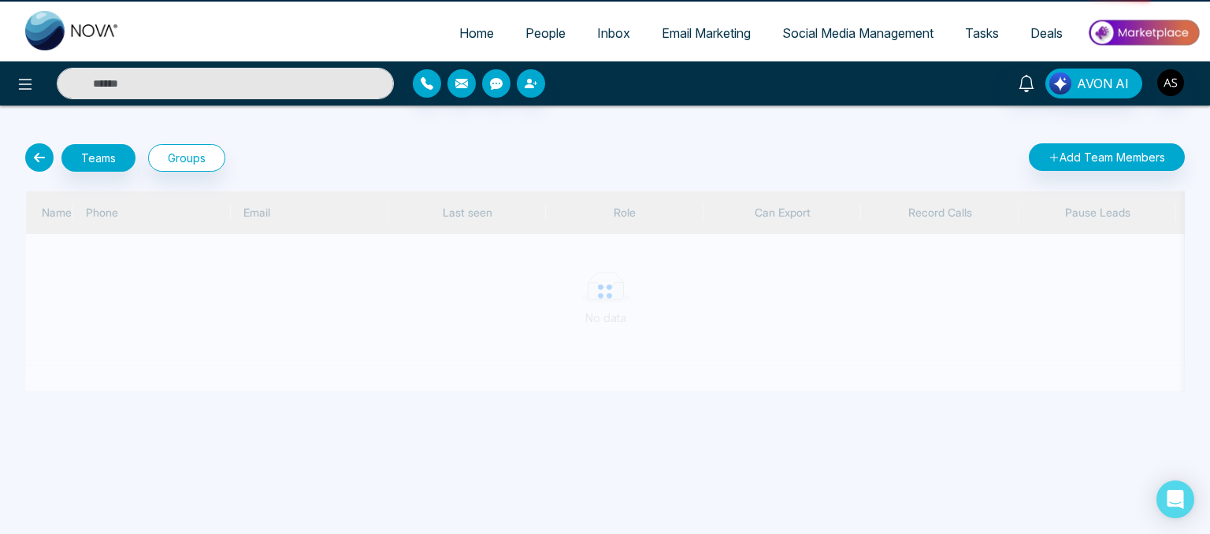
click at [542, 271] on div at bounding box center [605, 291] width 1160 height 201
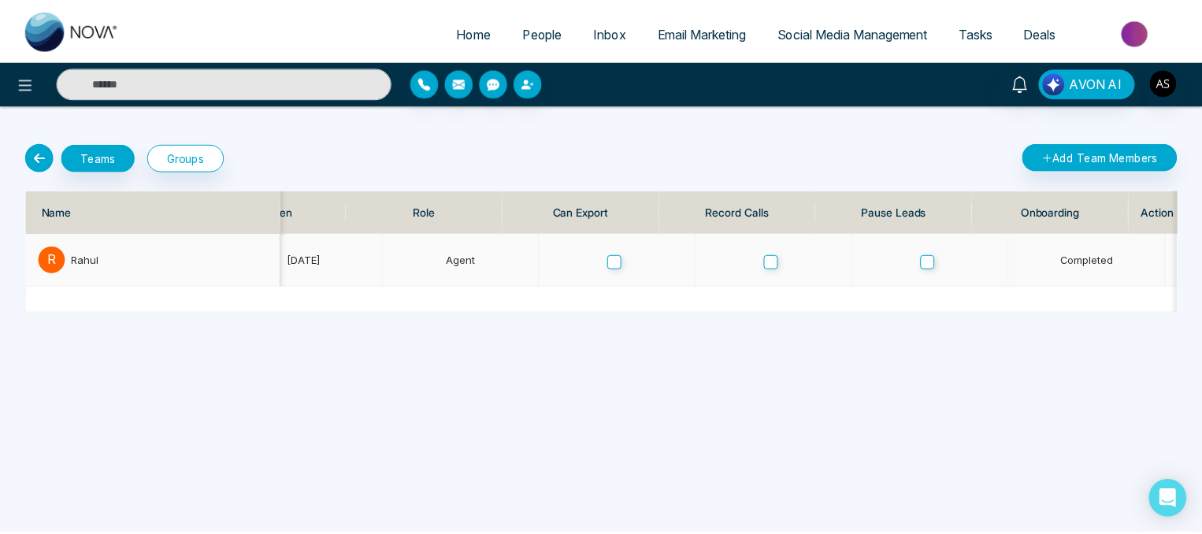
scroll to position [0, 515]
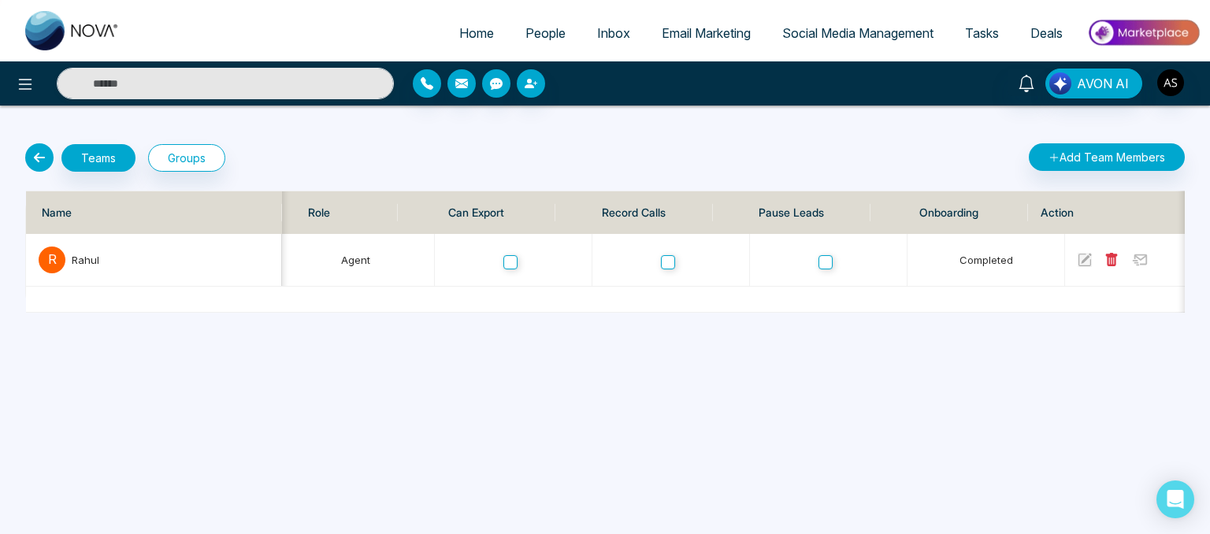
click at [41, 162] on icon at bounding box center [39, 157] width 28 height 28
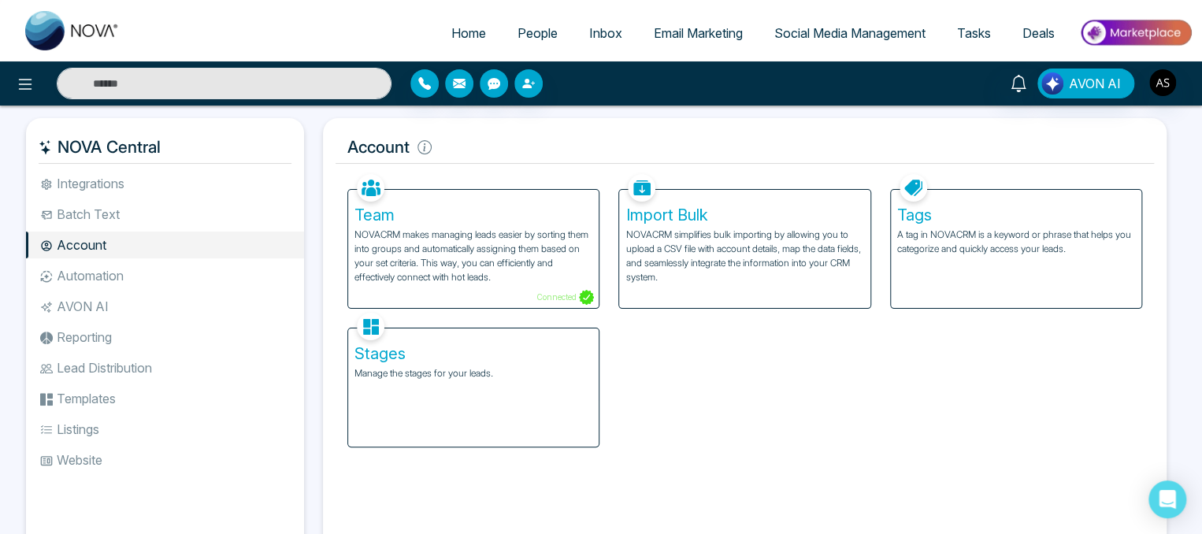
click at [662, 240] on p "NOVACRM simplifies bulk importing by allowing you to upload a CSV file with acc…" at bounding box center [745, 256] width 238 height 57
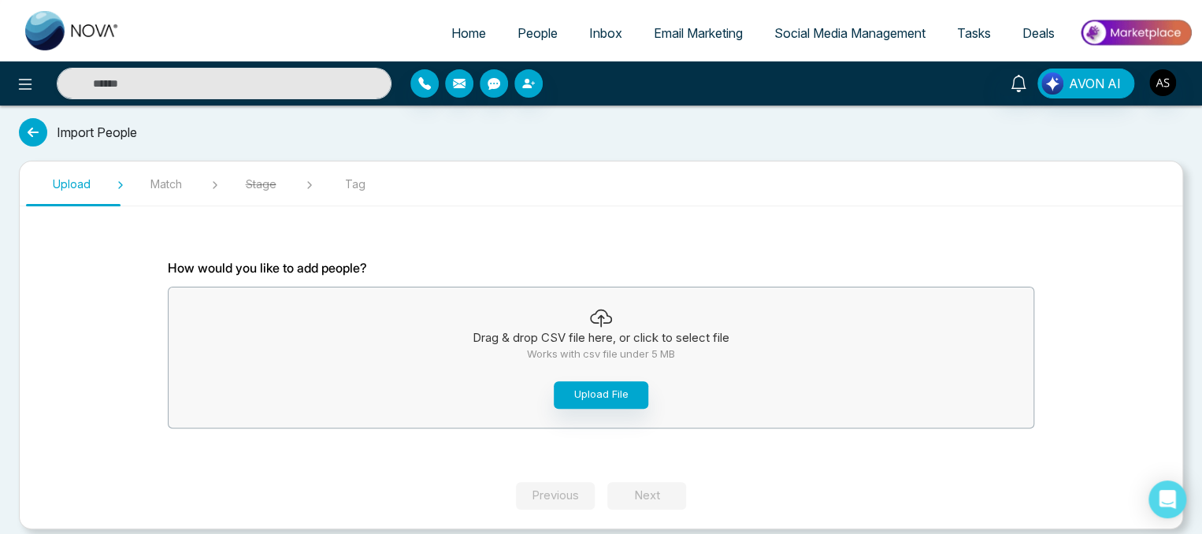
click at [28, 140] on icon at bounding box center [33, 132] width 28 height 28
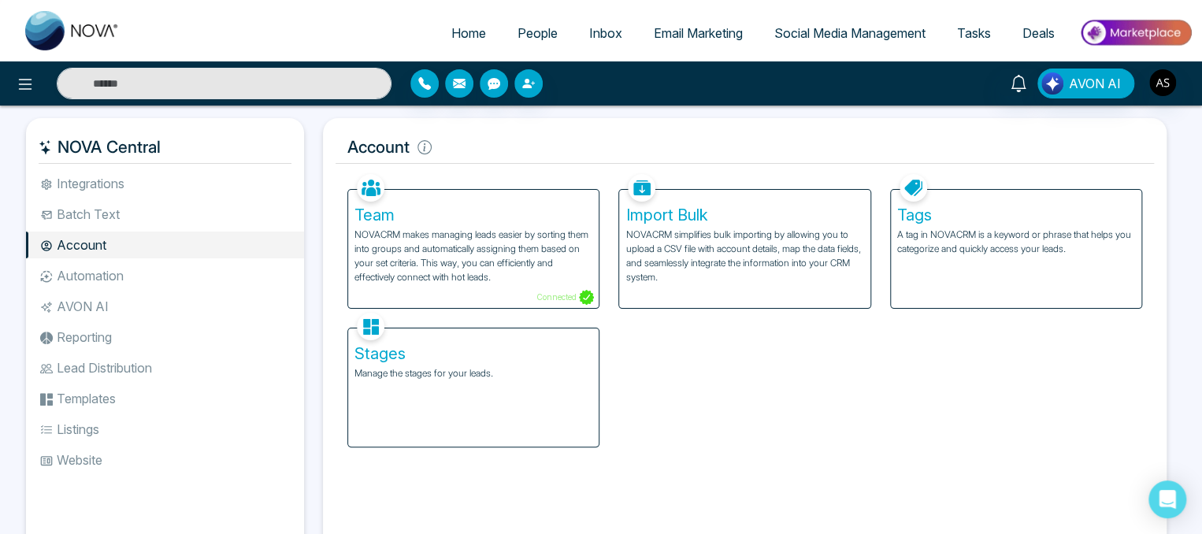
click at [933, 225] on div "Tags A tag in NOVACRM is a keyword or phrase that helps you categorize and quic…" at bounding box center [1016, 249] width 251 height 118
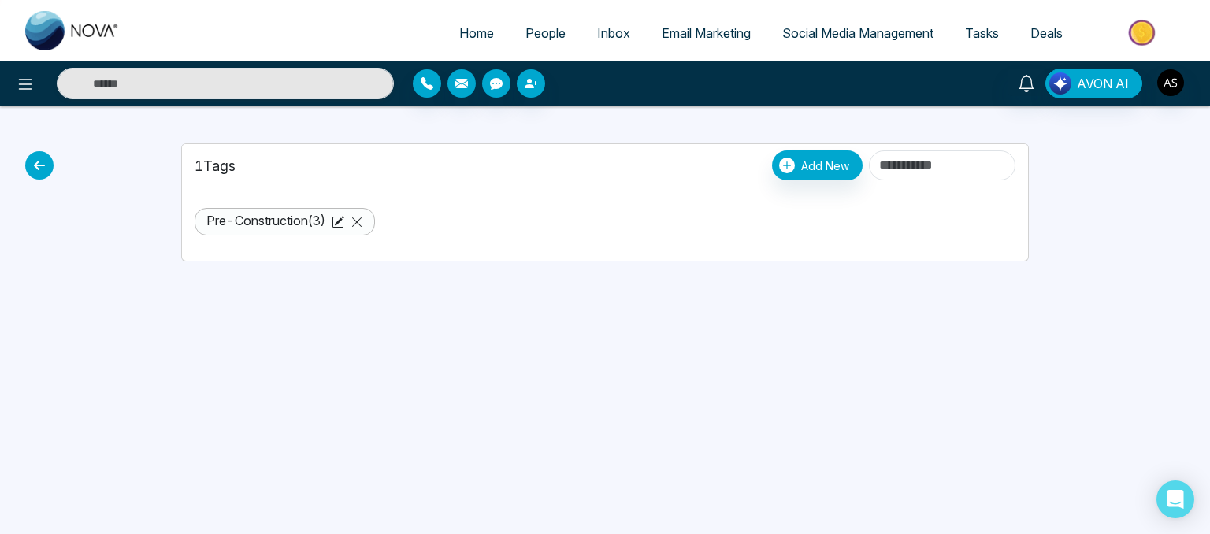
click at [47, 171] on icon at bounding box center [39, 165] width 28 height 28
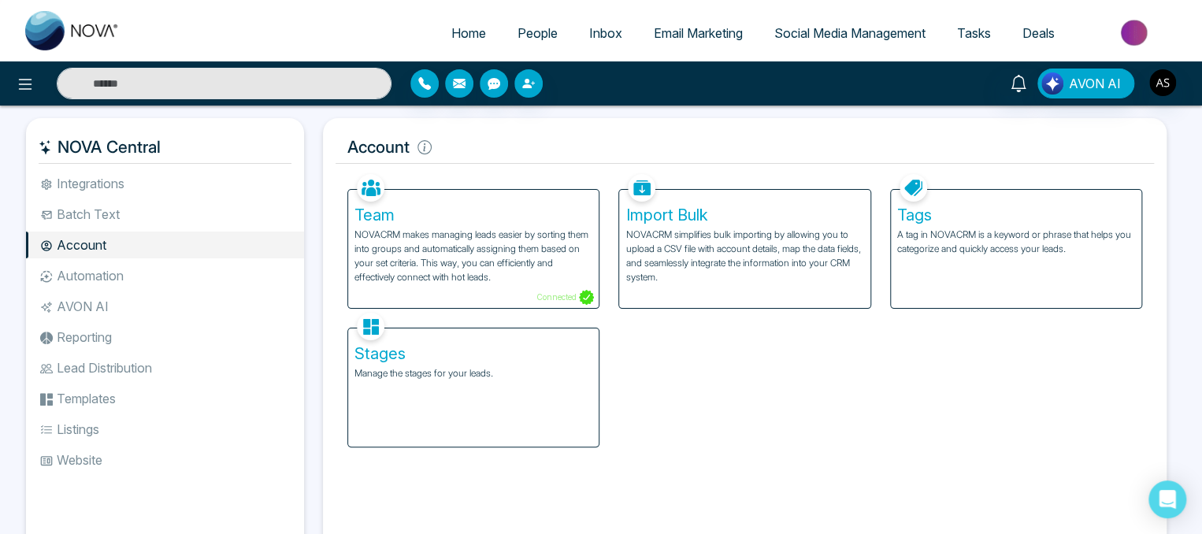
click at [902, 219] on h5 "Tags" at bounding box center [1016, 215] width 238 height 19
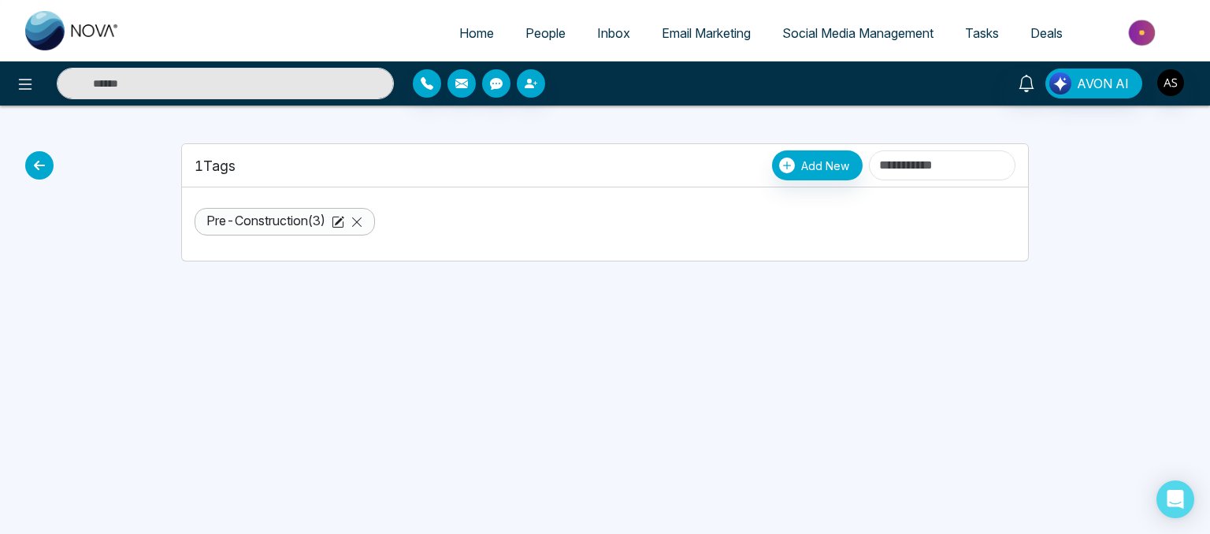
click at [27, 162] on icon at bounding box center [39, 165] width 28 height 28
click at [43, 163] on icon at bounding box center [39, 165] width 28 height 28
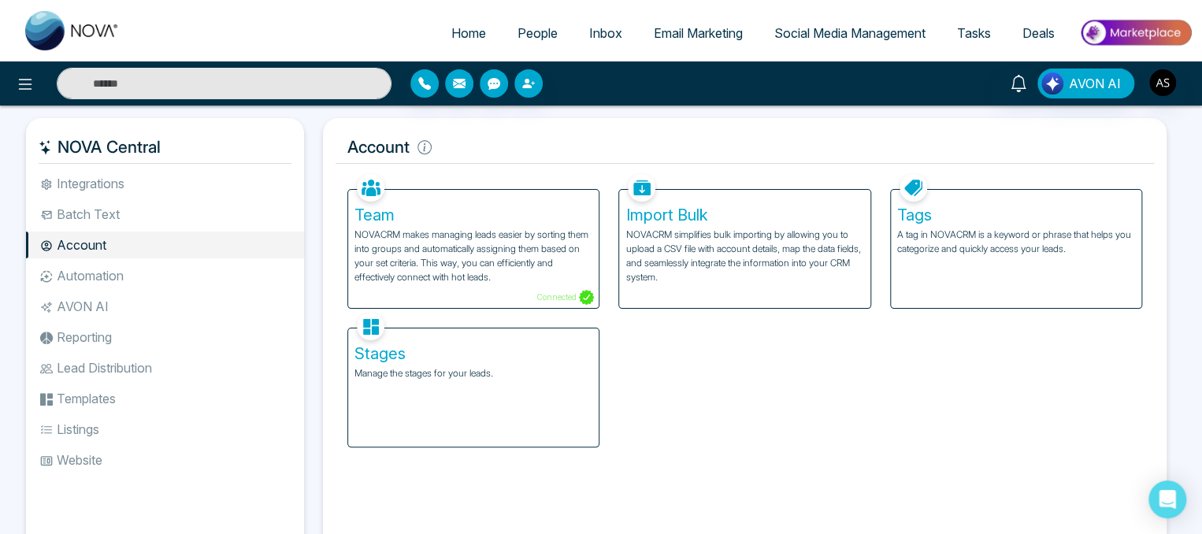
click at [403, 344] on h5 "Stages" at bounding box center [474, 353] width 238 height 19
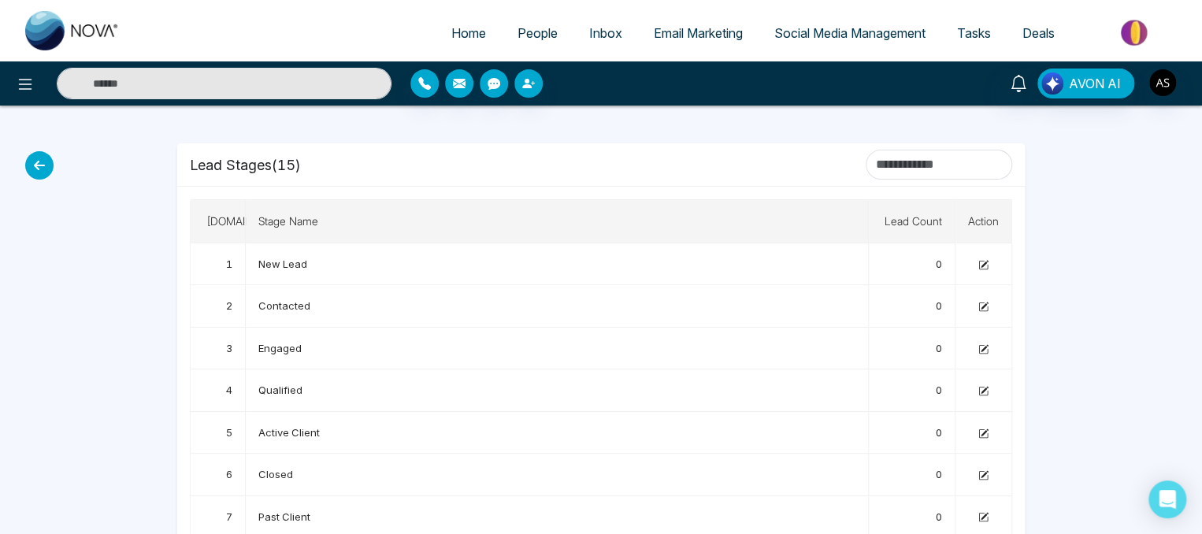
click at [37, 169] on icon at bounding box center [39, 165] width 28 height 28
click at [38, 157] on icon at bounding box center [39, 165] width 28 height 28
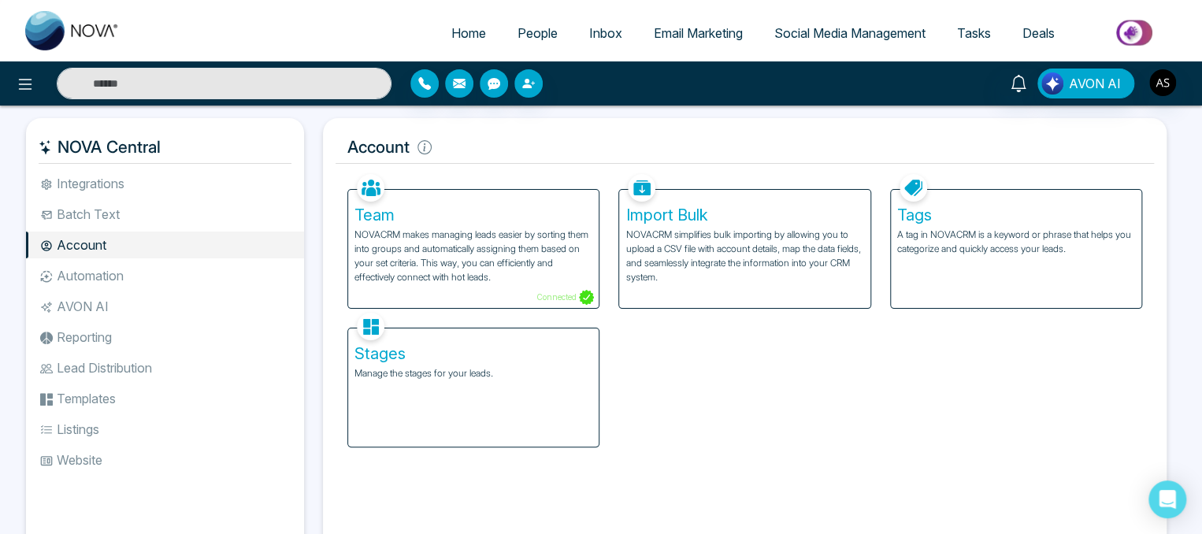
click at [91, 271] on li "Automation" at bounding box center [165, 275] width 278 height 27
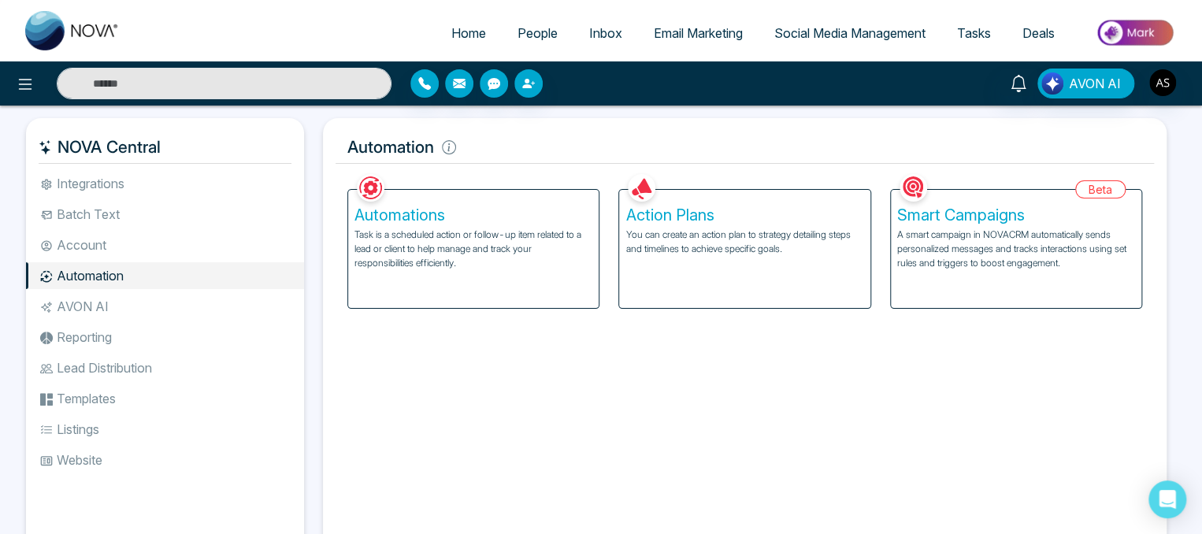
click at [664, 228] on p "You can create an action plan to strategy detailing steps and timelines to achi…" at bounding box center [745, 242] width 238 height 28
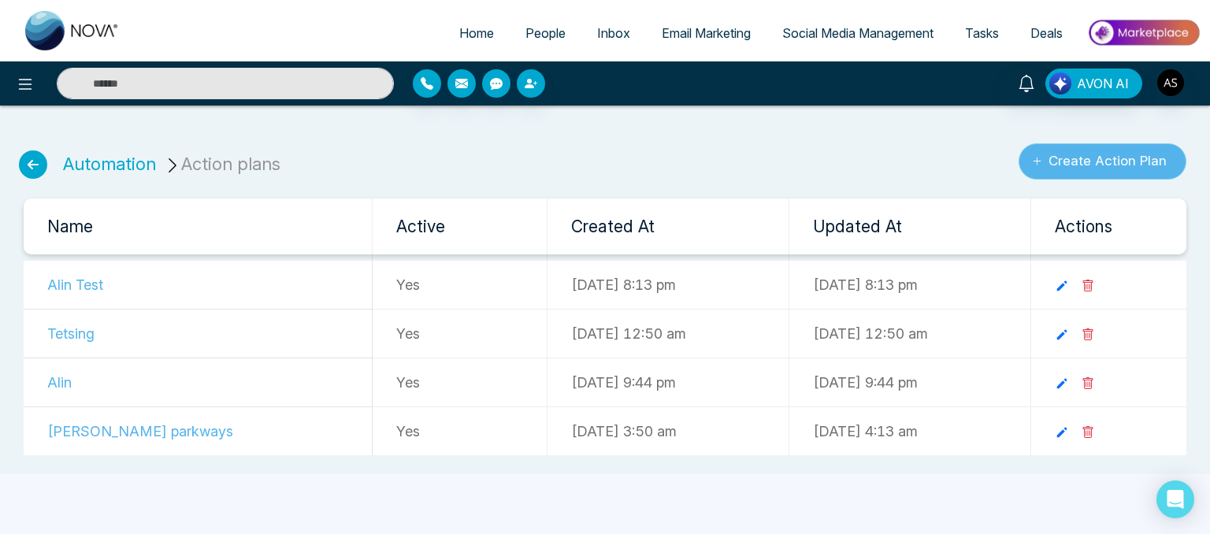
click at [1069, 159] on button "Create Action Plan" at bounding box center [1103, 161] width 168 height 36
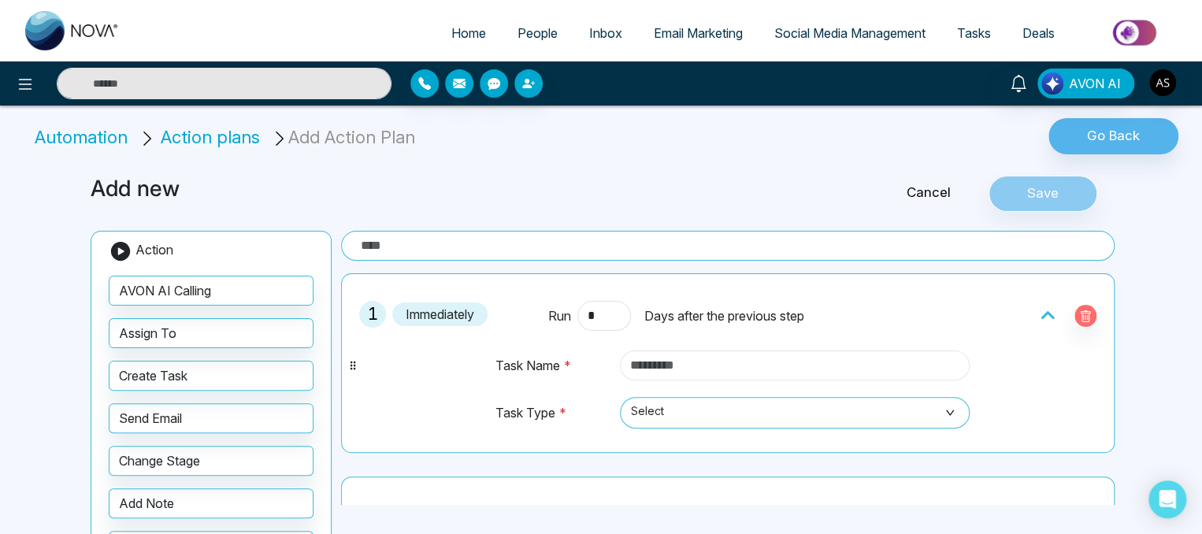
click at [641, 364] on input "text" at bounding box center [795, 366] width 350 height 30
click at [651, 416] on span "Select" at bounding box center [795, 412] width 328 height 27
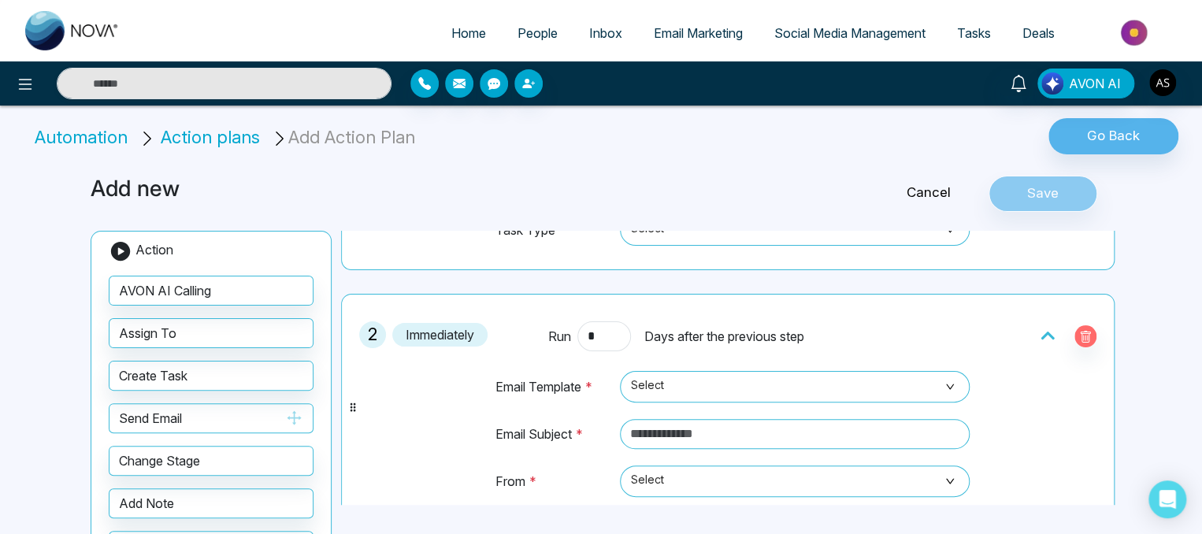
scroll to position [184, 0]
click at [700, 382] on span "Select" at bounding box center [795, 385] width 328 height 27
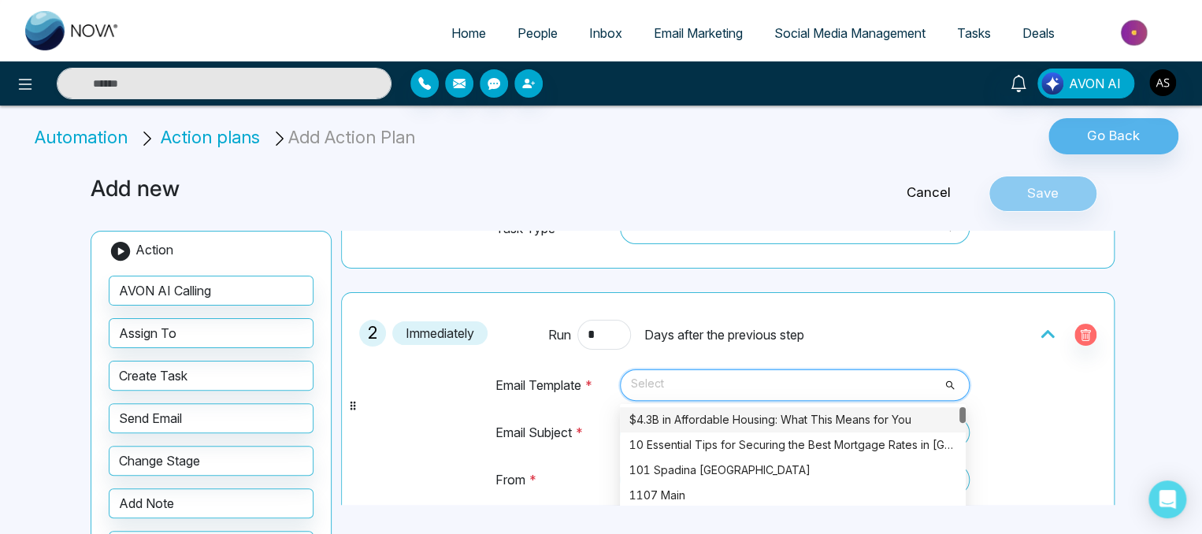
scroll to position [183, 0]
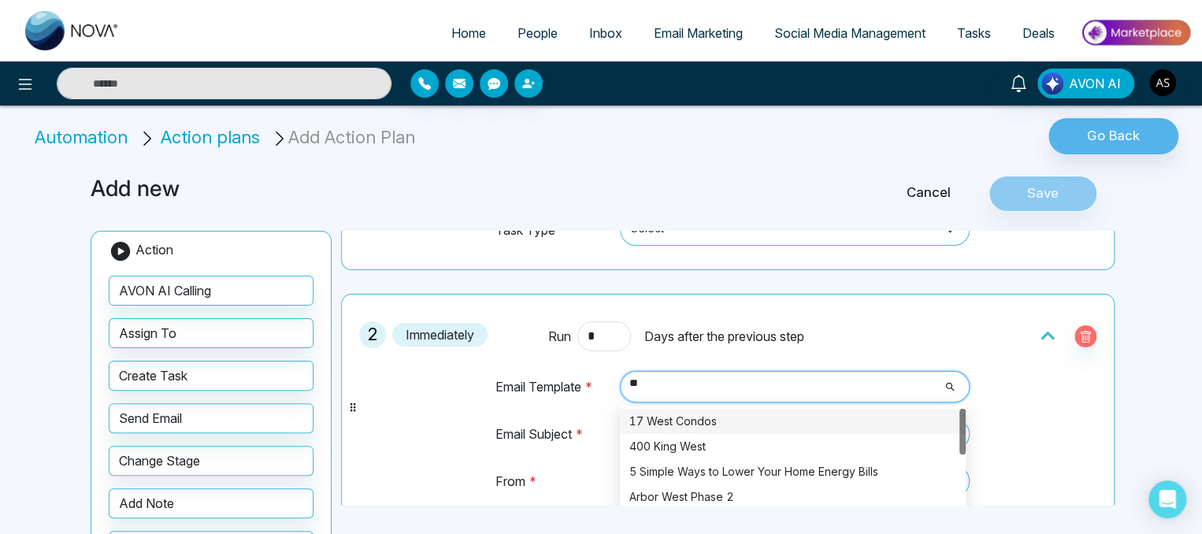
type input "*"
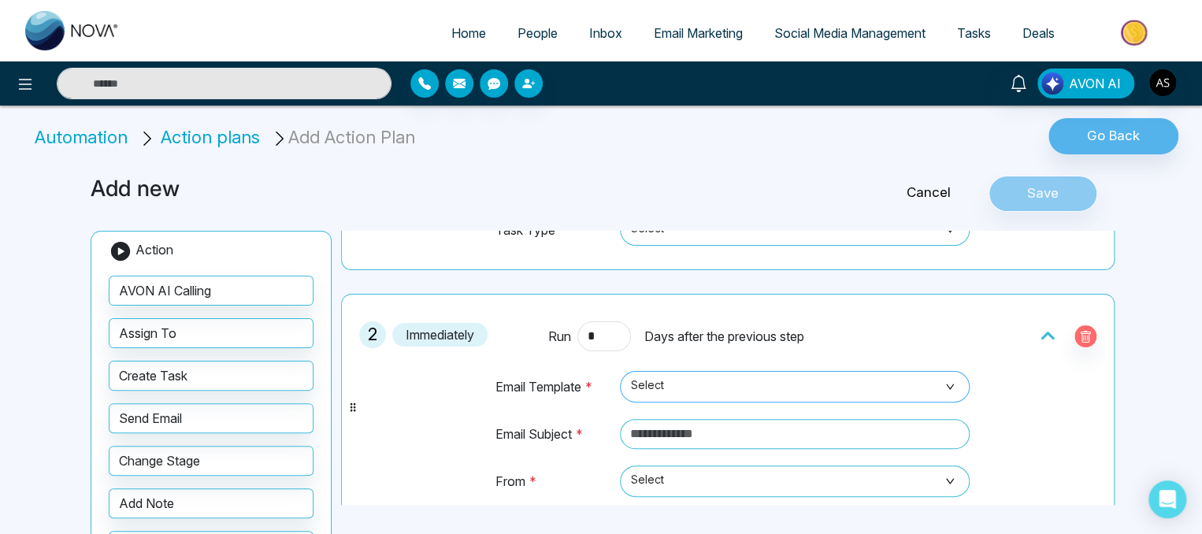
click at [562, 465] on td "From *" at bounding box center [554, 489] width 119 height 48
click at [656, 434] on input "text" at bounding box center [795, 434] width 350 height 30
click at [693, 477] on span "Select" at bounding box center [795, 481] width 328 height 27
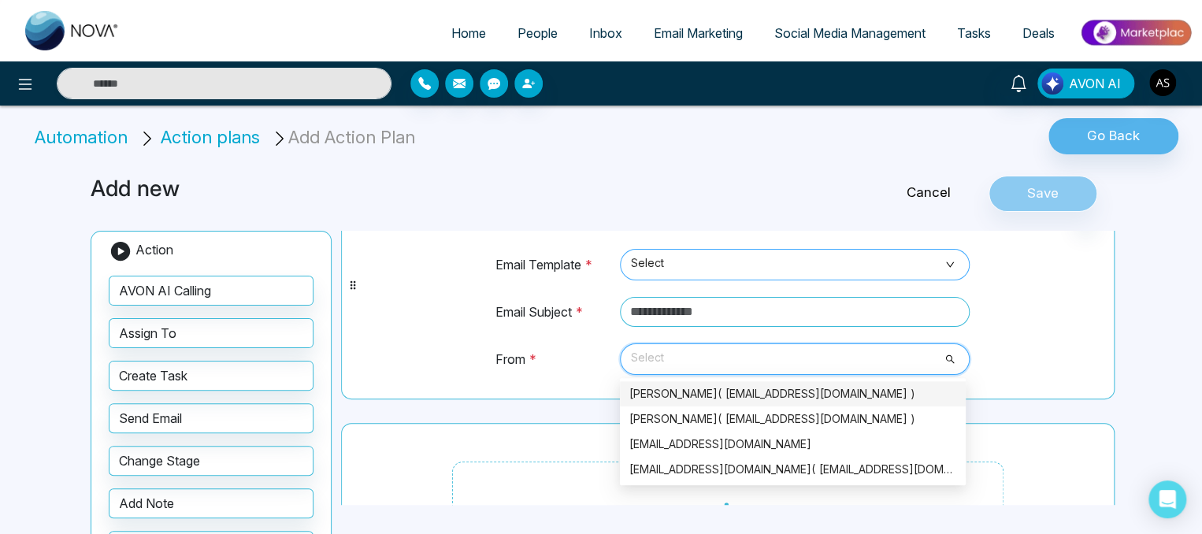
scroll to position [306, 0]
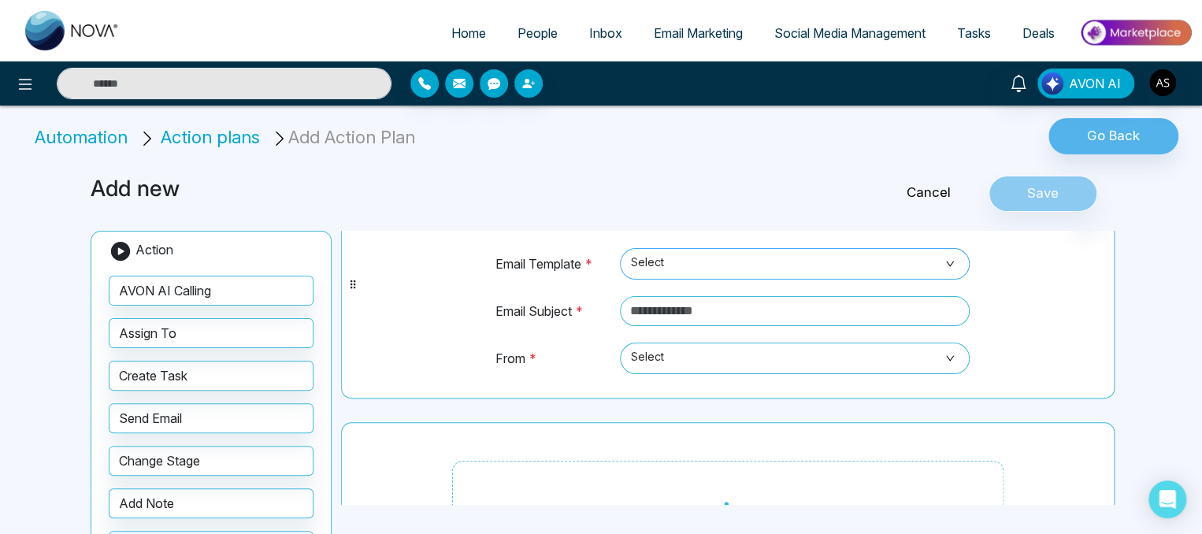
click at [504, 410] on div "1 Immediately Run * Days after the previous step Task Name * Task Type * Select…" at bounding box center [728, 285] width 774 height 634
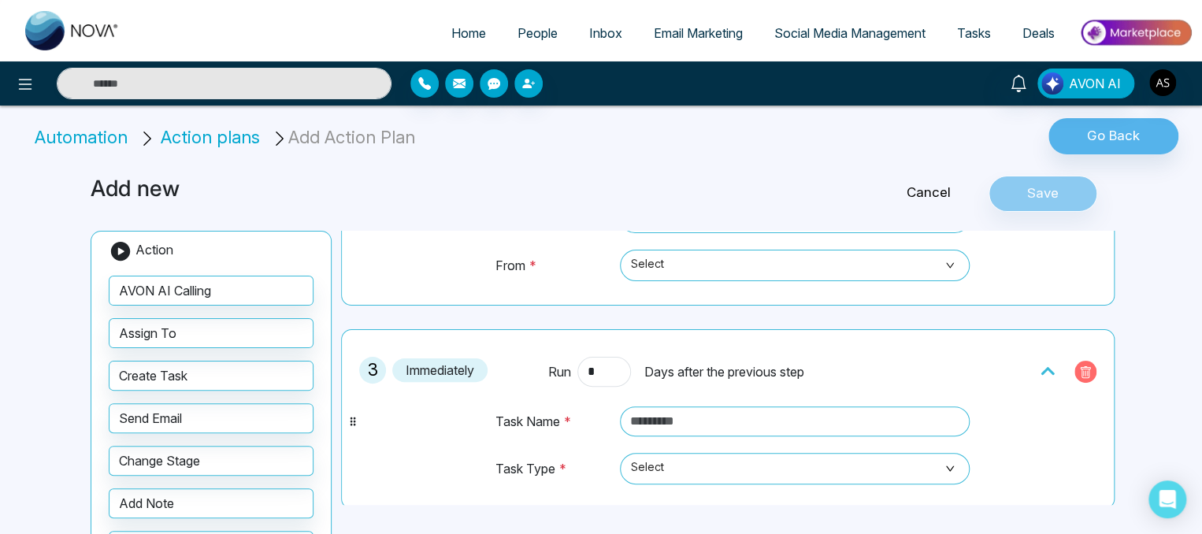
click at [1079, 366] on icon "button" at bounding box center [1085, 372] width 13 height 13
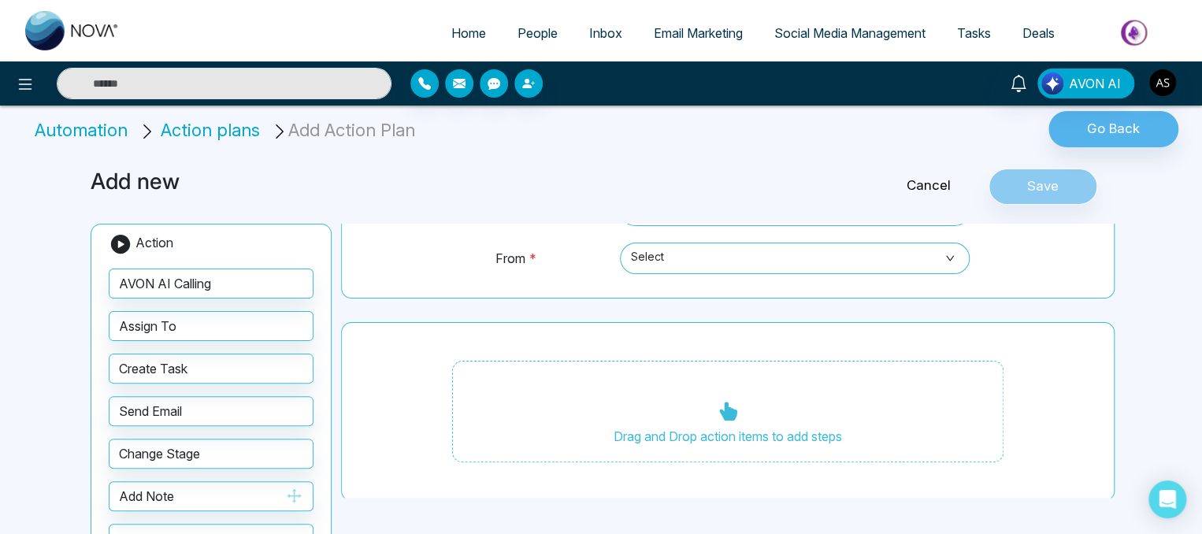
scroll to position [0, 0]
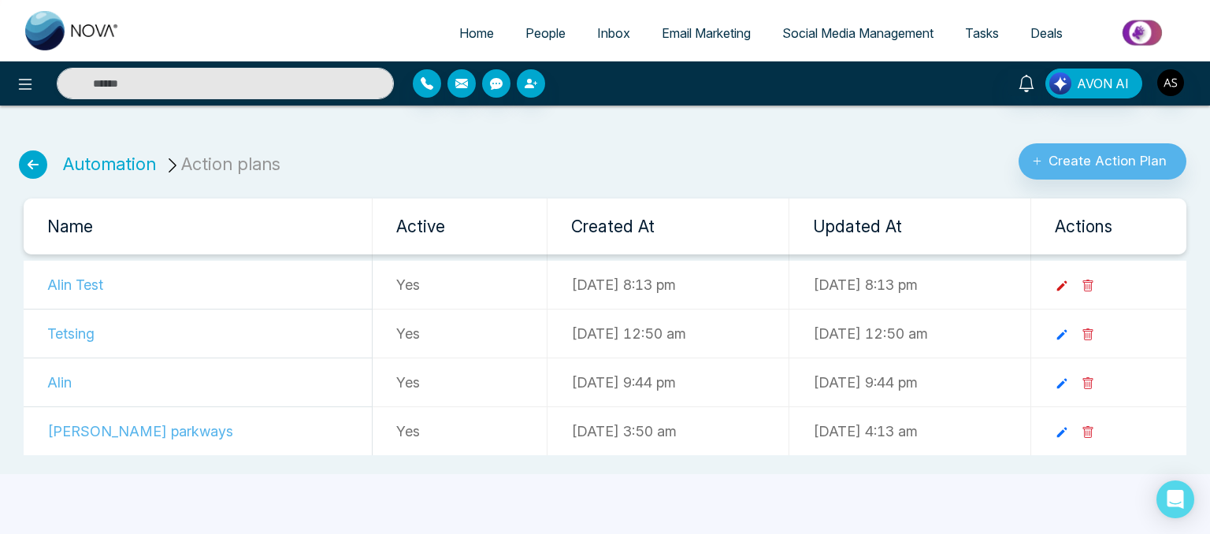
click at [1069, 289] on icon at bounding box center [1062, 286] width 14 height 14
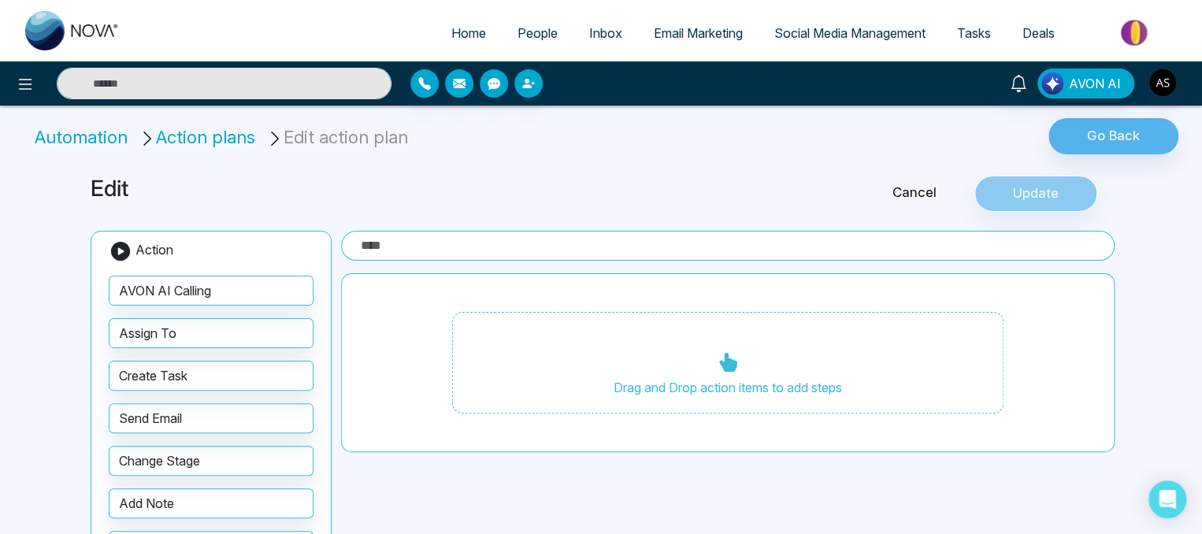
type input "*********"
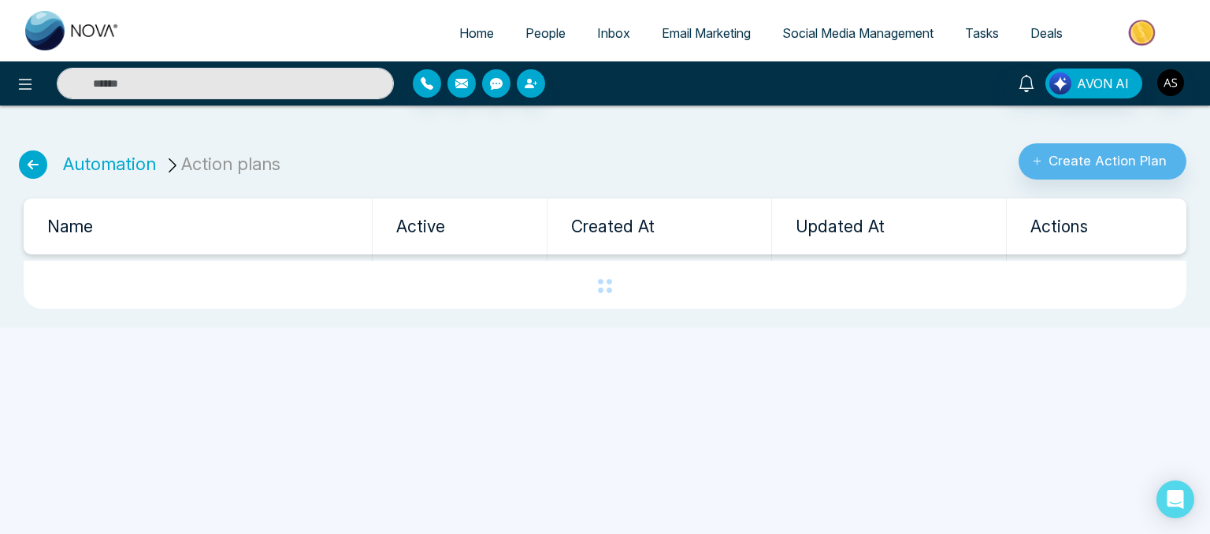
click at [30, 173] on icon at bounding box center [33, 164] width 28 height 28
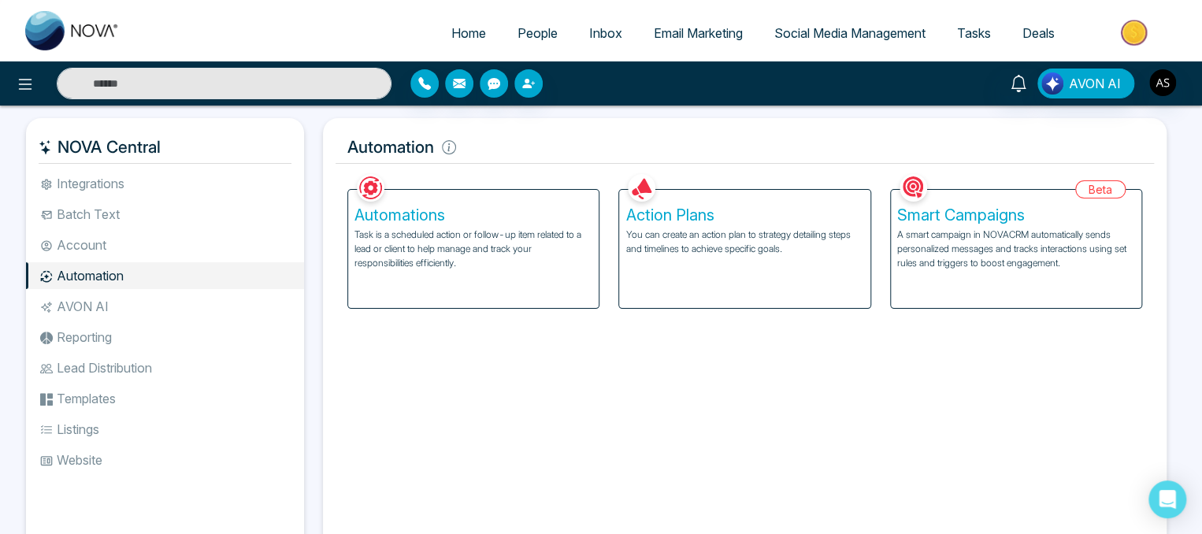
click at [439, 212] on h5 "Automations" at bounding box center [474, 215] width 238 height 19
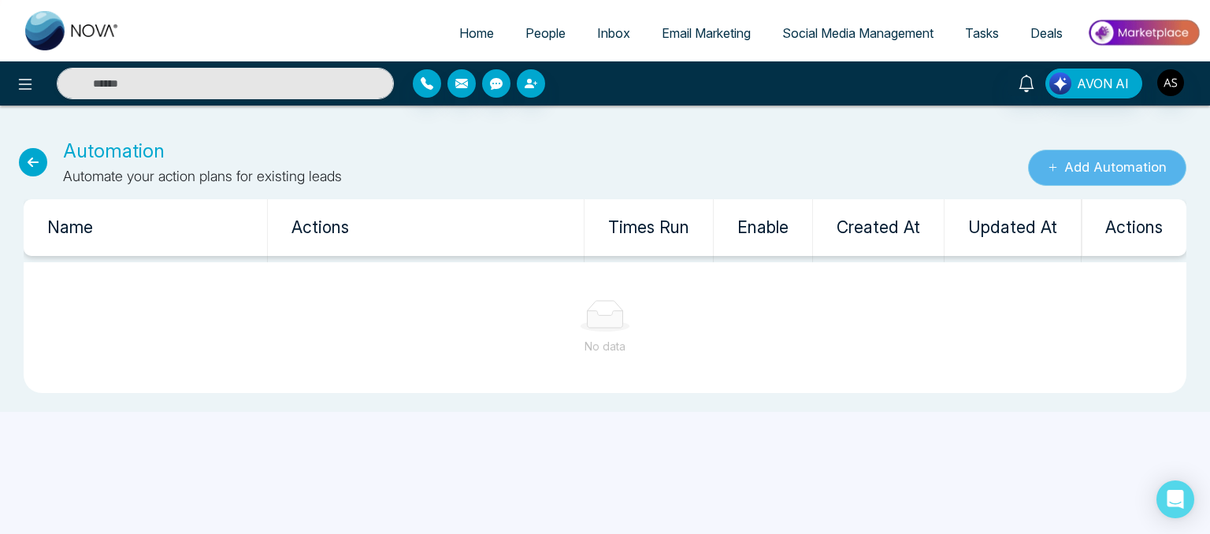
click at [1104, 157] on button "Add Automation" at bounding box center [1107, 168] width 158 height 36
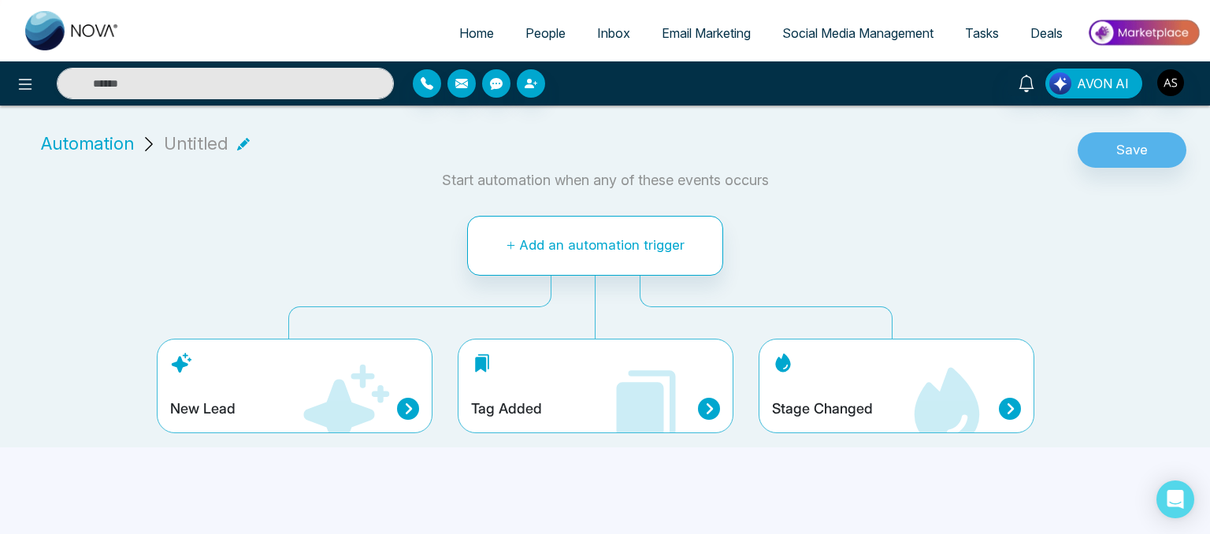
click at [406, 400] on icon at bounding box center [408, 409] width 22 height 22
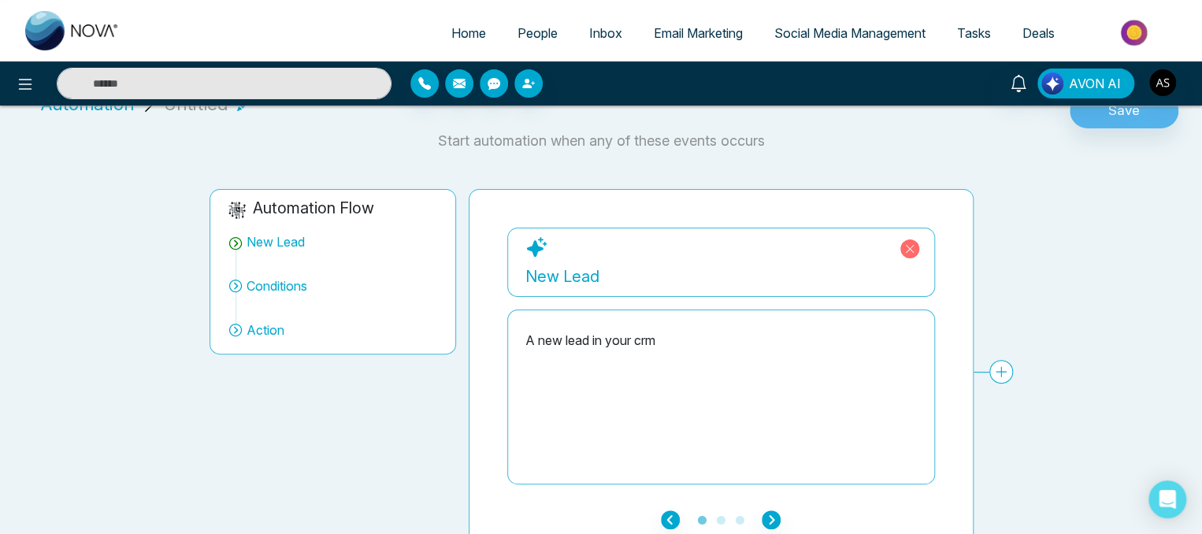
scroll to position [44, 0]
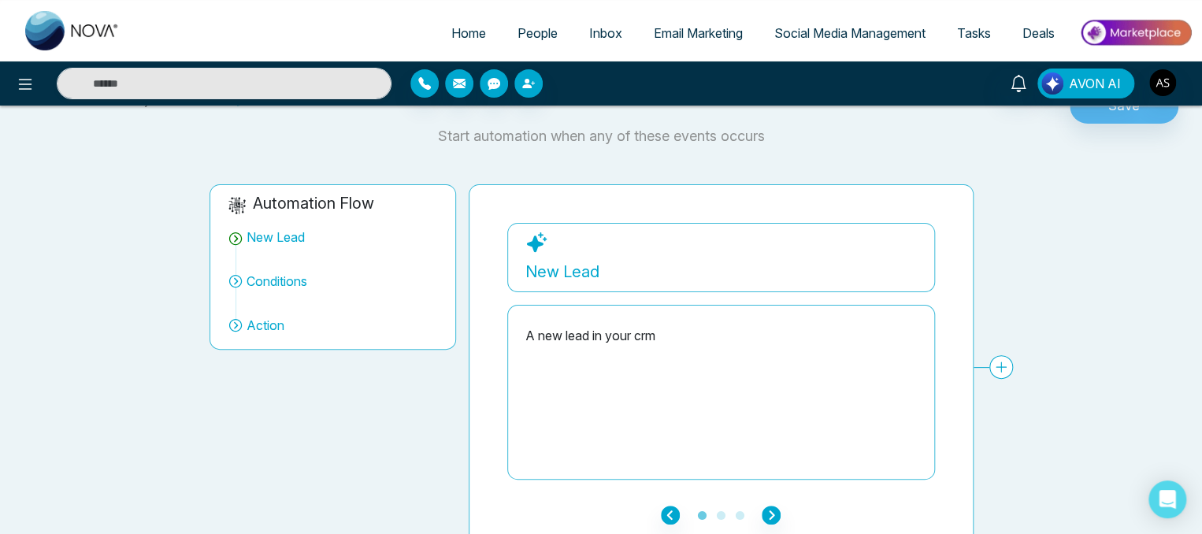
click at [998, 368] on icon at bounding box center [1002, 367] width 24 height 24
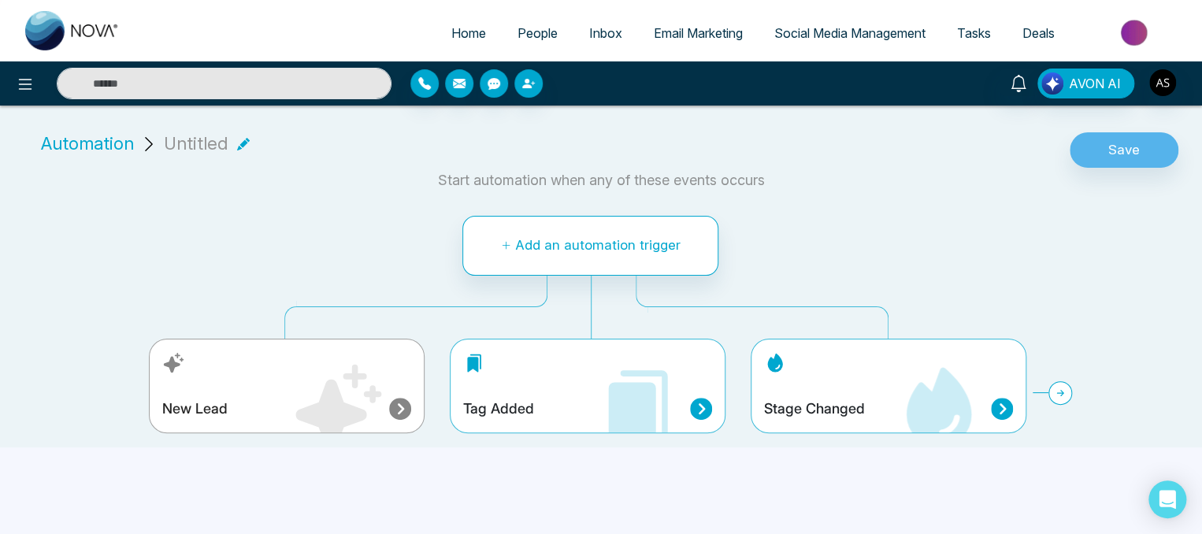
scroll to position [0, 0]
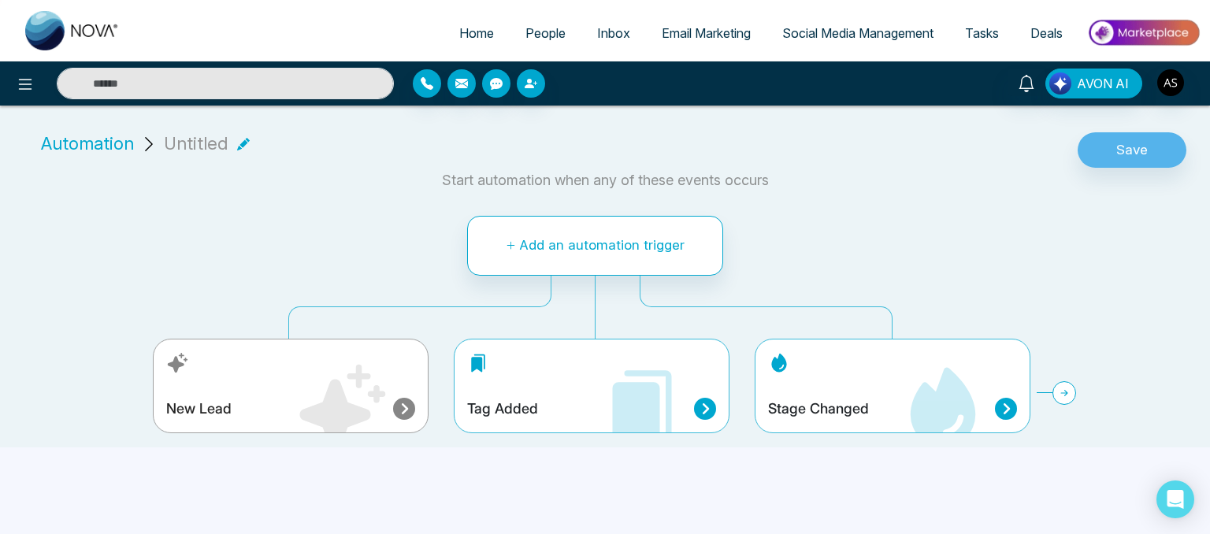
click at [400, 398] on icon at bounding box center [404, 409] width 22 height 22
click at [378, 421] on icon at bounding box center [341, 409] width 95 height 95
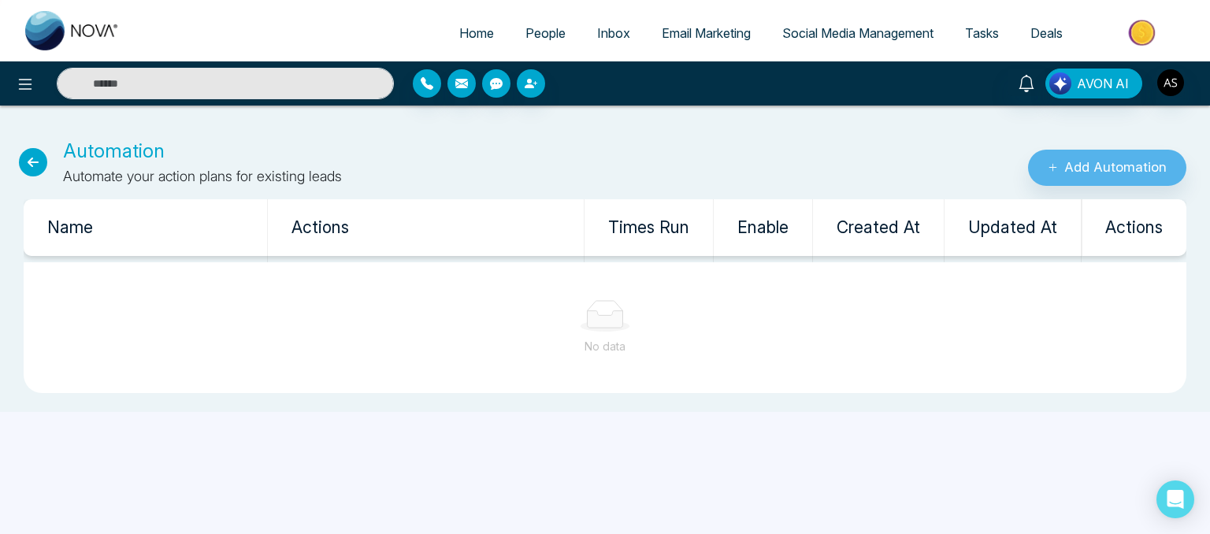
click at [32, 157] on icon at bounding box center [33, 162] width 28 height 28
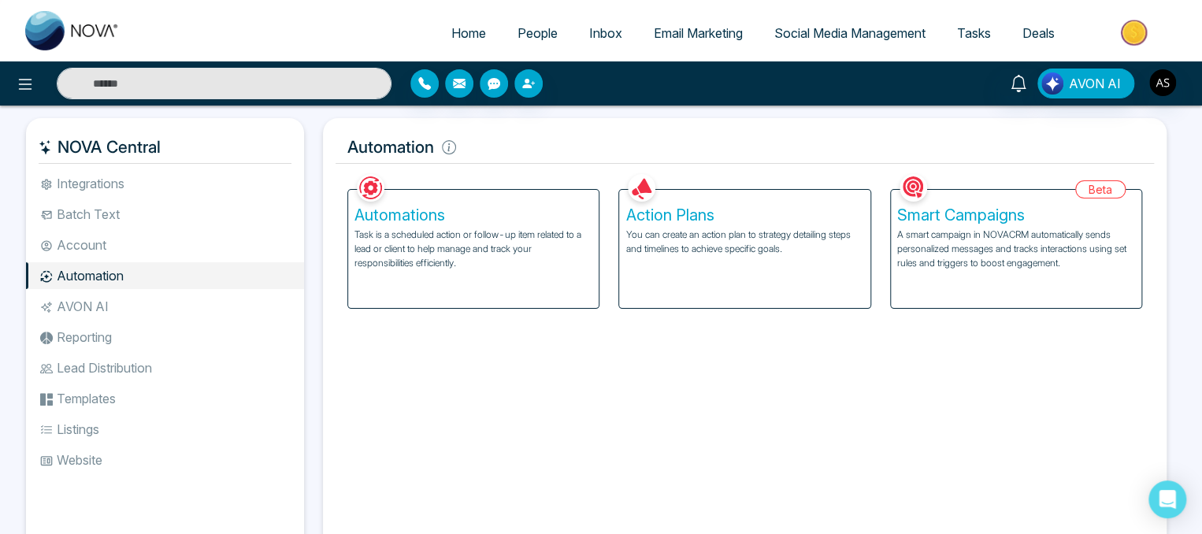
click at [413, 228] on p "Task is a scheduled action or follow-up item related to a lead or client to hel…" at bounding box center [474, 249] width 238 height 43
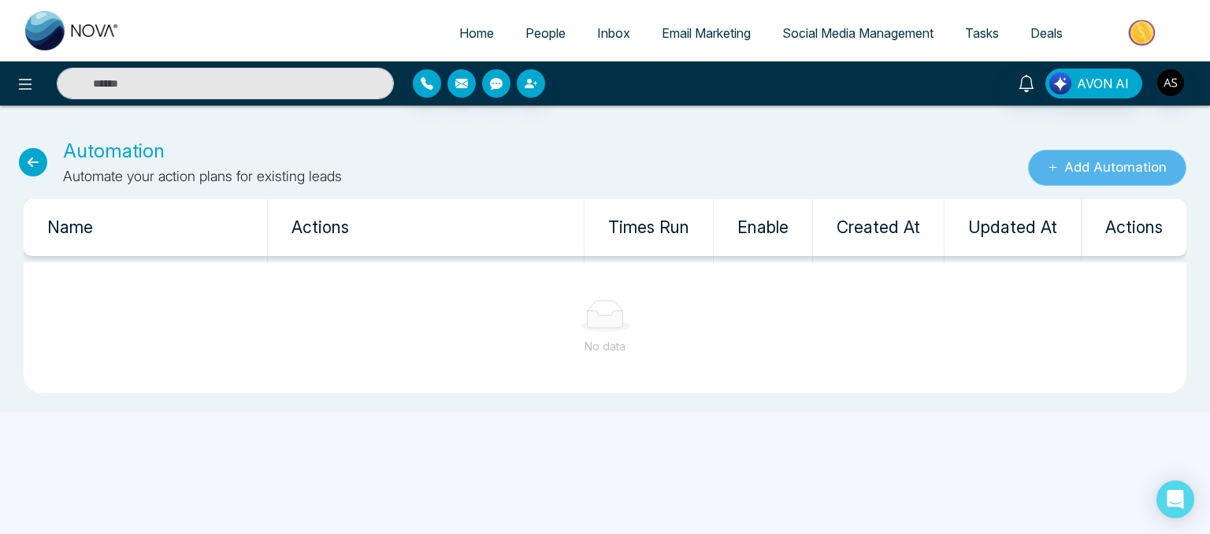
click at [1068, 171] on button "Add Automation" at bounding box center [1107, 168] width 158 height 36
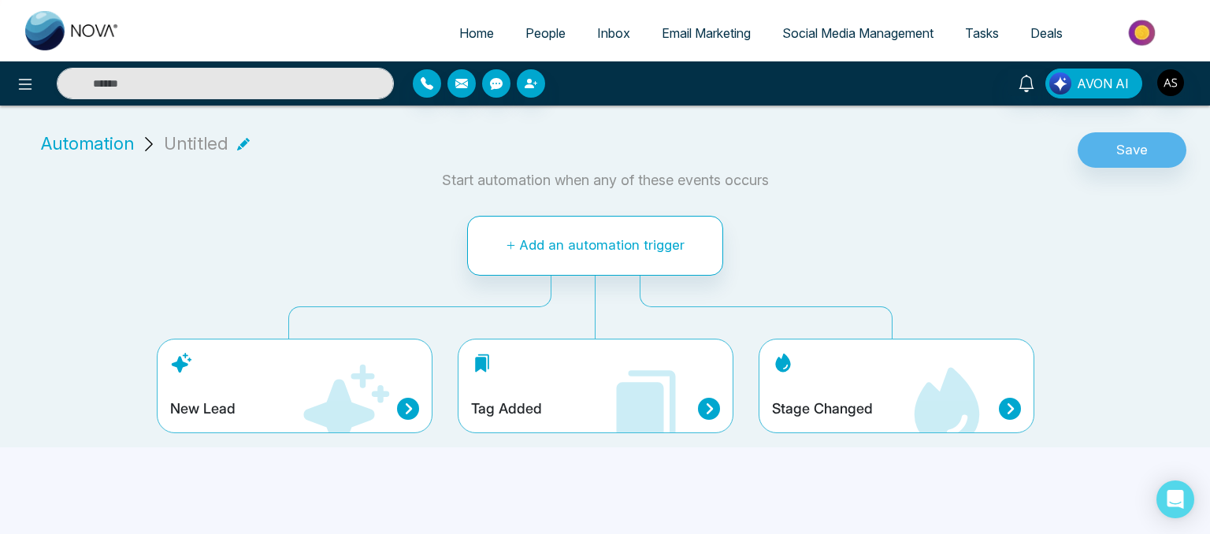
click at [396, 407] on div "New Lead" at bounding box center [294, 409] width 249 height 22
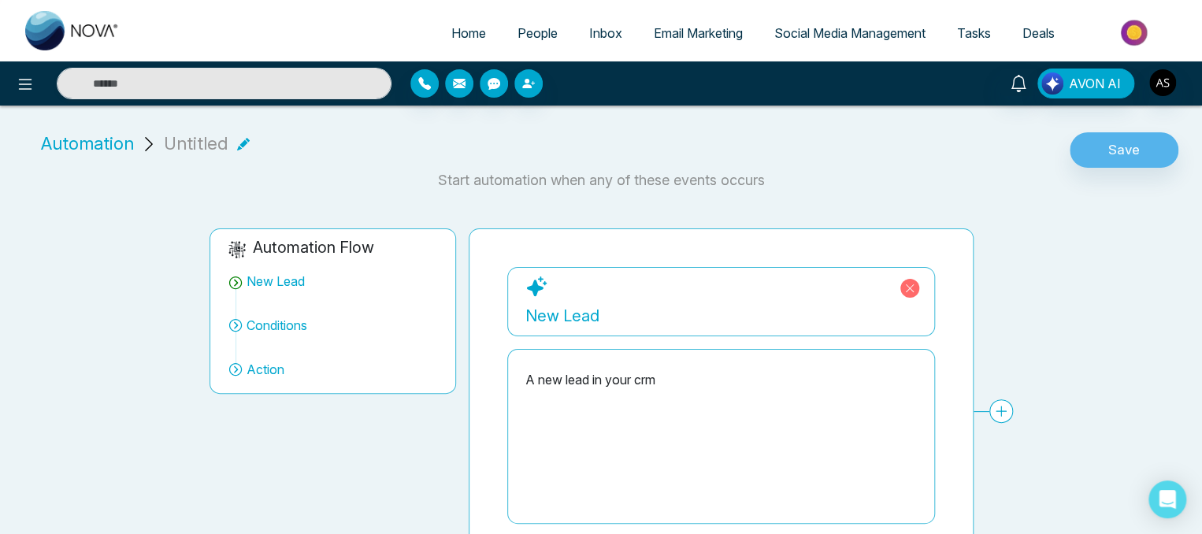
click at [571, 406] on div "A new lead in your crm" at bounding box center [722, 437] width 392 height 158
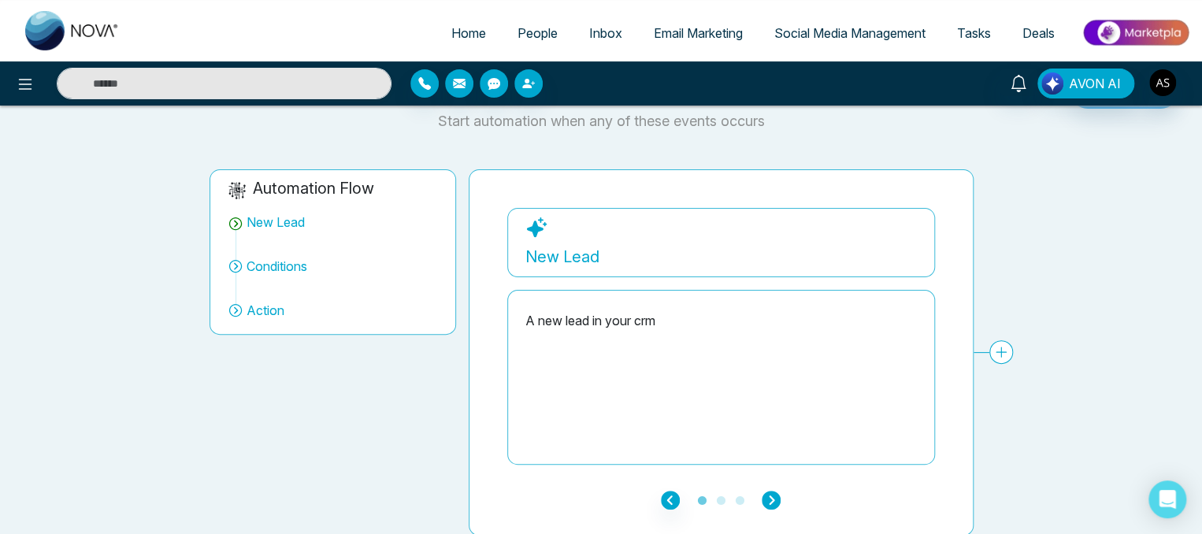
click at [769, 502] on icon "button" at bounding box center [771, 500] width 19 height 19
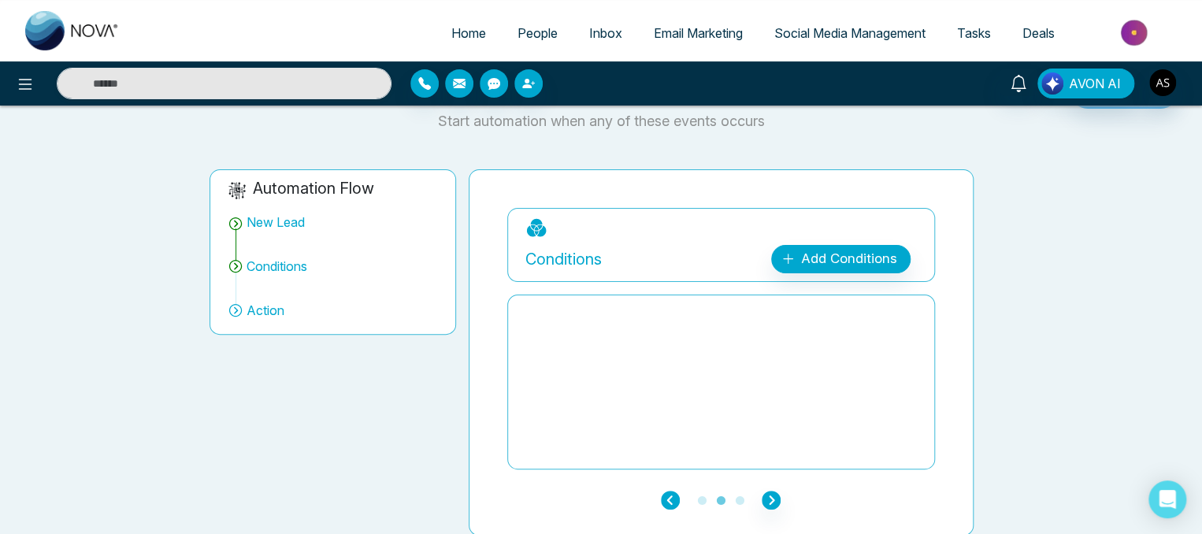
click at [669, 497] on icon "button" at bounding box center [670, 500] width 19 height 19
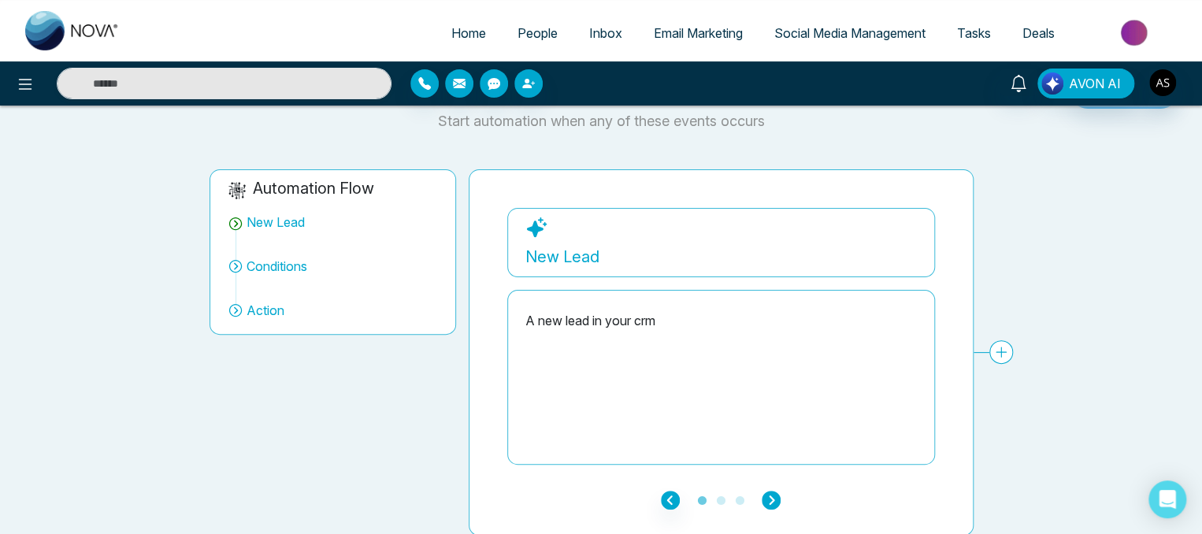
click at [775, 495] on icon "button" at bounding box center [771, 500] width 19 height 19
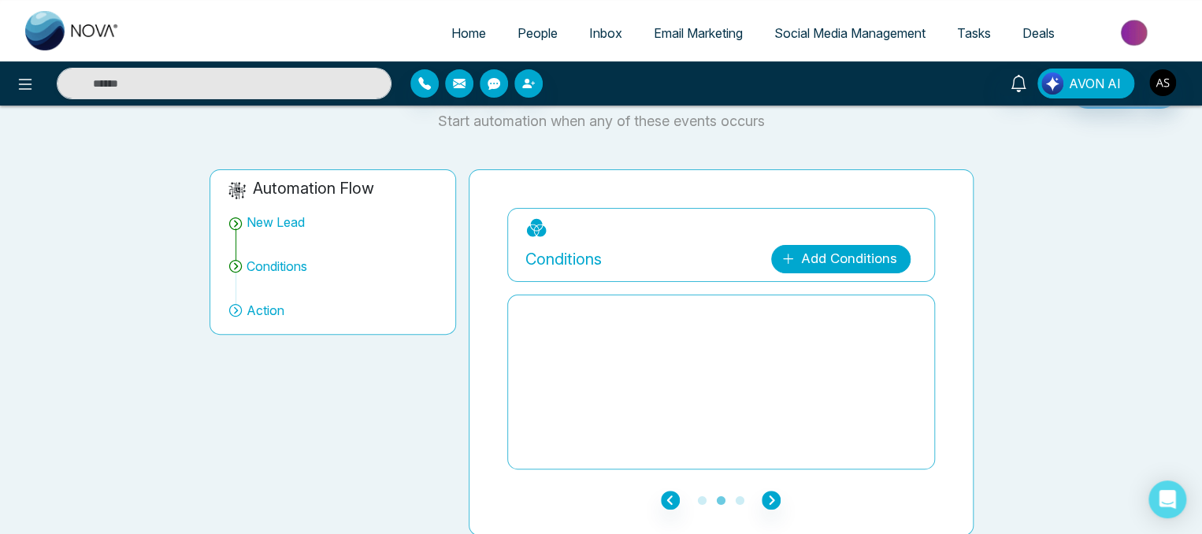
click at [857, 266] on link "Add Conditions" at bounding box center [840, 259] width 139 height 28
click at [819, 297] on select "**********" at bounding box center [838, 306] width 105 height 30
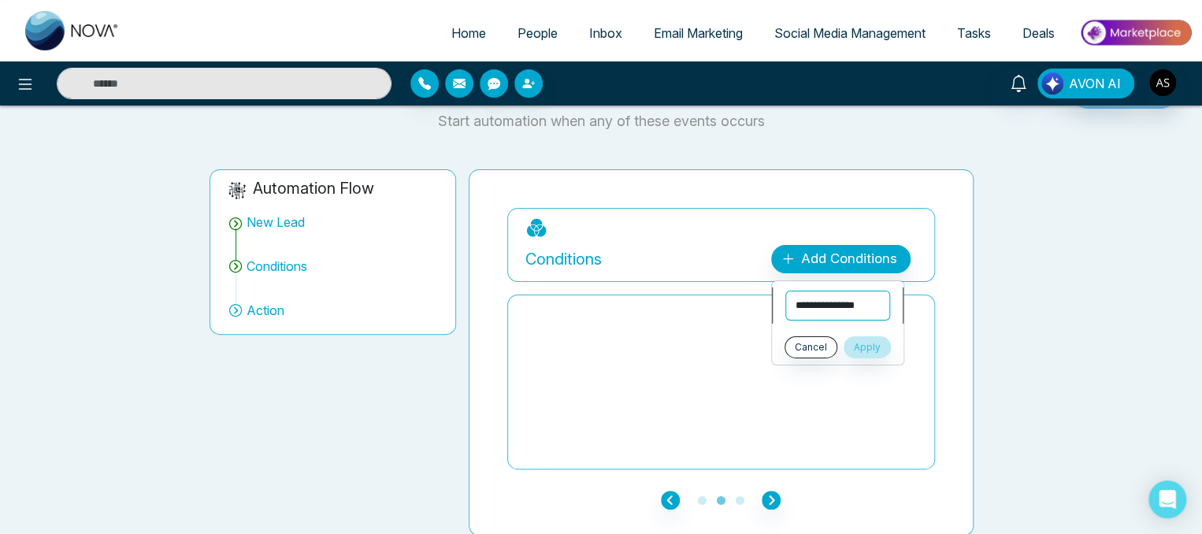
select select "**********"
click at [786, 291] on select "**********" at bounding box center [838, 306] width 105 height 30
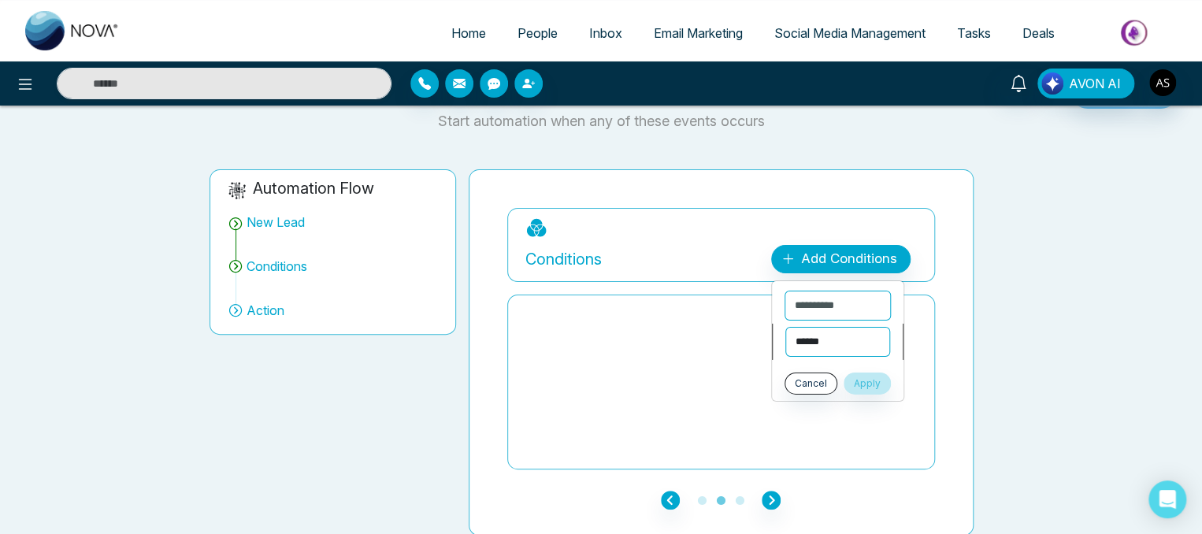
click at [813, 344] on select "**********" at bounding box center [838, 342] width 105 height 30
select select "**********"
click at [786, 327] on select "**********" at bounding box center [838, 342] width 105 height 30
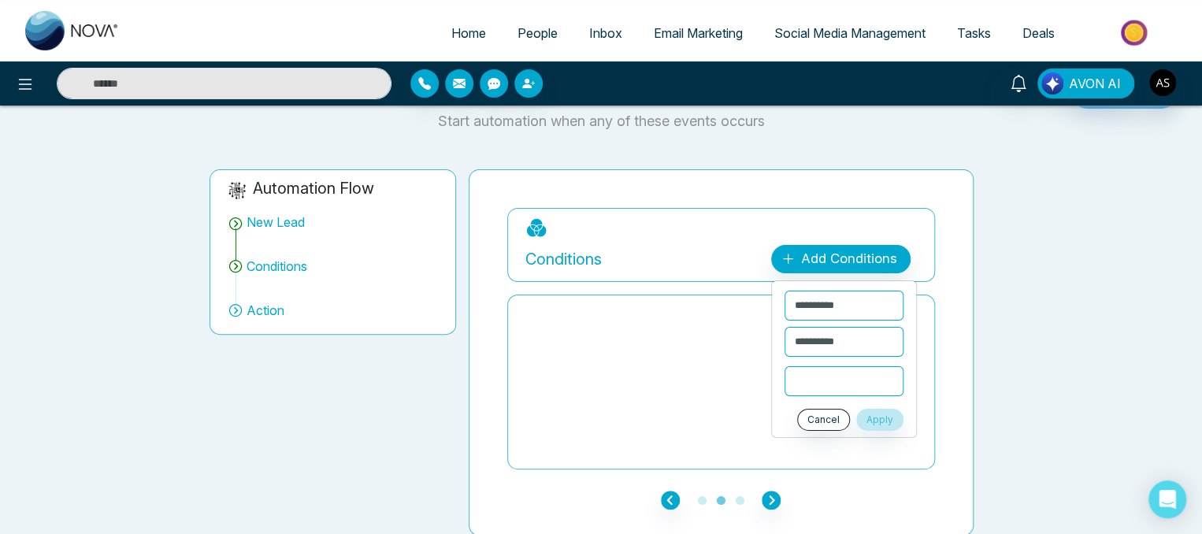
click at [812, 382] on input "text" at bounding box center [844, 381] width 119 height 30
type input "*"
drag, startPoint x: 873, startPoint y: 418, endPoint x: 817, endPoint y: 419, distance: 55.9
click at [817, 419] on div "Cancel Apply" at bounding box center [844, 420] width 119 height 22
click at [817, 419] on button "Cancel" at bounding box center [823, 420] width 53 height 22
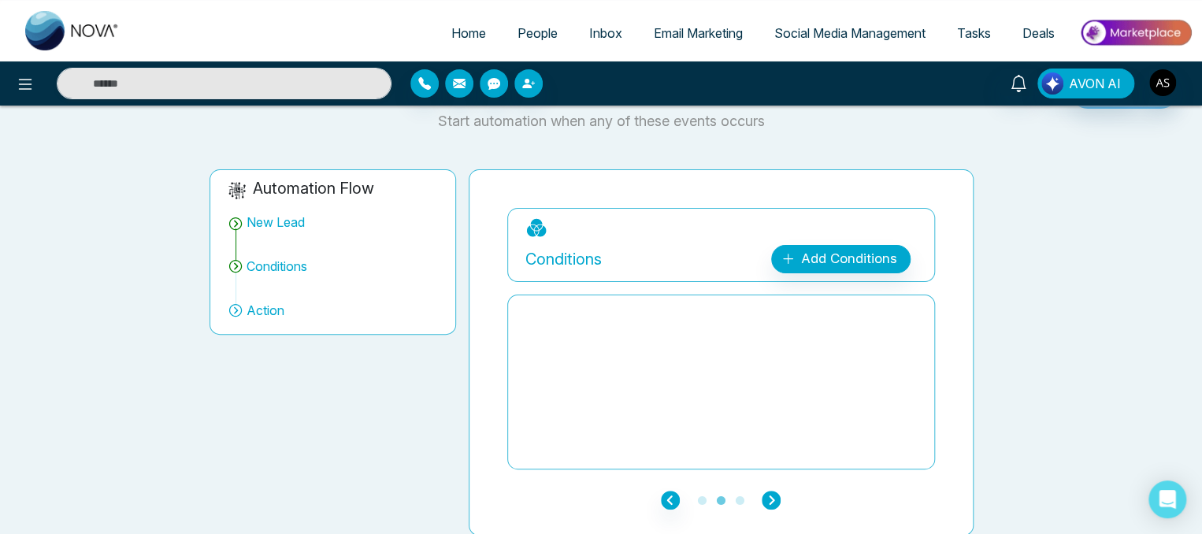
click at [769, 496] on icon "button" at bounding box center [771, 500] width 19 height 19
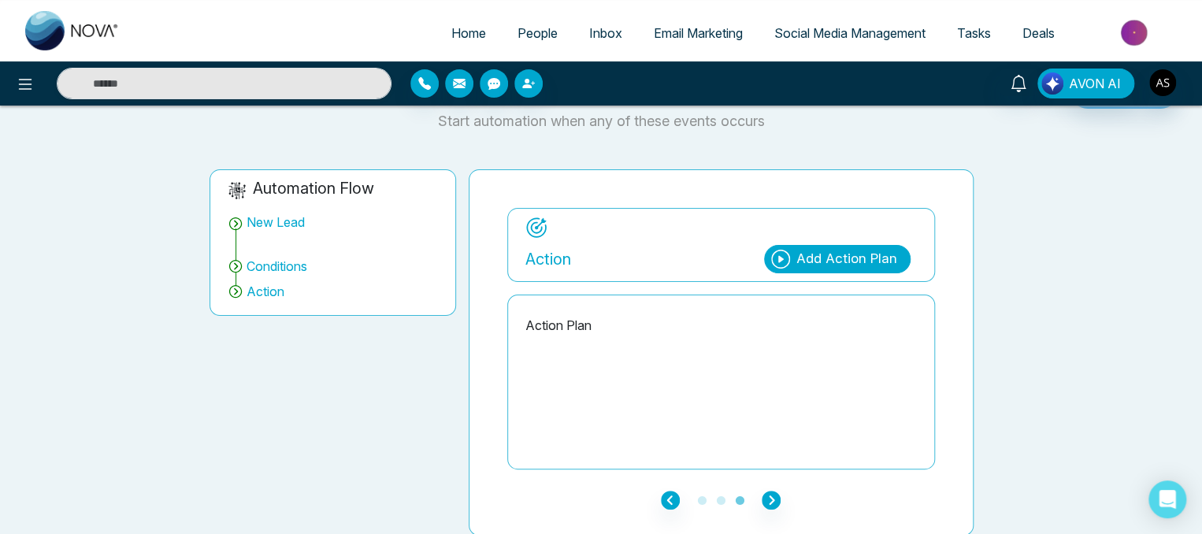
click at [854, 257] on div "Add Action Plan" at bounding box center [847, 259] width 101 height 20
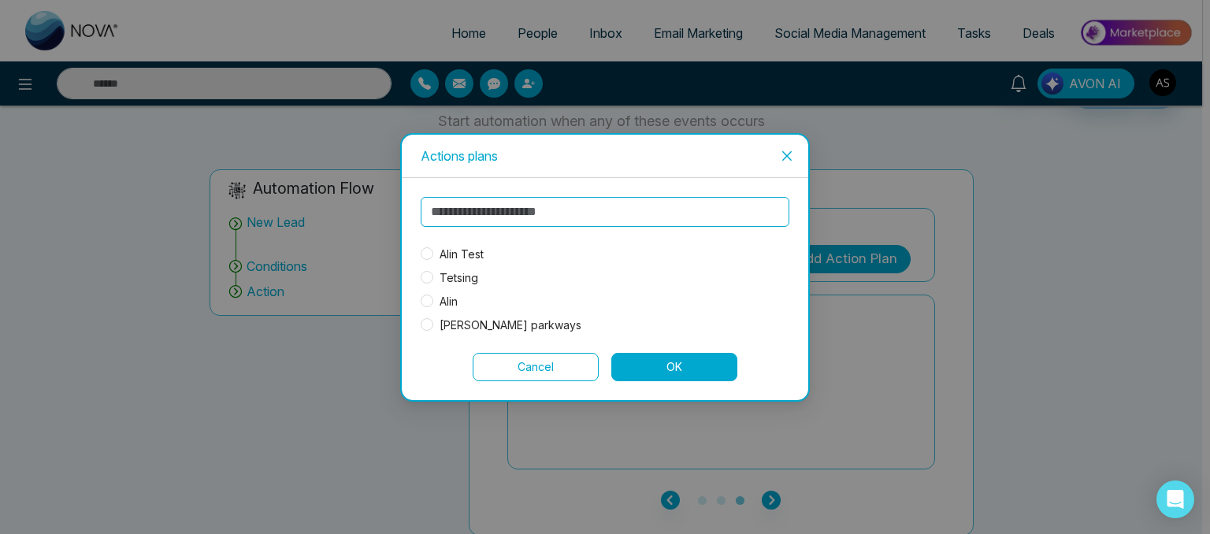
click at [789, 146] on span "Close" at bounding box center [787, 156] width 43 height 43
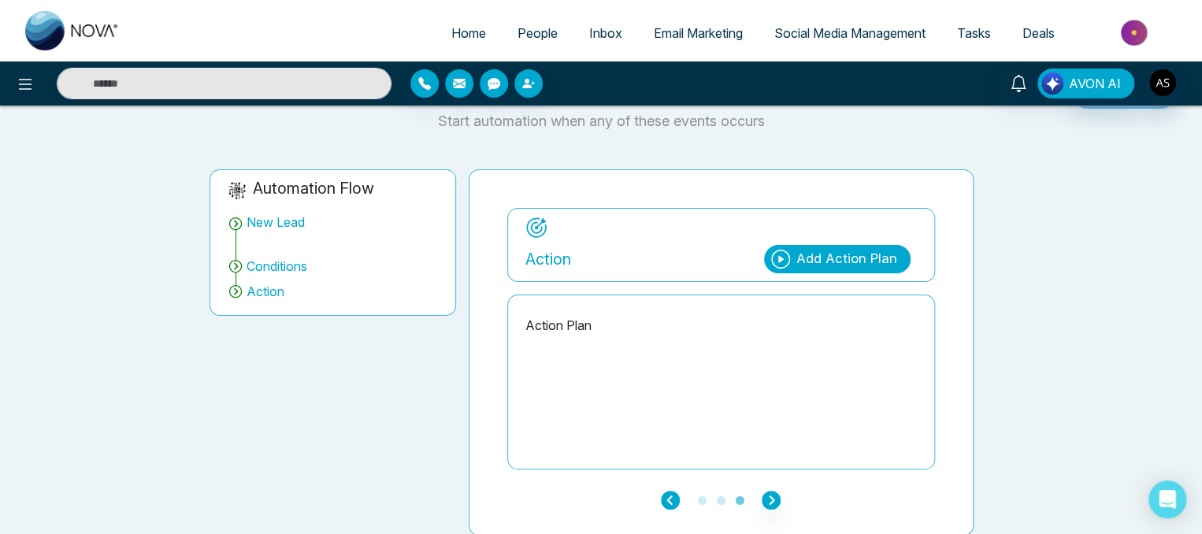
click at [671, 493] on icon "button" at bounding box center [670, 500] width 19 height 19
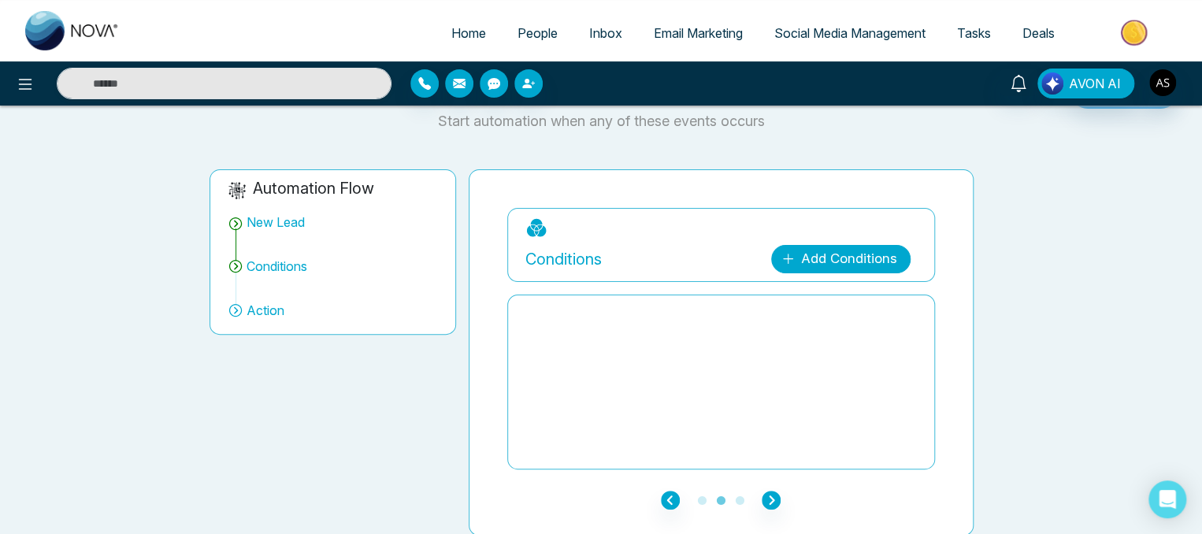
click at [794, 259] on icon at bounding box center [788, 258] width 13 height 13
click at [804, 300] on select "**********" at bounding box center [838, 306] width 105 height 30
click at [675, 344] on div at bounding box center [722, 382] width 392 height 158
click at [823, 262] on link "Add Conditions" at bounding box center [840, 259] width 139 height 28
click at [815, 310] on select "**********" at bounding box center [838, 306] width 105 height 30
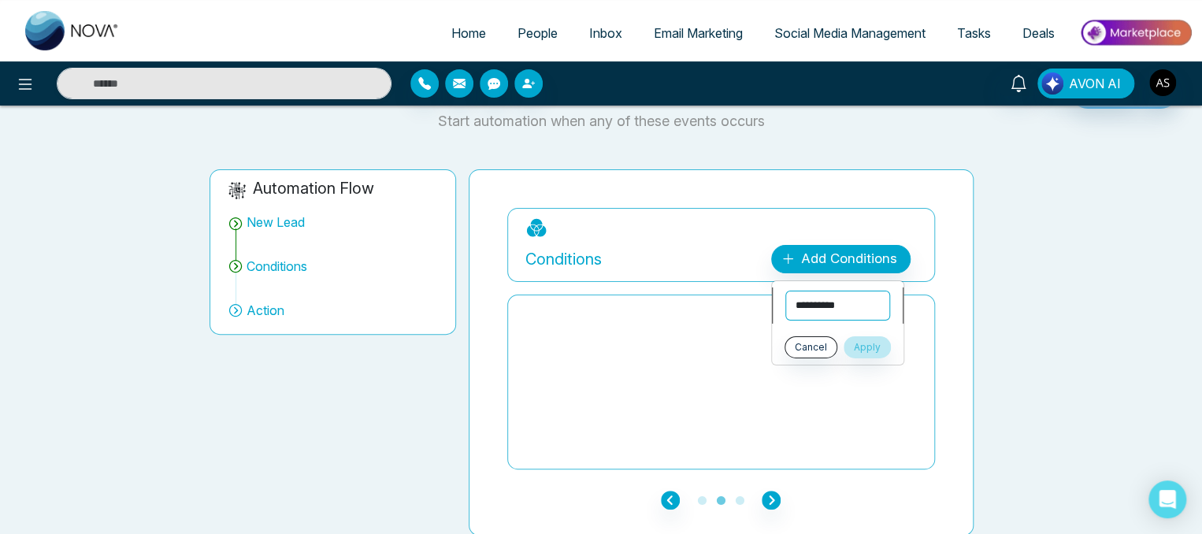
select select "****"
click at [786, 291] on select "**********" at bounding box center [838, 306] width 105 height 30
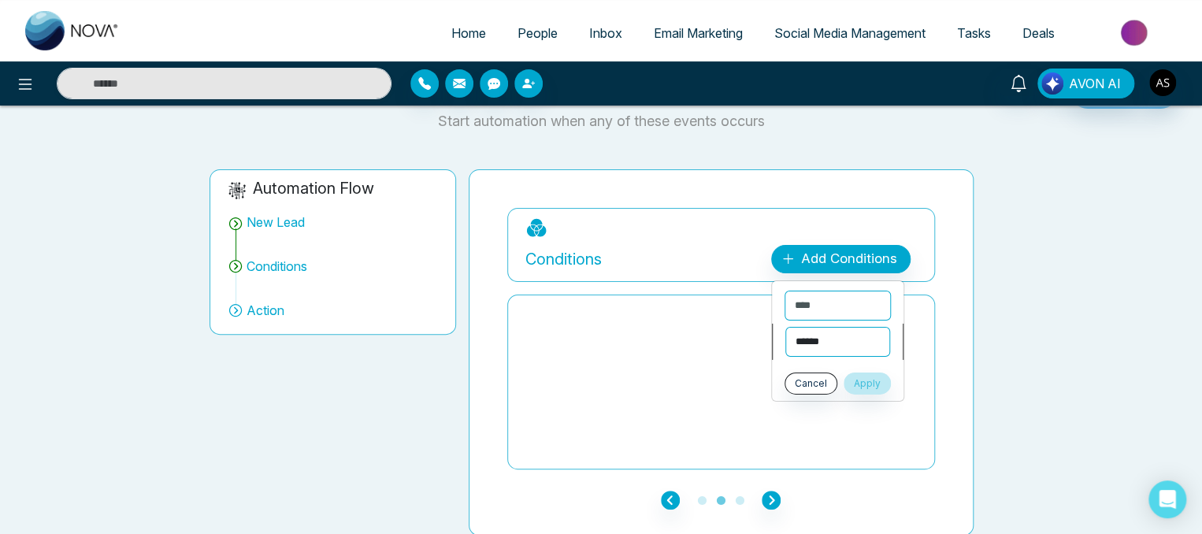
click at [818, 345] on select "**********" at bounding box center [838, 342] width 105 height 30
select select "*******"
click at [786, 327] on select "**********" at bounding box center [838, 342] width 105 height 30
click at [831, 381] on select "**********" at bounding box center [838, 375] width 106 height 30
click at [714, 357] on div at bounding box center [722, 382] width 392 height 158
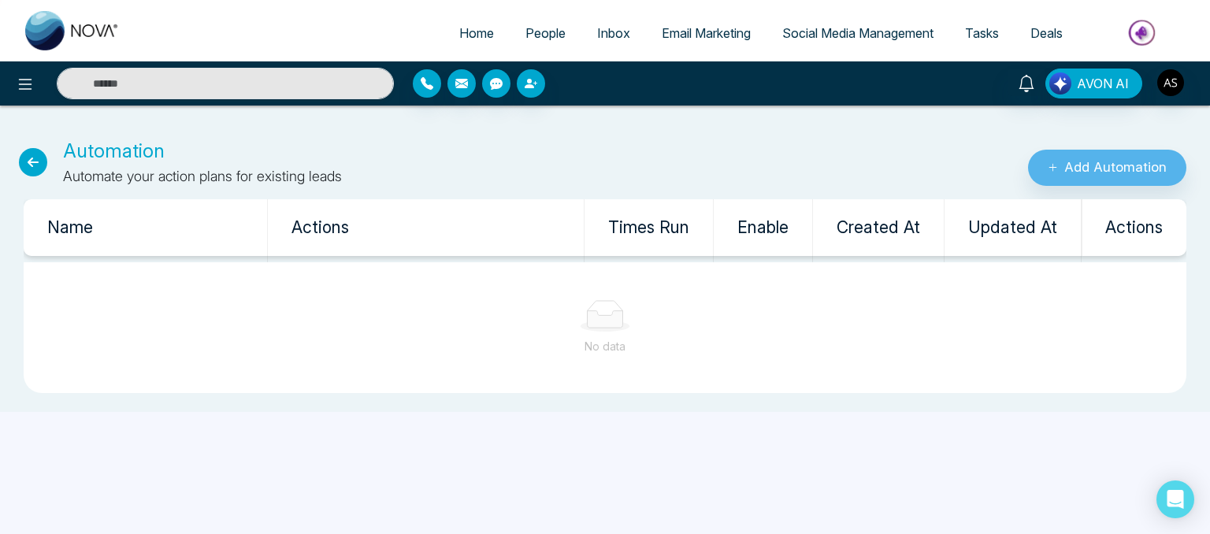
click at [30, 149] on icon at bounding box center [33, 162] width 28 height 28
click at [22, 170] on icon at bounding box center [33, 162] width 28 height 28
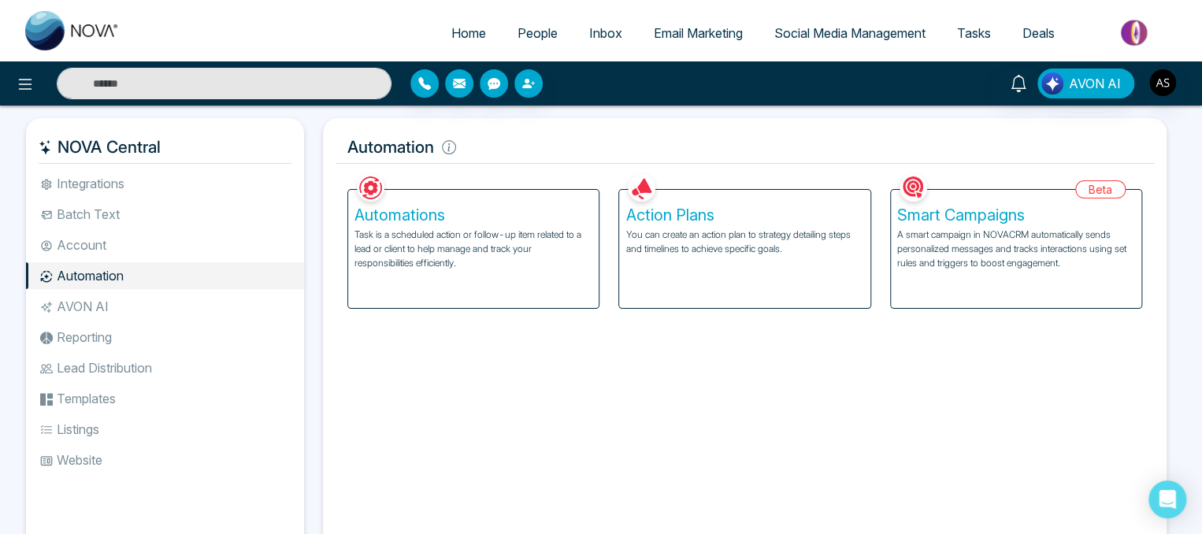
click at [982, 232] on p "A smart campaign in NOVACRM automatically sends personalized messages and track…" at bounding box center [1016, 249] width 238 height 43
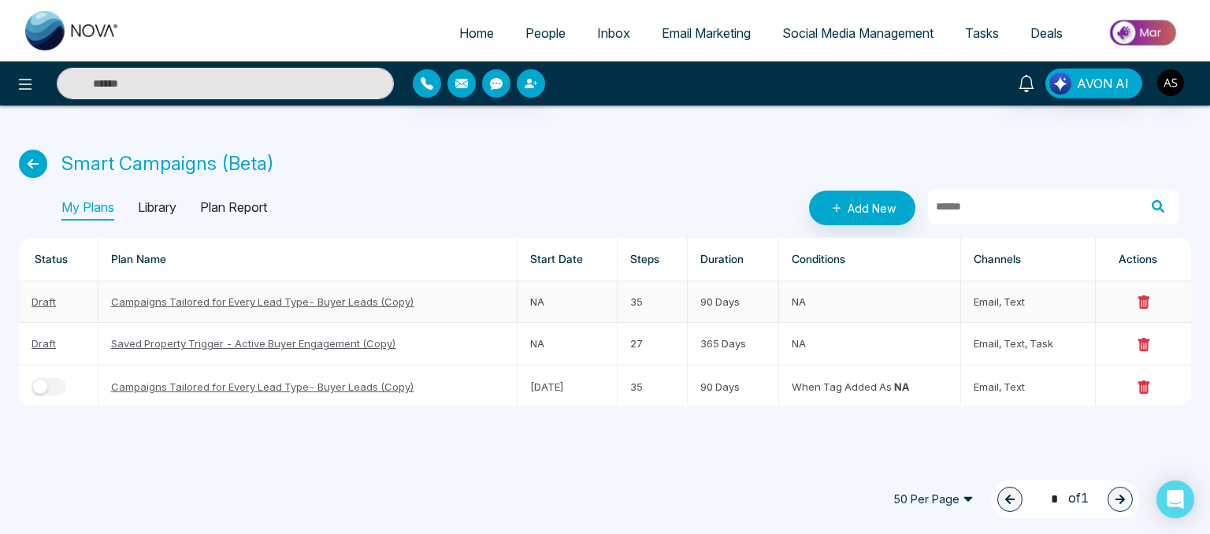
click at [181, 303] on link "Campaigns Tailored for Every Lead Type- Buyer Leads (Copy)" at bounding box center [262, 301] width 303 height 13
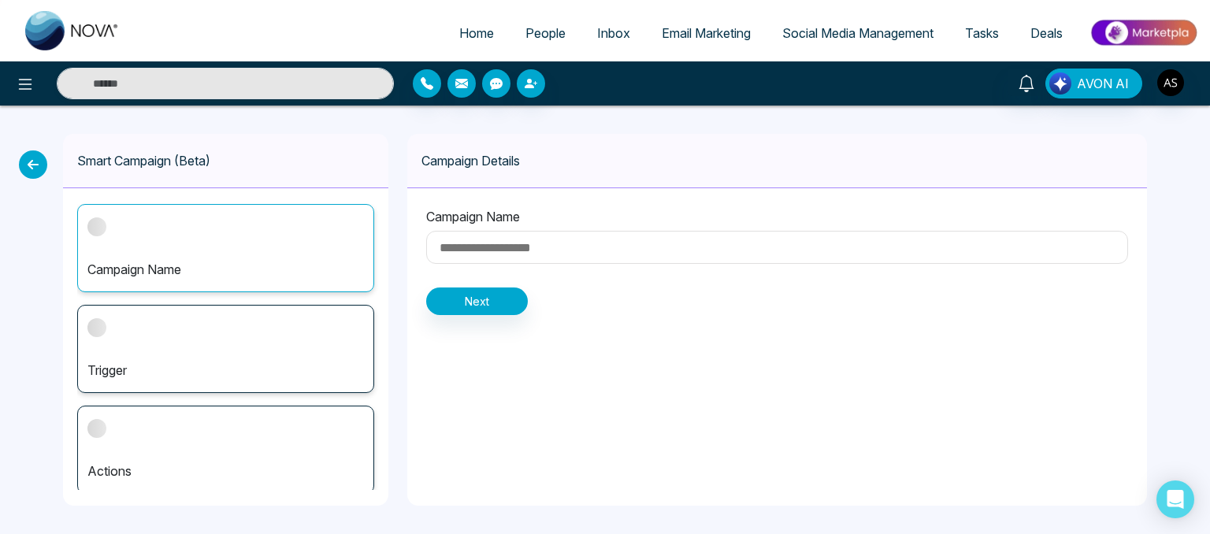
type input "**********"
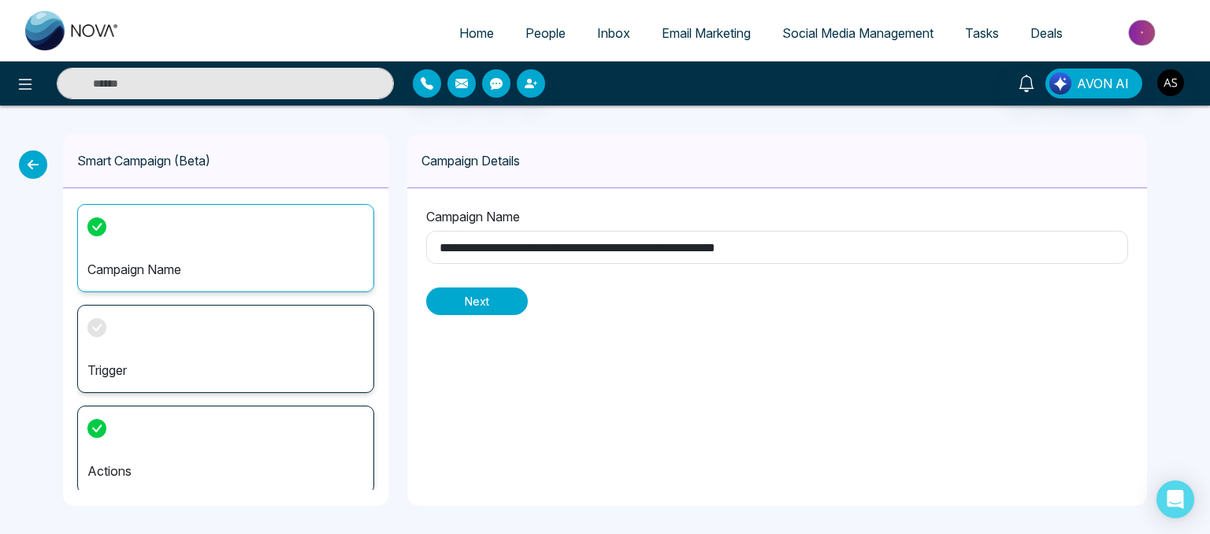
click at [463, 309] on button "Next" at bounding box center [477, 302] width 102 height 28
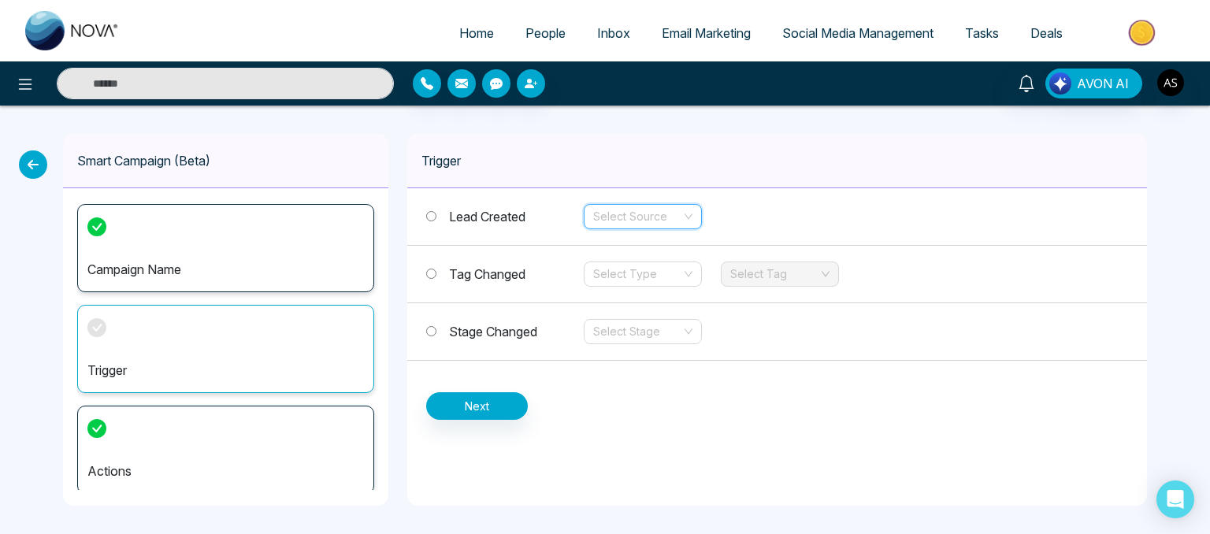
click at [673, 219] on input "search" at bounding box center [637, 217] width 88 height 24
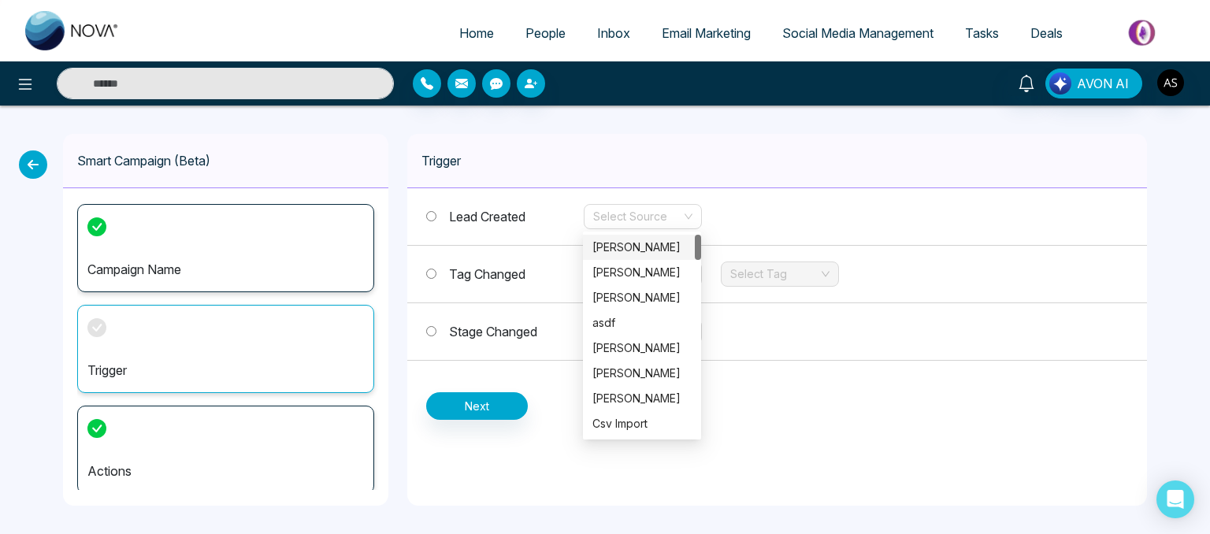
click at [505, 281] on label "Tag Changed" at bounding box center [505, 274] width 158 height 19
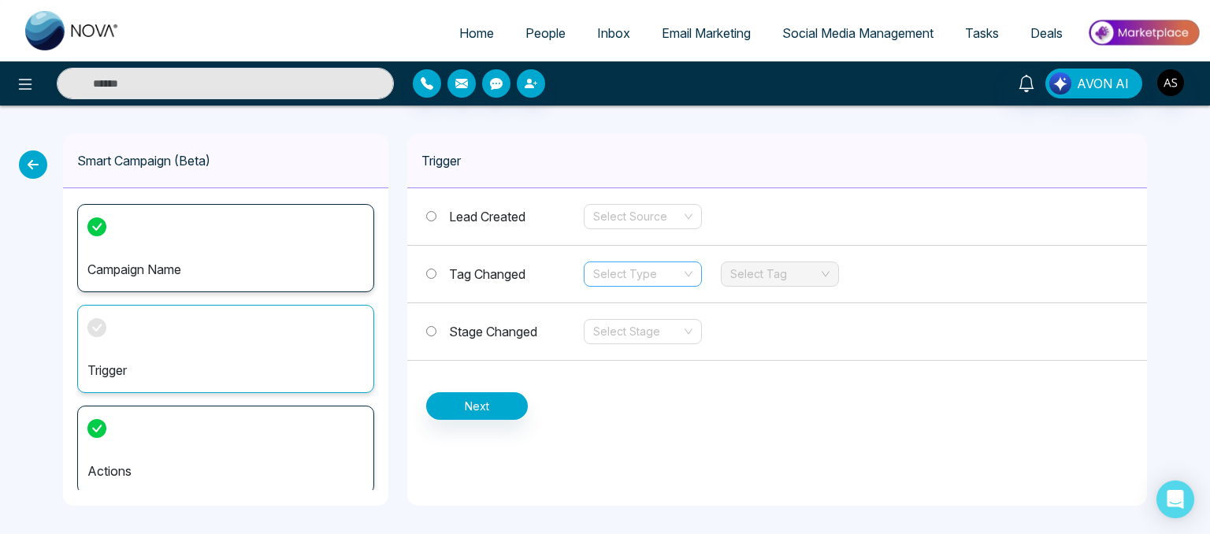
click at [652, 278] on input "search" at bounding box center [637, 274] width 88 height 24
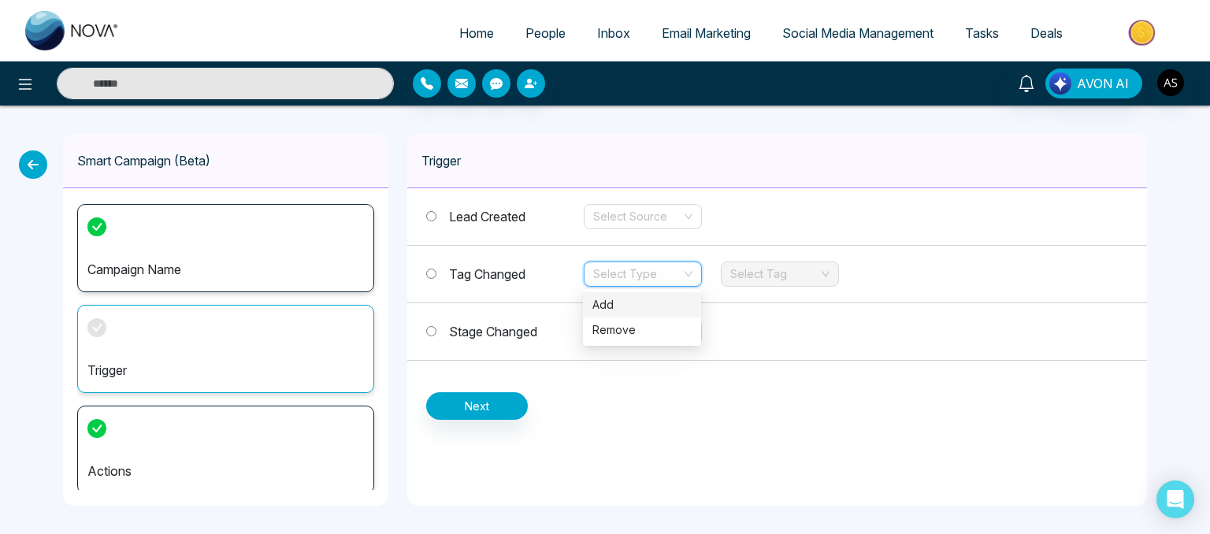
click at [626, 316] on div "Add" at bounding box center [642, 304] width 118 height 25
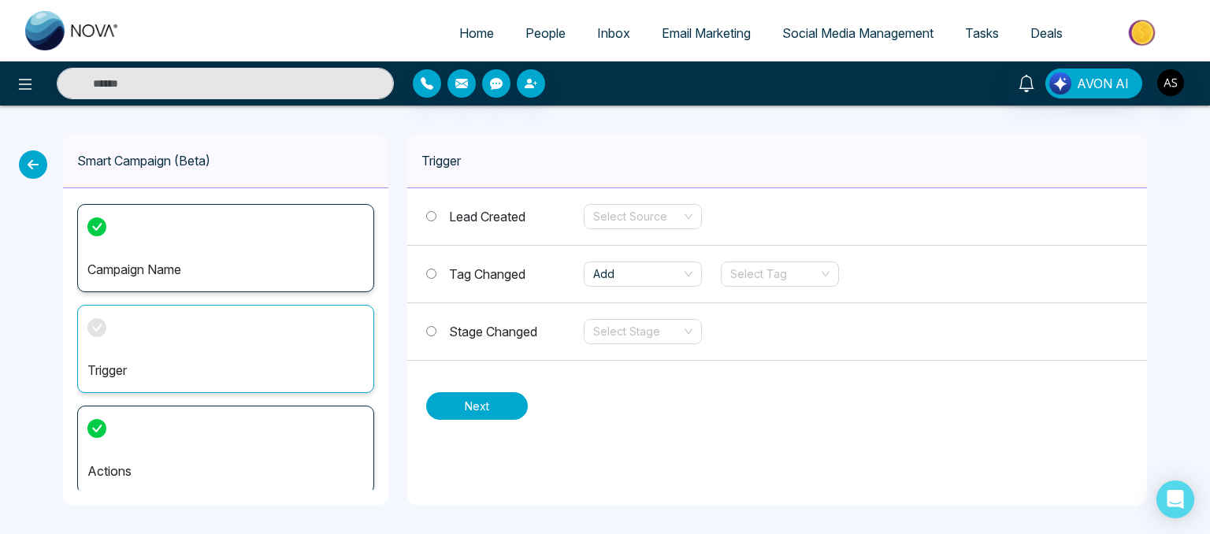
click at [489, 400] on button "Next" at bounding box center [477, 406] width 102 height 28
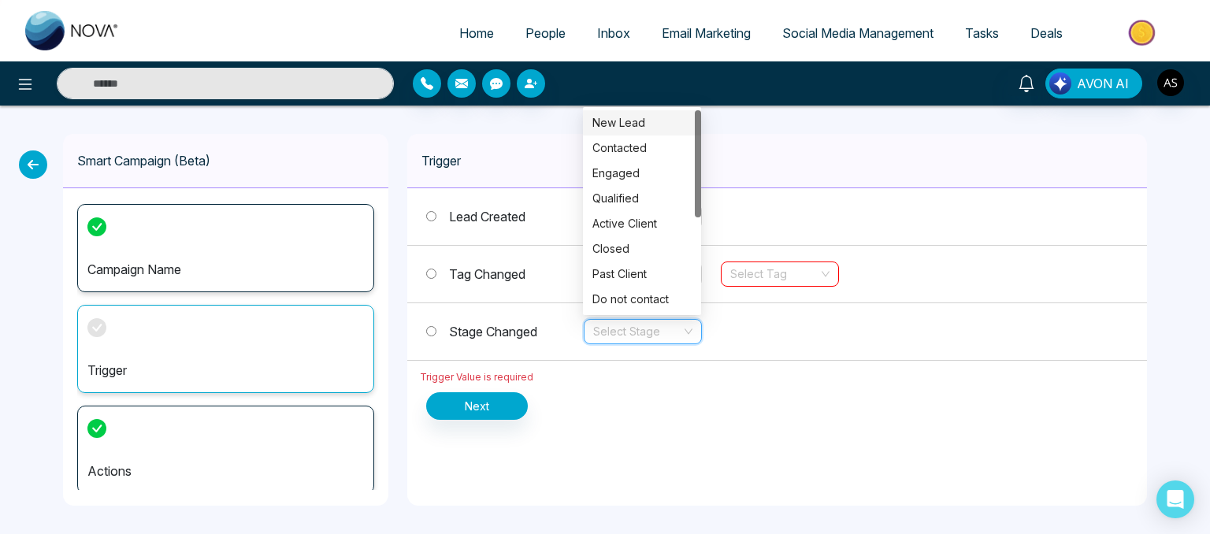
click at [659, 332] on input "search" at bounding box center [637, 332] width 88 height 24
click at [613, 174] on div "Engaged" at bounding box center [642, 173] width 99 height 17
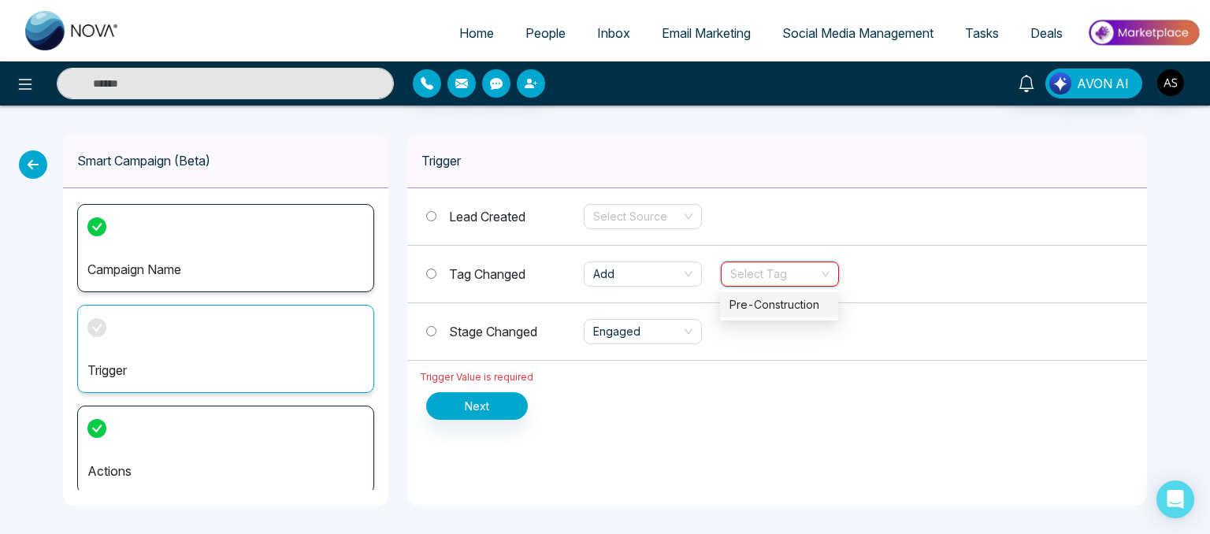
click at [782, 265] on input "search" at bounding box center [774, 274] width 88 height 24
click at [756, 314] on div "Pre-Construction" at bounding box center [779, 304] width 118 height 25
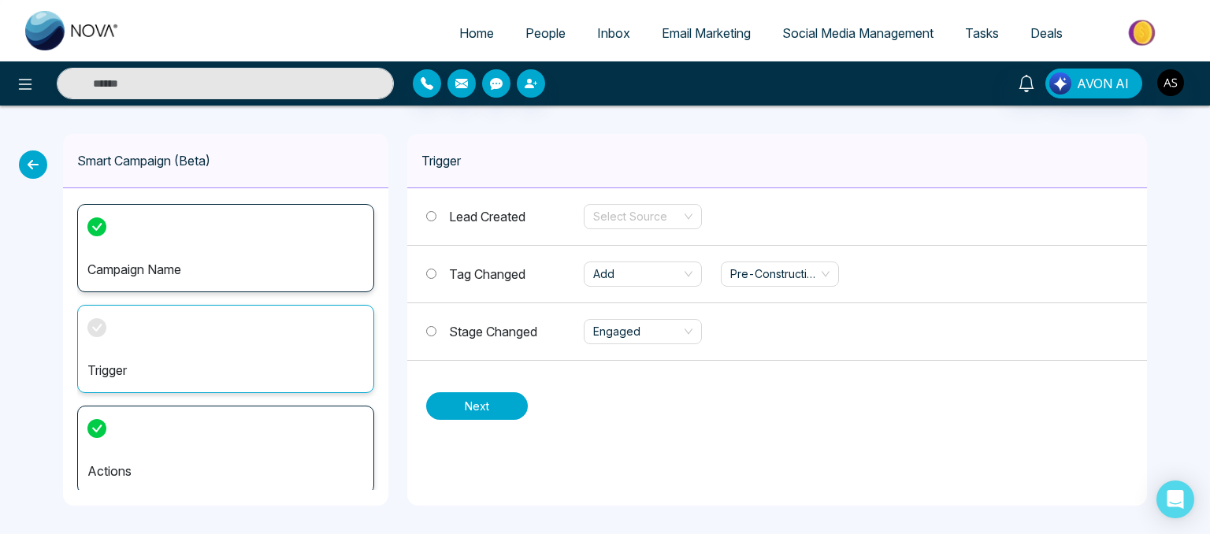
click at [494, 408] on button "Next" at bounding box center [477, 406] width 102 height 28
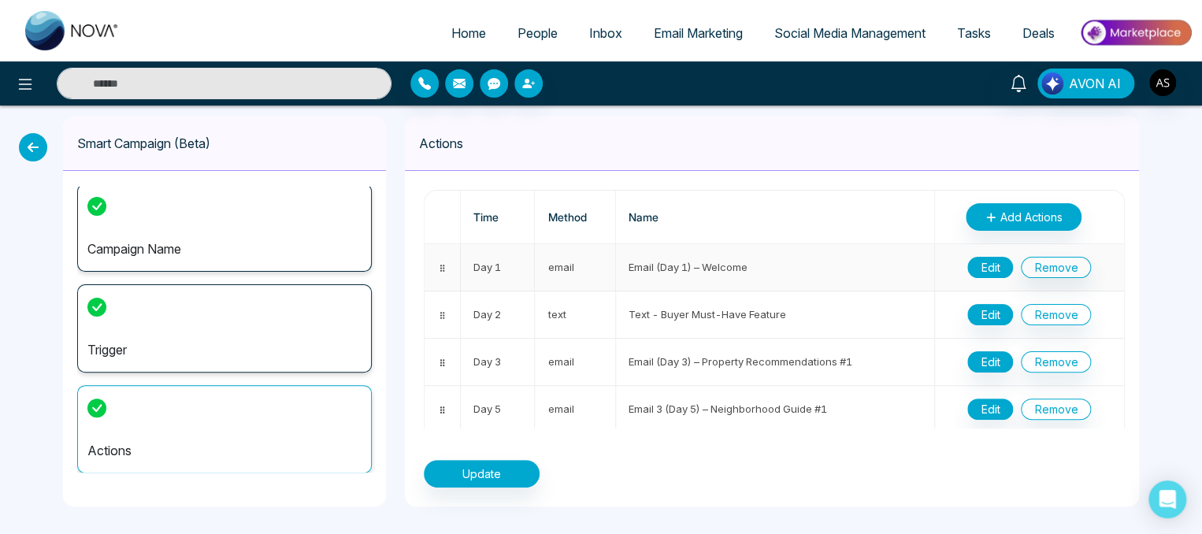
click at [974, 264] on button "Edit" at bounding box center [991, 267] width 46 height 21
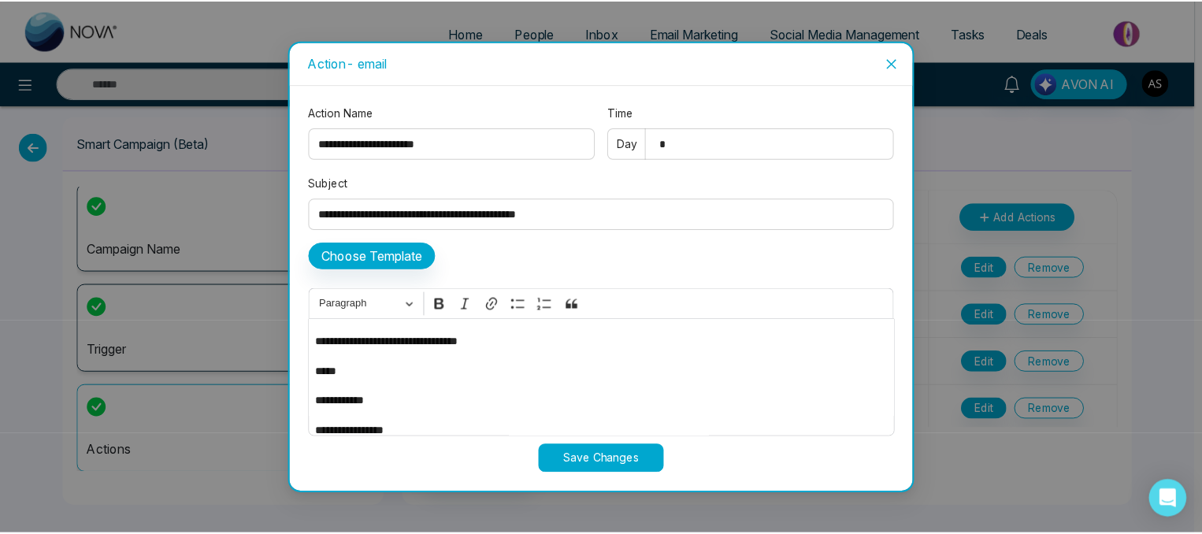
scroll to position [117, 0]
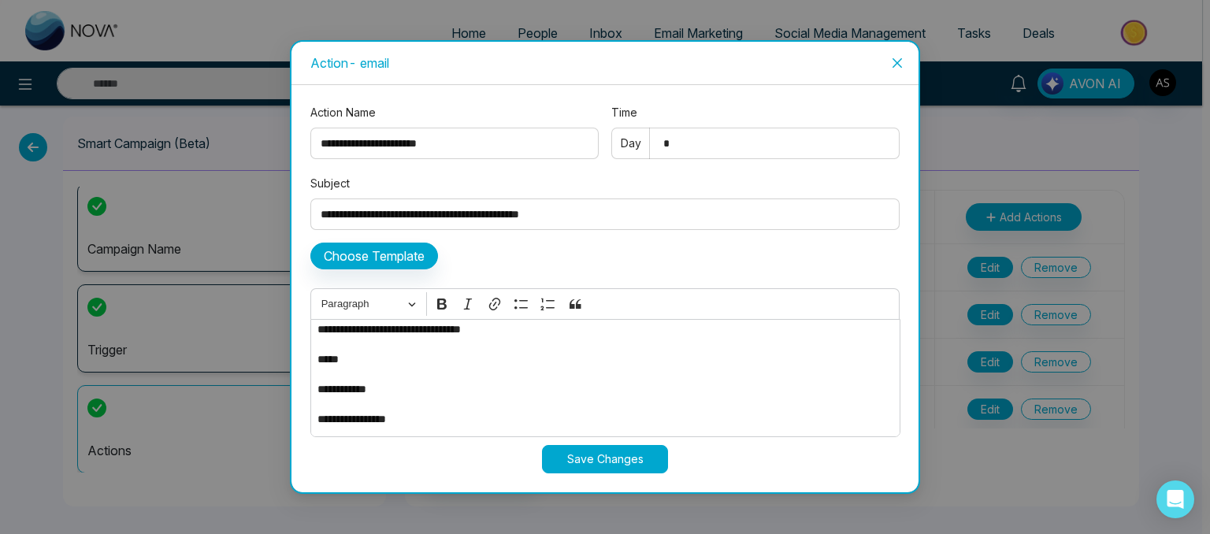
click at [904, 58] on icon "close" at bounding box center [897, 63] width 13 height 13
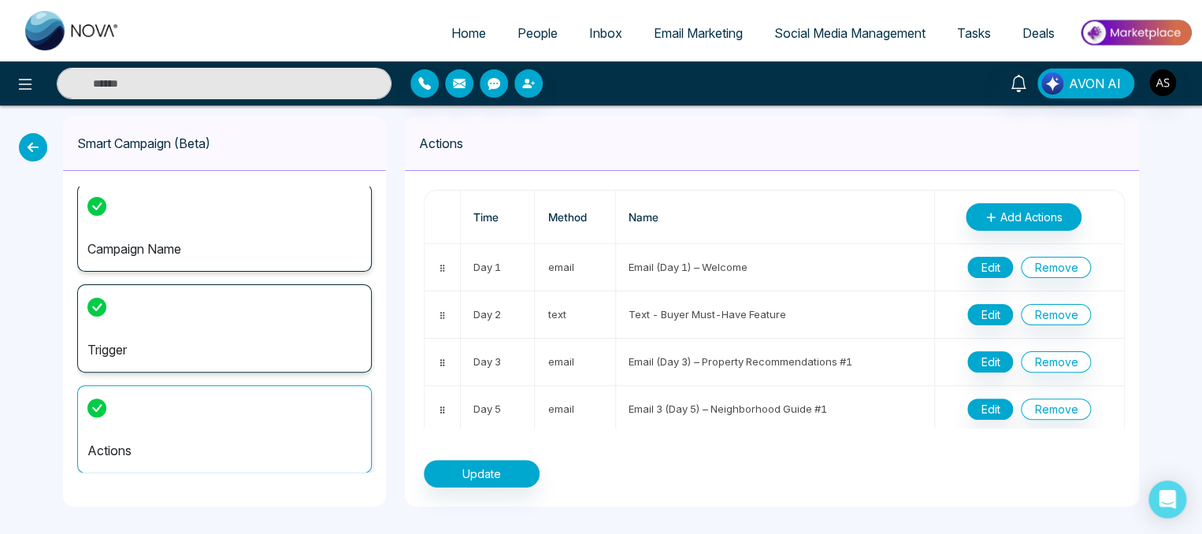
click at [25, 139] on icon at bounding box center [33, 147] width 28 height 28
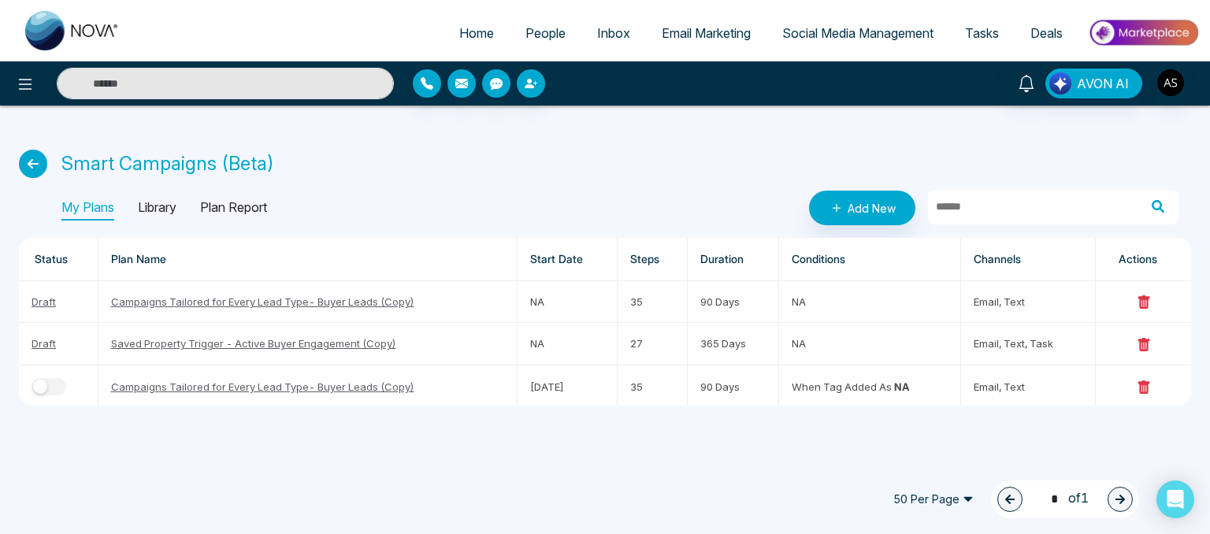
click at [39, 158] on icon at bounding box center [33, 164] width 28 height 28
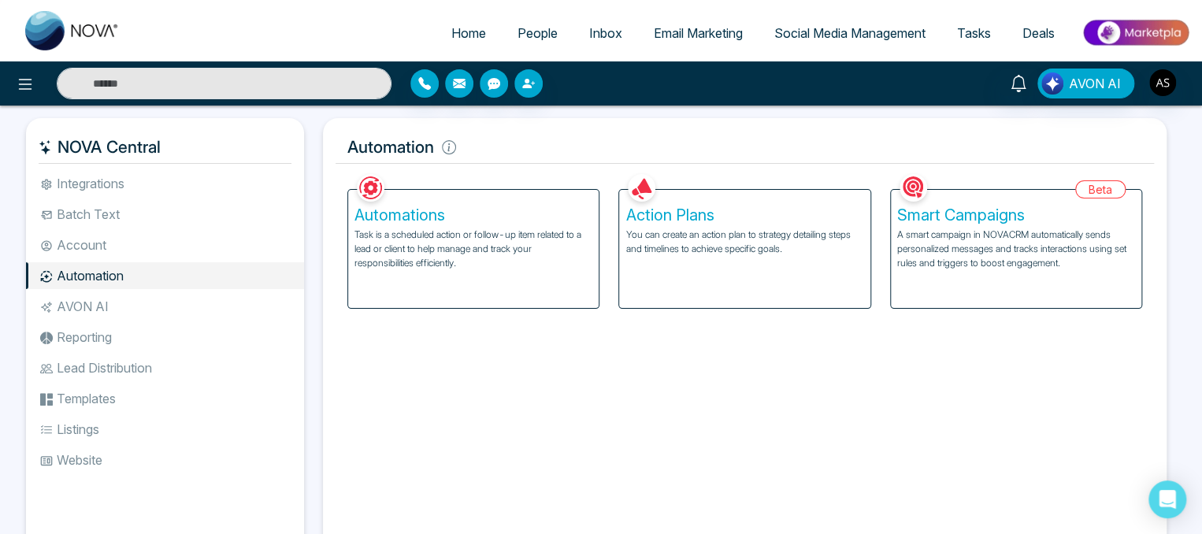
click at [69, 299] on li "AVON AI" at bounding box center [165, 306] width 278 height 27
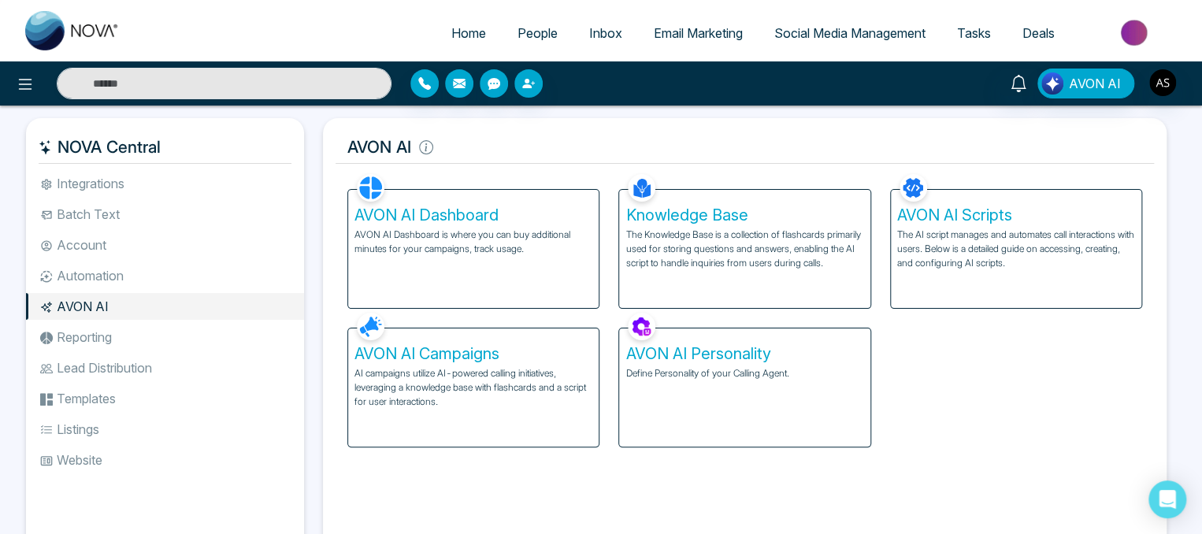
click at [709, 373] on p "Define Personality of your Calling Agent." at bounding box center [745, 373] width 238 height 14
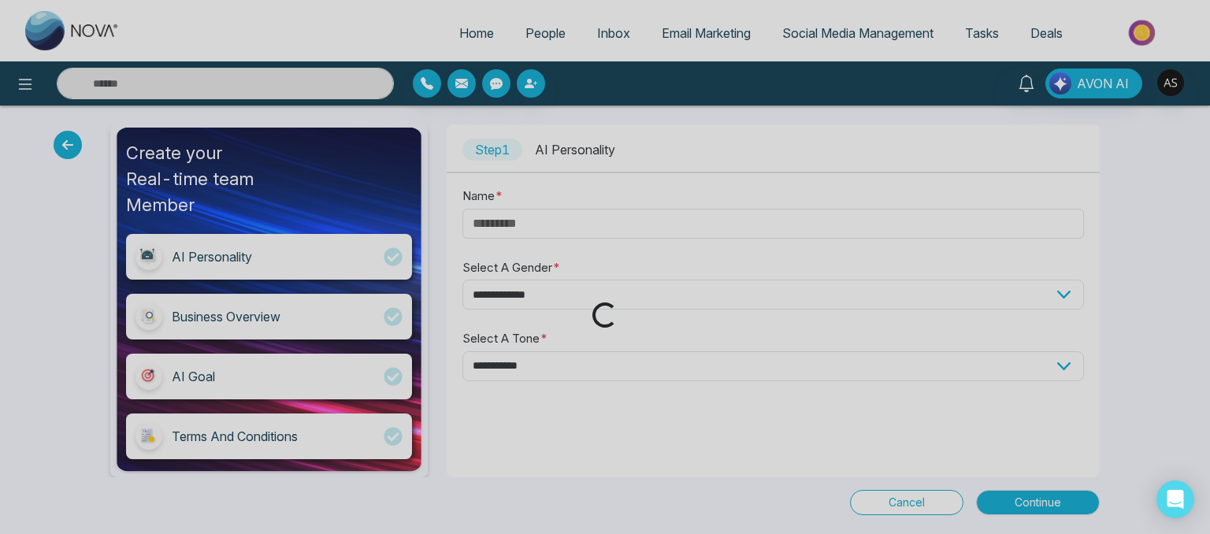
type input "*****"
select select "****"
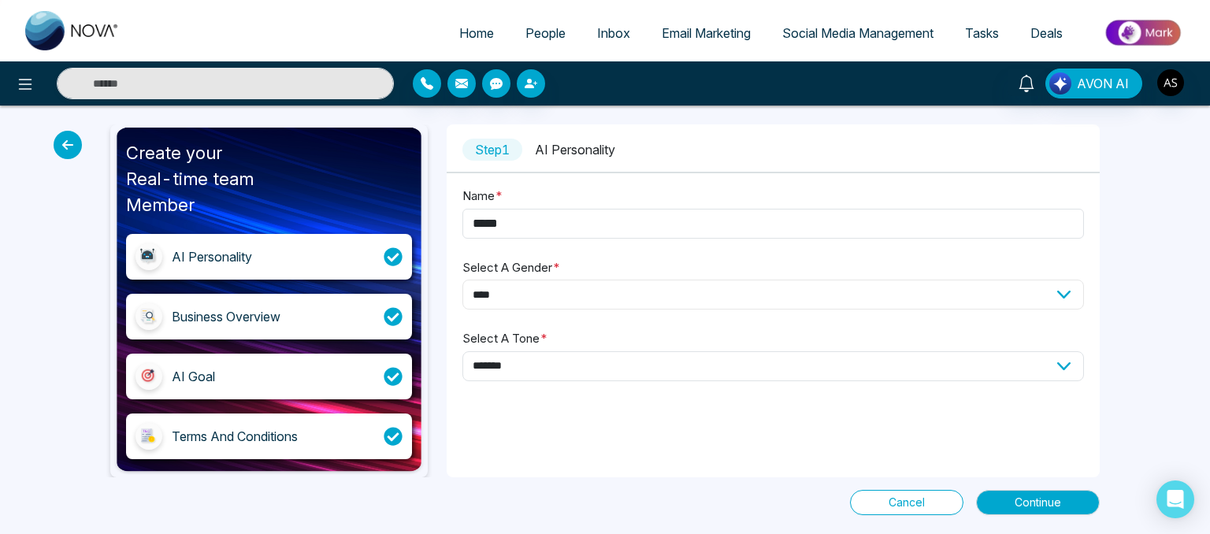
click at [541, 295] on select "**********" at bounding box center [774, 295] width 622 height 30
drag, startPoint x: 536, startPoint y: 435, endPoint x: 541, endPoint y: 366, distance: 69.5
click at [541, 366] on div "**********" at bounding box center [773, 300] width 653 height 353
click at [541, 366] on select "**********" at bounding box center [774, 366] width 622 height 30
select select "**********"
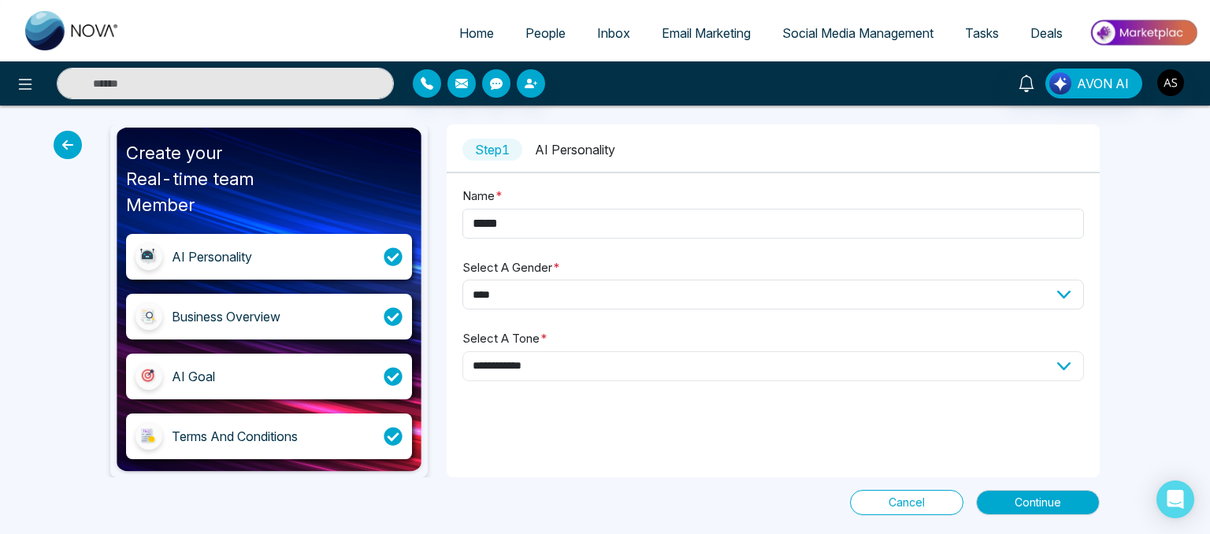
click at [463, 351] on select "**********" at bounding box center [774, 366] width 622 height 30
click at [1058, 500] on span "Continue" at bounding box center [1038, 502] width 46 height 17
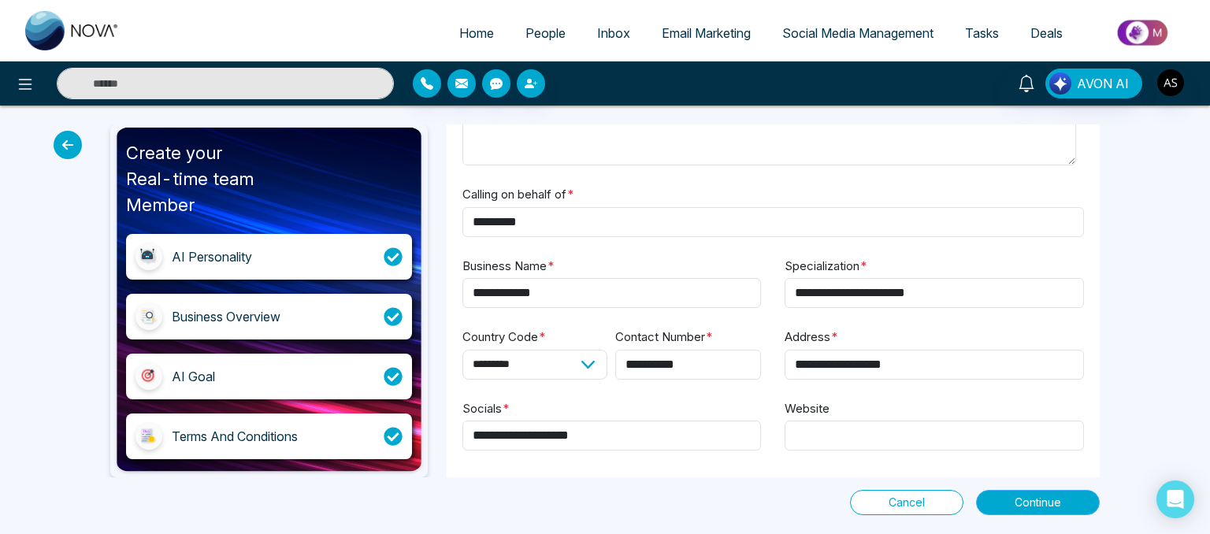
scroll to position [153, 0]
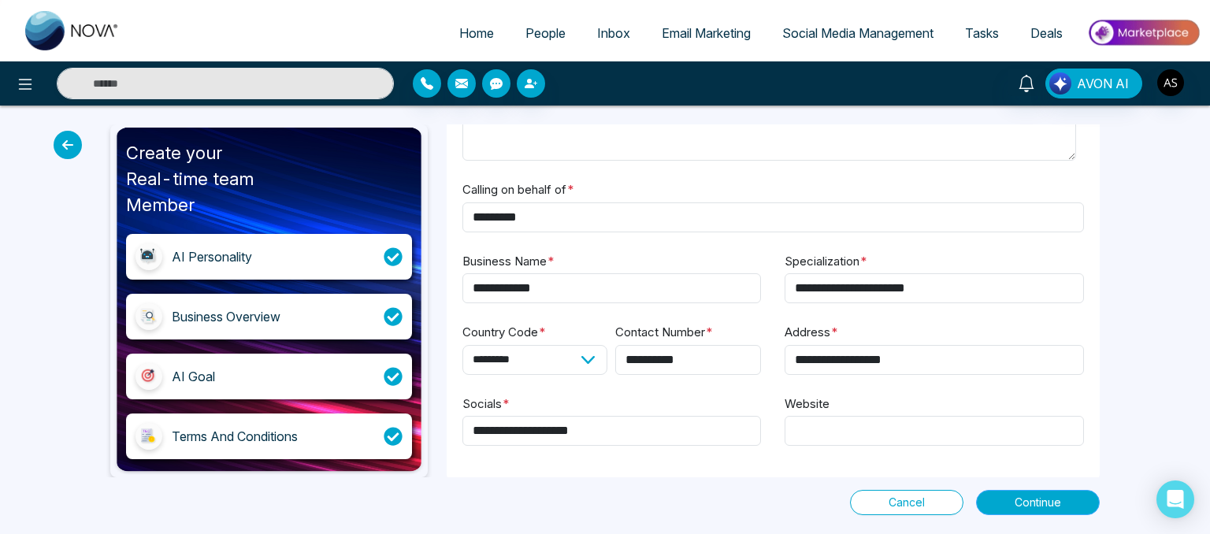
click at [1038, 496] on span "Continue" at bounding box center [1038, 502] width 46 height 17
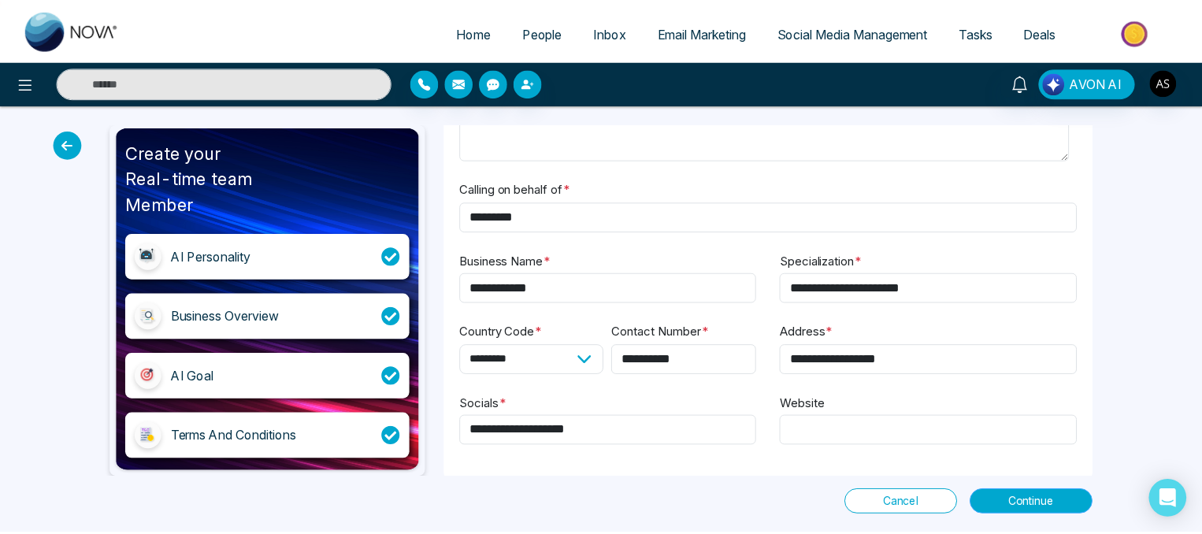
scroll to position [0, 0]
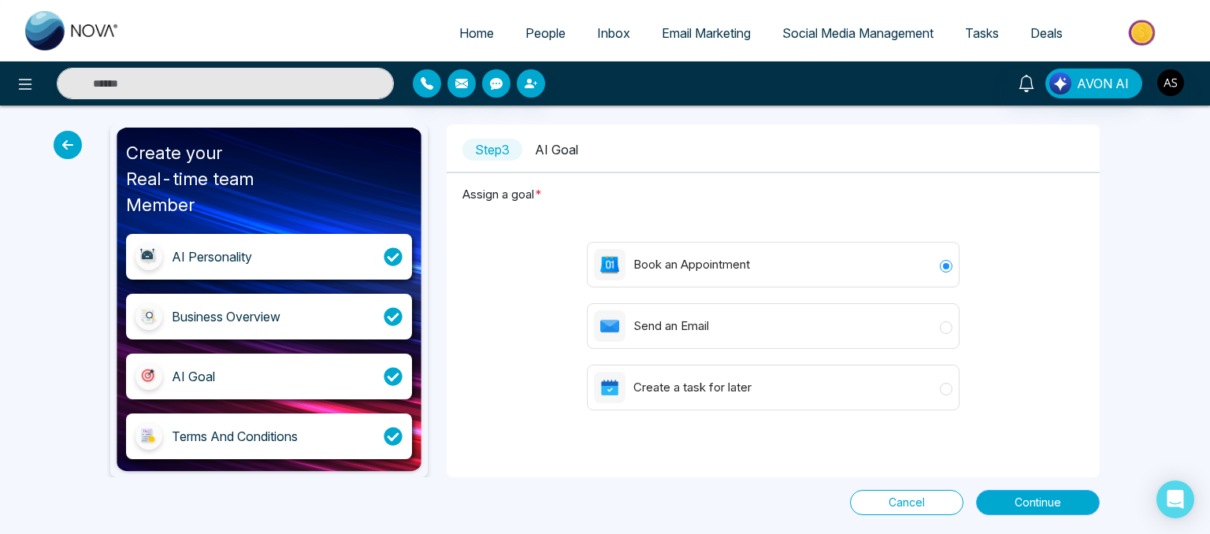
drag, startPoint x: 1031, startPoint y: 518, endPoint x: 1029, endPoint y: 492, distance: 26.1
click at [1029, 492] on div "Create your Real-time team Member AI Personality Business Overview AI Goal Term…" at bounding box center [605, 320] width 1210 height 429
click at [1029, 492] on button "Continue" at bounding box center [1038, 502] width 124 height 25
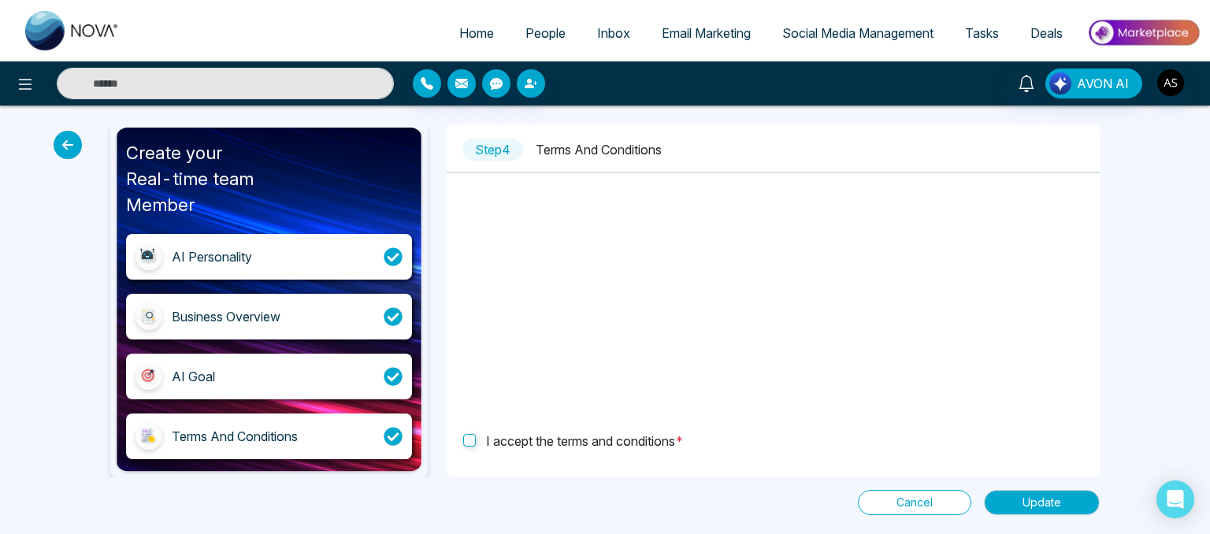
click at [893, 494] on button "Cancel" at bounding box center [914, 502] width 113 height 25
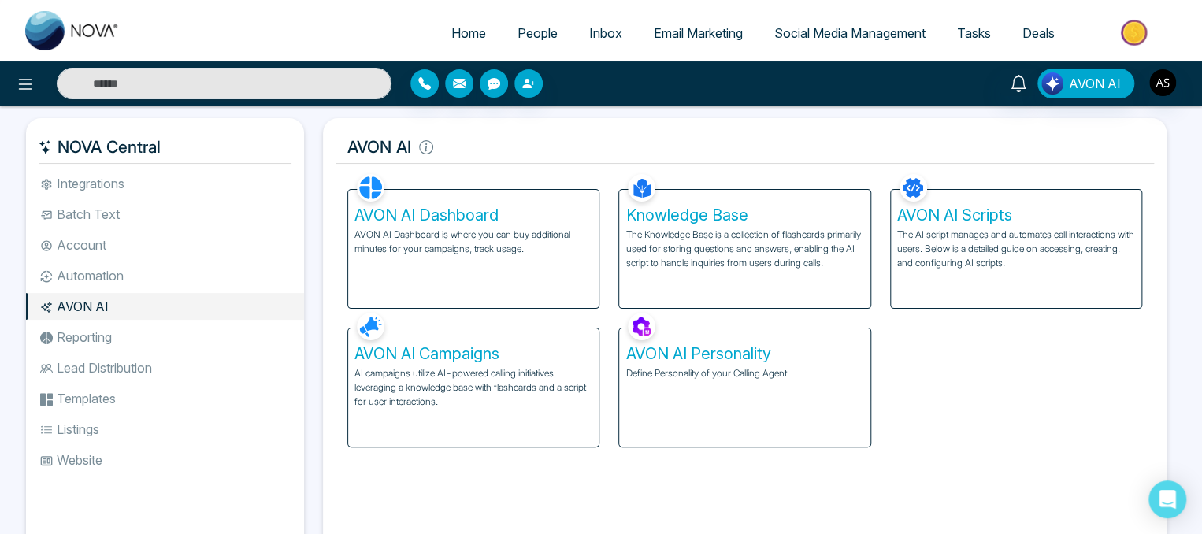
click at [697, 228] on p "The Knowledge Base is a collection of flashcards primarily used for storing que…" at bounding box center [745, 249] width 238 height 43
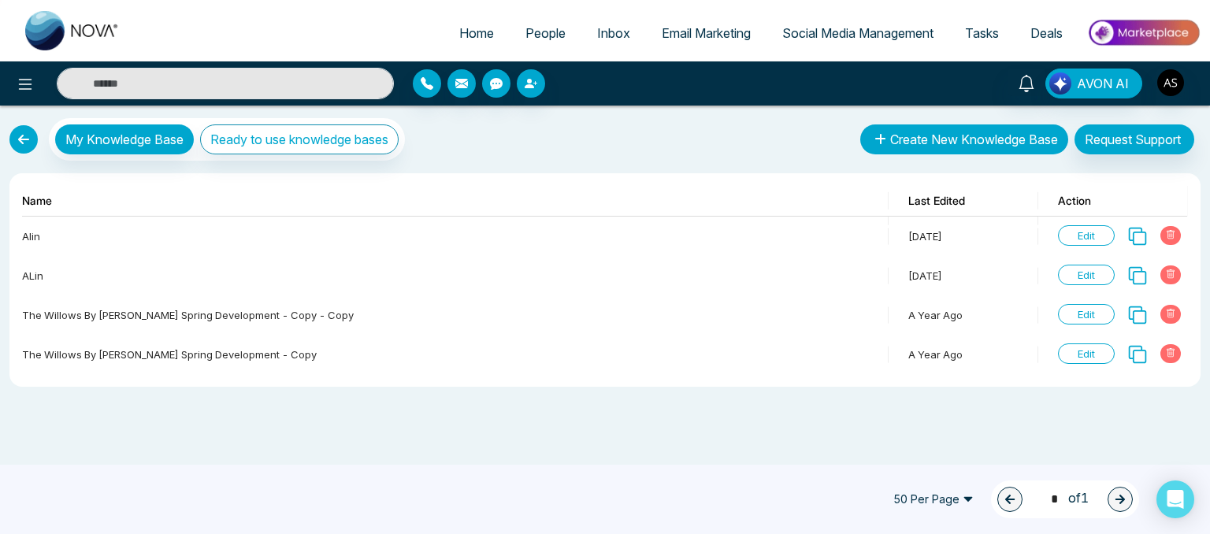
click at [927, 142] on button "Create New Knowledge Base" at bounding box center [964, 139] width 208 height 30
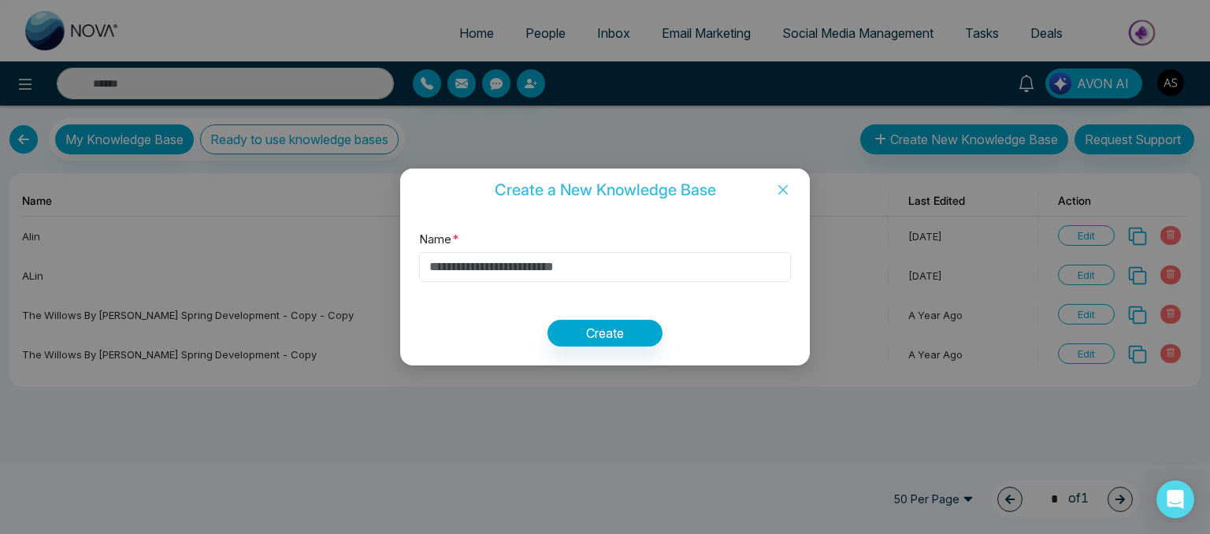
click at [559, 272] on input "Name *" at bounding box center [605, 267] width 372 height 30
click at [574, 276] on input "Name *" at bounding box center [605, 267] width 372 height 30
type input "**"
click at [576, 322] on button "Create" at bounding box center [605, 333] width 115 height 27
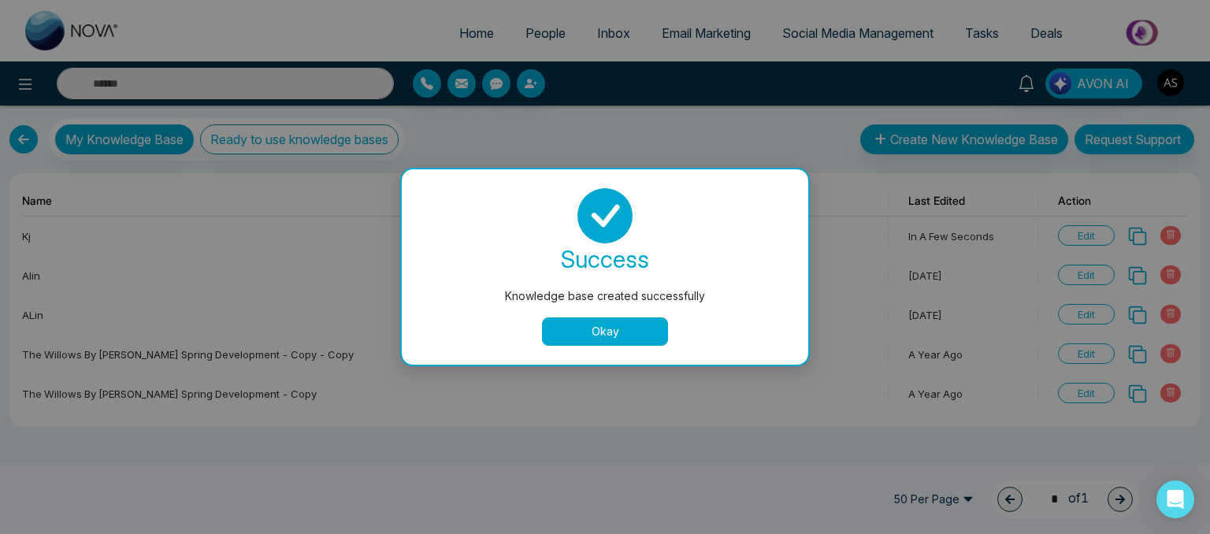
click at [594, 332] on button "Okay" at bounding box center [605, 332] width 126 height 28
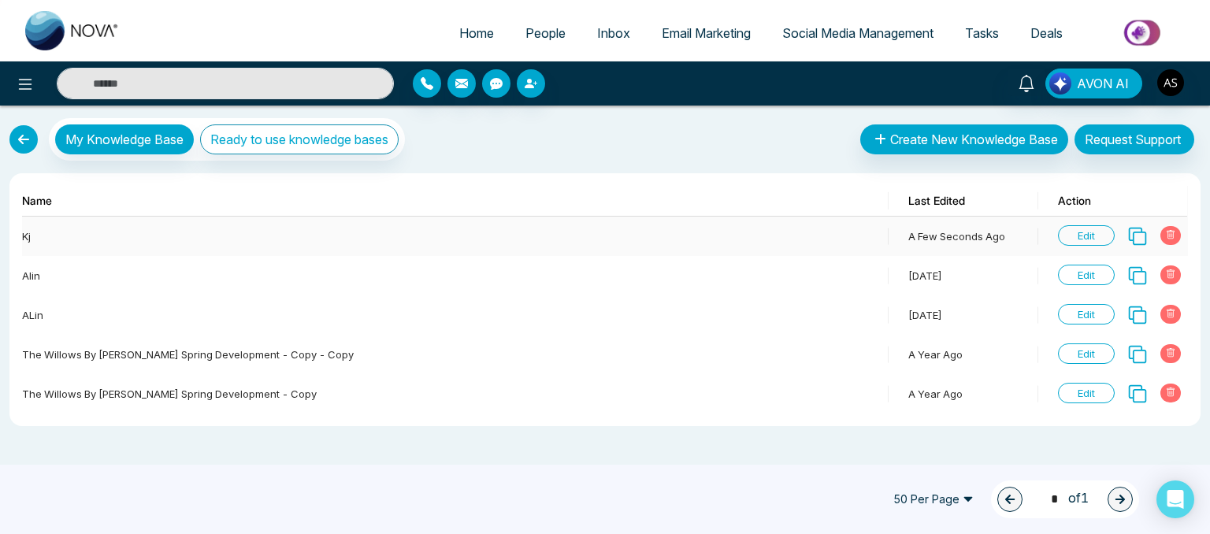
click at [1085, 228] on span "Edit" at bounding box center [1086, 235] width 57 height 20
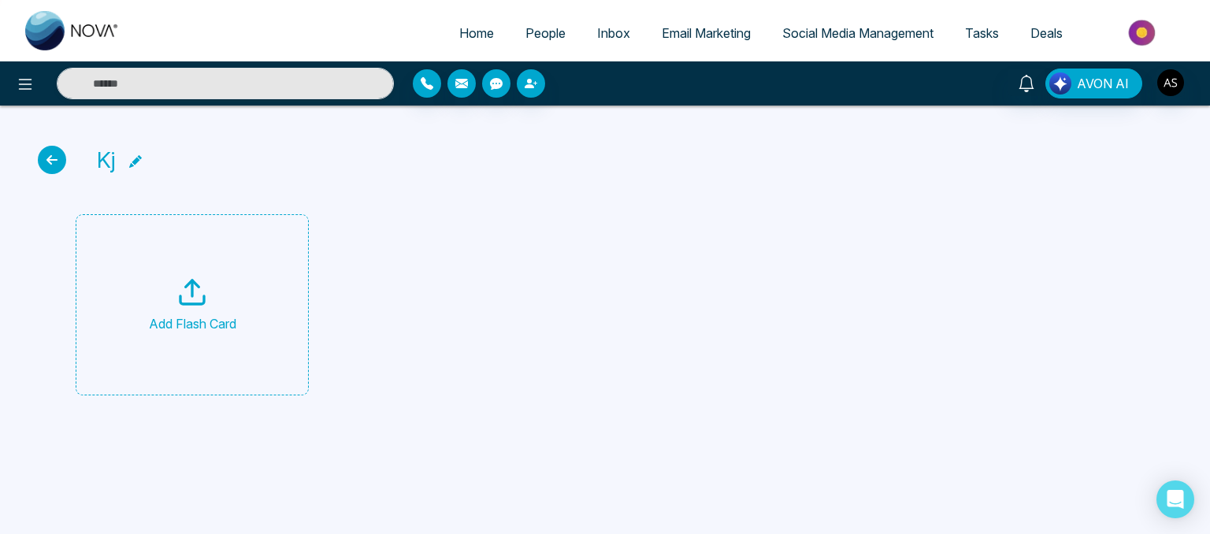
click at [182, 293] on icon at bounding box center [192, 293] width 32 height 32
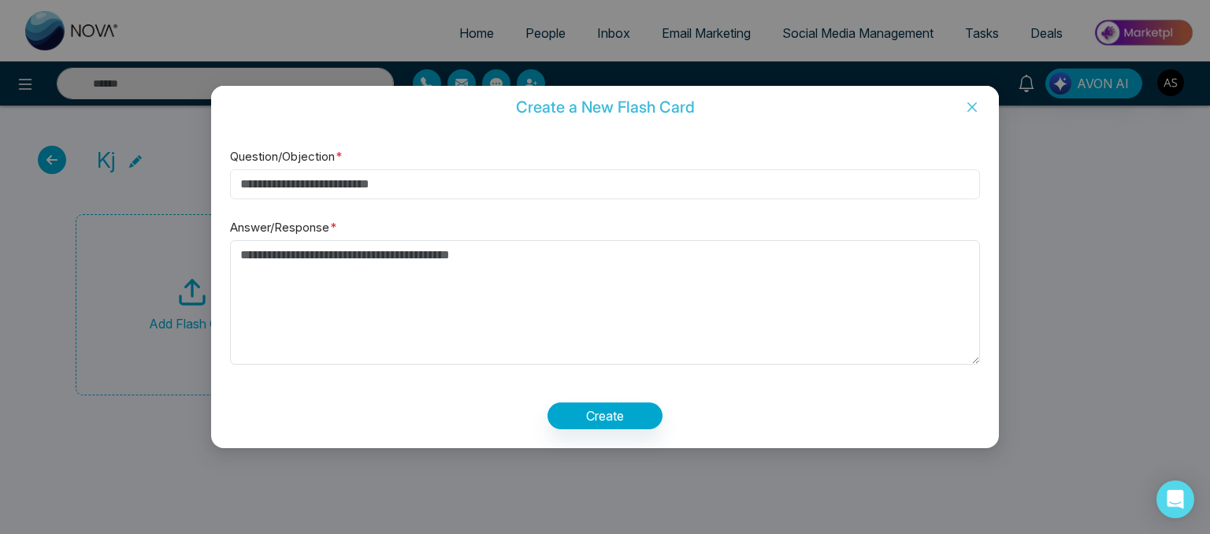
click at [429, 186] on input "Question/Objection *" at bounding box center [605, 184] width 750 height 30
click at [967, 116] on span "Close" at bounding box center [972, 107] width 54 height 43
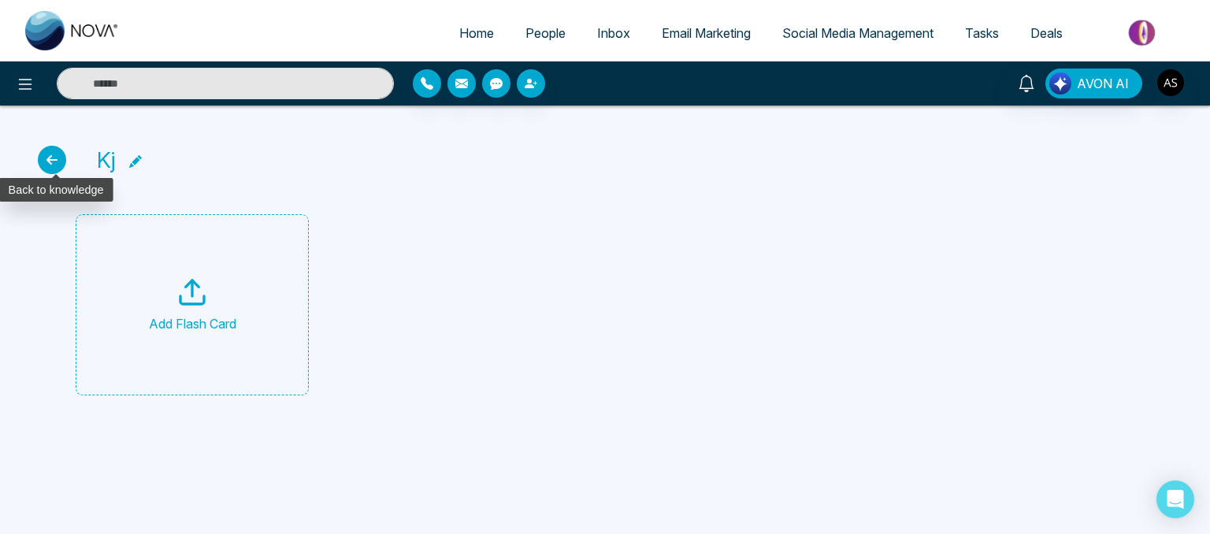
click at [54, 168] on icon at bounding box center [52, 160] width 28 height 28
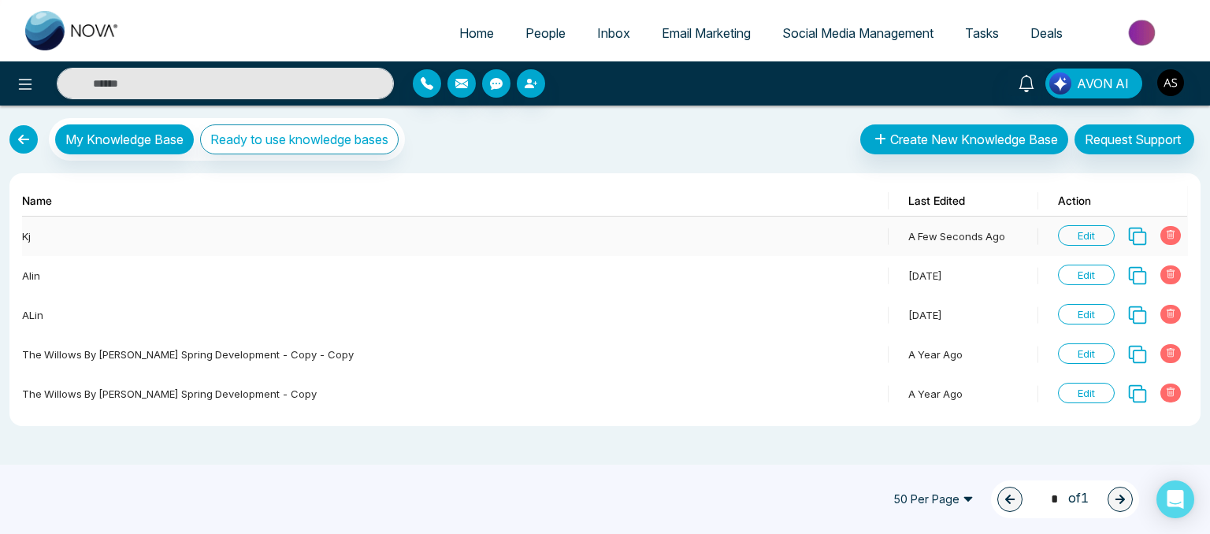
click at [1166, 234] on icon at bounding box center [1170, 234] width 9 height 9
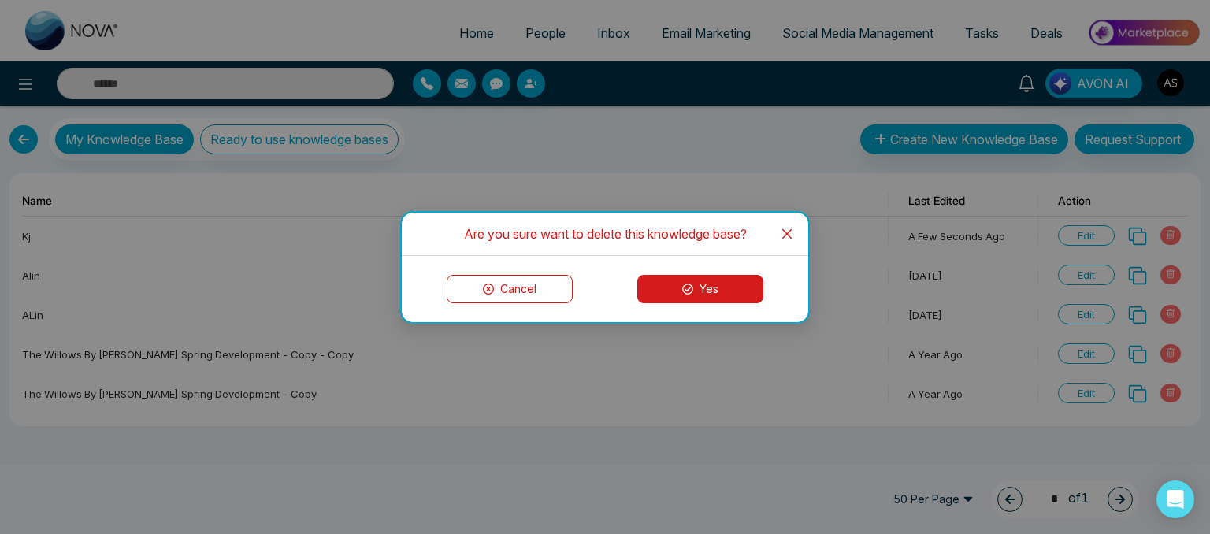
click at [501, 301] on button "Cancel" at bounding box center [510, 289] width 126 height 28
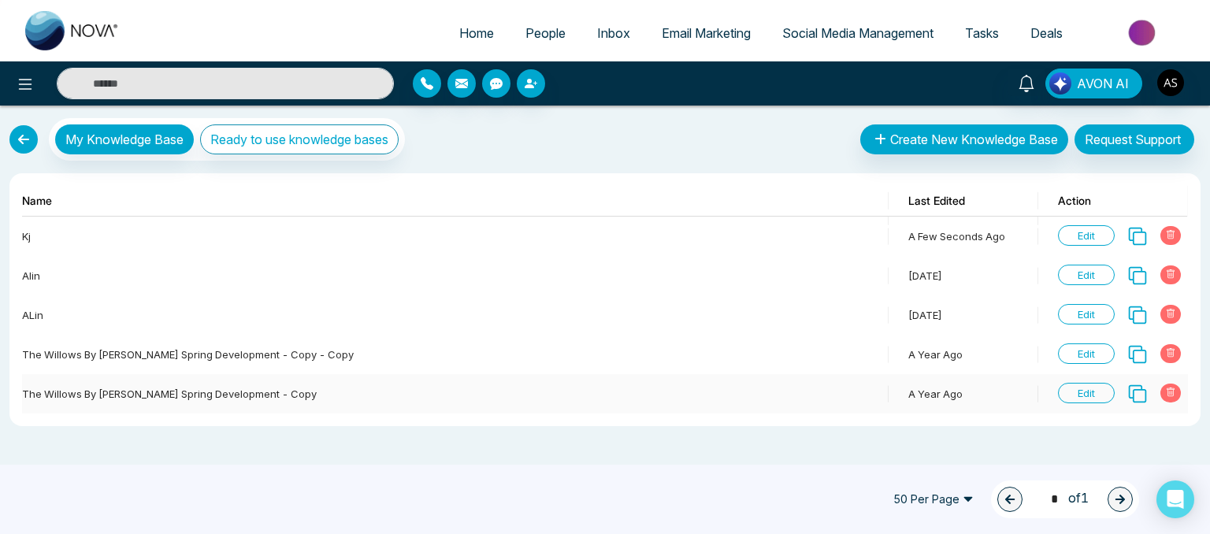
click at [944, 394] on span "a year ago" at bounding box center [935, 394] width 54 height 13
click at [199, 390] on div "The Willows by [PERSON_NAME] Spring Development - copy" at bounding box center [177, 394] width 311 height 16
click at [1092, 384] on span "Edit" at bounding box center [1086, 393] width 57 height 20
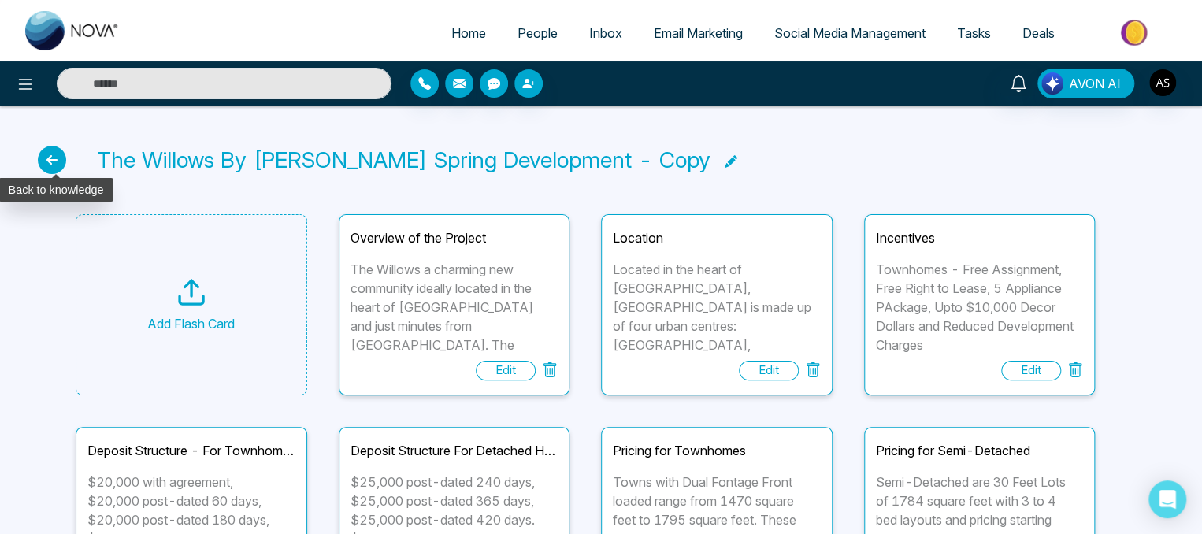
click at [46, 171] on icon at bounding box center [52, 160] width 28 height 28
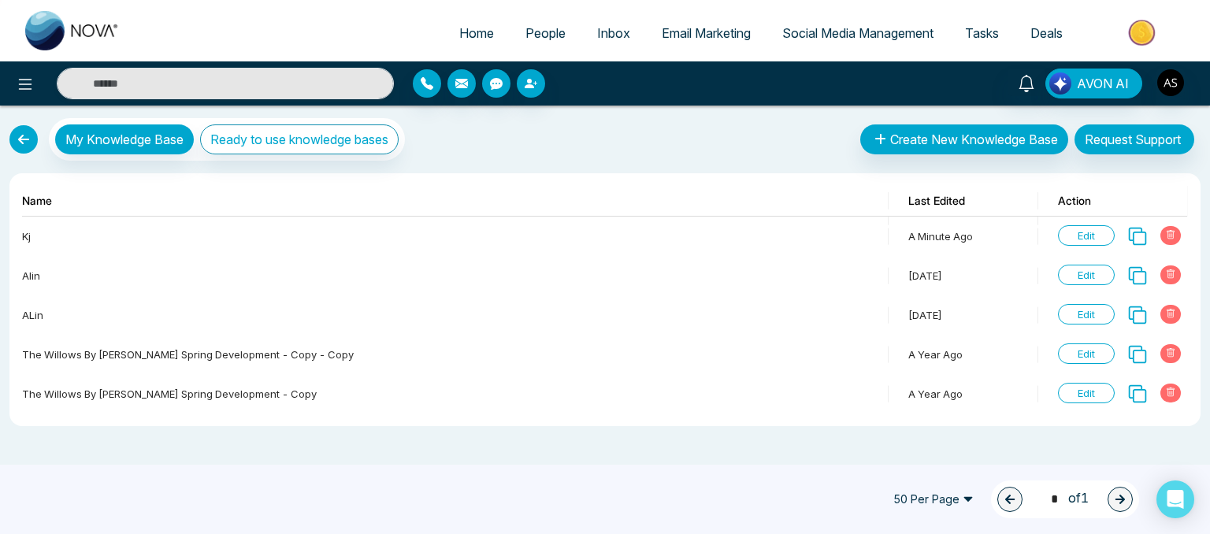
click at [27, 146] on link at bounding box center [23, 139] width 28 height 28
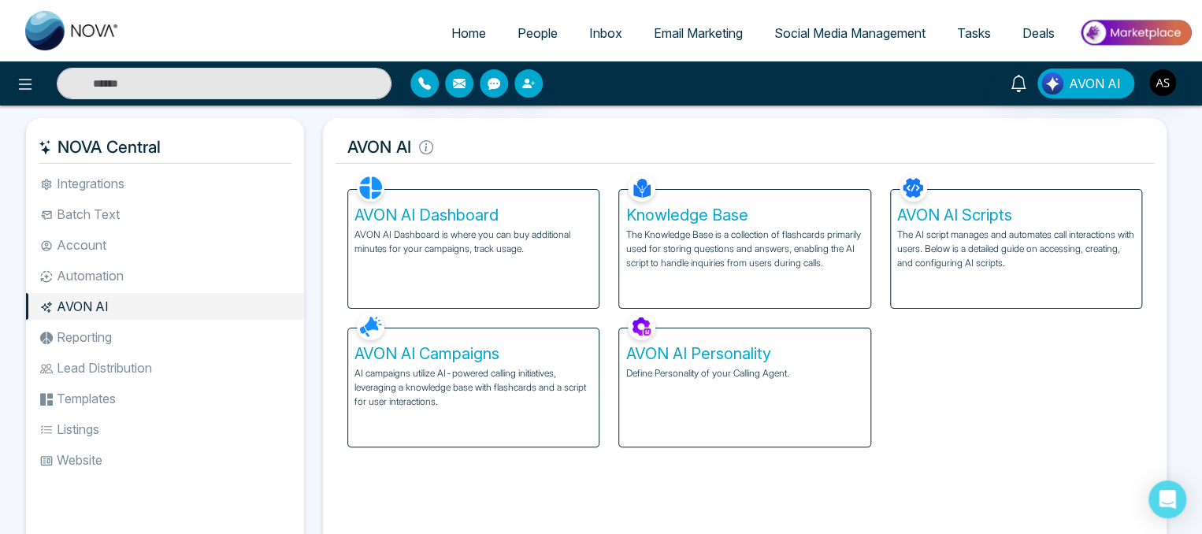
click at [715, 216] on h5 "Knowledge Base" at bounding box center [745, 215] width 238 height 19
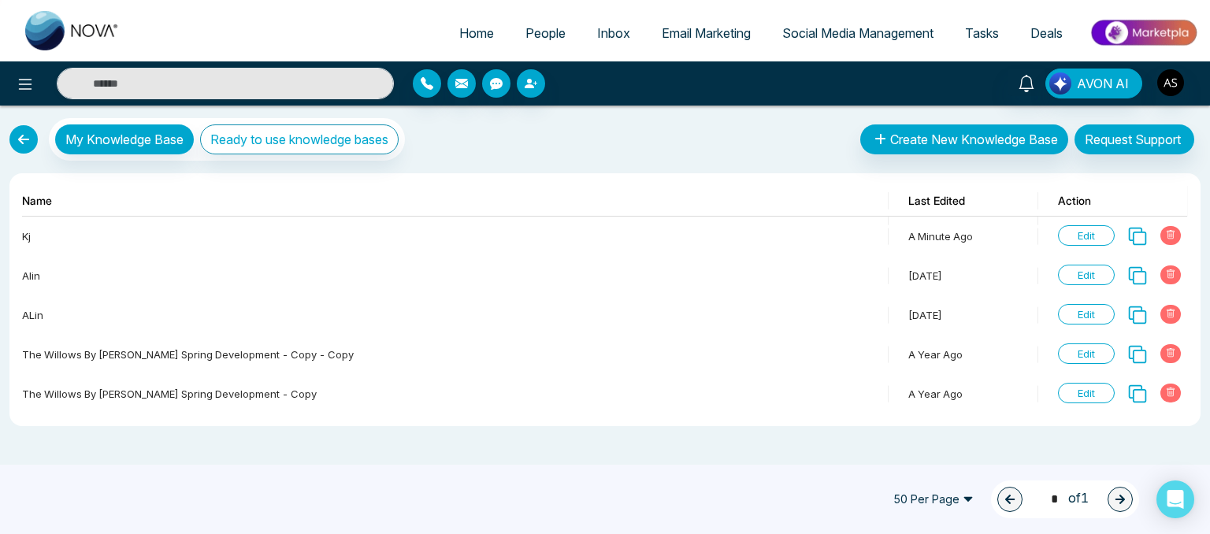
click at [16, 143] on link at bounding box center [23, 139] width 28 height 28
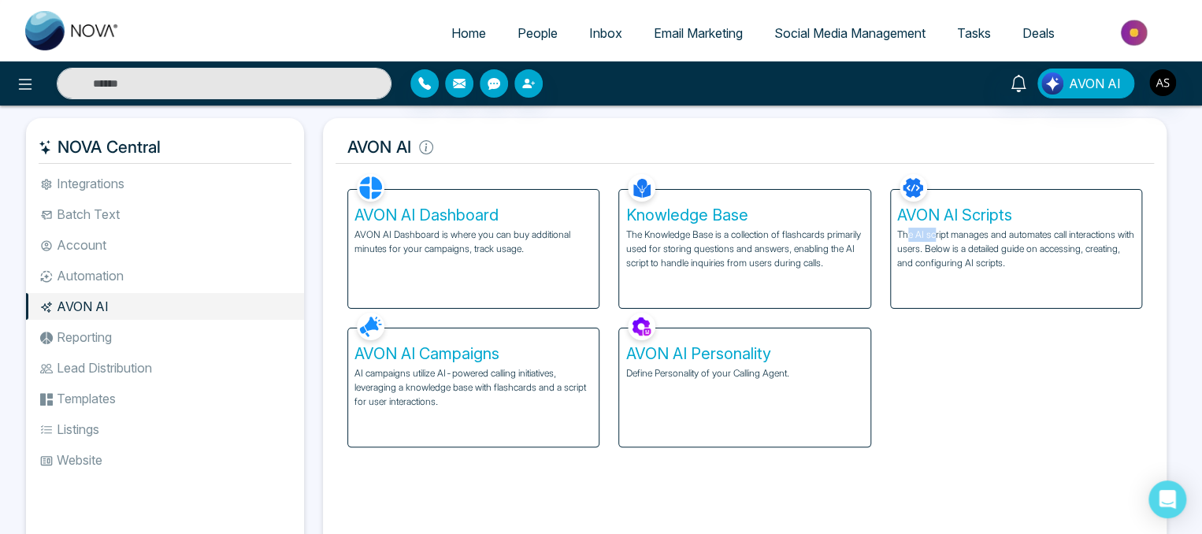
drag, startPoint x: 910, startPoint y: 227, endPoint x: 935, endPoint y: 225, distance: 25.3
click at [935, 225] on div "AVON AI Scripts The AI script manages and automates call interactions with user…" at bounding box center [1016, 249] width 251 height 118
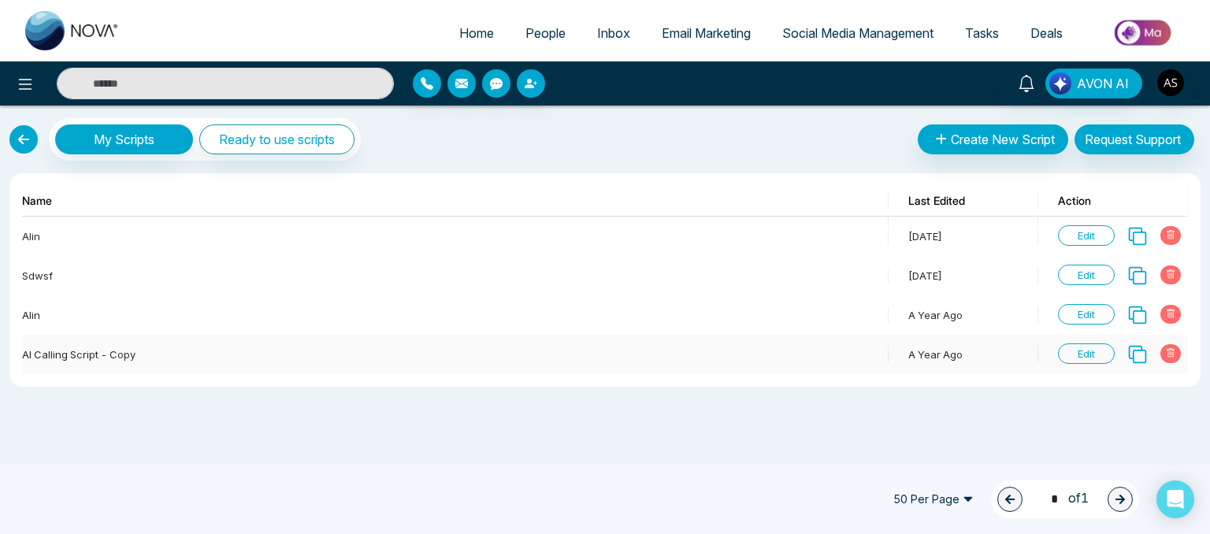
click at [1107, 347] on span "Edit" at bounding box center [1086, 354] width 57 height 20
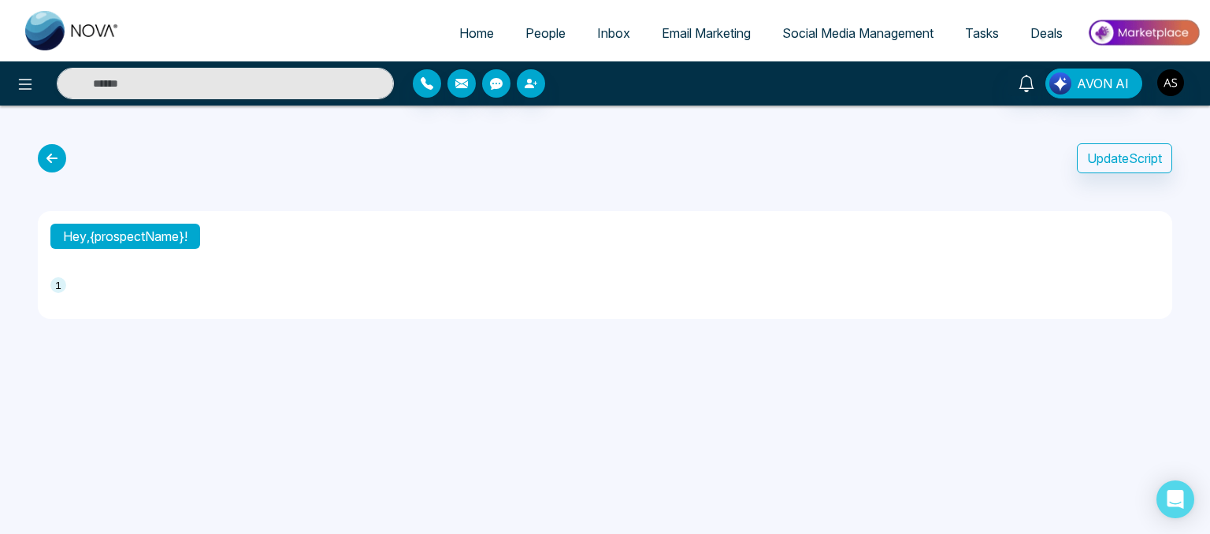
type textarea "**********"
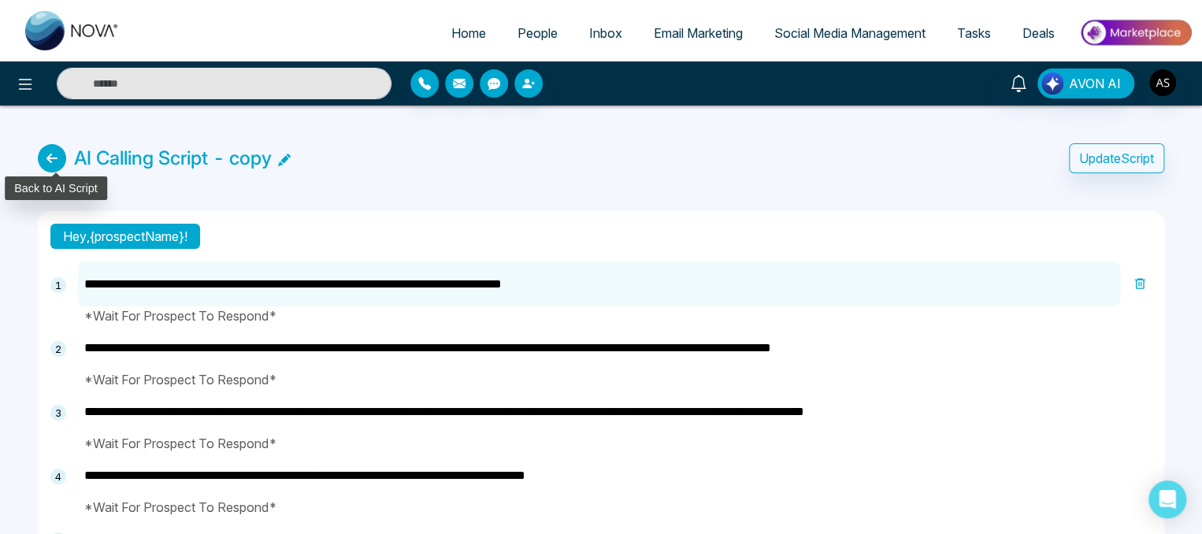
click at [47, 165] on icon at bounding box center [52, 158] width 28 height 28
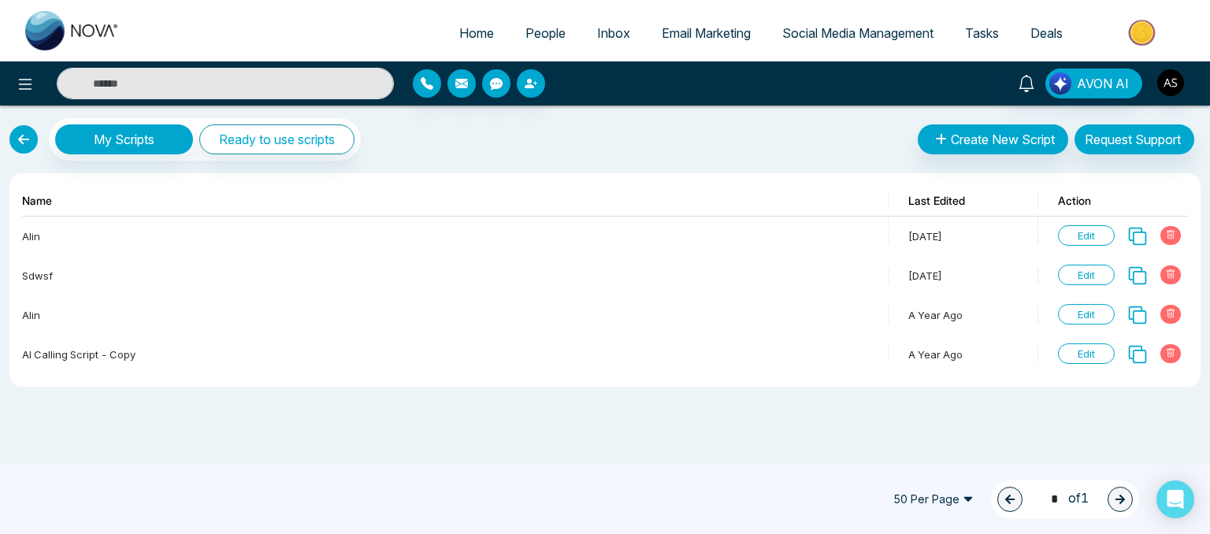
click at [35, 146] on link at bounding box center [23, 139] width 28 height 28
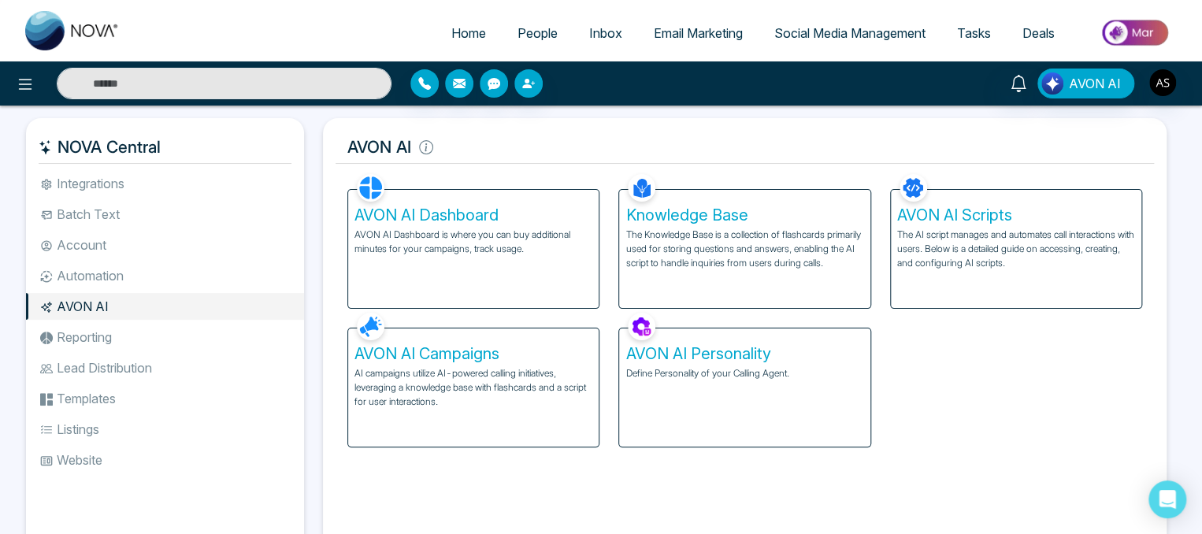
click at [425, 229] on p "AVON AI Dashboard is where you can buy additional minutes for your campaigns, t…" at bounding box center [474, 242] width 238 height 28
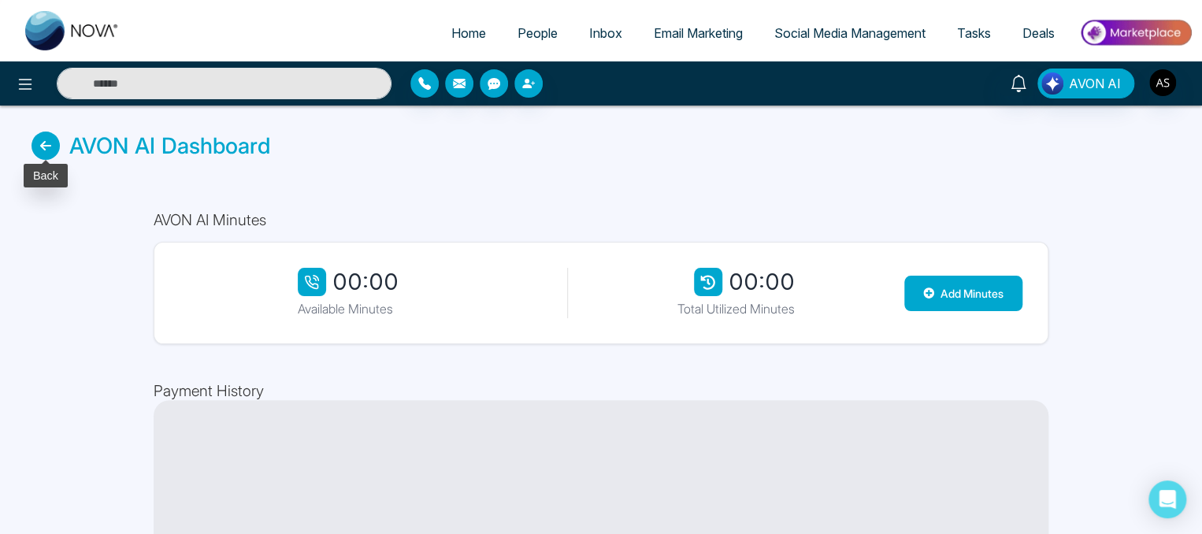
click at [54, 137] on icon at bounding box center [46, 146] width 28 height 28
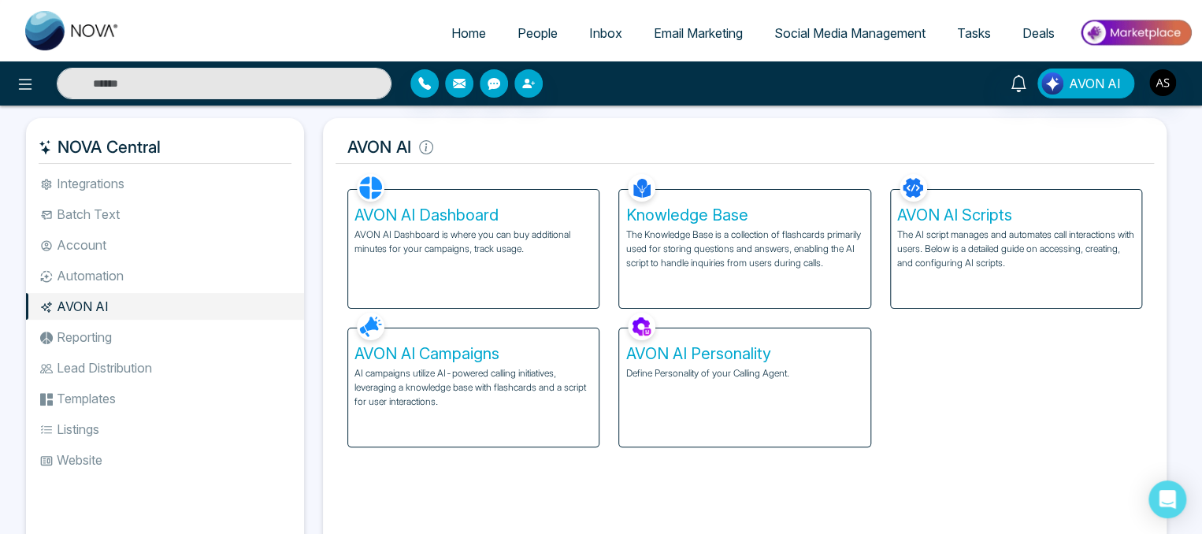
click at [399, 356] on h5 "AVON AI Campaigns" at bounding box center [474, 353] width 238 height 19
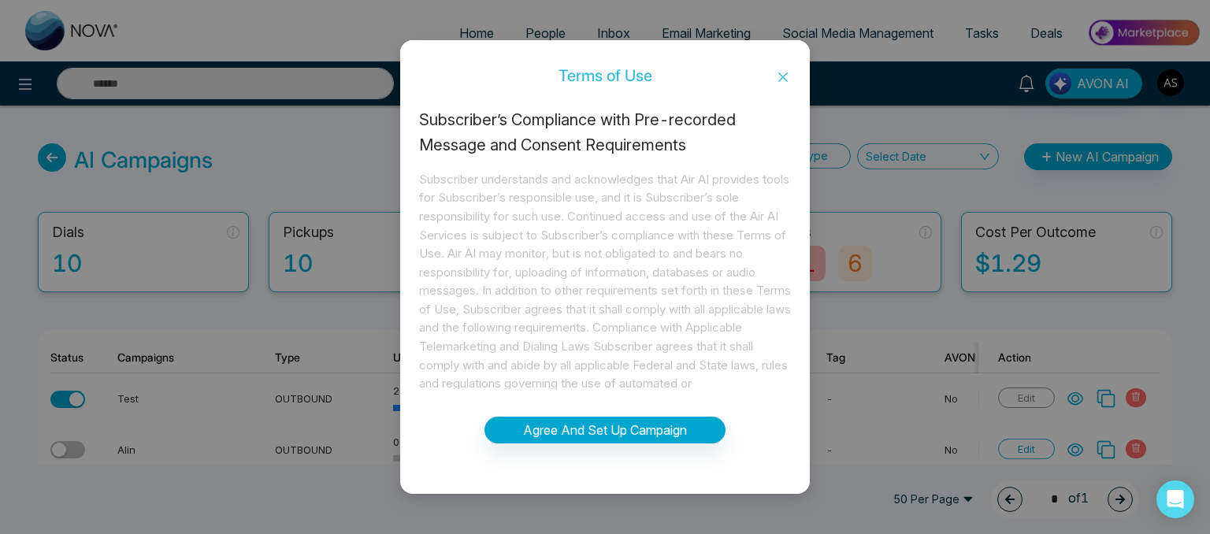
click at [795, 78] on span "Close" at bounding box center [783, 77] width 54 height 43
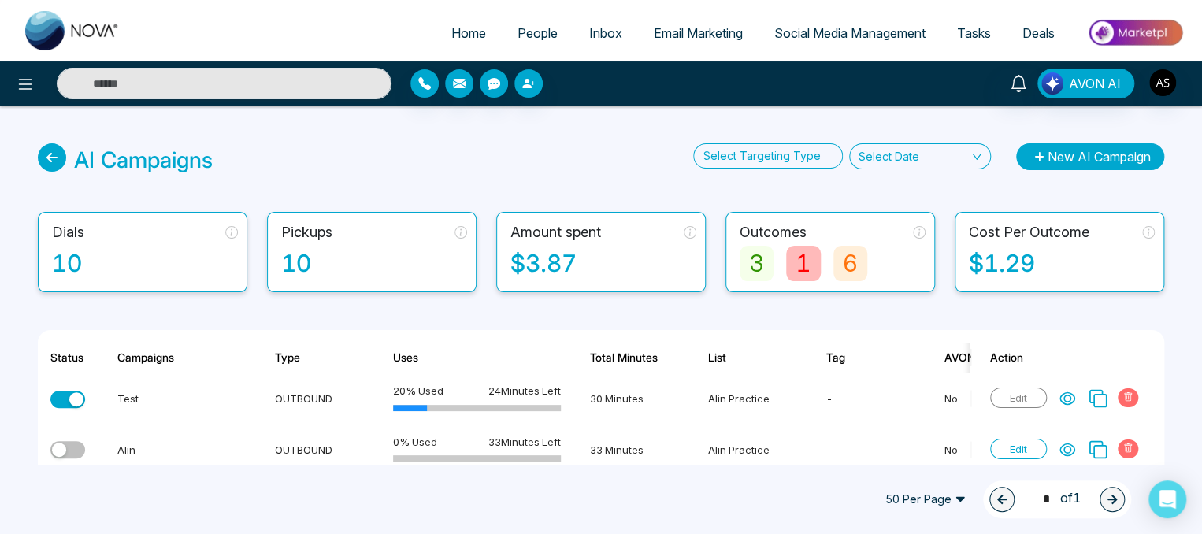
click at [1035, 165] on button "New AI Campaign" at bounding box center [1090, 156] width 148 height 27
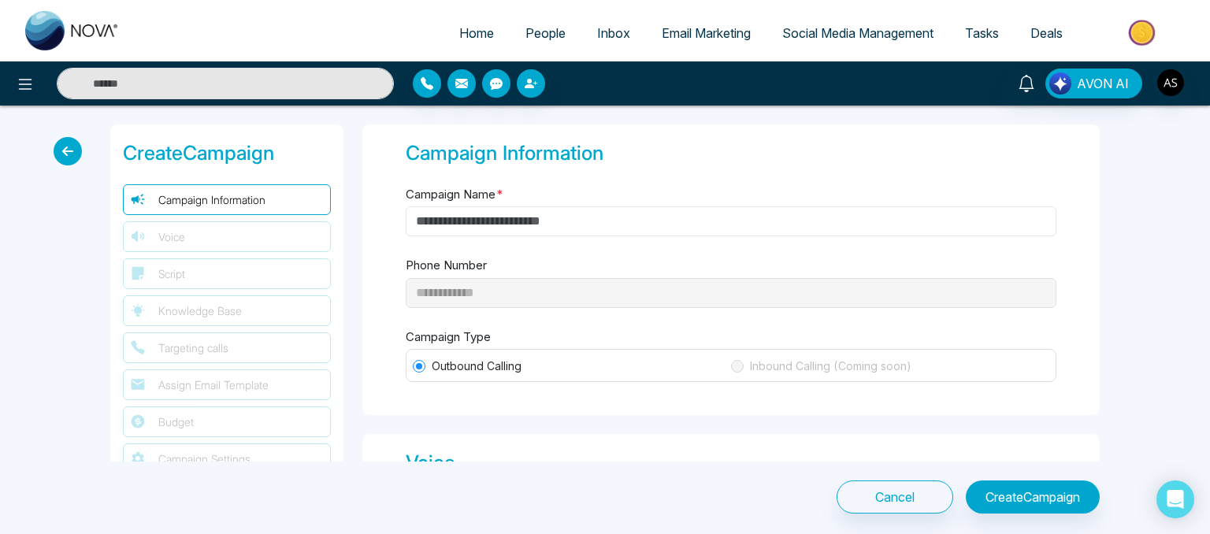
click at [508, 225] on input "Campaign Name *" at bounding box center [731, 221] width 651 height 30
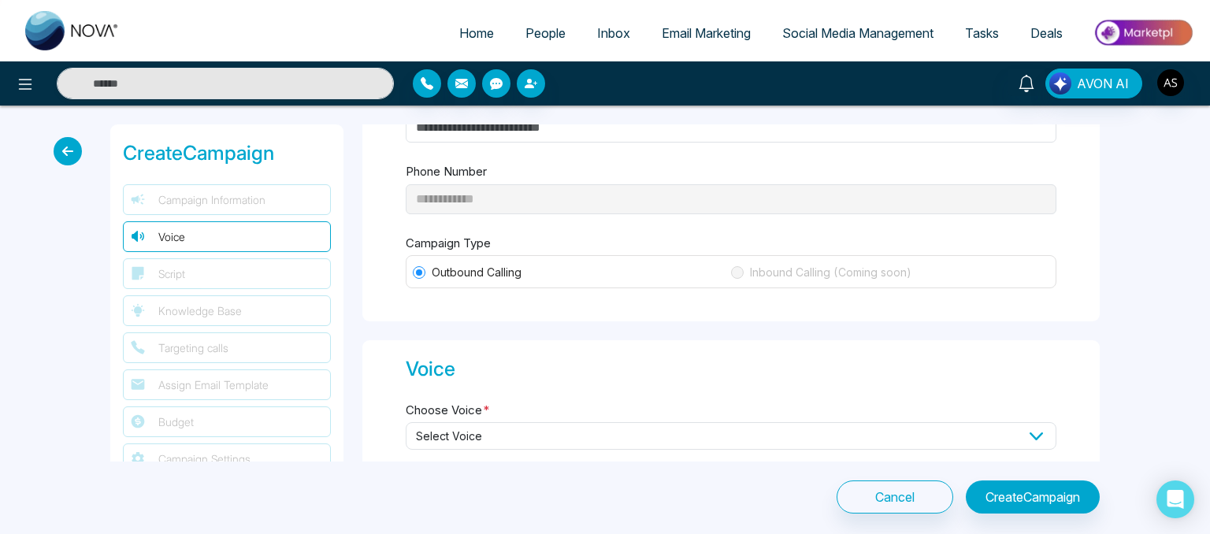
scroll to position [173, 0]
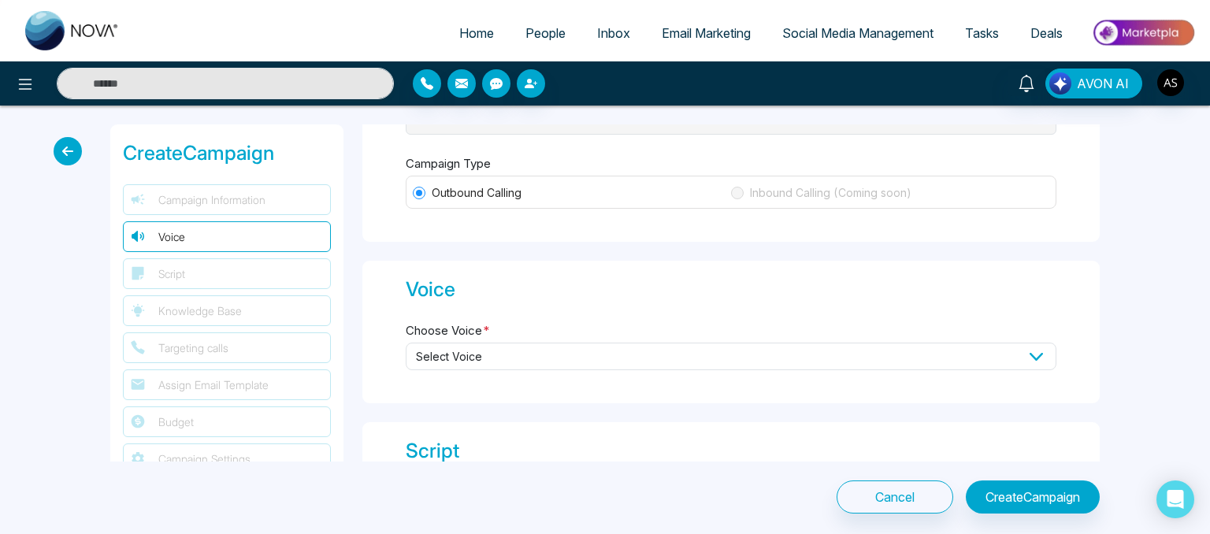
click at [485, 359] on span "Select Voice" at bounding box center [731, 357] width 651 height 28
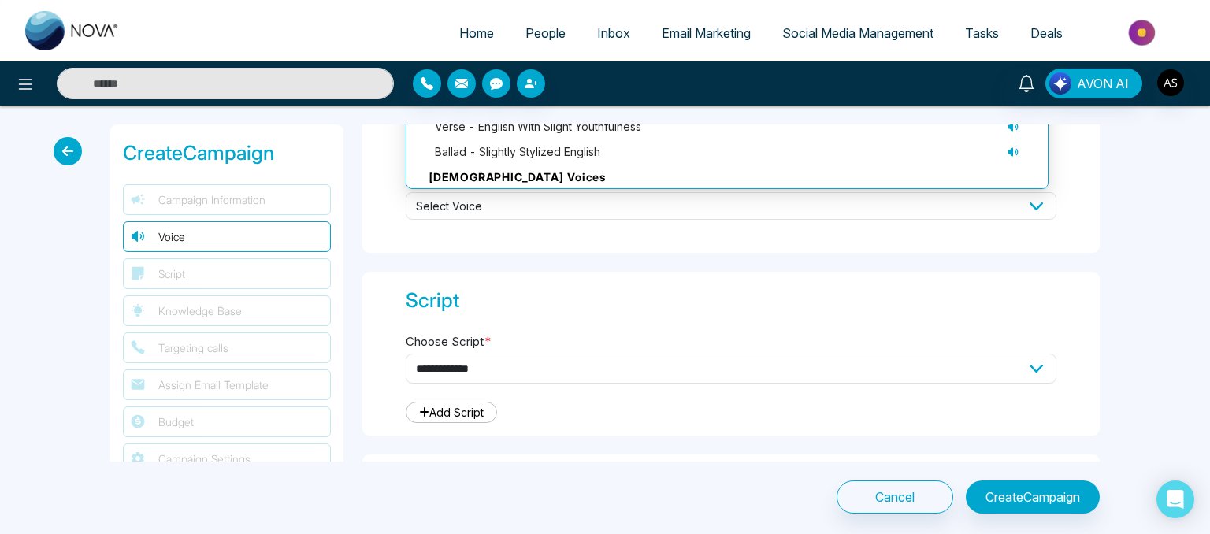
scroll to position [325, 0]
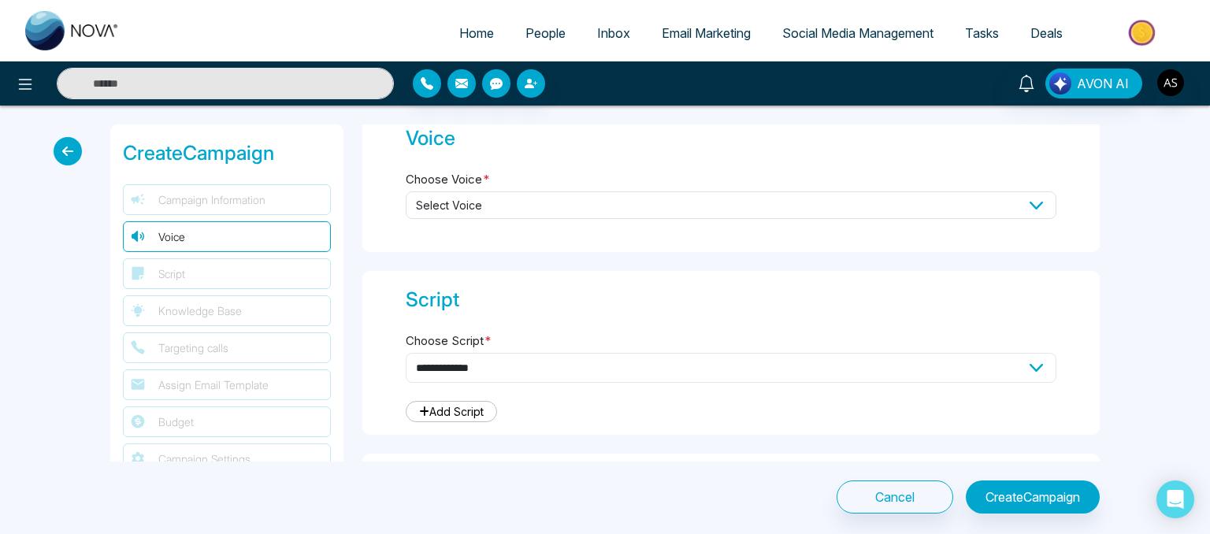
click at [511, 372] on select "**********" at bounding box center [731, 368] width 651 height 30
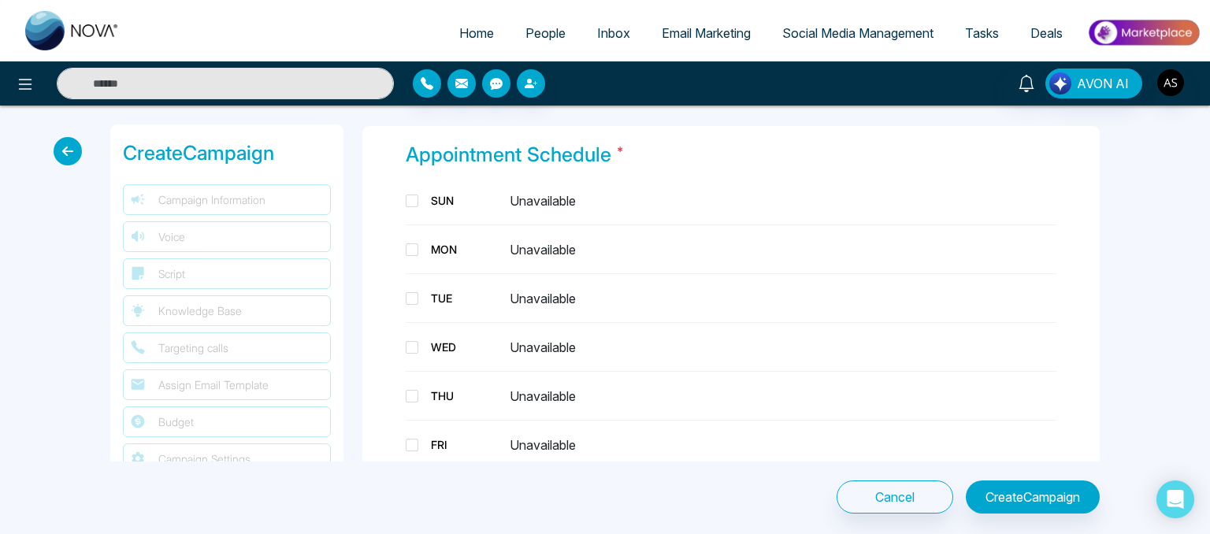
scroll to position [1711, 0]
click at [407, 243] on span at bounding box center [412, 249] width 13 height 13
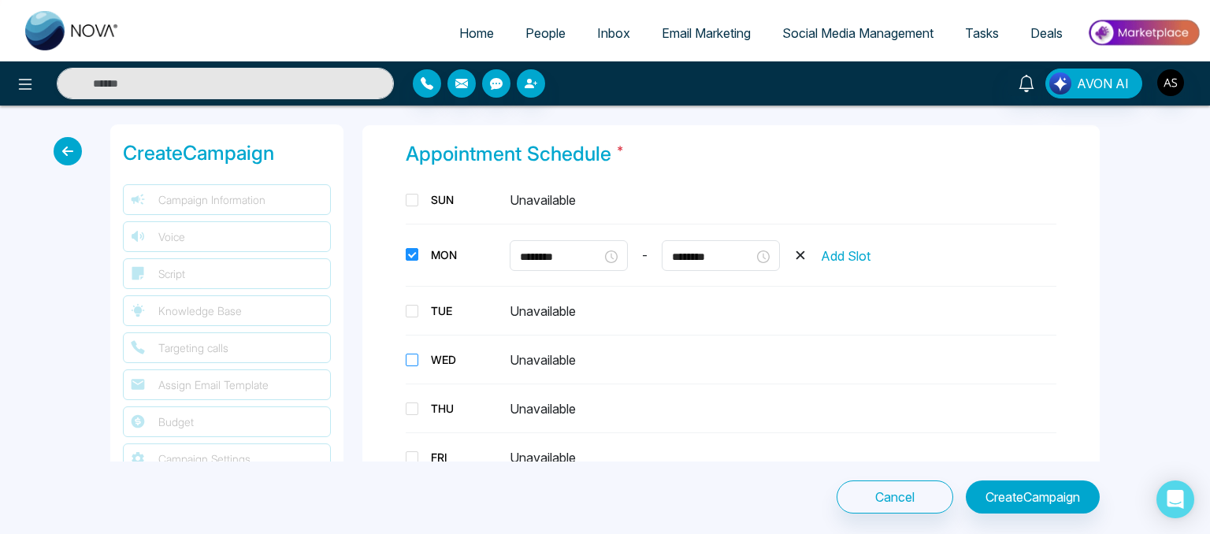
click at [410, 354] on span at bounding box center [412, 360] width 13 height 13
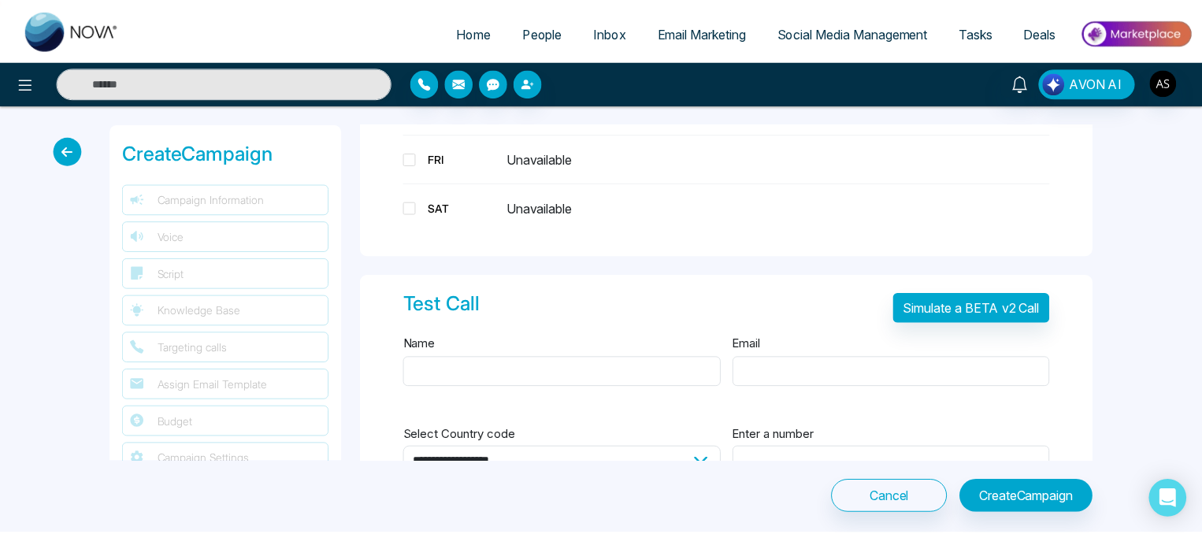
scroll to position [2081, 0]
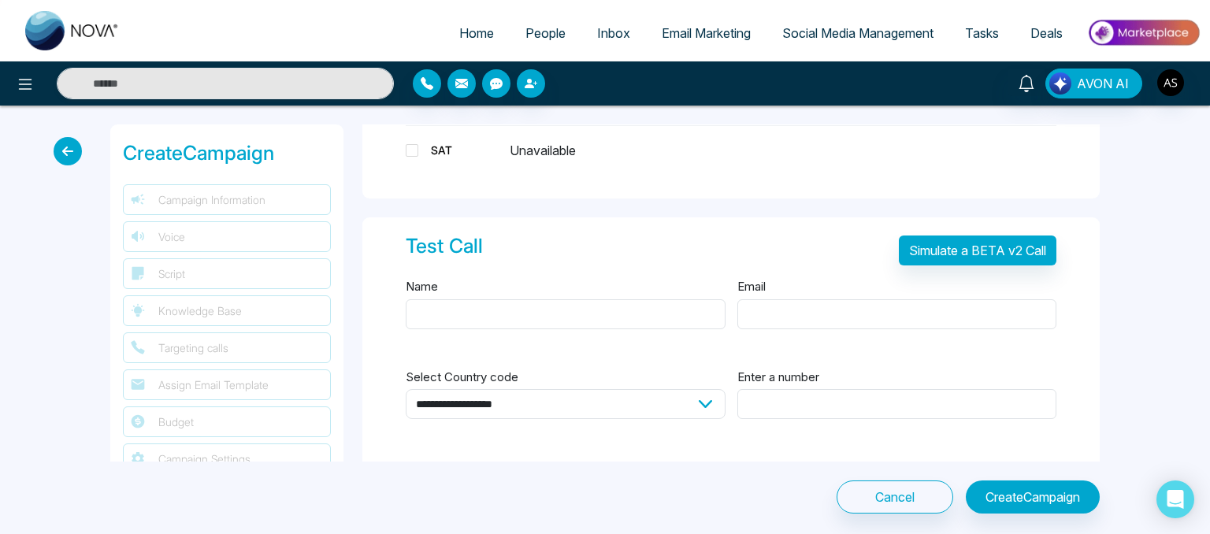
click at [76, 157] on icon at bounding box center [68, 151] width 28 height 28
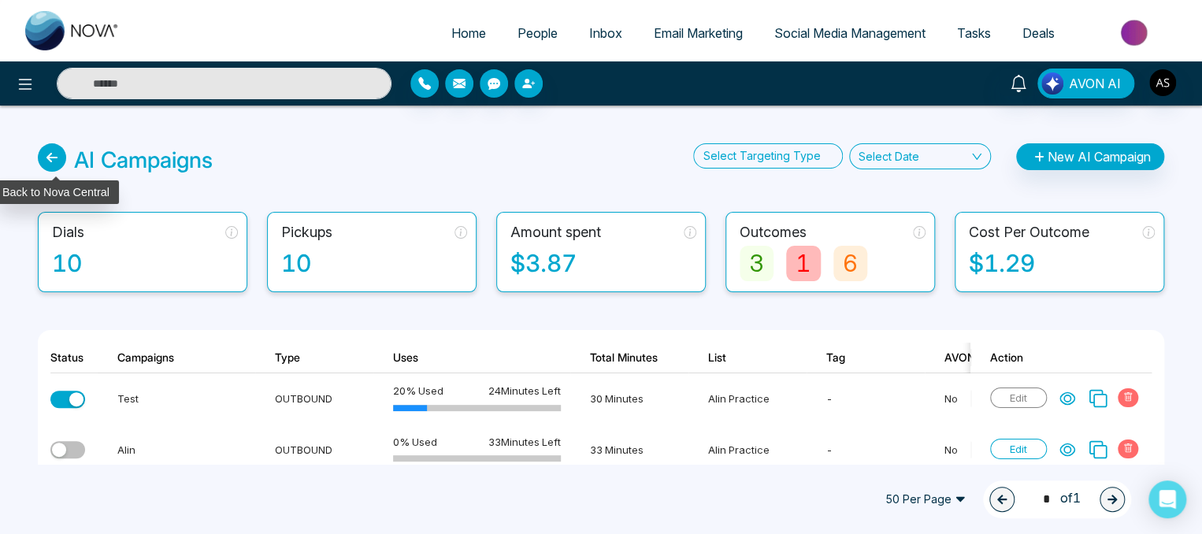
click at [58, 156] on icon at bounding box center [52, 157] width 28 height 28
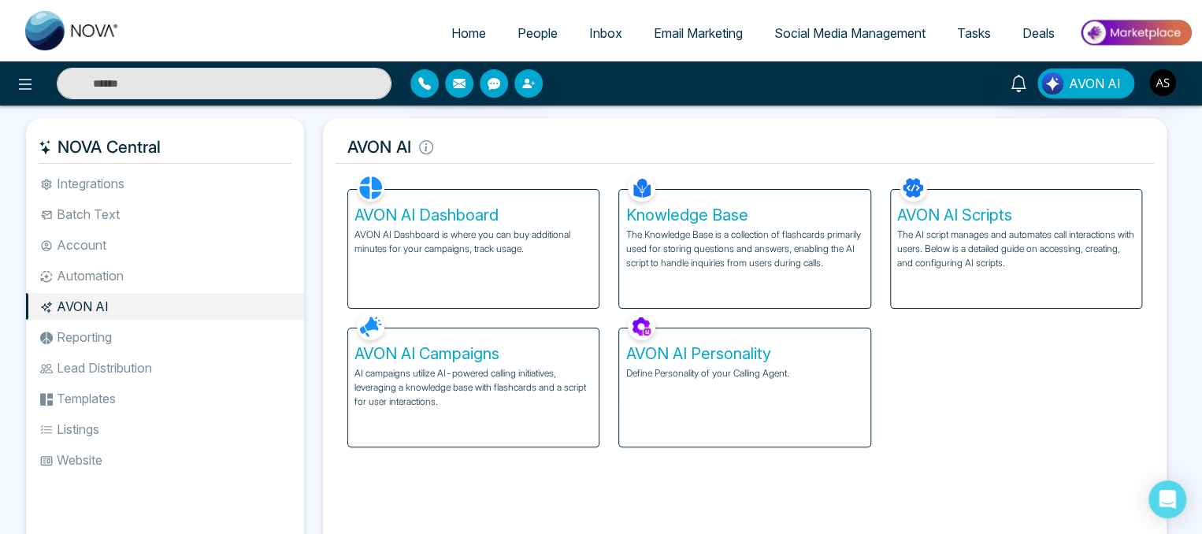
click at [150, 337] on li "Reporting" at bounding box center [165, 337] width 278 height 27
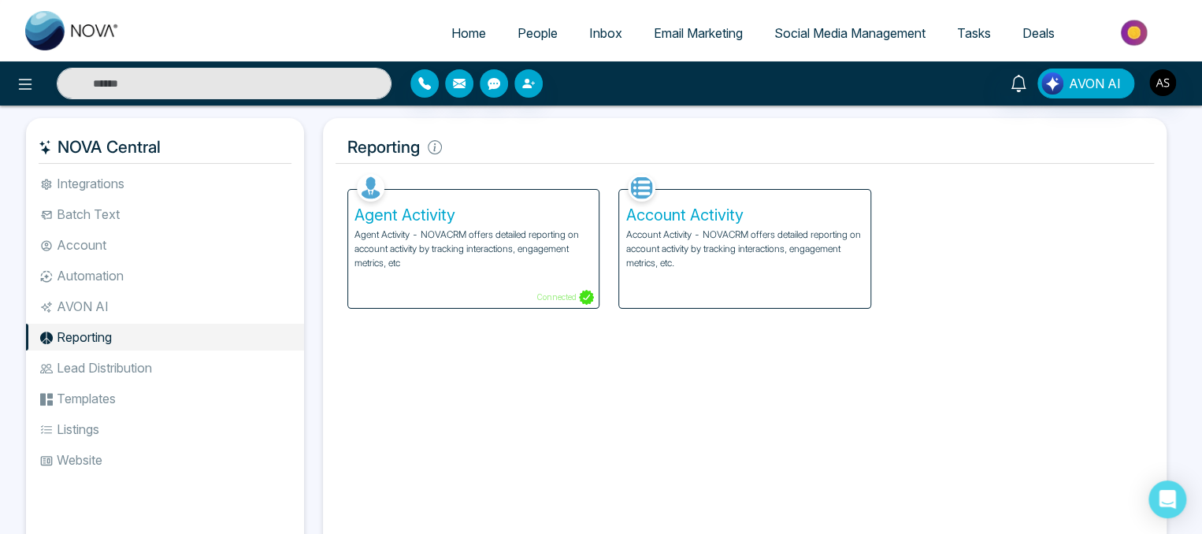
click at [429, 242] on p "Agent Activity - NOVACRM offers detailed reporting on account activity by track…" at bounding box center [474, 249] width 238 height 43
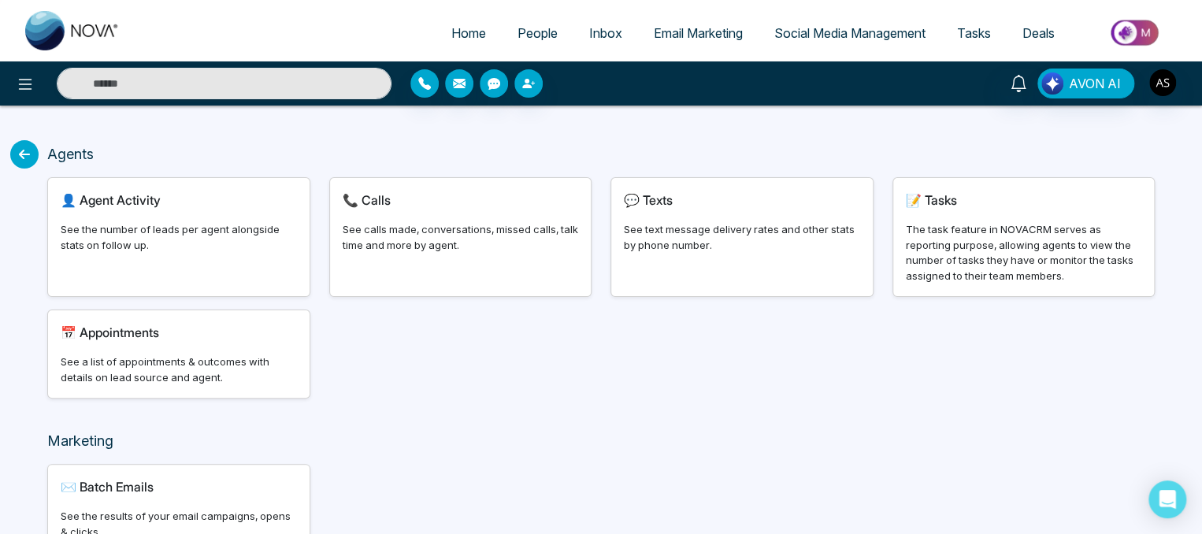
click at [17, 146] on icon at bounding box center [24, 154] width 28 height 28
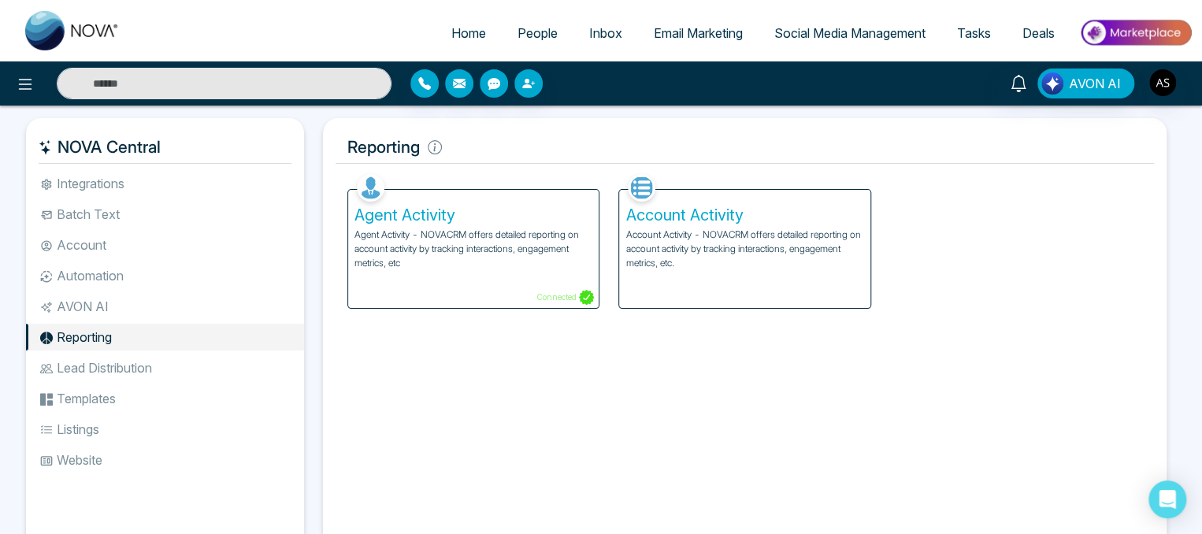
click at [725, 218] on h5 "Account Activity" at bounding box center [745, 215] width 238 height 19
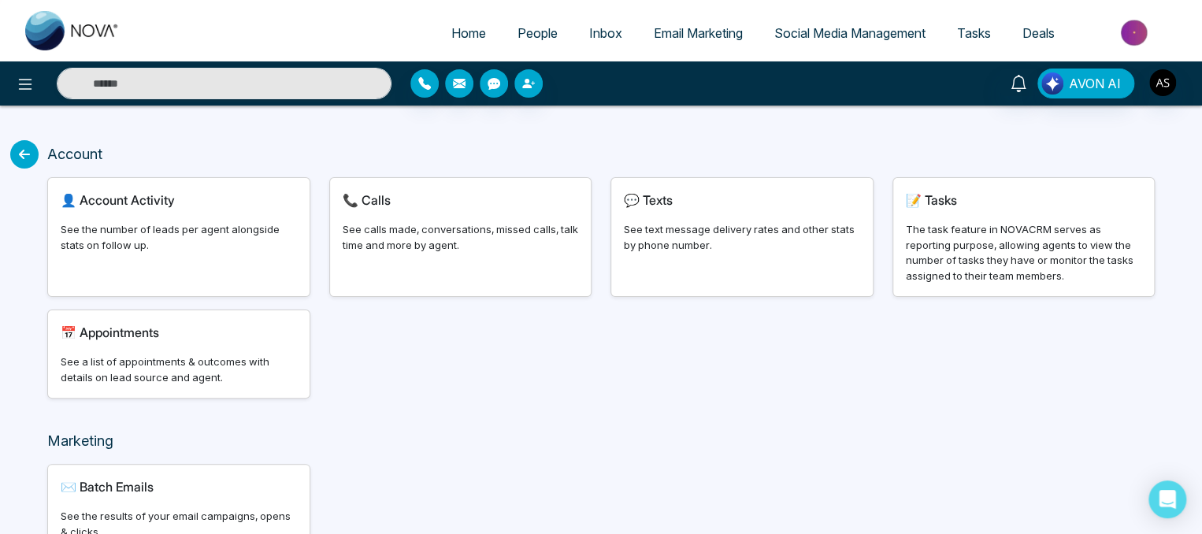
scroll to position [87, 0]
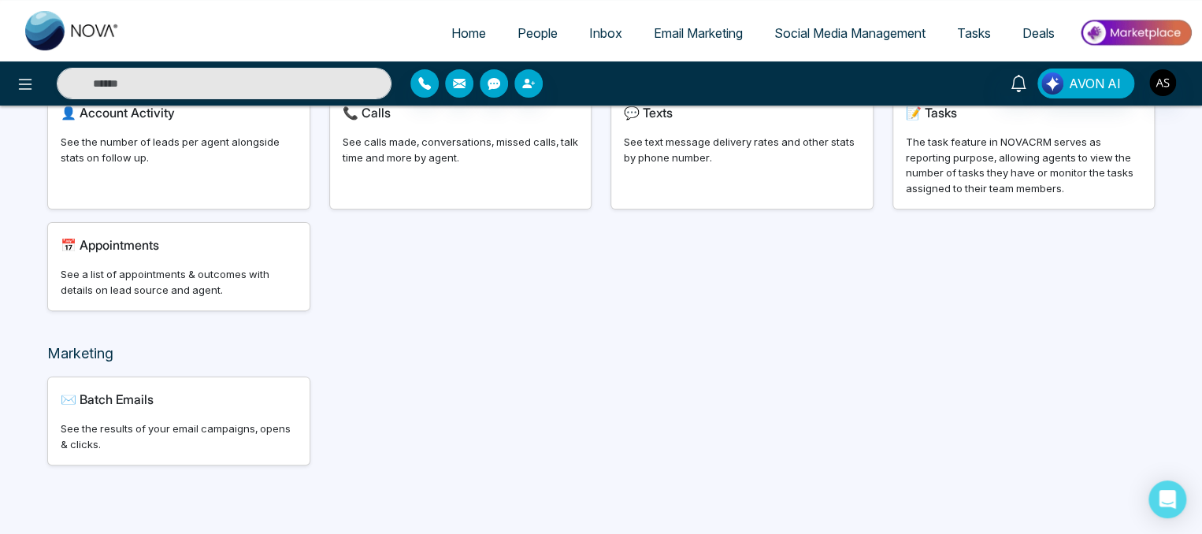
click at [396, 165] on div "See calls made, conversations, missed calls, talk time and more by agent." at bounding box center [461, 150] width 236 height 31
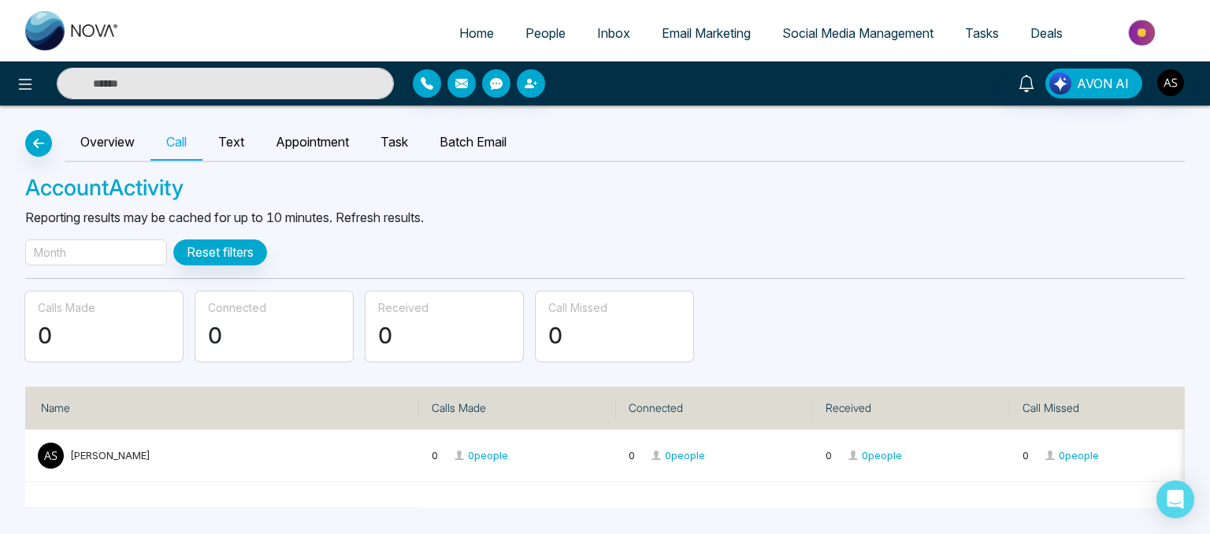
click at [25, 132] on div "Overview Call Text Appointment Task Batch Email" at bounding box center [605, 143] width 1160 height 38
click at [226, 144] on link "Text" at bounding box center [231, 142] width 58 height 36
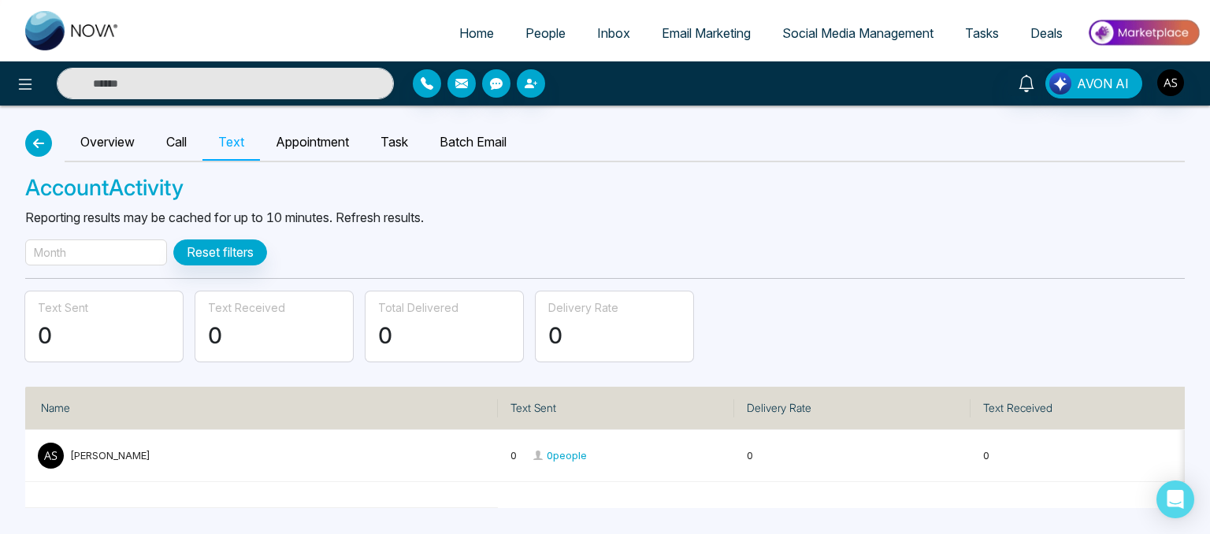
click at [37, 137] on icon "button" at bounding box center [38, 143] width 19 height 13
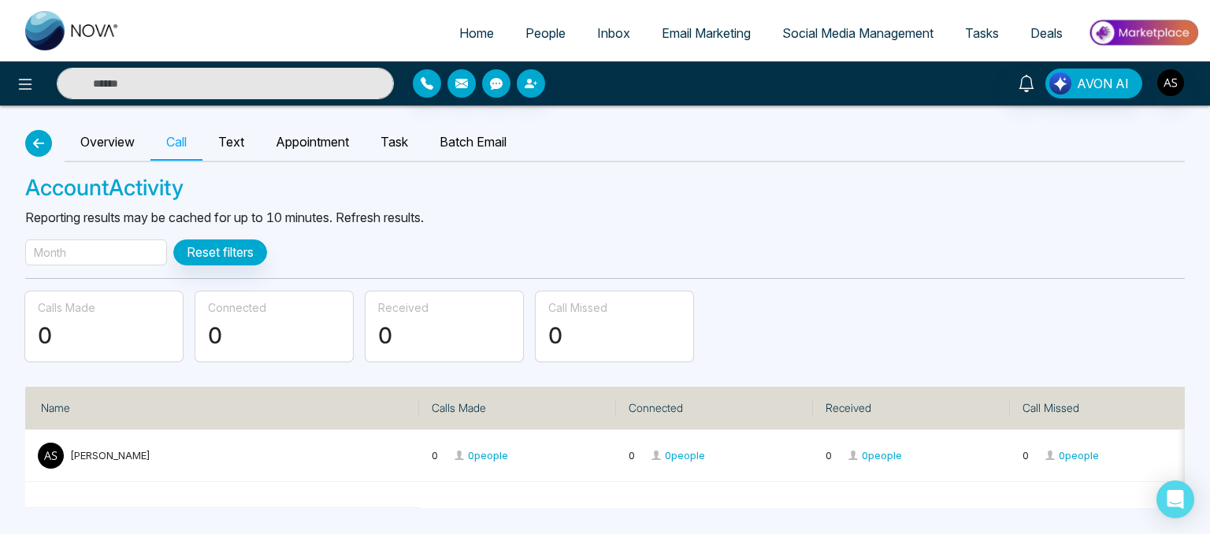
click at [34, 149] on button "button" at bounding box center [38, 143] width 27 height 27
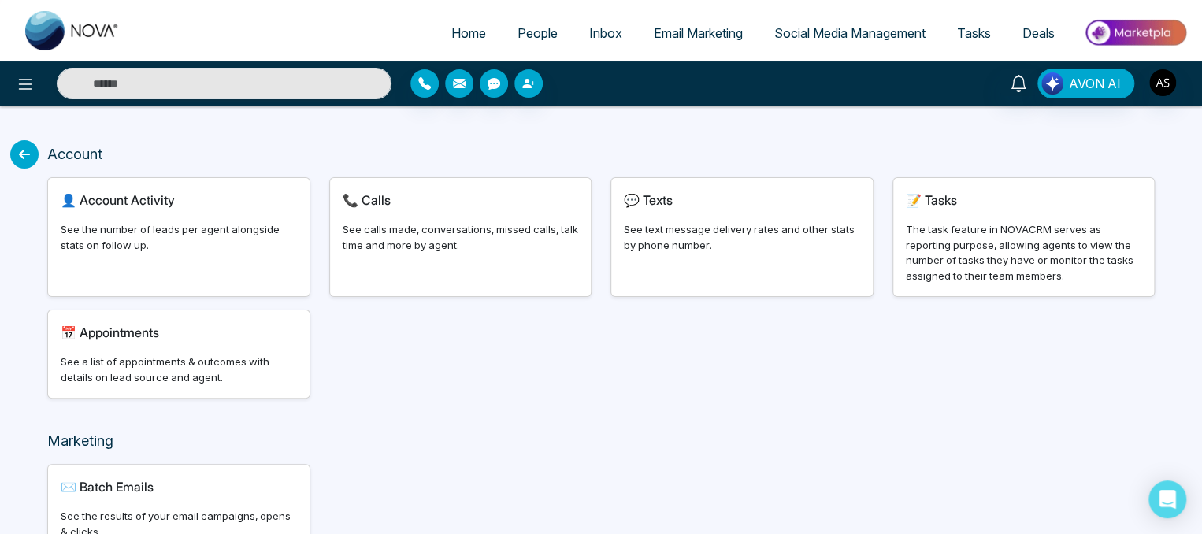
click at [20, 158] on icon at bounding box center [24, 154] width 28 height 28
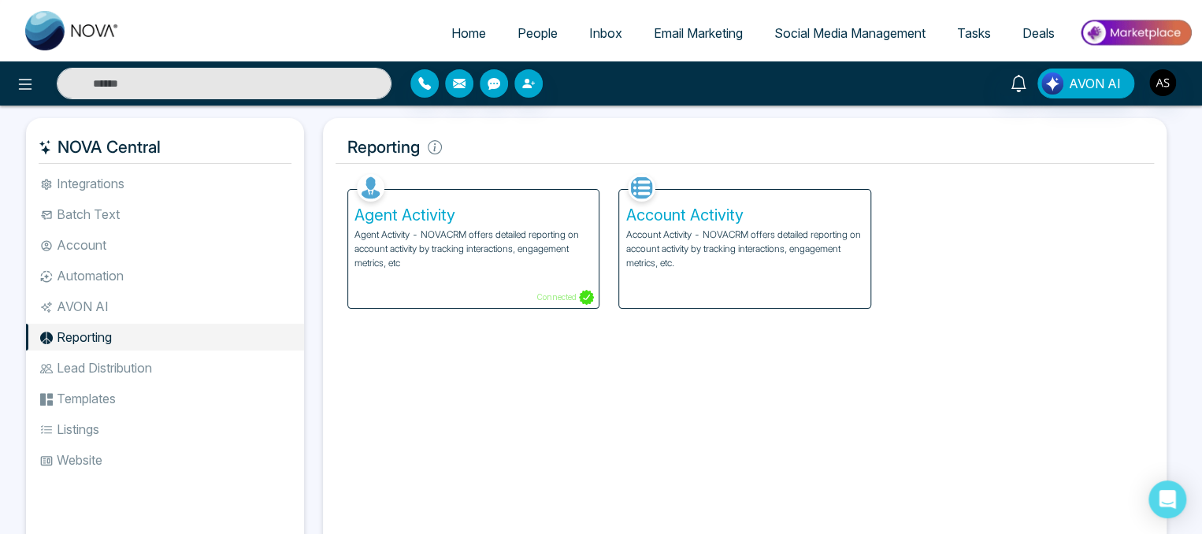
click at [473, 280] on div "Agent Activity Agent Activity - NOVACRM offers detailed reporting on account ac…" at bounding box center [473, 249] width 251 height 118
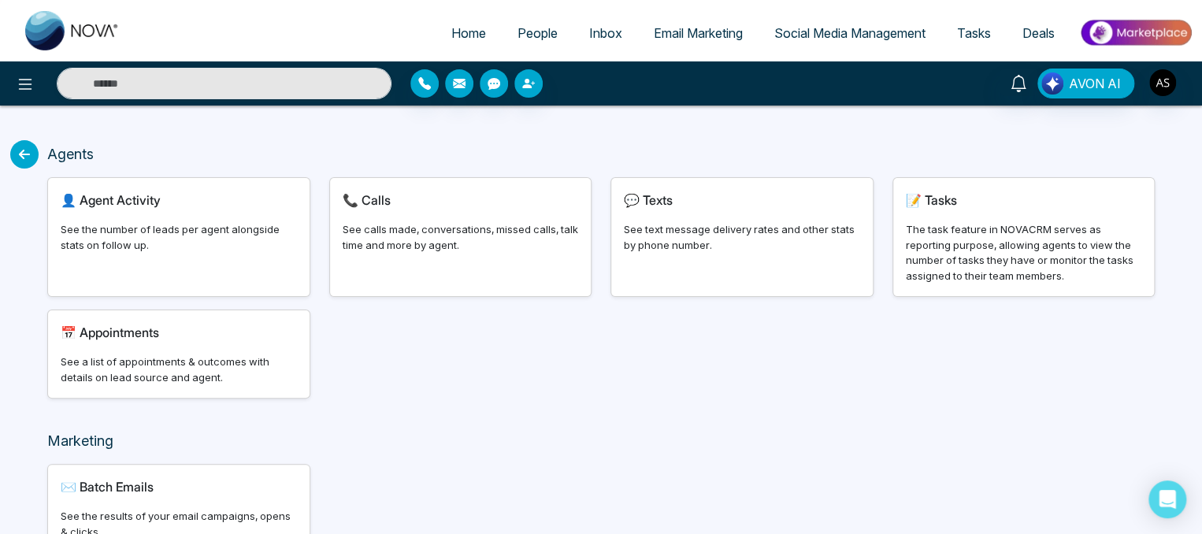
click at [446, 222] on div "See calls made, conversations, missed calls, talk time and more by agent." at bounding box center [461, 237] width 236 height 31
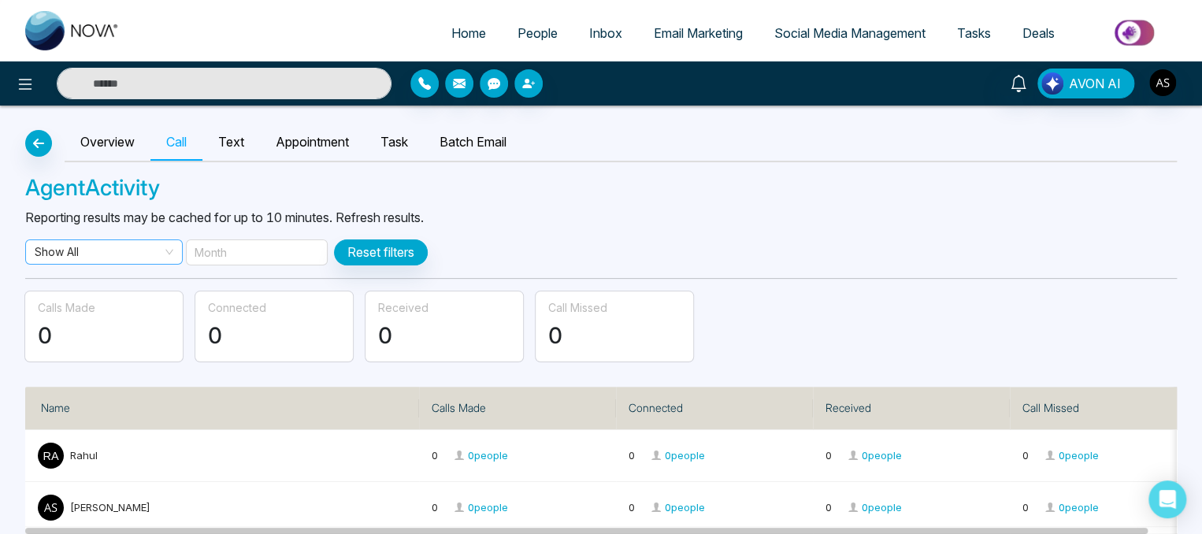
click at [154, 262] on span "Show All" at bounding box center [104, 252] width 139 height 24
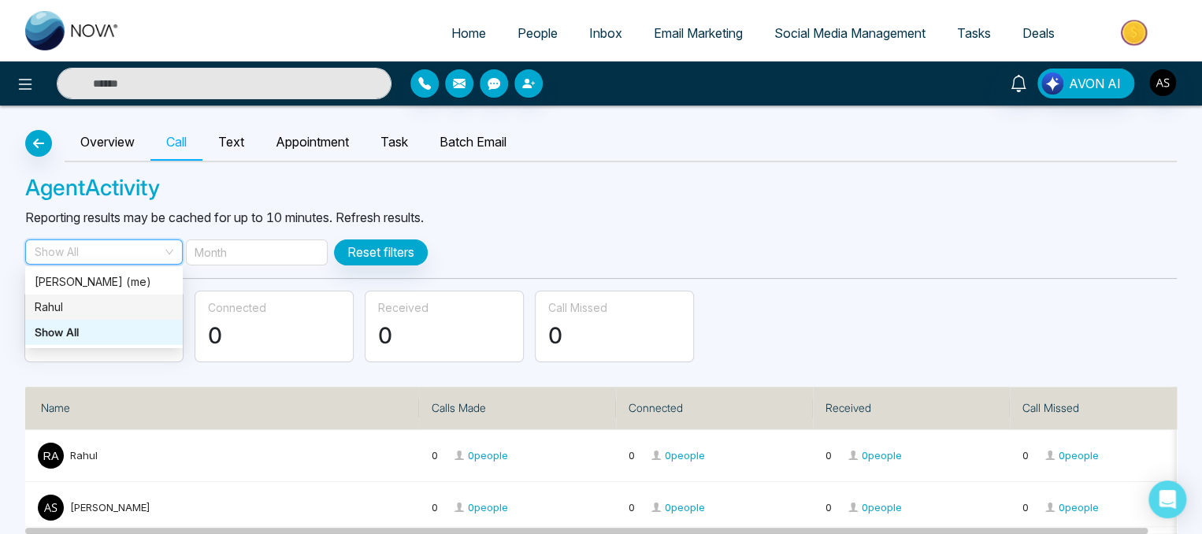
click at [87, 306] on div "Rahul" at bounding box center [104, 307] width 139 height 17
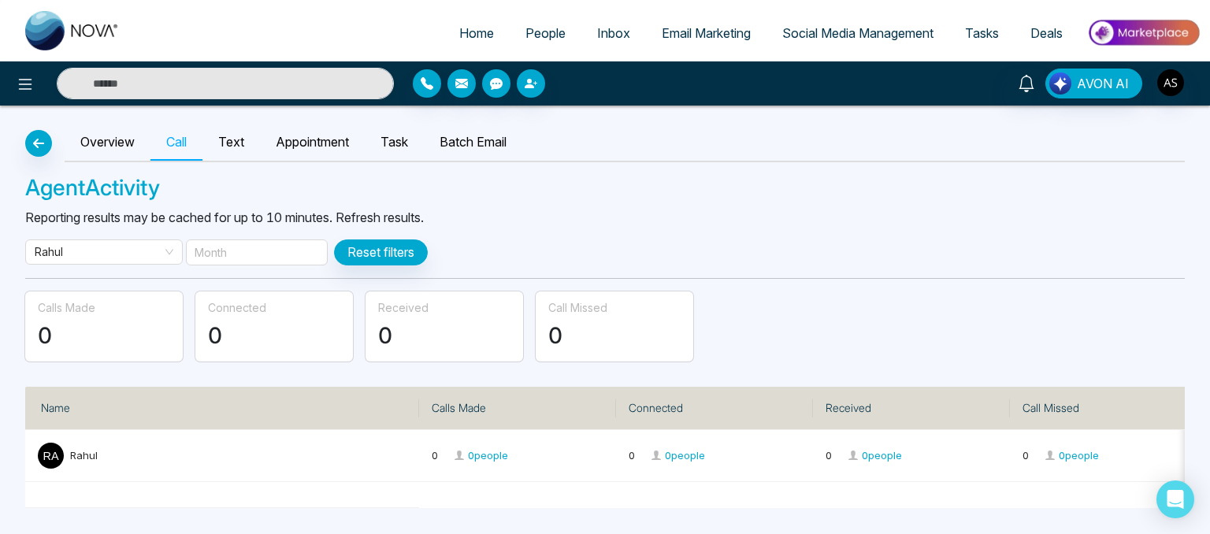
click at [275, 251] on div "Month" at bounding box center [257, 253] width 142 height 26
click at [40, 149] on button "button" at bounding box center [38, 143] width 27 height 27
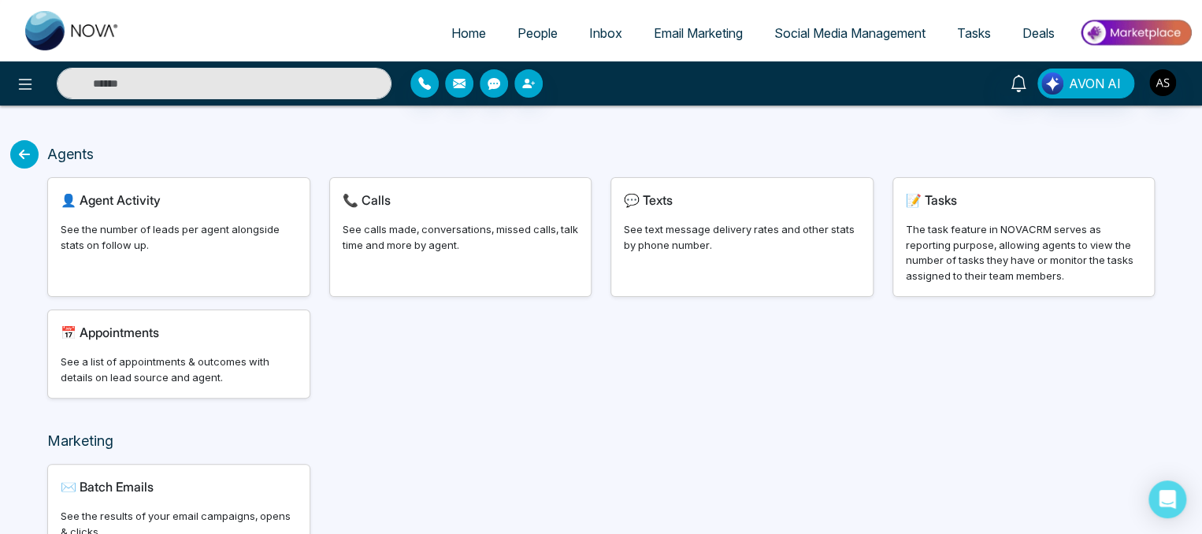
click at [40, 149] on div "Agents" at bounding box center [601, 160] width 1127 height 34
click at [32, 153] on icon at bounding box center [24, 154] width 28 height 28
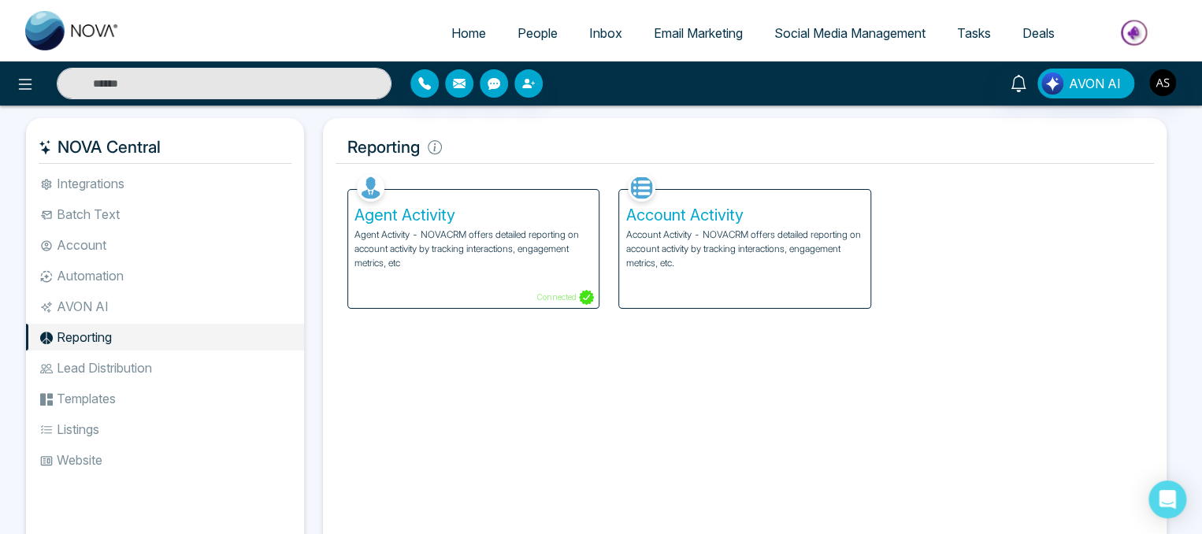
click at [110, 360] on li "Lead Distribution" at bounding box center [165, 368] width 278 height 27
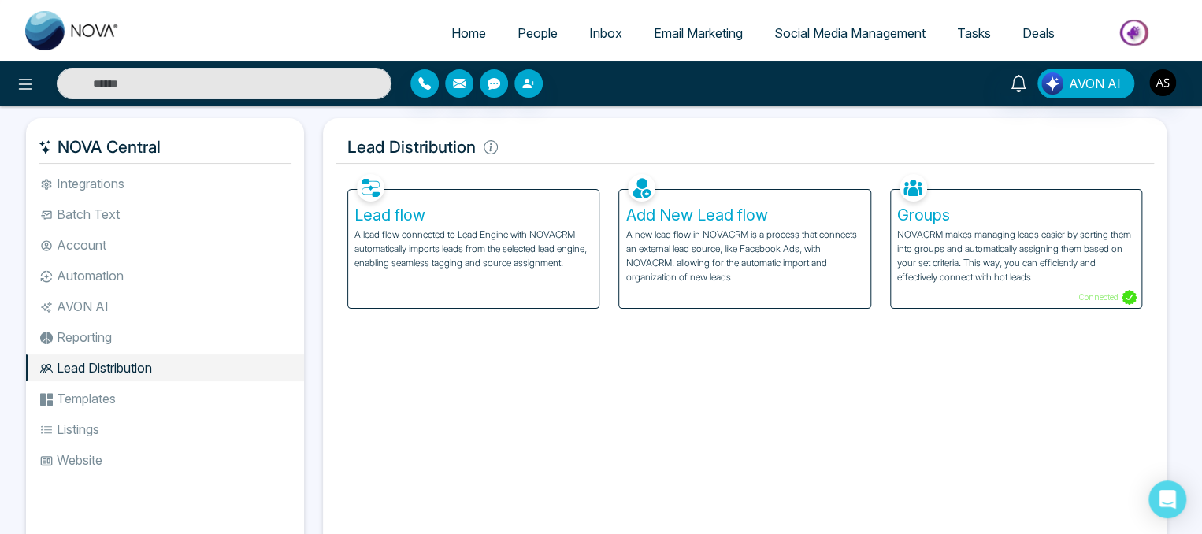
click at [933, 218] on h5 "Groups" at bounding box center [1016, 215] width 238 height 19
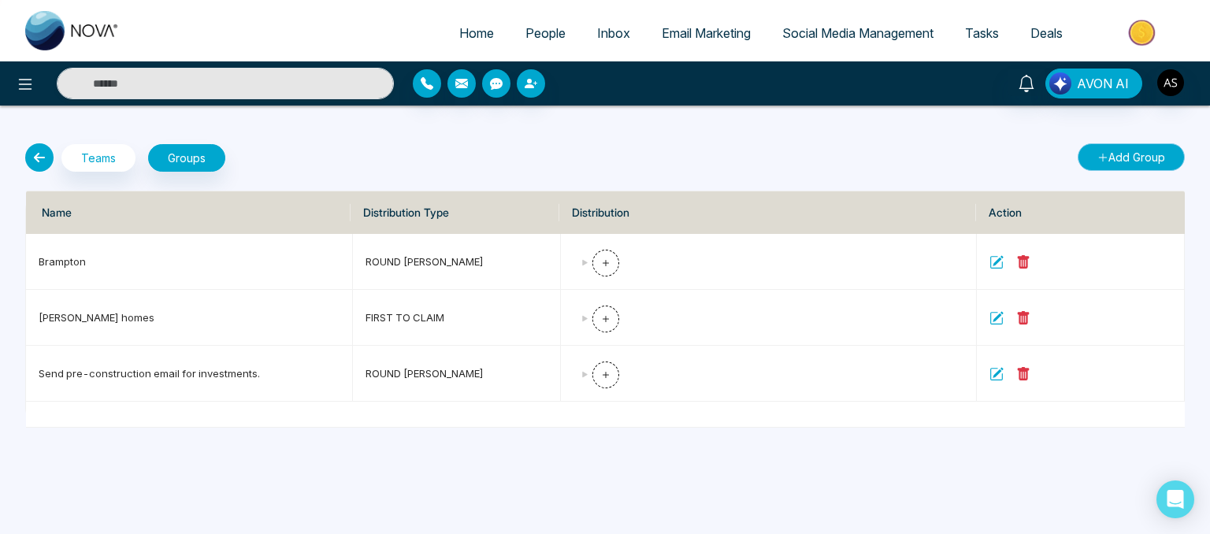
click at [1101, 165] on button "Add Group" at bounding box center [1131, 157] width 107 height 28
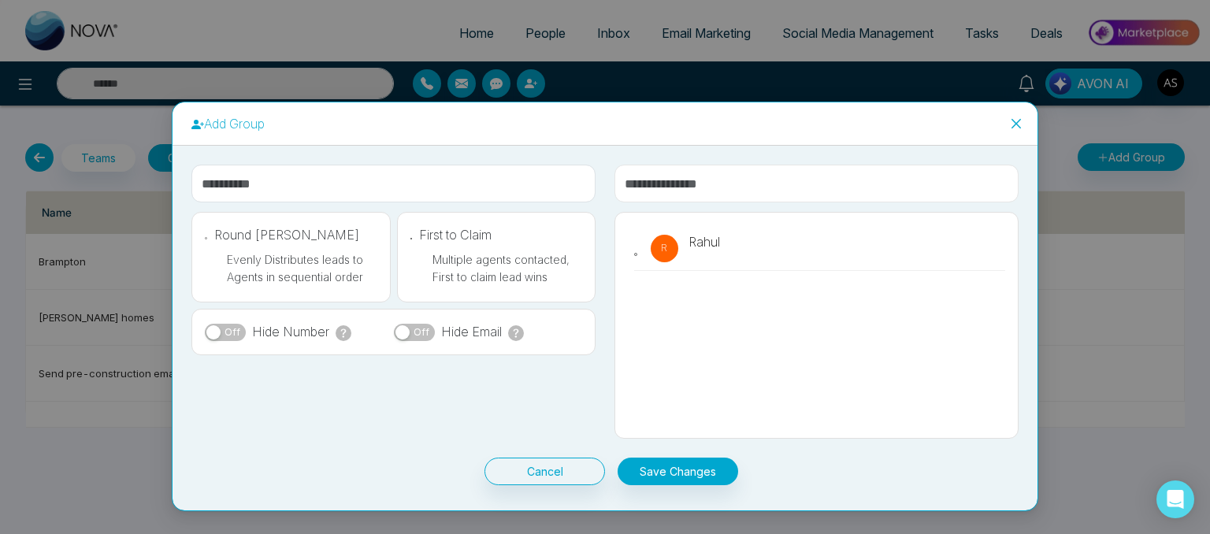
click at [744, 180] on input "text" at bounding box center [817, 184] width 404 height 38
click at [288, 180] on input "text" at bounding box center [393, 184] width 404 height 38
click at [1008, 127] on span "Close" at bounding box center [1016, 123] width 43 height 43
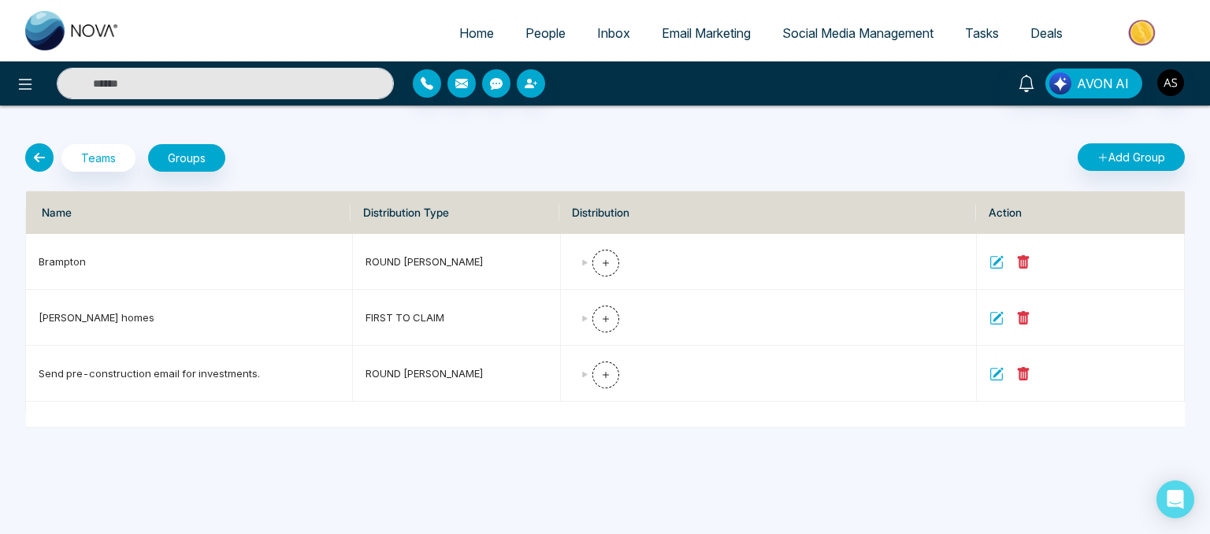
click at [42, 157] on icon at bounding box center [39, 157] width 28 height 28
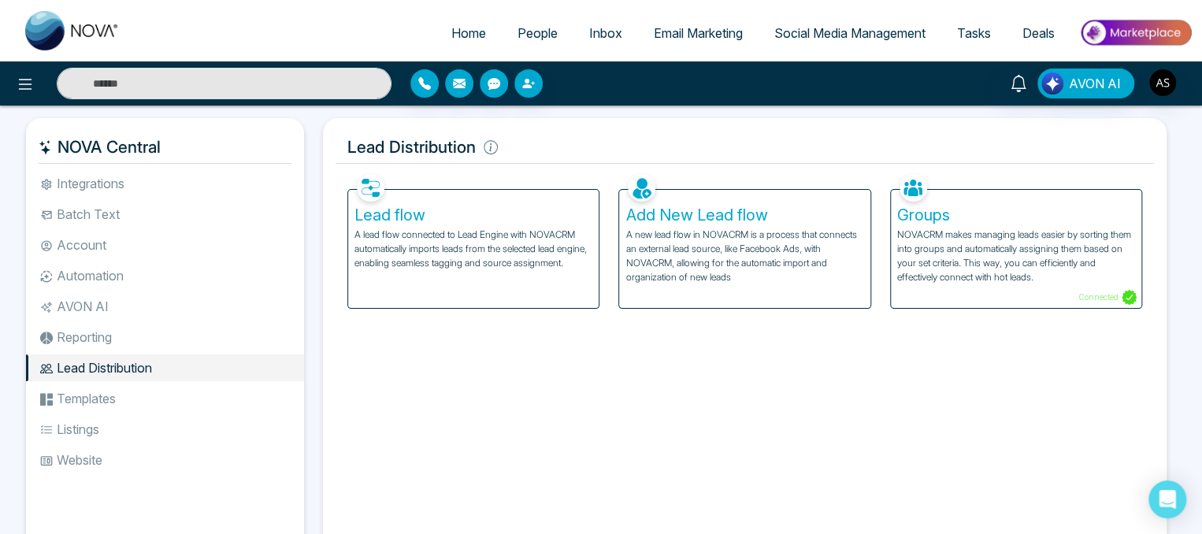
click at [400, 221] on h5 "Lead flow" at bounding box center [474, 215] width 238 height 19
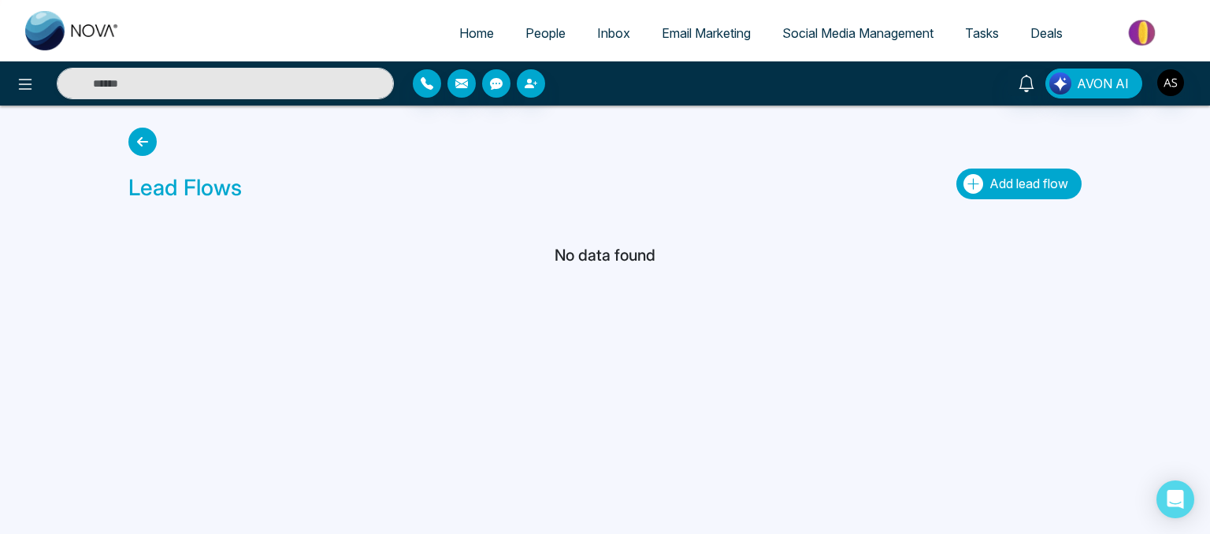
click at [979, 177] on icon "button" at bounding box center [974, 184] width 20 height 20
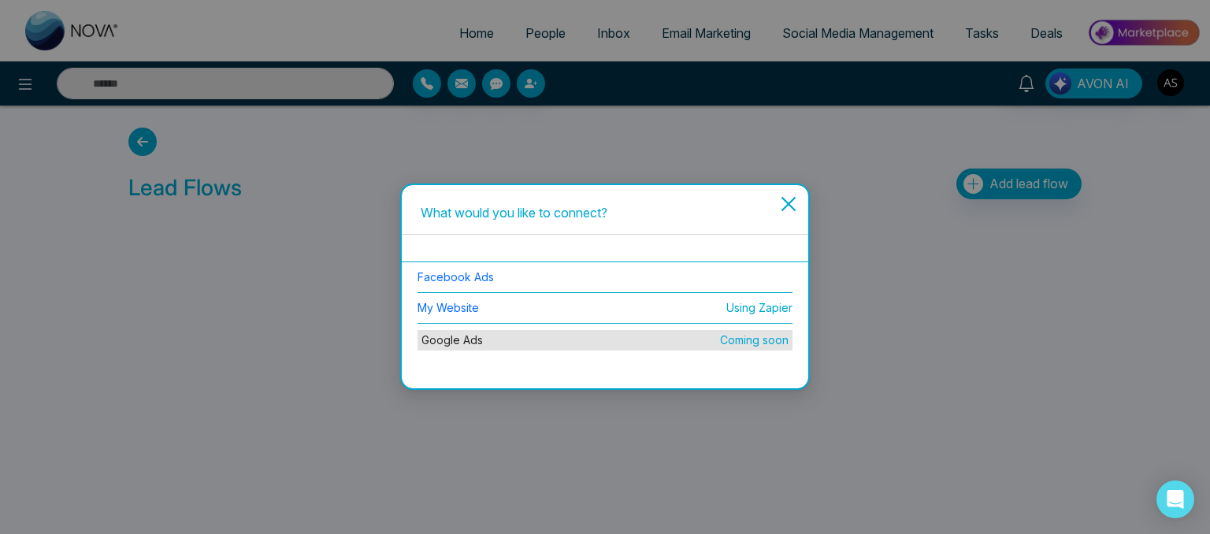
drag, startPoint x: 784, startPoint y: 204, endPoint x: 0, endPoint y: 189, distance: 784.1
click at [0, 189] on div "What would you like to connect? Facebook Ads My Website Using Zapier Google Ads…" at bounding box center [605, 267] width 1210 height 534
click at [787, 199] on icon "close" at bounding box center [788, 204] width 19 height 19
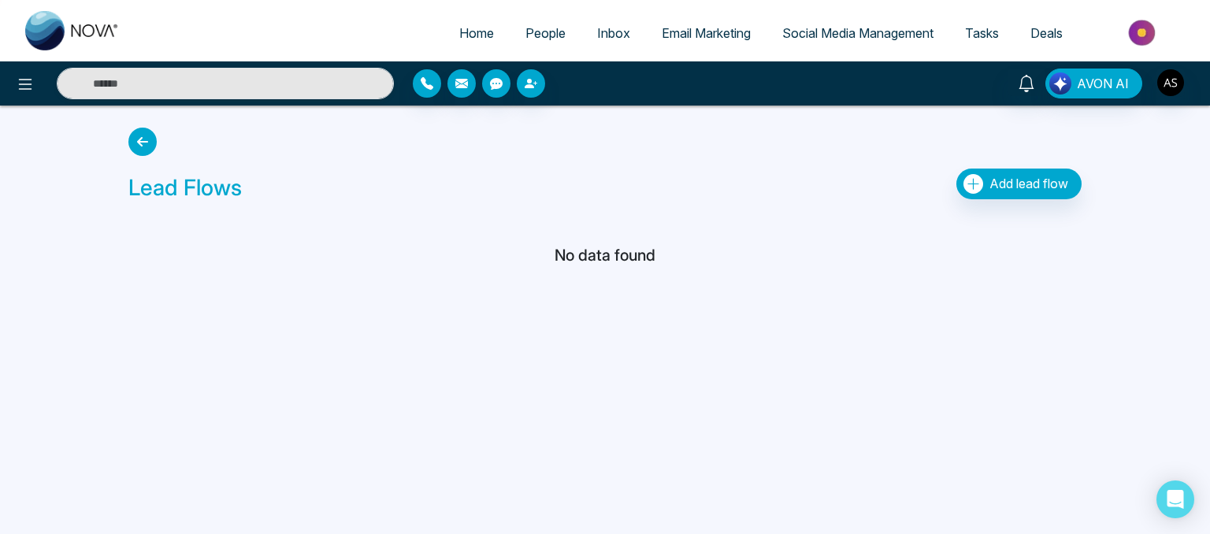
click at [153, 139] on icon at bounding box center [142, 142] width 28 height 28
click at [139, 148] on icon at bounding box center [142, 142] width 28 height 28
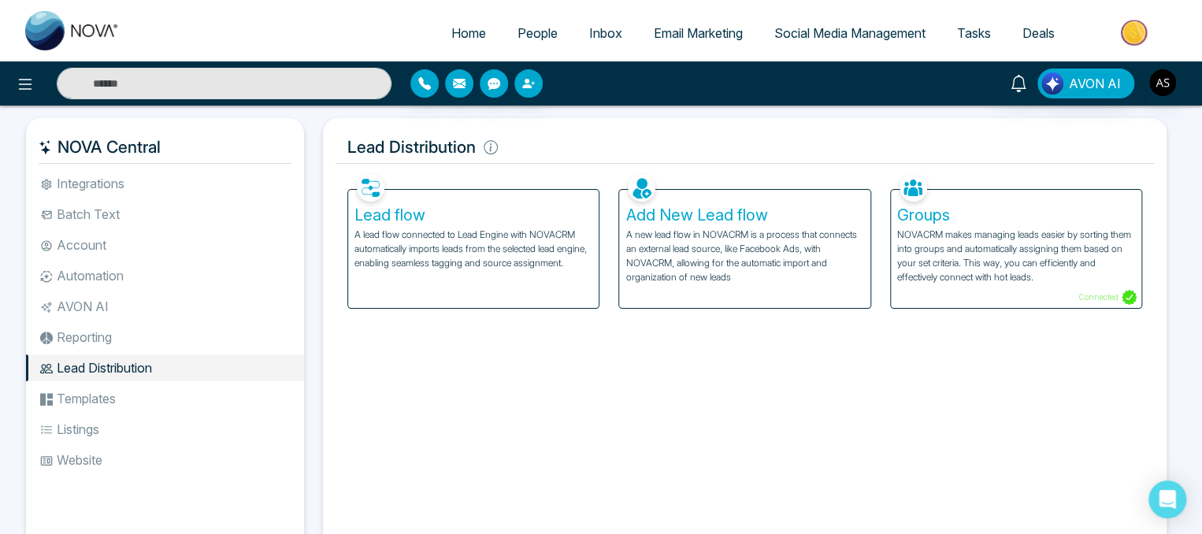
click at [670, 237] on p "A new lead flow in NOVACRM is a process that connects an external lead source, …" at bounding box center [745, 256] width 238 height 57
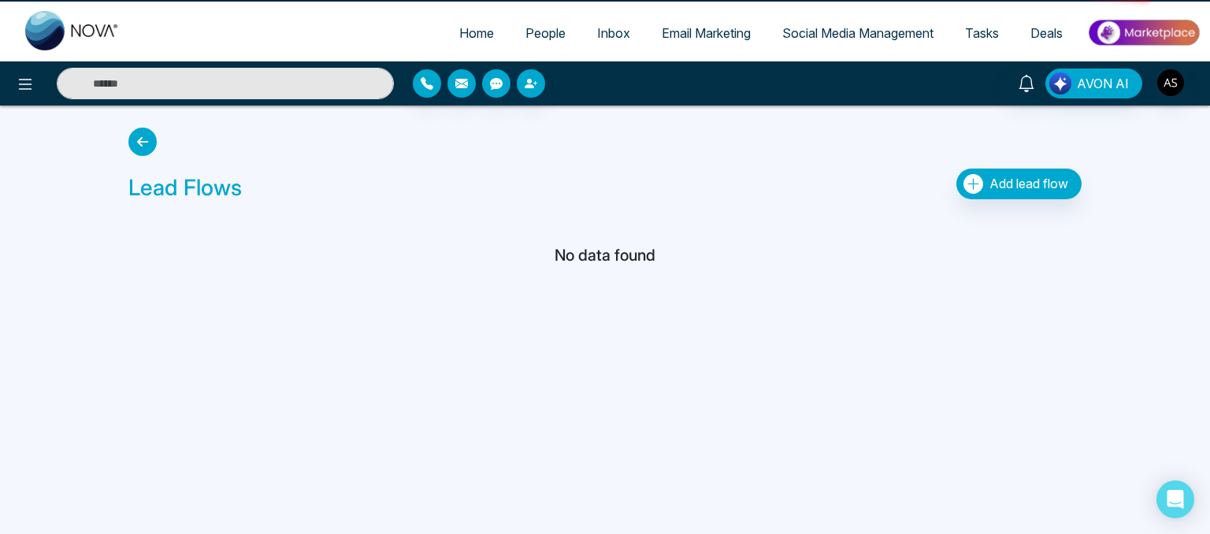
click at [670, 237] on div "No data found" at bounding box center [605, 239] width 972 height 63
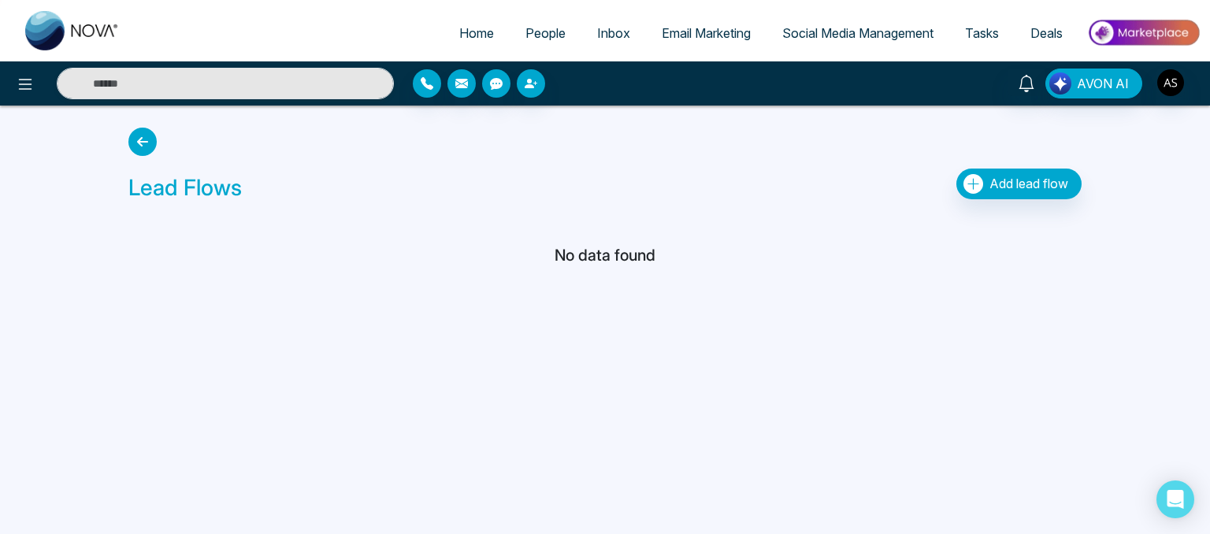
click at [141, 146] on icon at bounding box center [142, 142] width 28 height 28
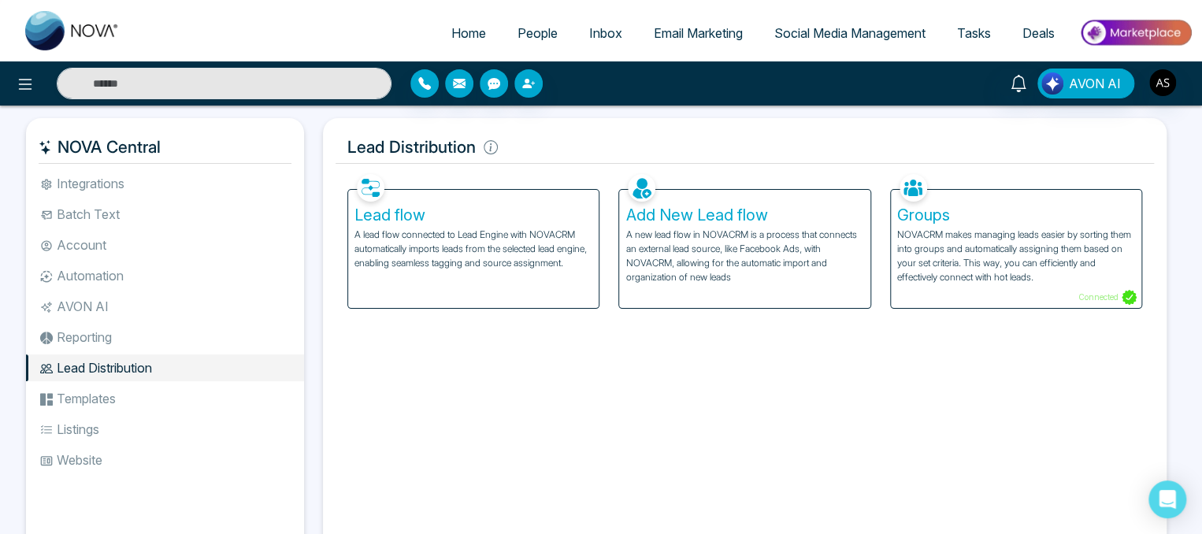
click at [107, 403] on li "Templates" at bounding box center [165, 398] width 278 height 27
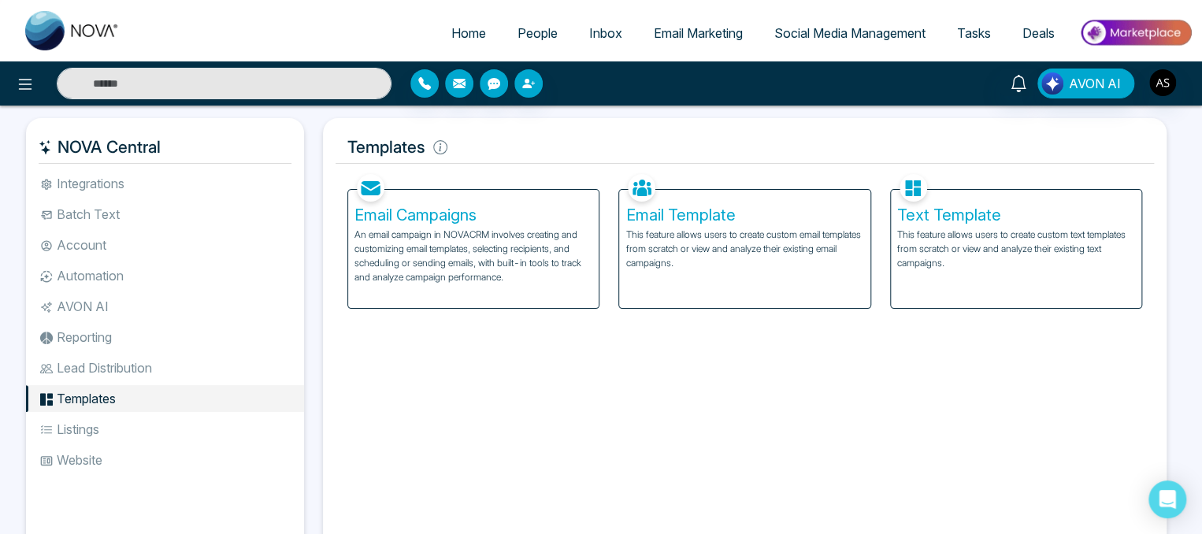
click at [459, 209] on h5 "Email Campaigns" at bounding box center [474, 215] width 238 height 19
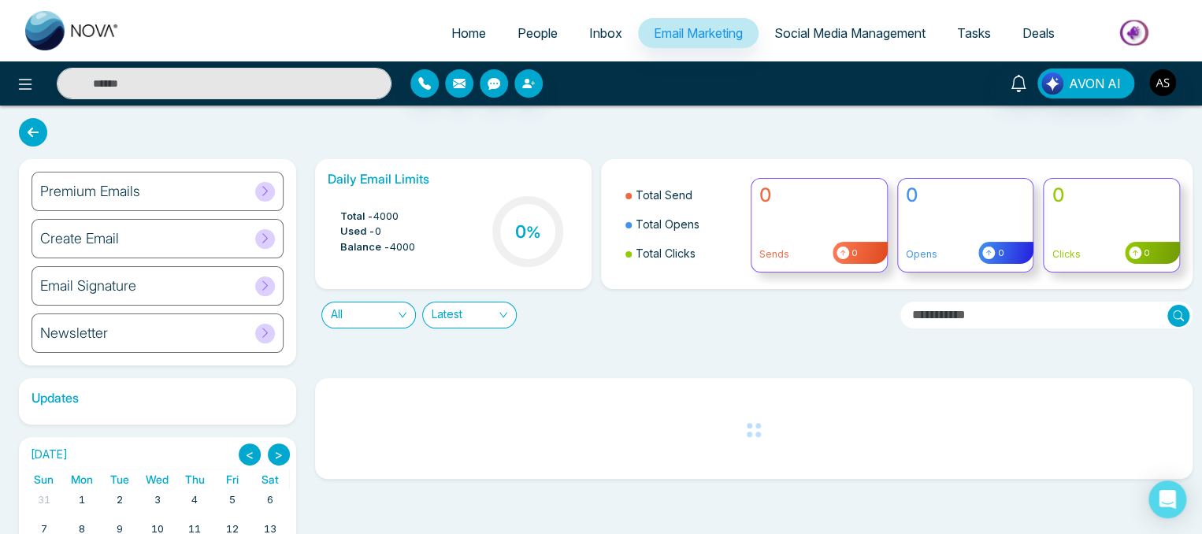
click at [28, 143] on icon at bounding box center [33, 132] width 28 height 28
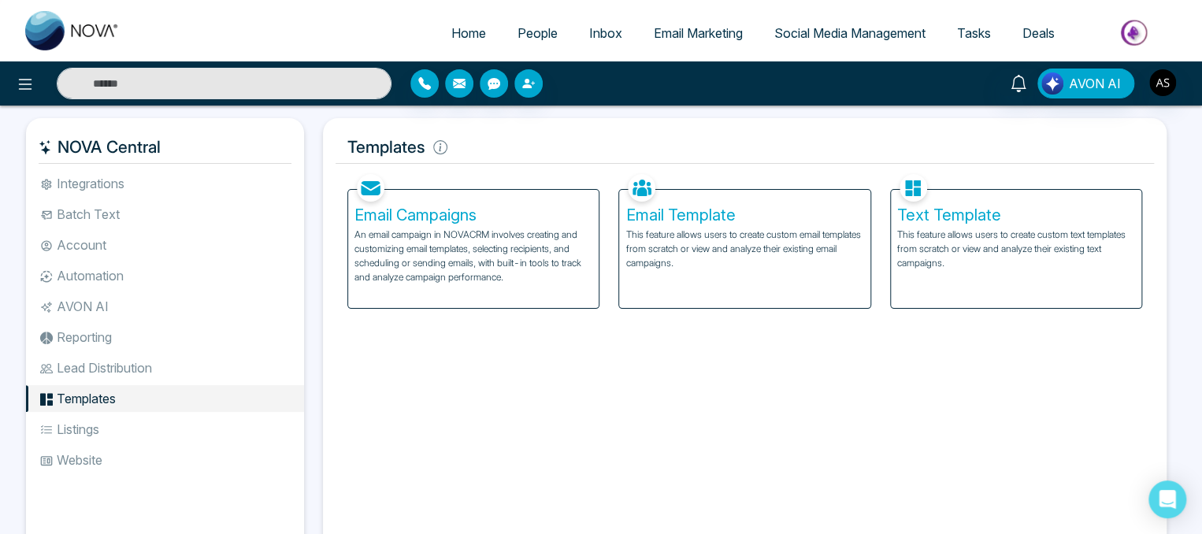
click at [715, 215] on h5 "Email Template" at bounding box center [745, 215] width 238 height 19
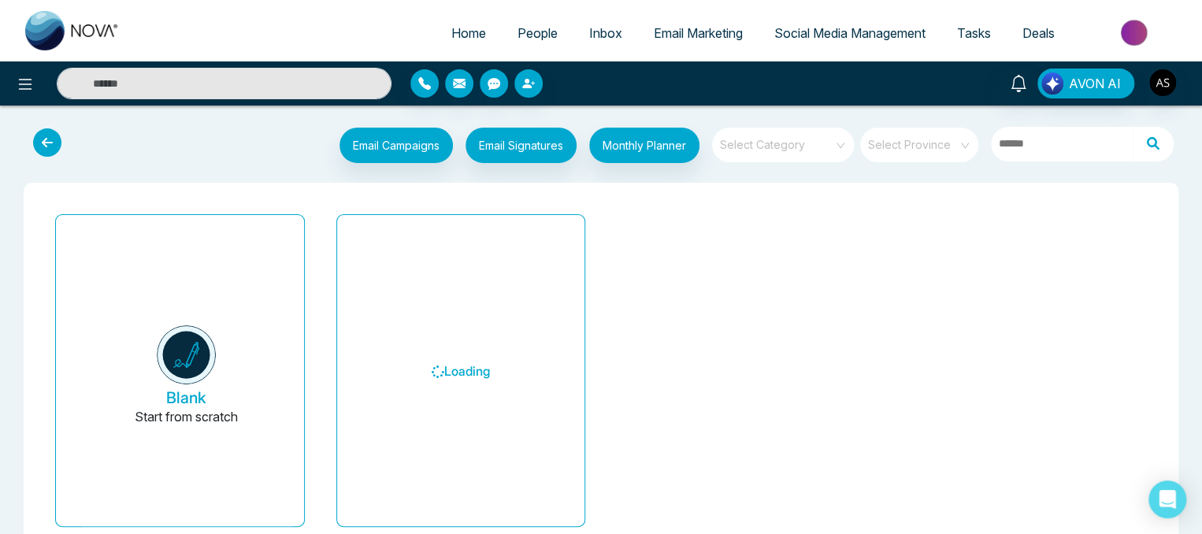
click at [61, 155] on button at bounding box center [51, 143] width 46 height 30
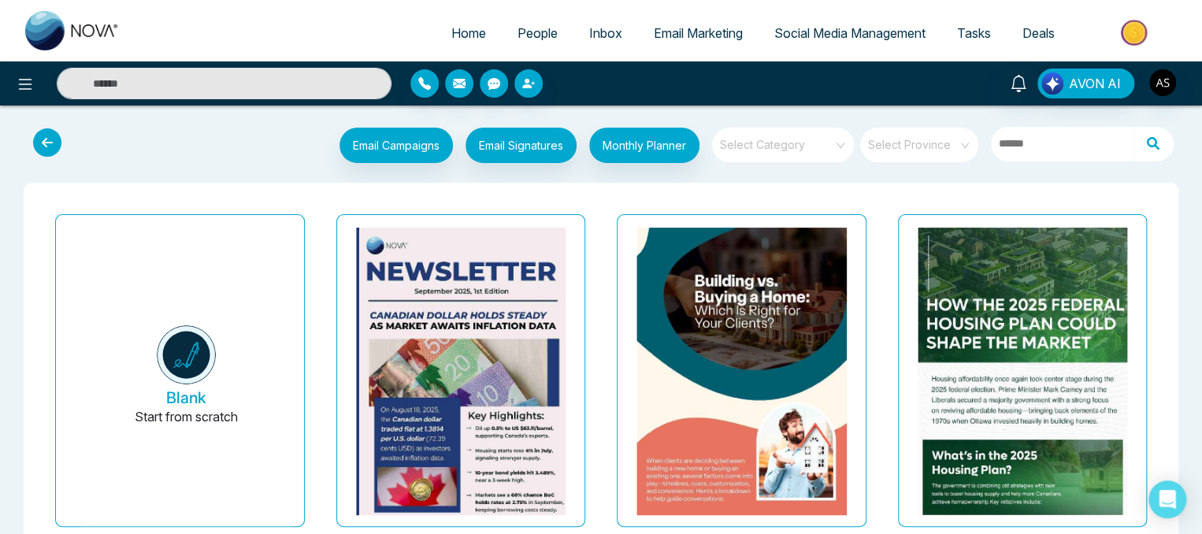
click at [46, 149] on icon at bounding box center [47, 142] width 28 height 28
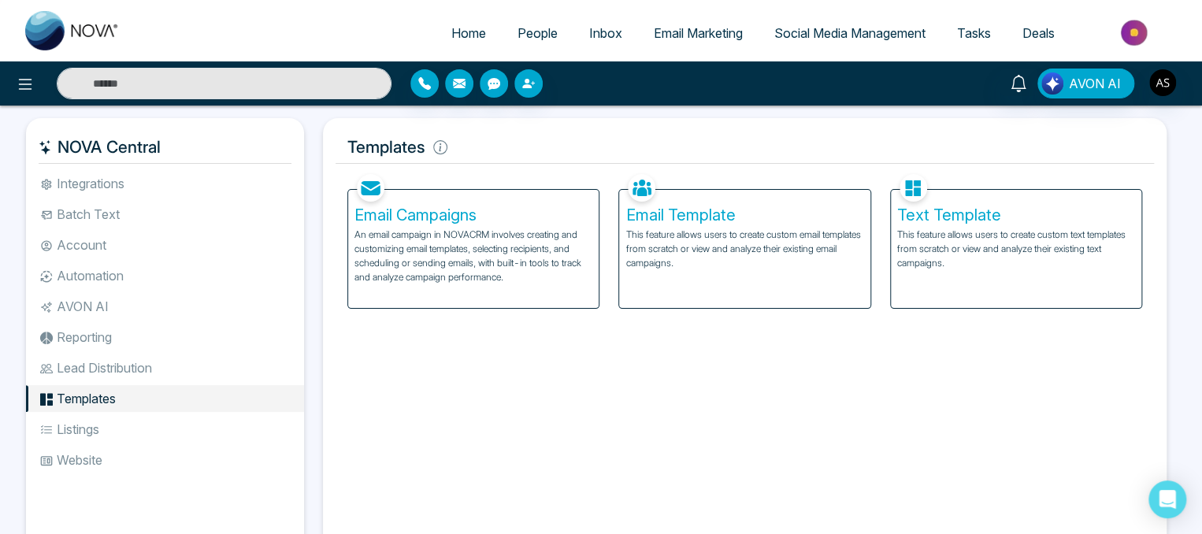
click at [74, 440] on li "Listings" at bounding box center [165, 429] width 278 height 27
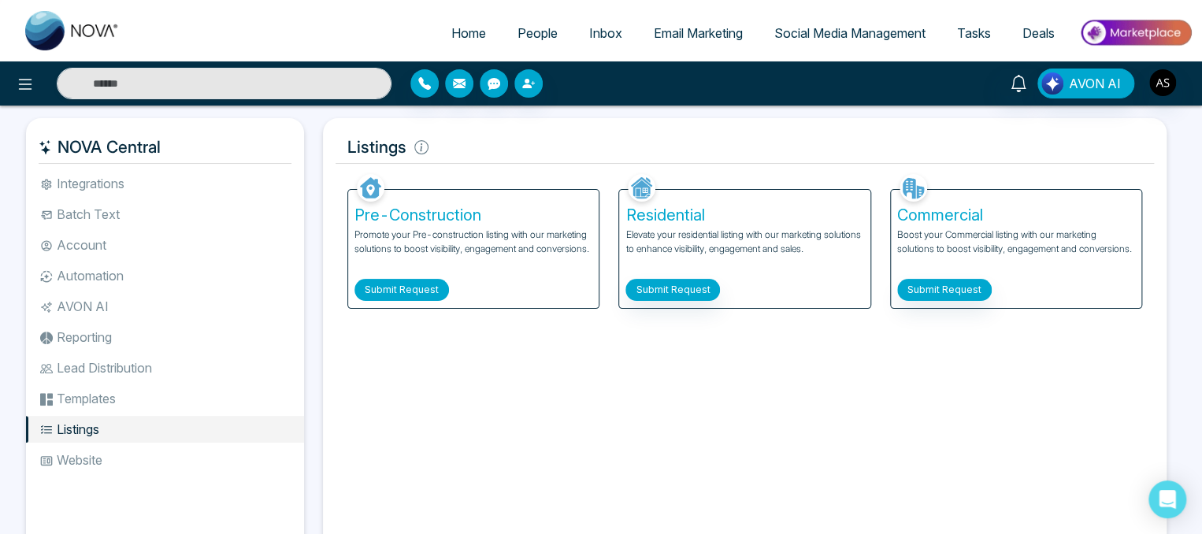
click at [402, 284] on button "Submit Request" at bounding box center [402, 290] width 95 height 22
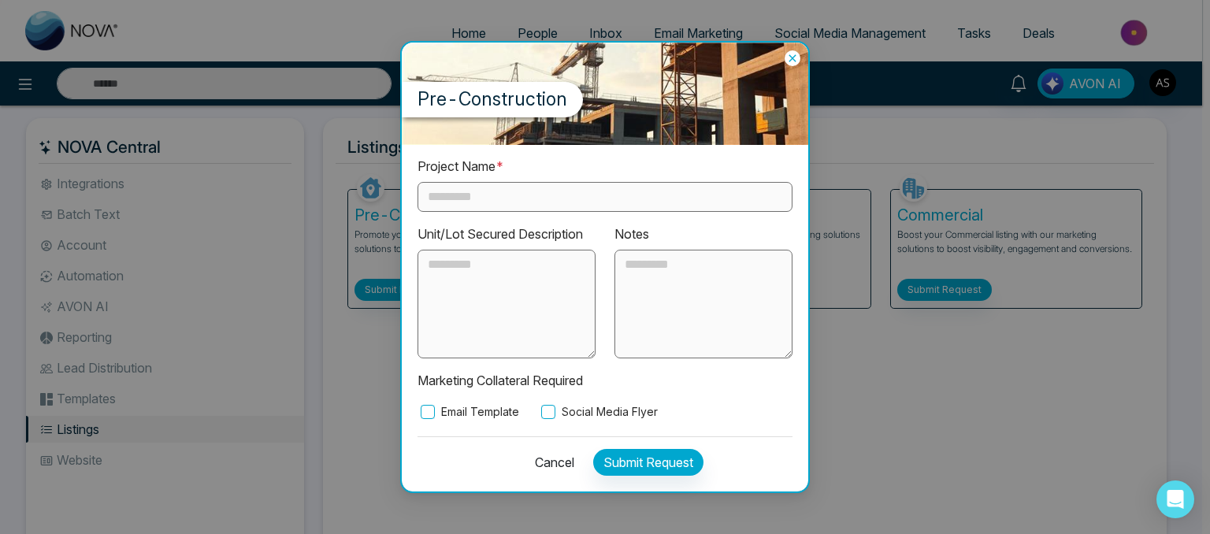
click at [489, 193] on input "text" at bounding box center [605, 197] width 375 height 30
click at [473, 288] on textarea at bounding box center [507, 304] width 178 height 109
click at [540, 470] on button "Cancel" at bounding box center [550, 462] width 49 height 27
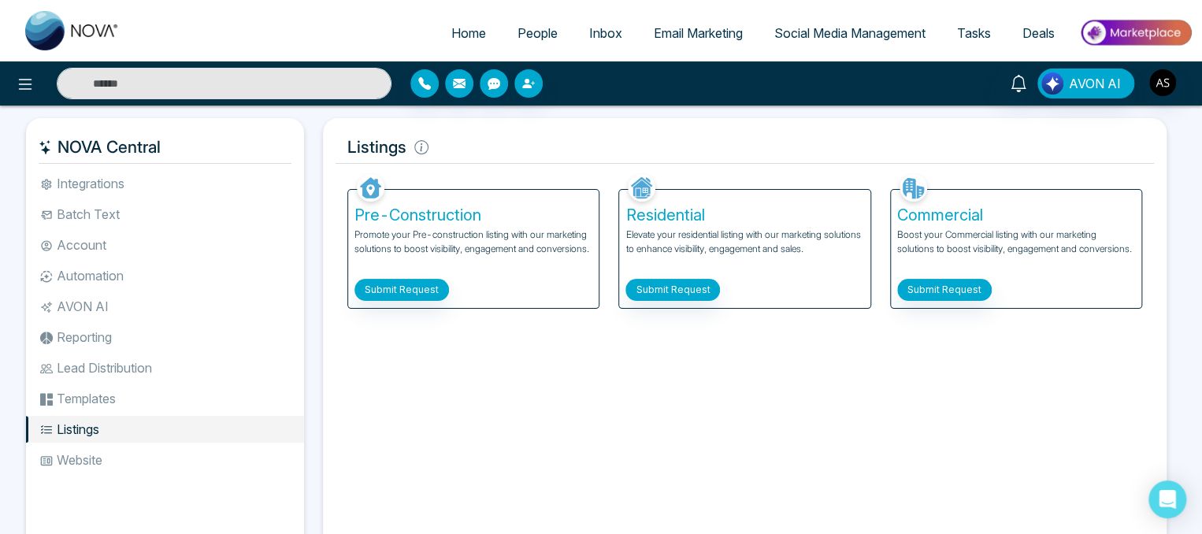
scroll to position [76, 0]
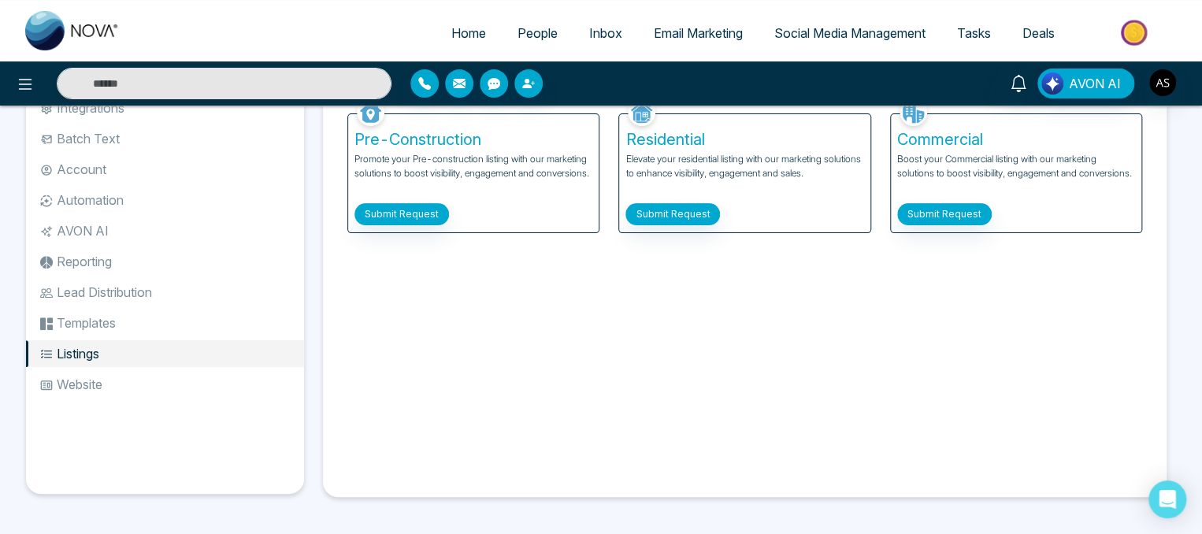
click at [79, 386] on li "Website" at bounding box center [165, 384] width 278 height 27
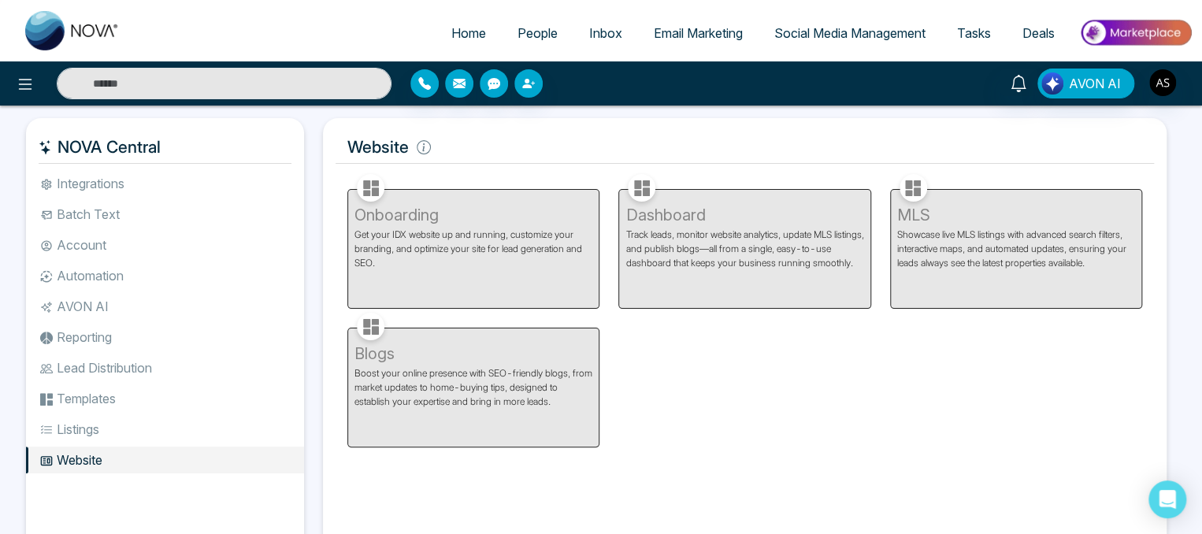
click at [509, 229] on div "Onboarding Get your IDX website up and running, customize your branding, and op…" at bounding box center [473, 239] width 271 height 139
click at [385, 218] on div "Onboarding Get your IDX website up and running, customize your branding, and op…" at bounding box center [473, 239] width 271 height 139
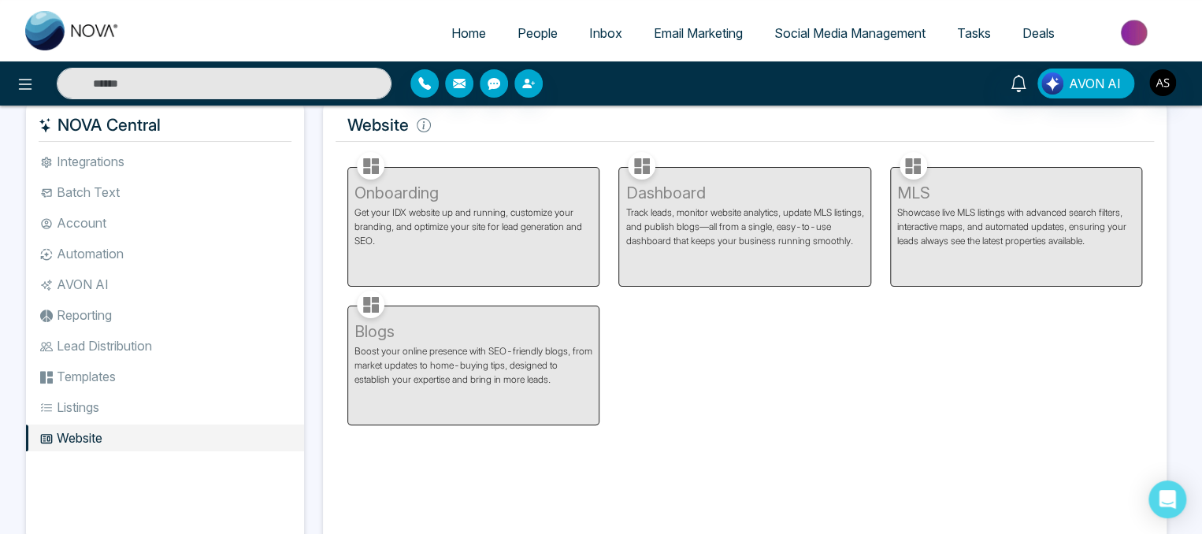
scroll to position [22, 0]
click at [373, 340] on div "Blogs Boost your online presence with SEO-friendly blogs, from market updates t…" at bounding box center [473, 356] width 271 height 139
click at [451, 39] on span "Home" at bounding box center [468, 33] width 35 height 16
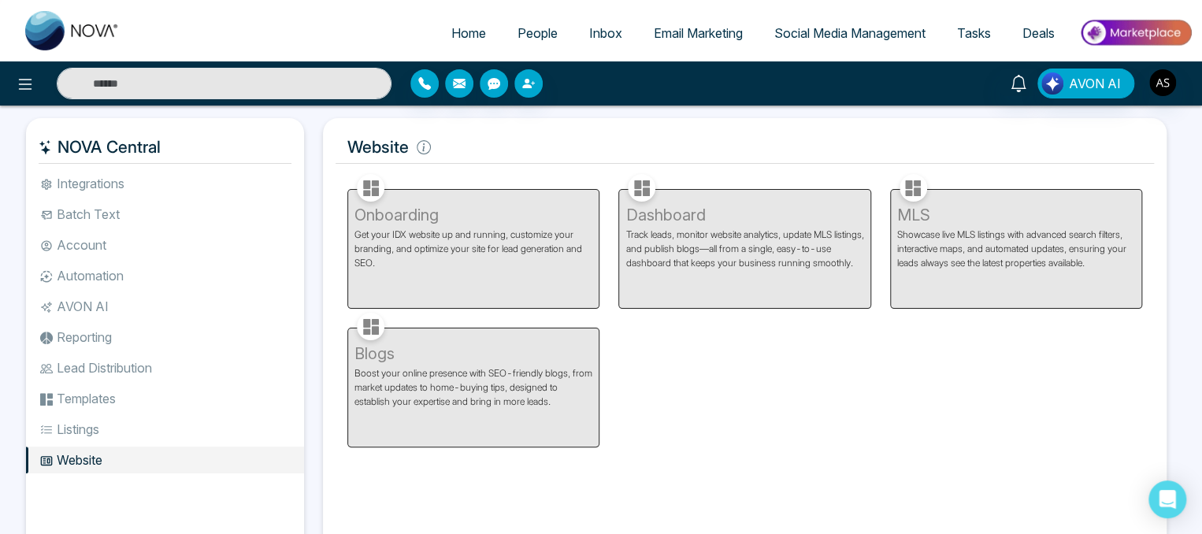
select select "*"
